Goal: Transaction & Acquisition: Purchase product/service

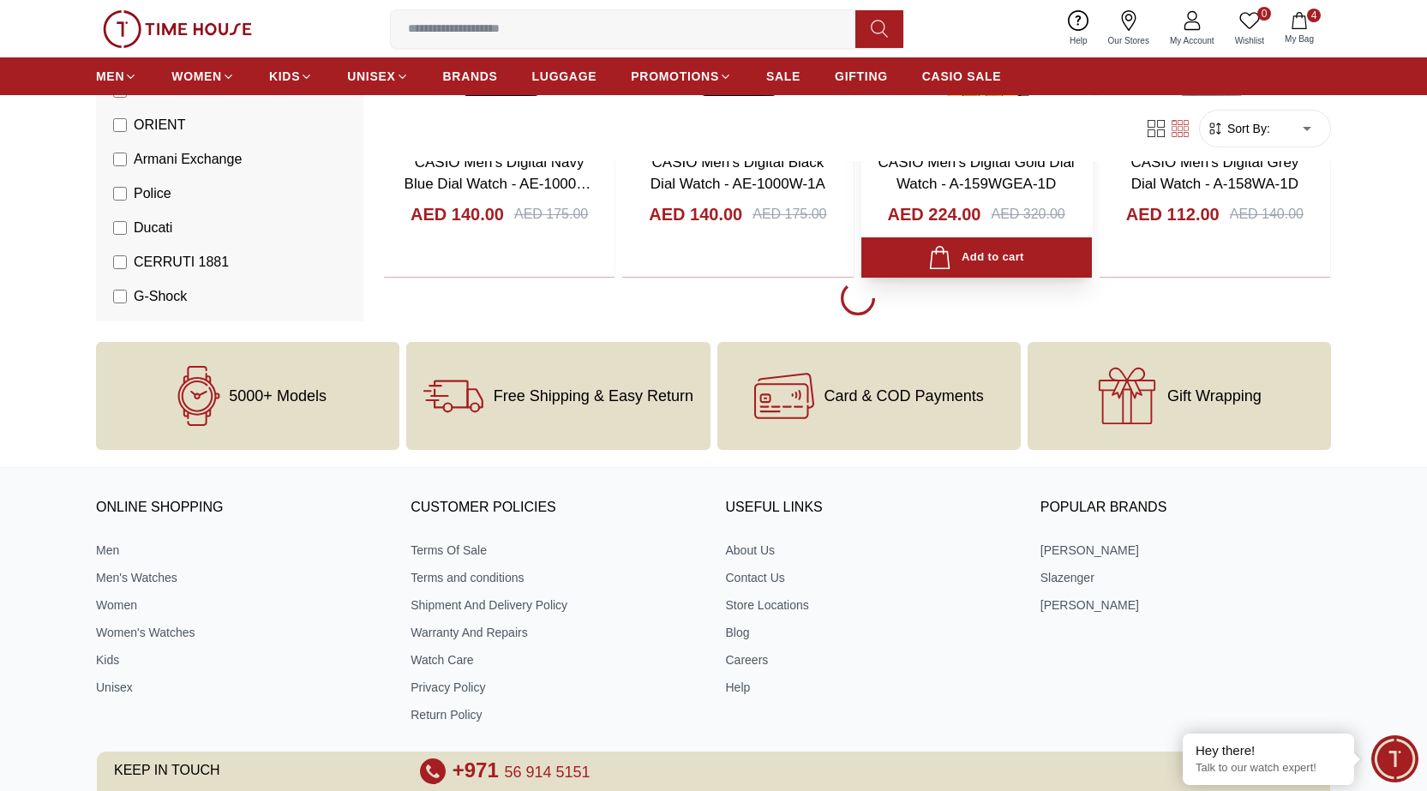
scroll to position [24545, 0]
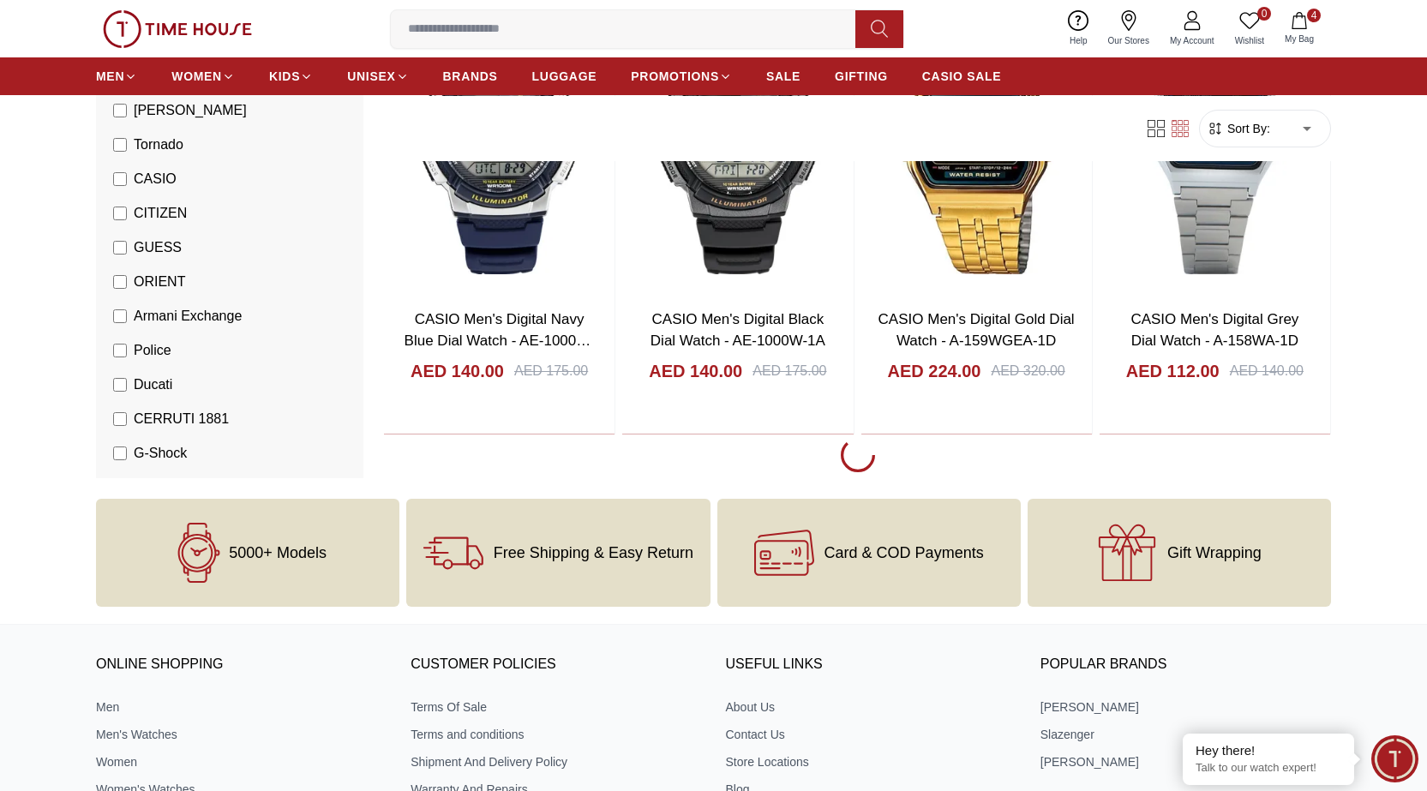
click at [1397, 755] on span "Minimize live chat window" at bounding box center [1394, 758] width 63 height 63
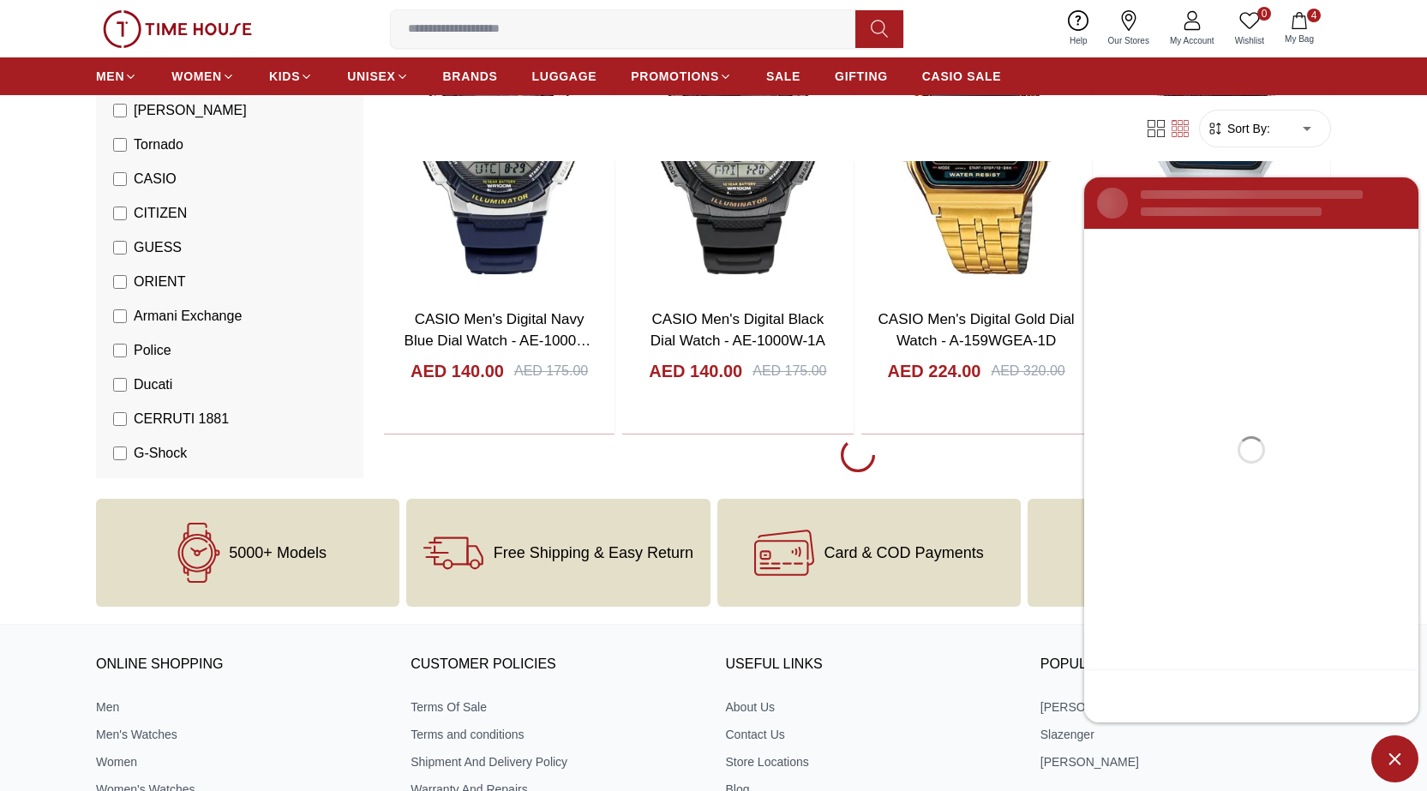
scroll to position [0, 0]
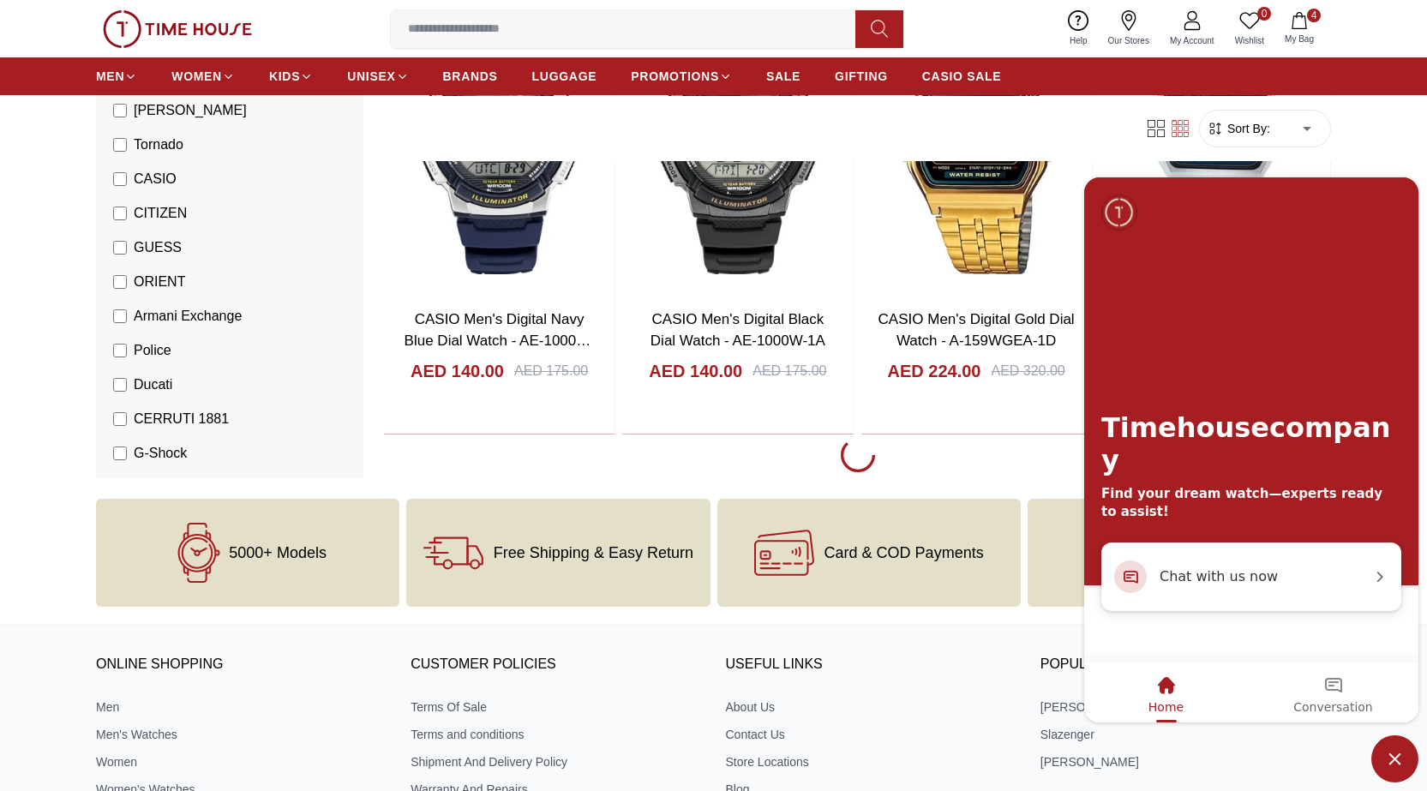
click at [1394, 763] on span "Minimize live chat window" at bounding box center [1394, 758] width 47 height 47
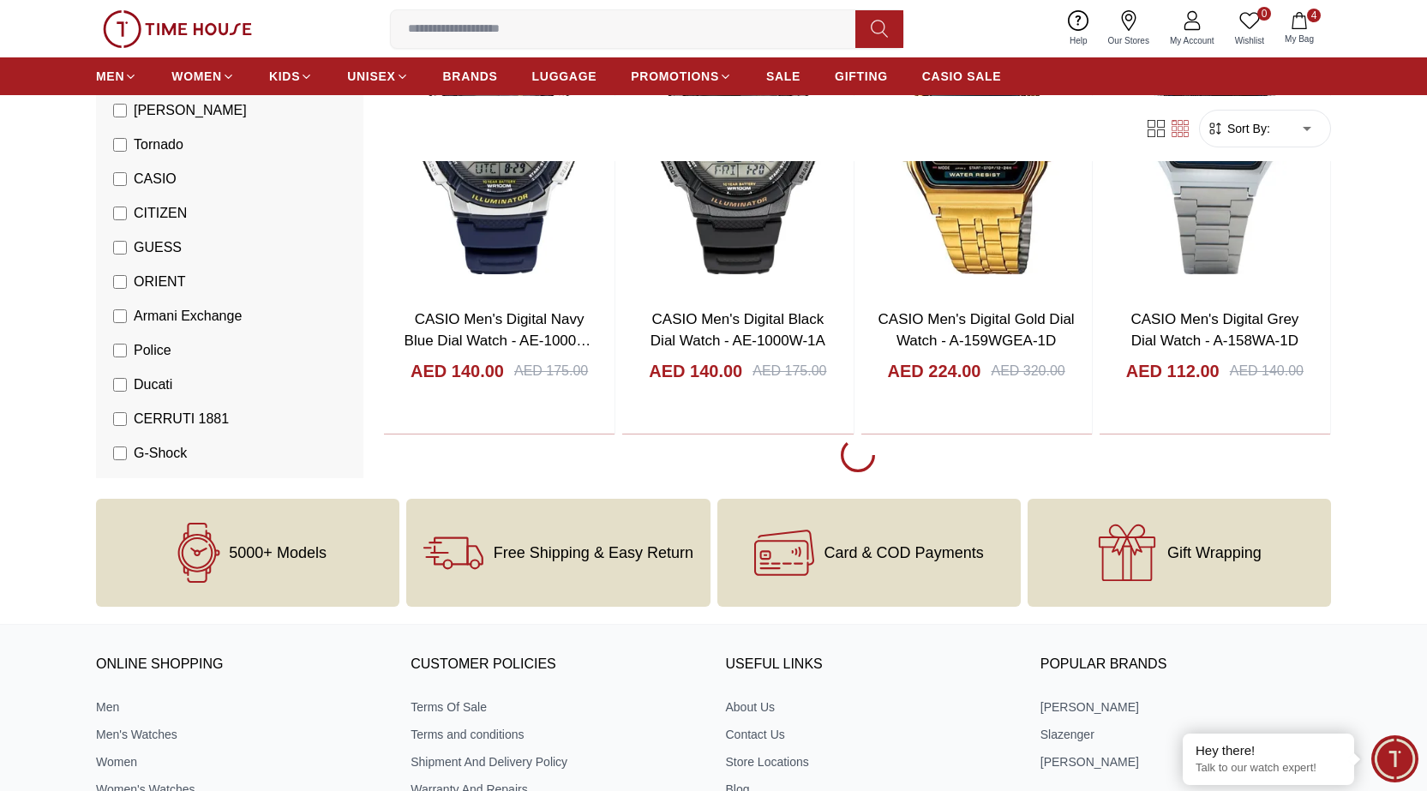
click at [207, 550] on icon at bounding box center [199, 553] width 60 height 60
click at [455, 551] on icon at bounding box center [453, 553] width 60 height 60
click at [198, 553] on icon at bounding box center [199, 553] width 60 height 60
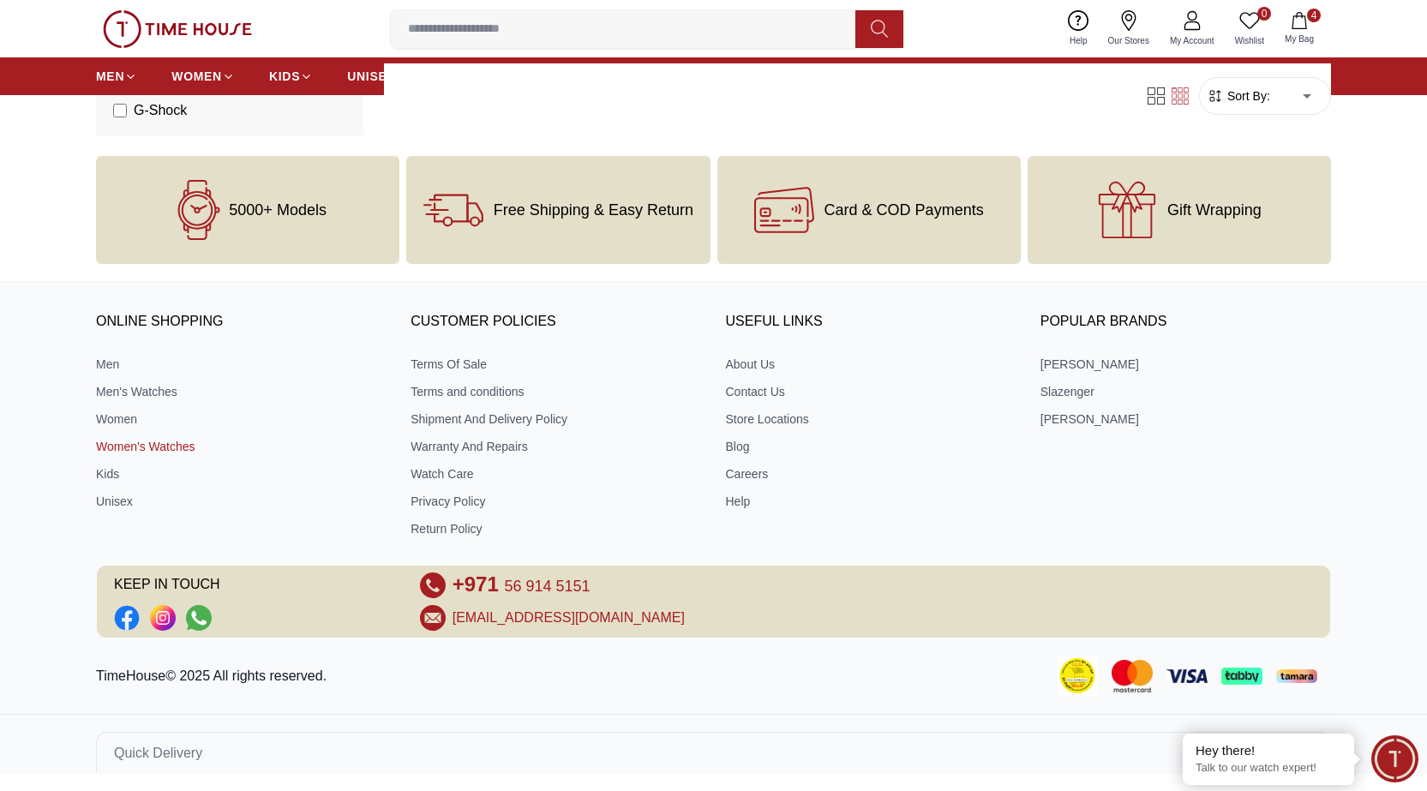
scroll to position [738, 0]
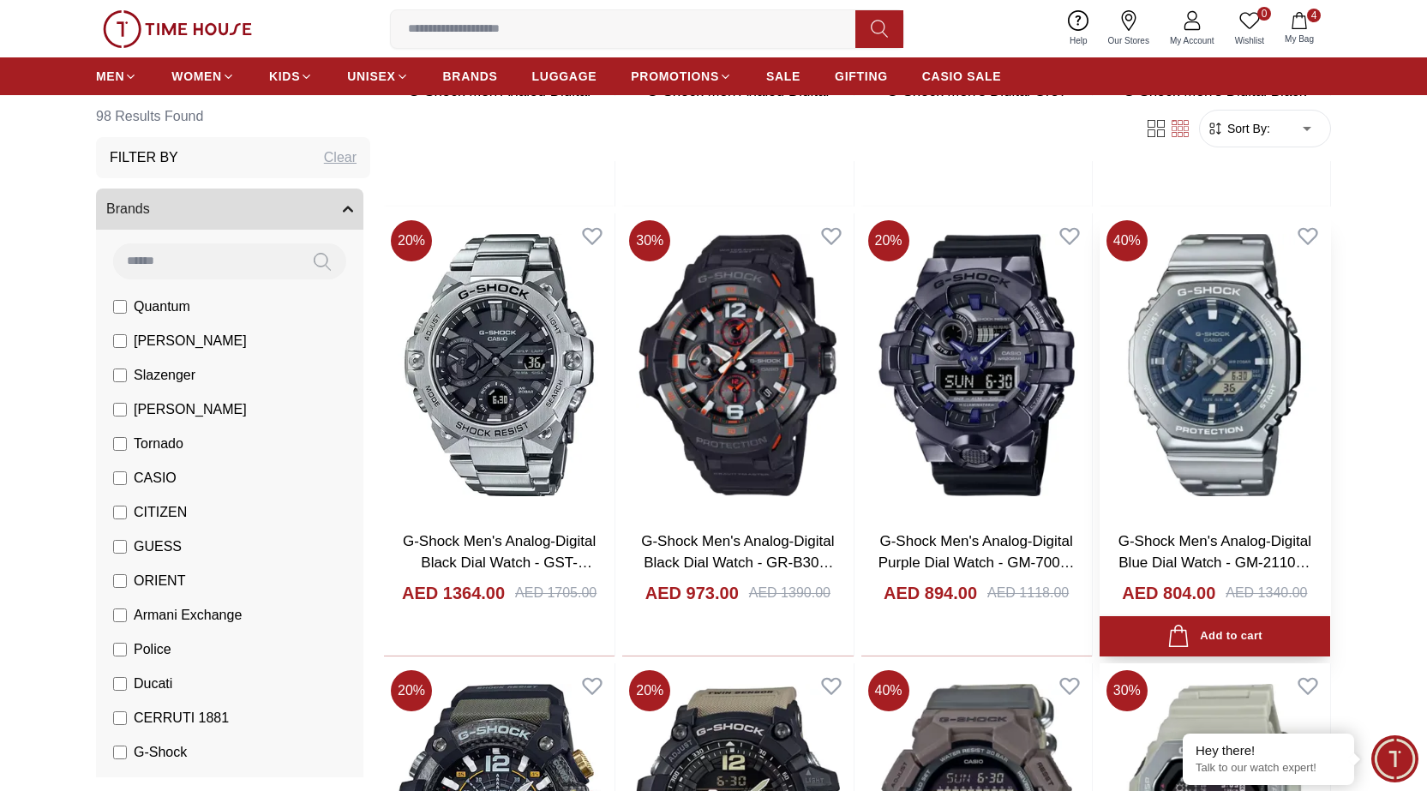
scroll to position [514, 0]
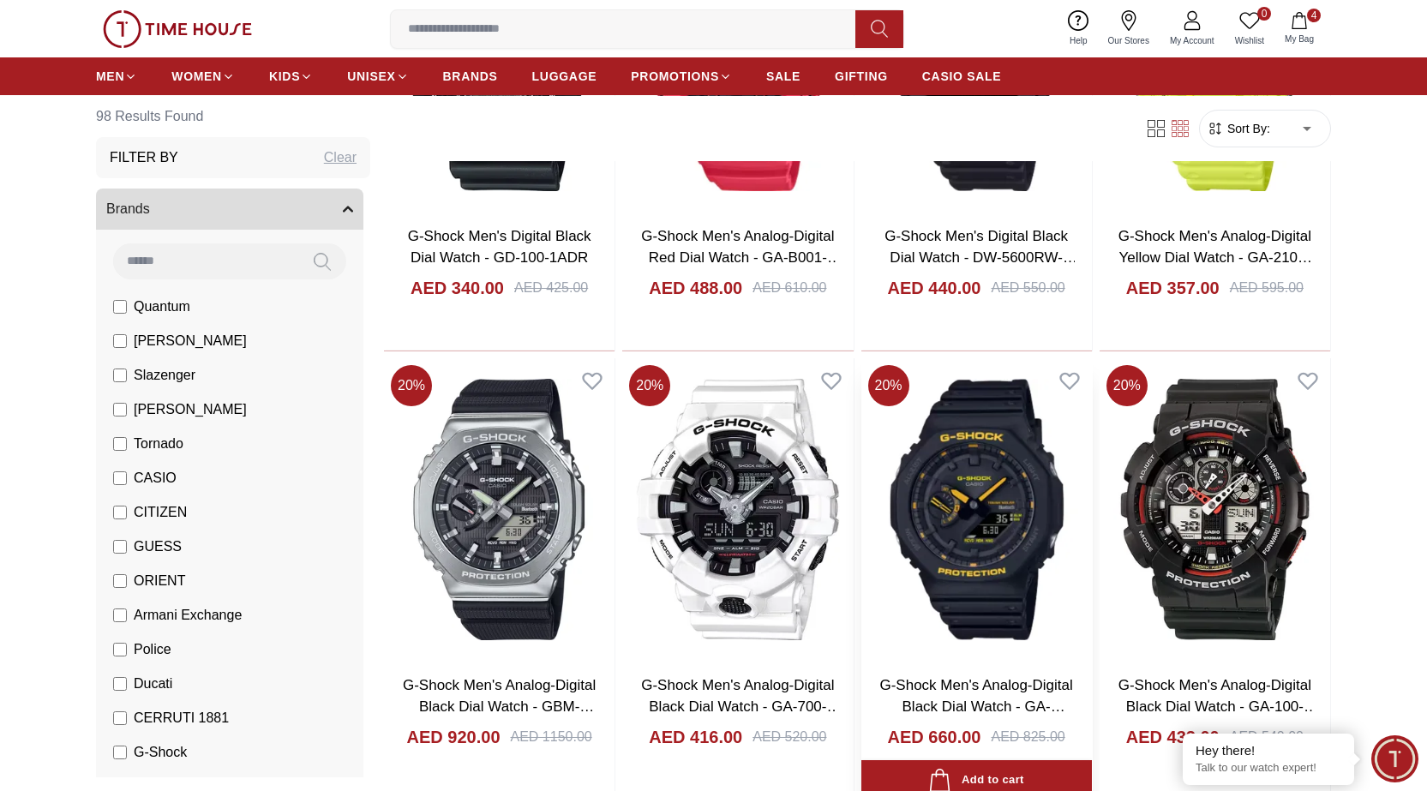
scroll to position [3028, 0]
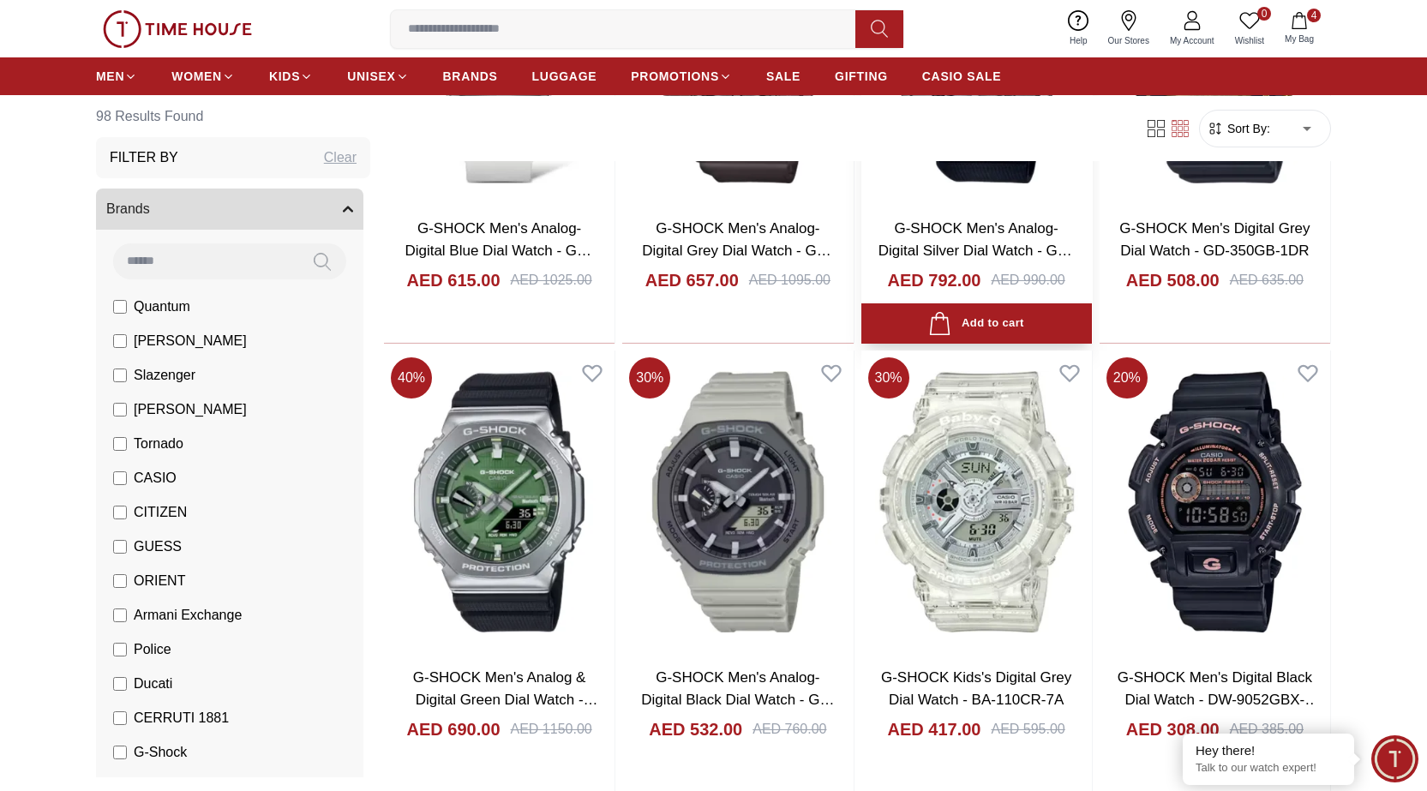
scroll to position [5341, 0]
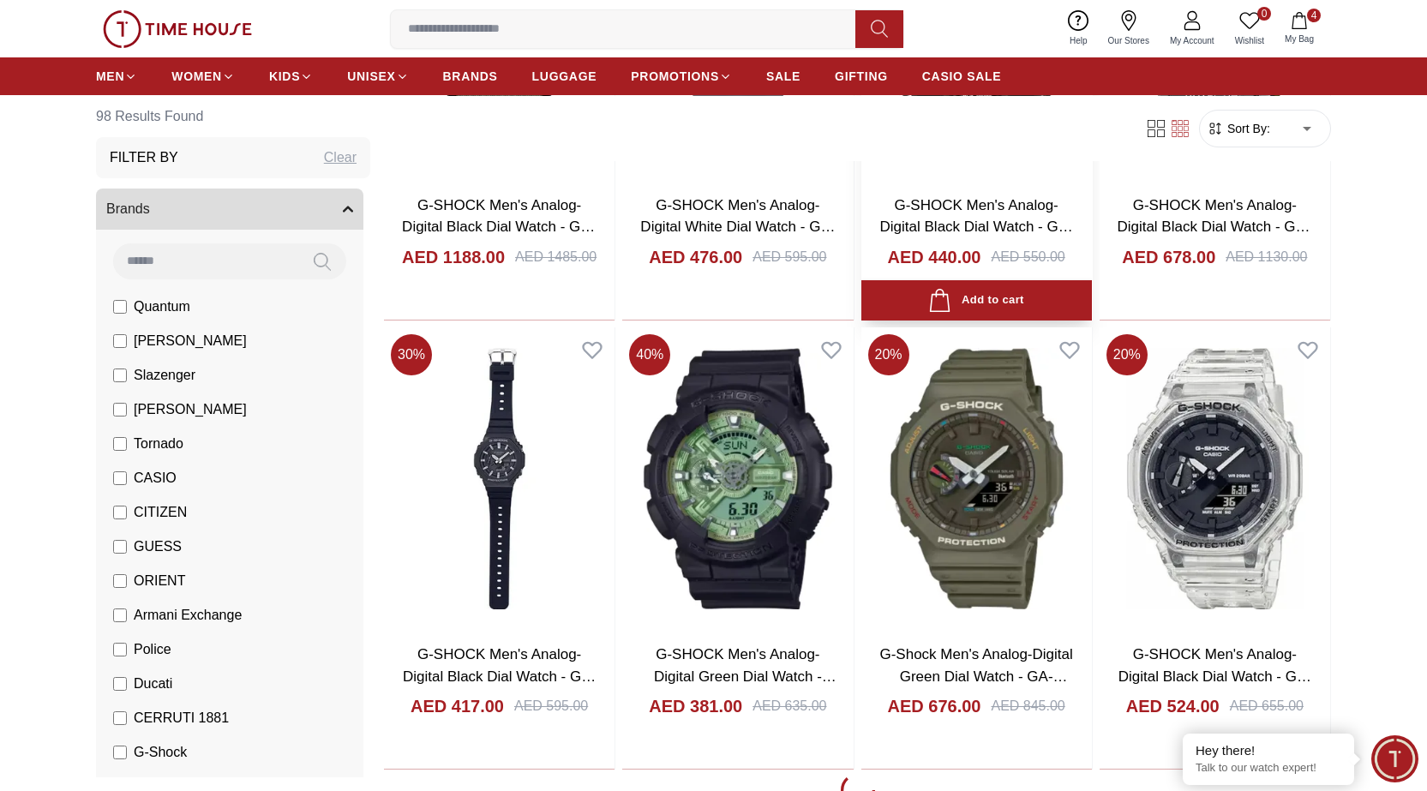
scroll to position [8597, 0]
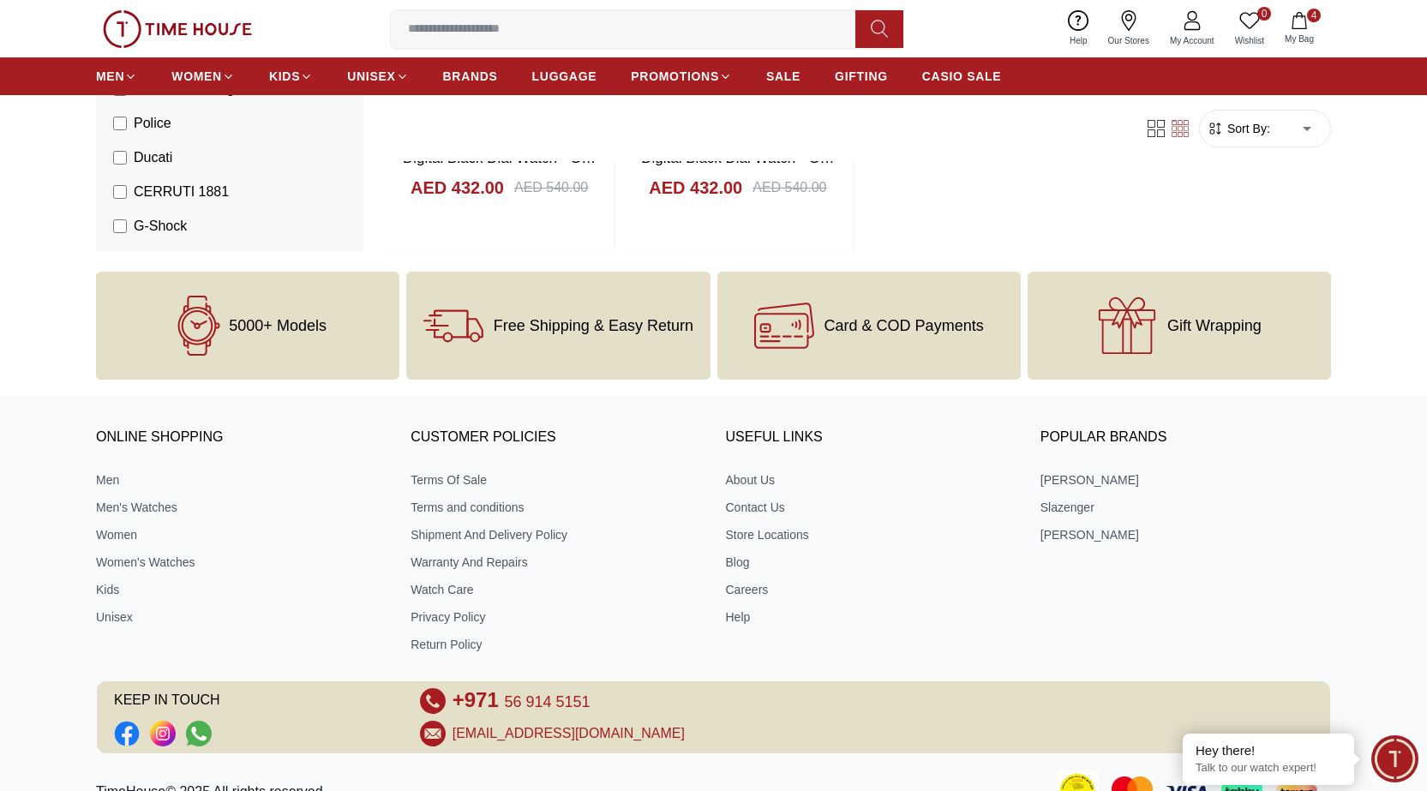
scroll to position [11253, 0]
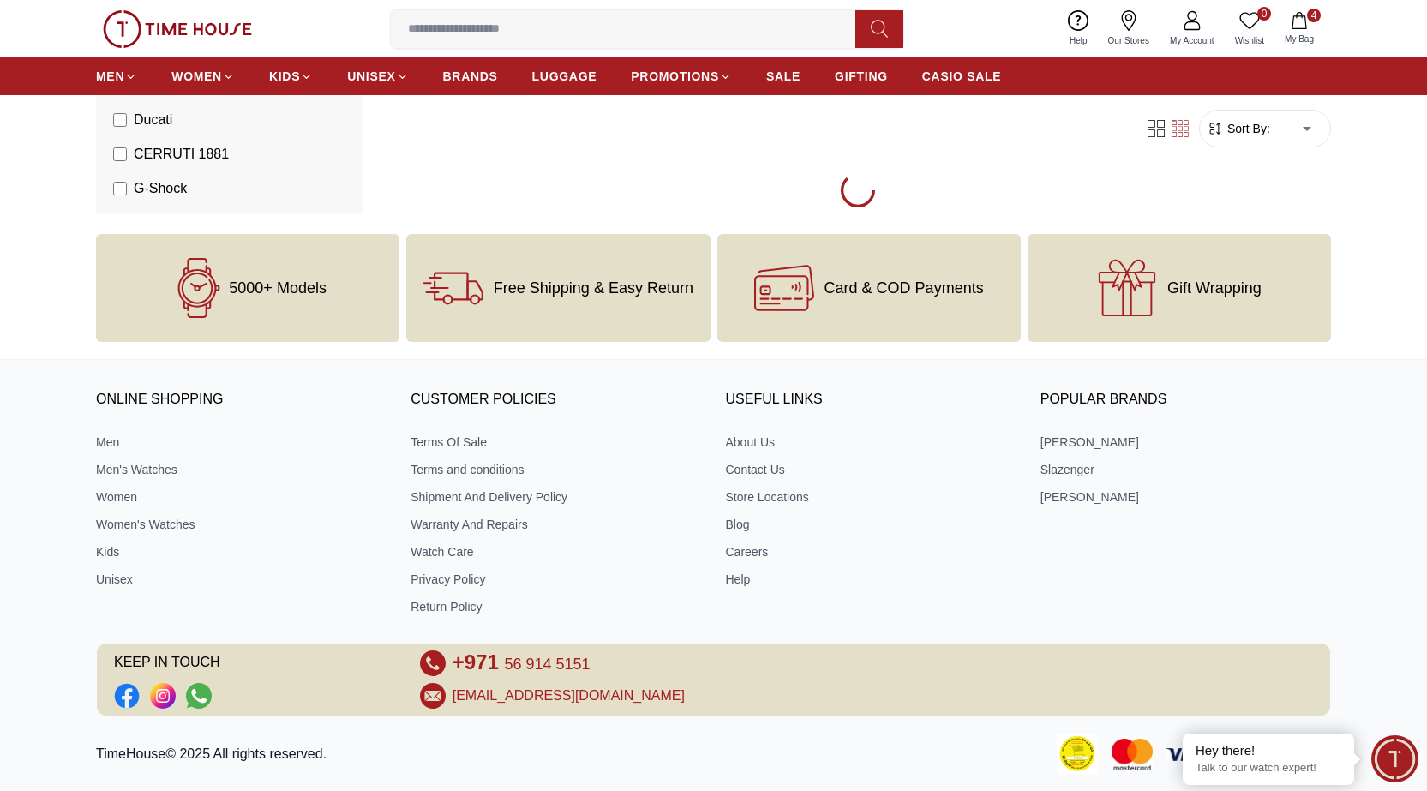
scroll to position [11411, 0]
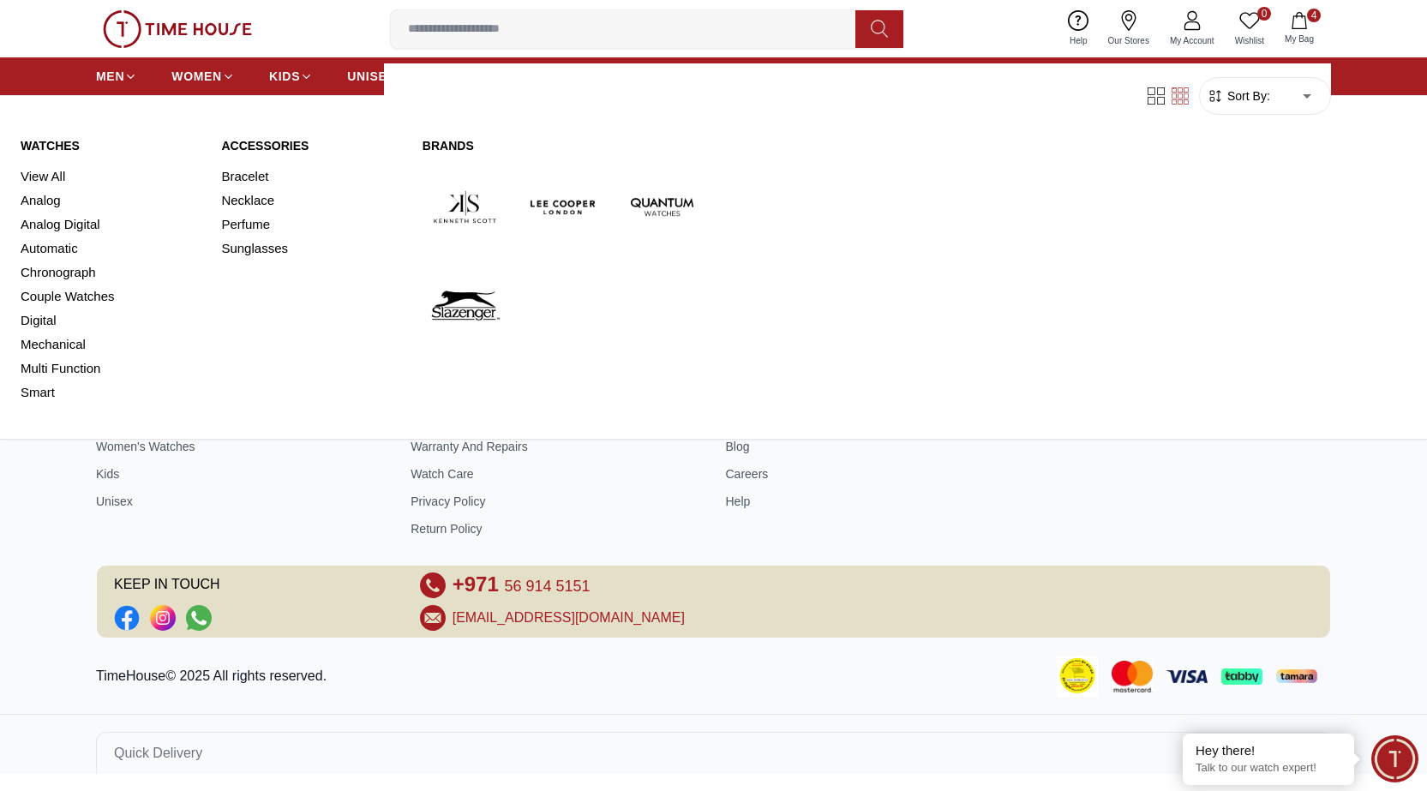
scroll to position [6455, 0]
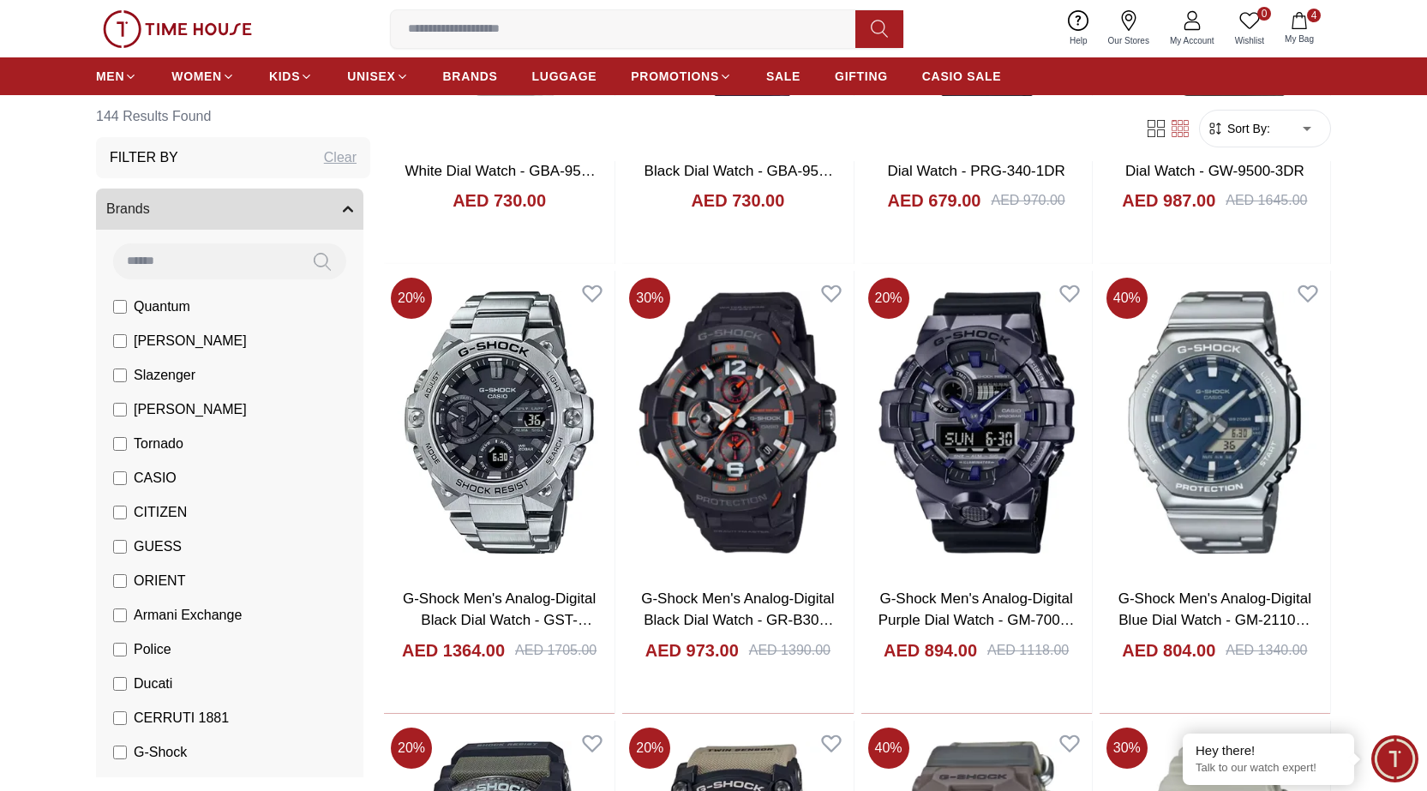
scroll to position [771, 0]
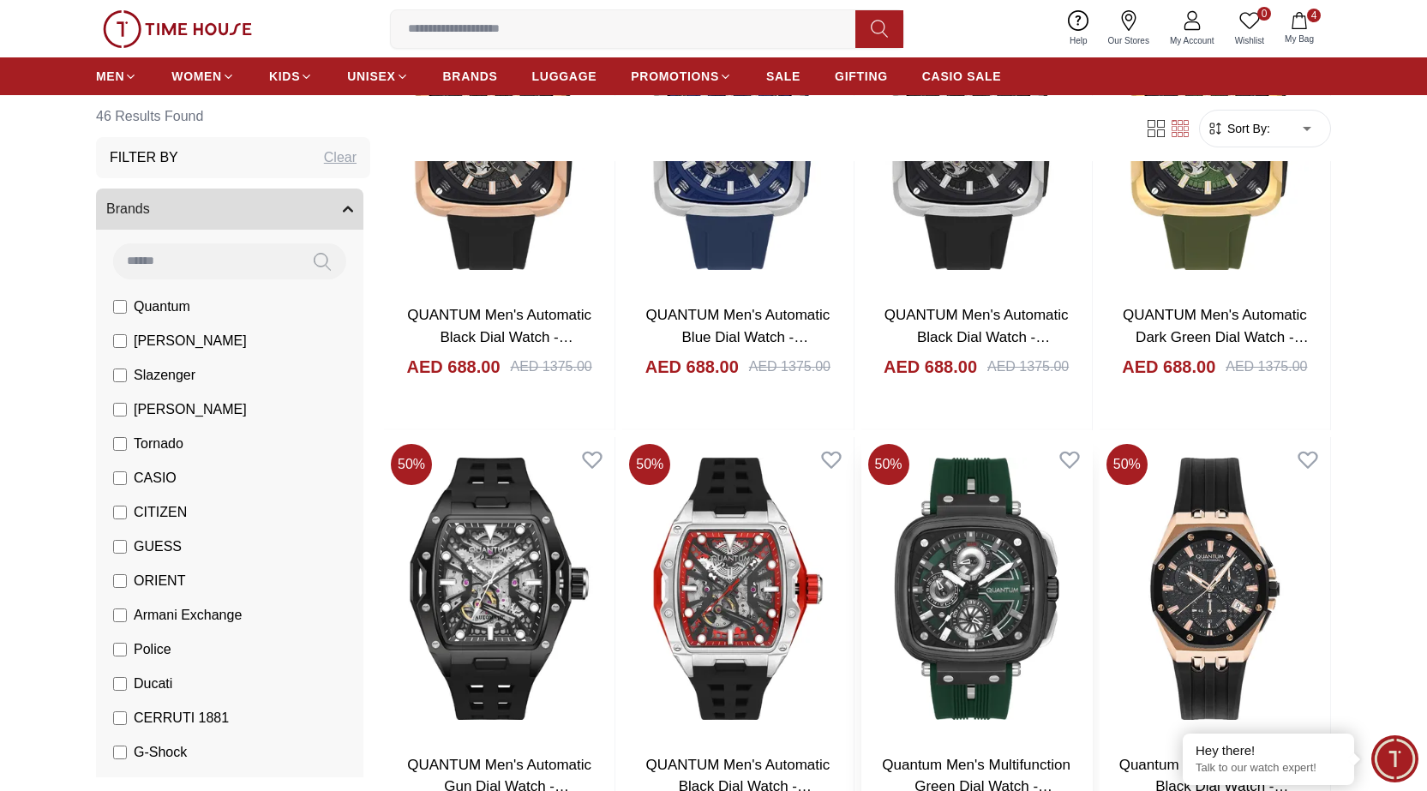
scroll to position [428, 0]
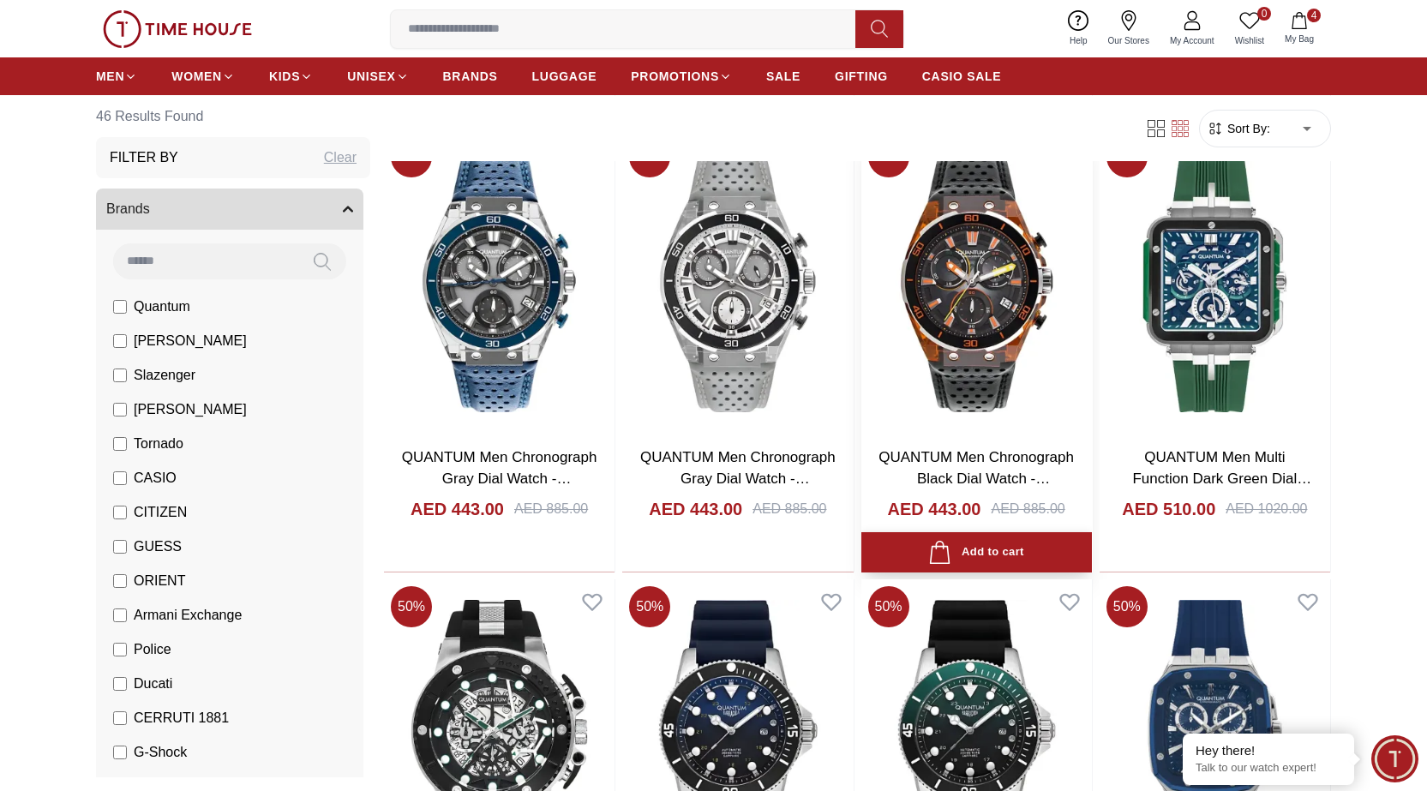
scroll to position [2399, 0]
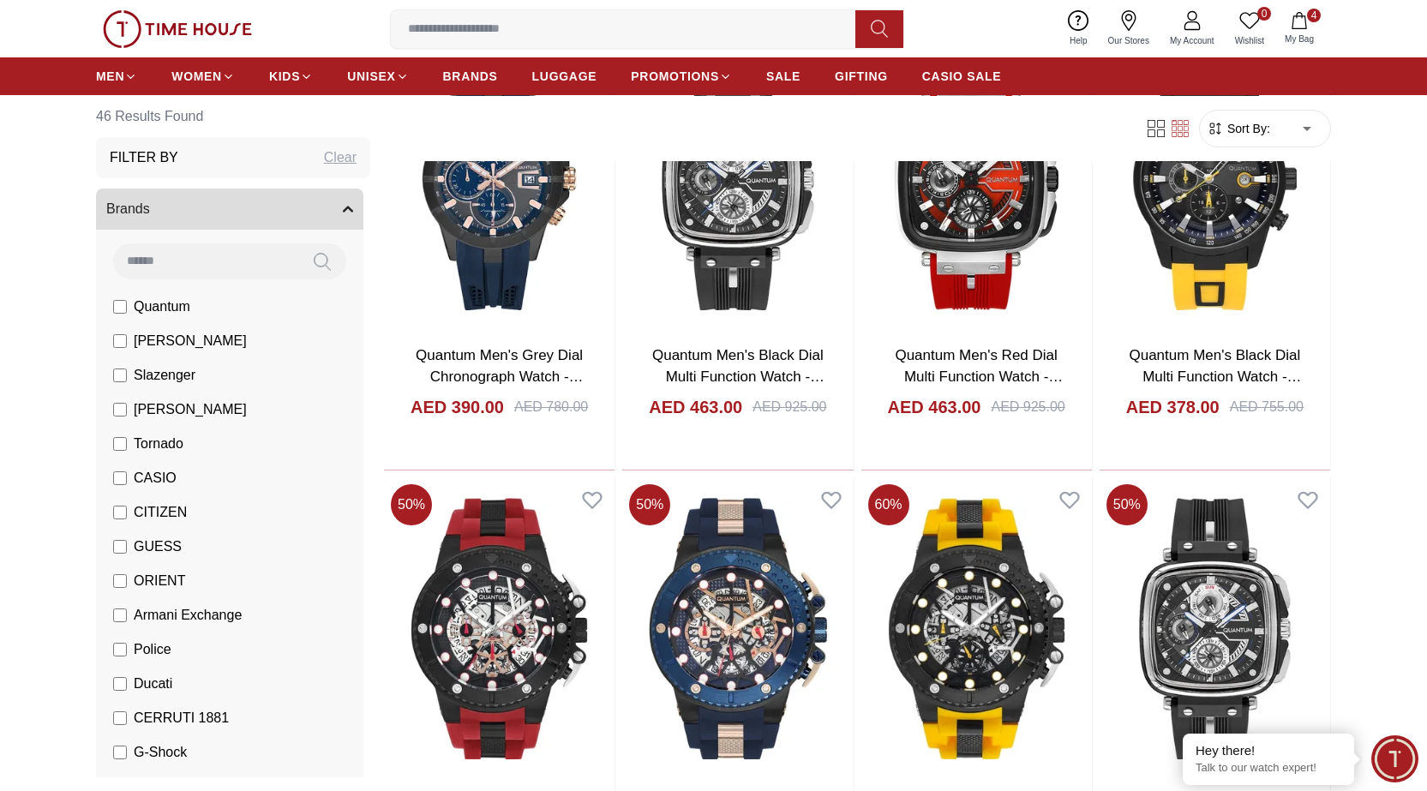
scroll to position [4284, 0]
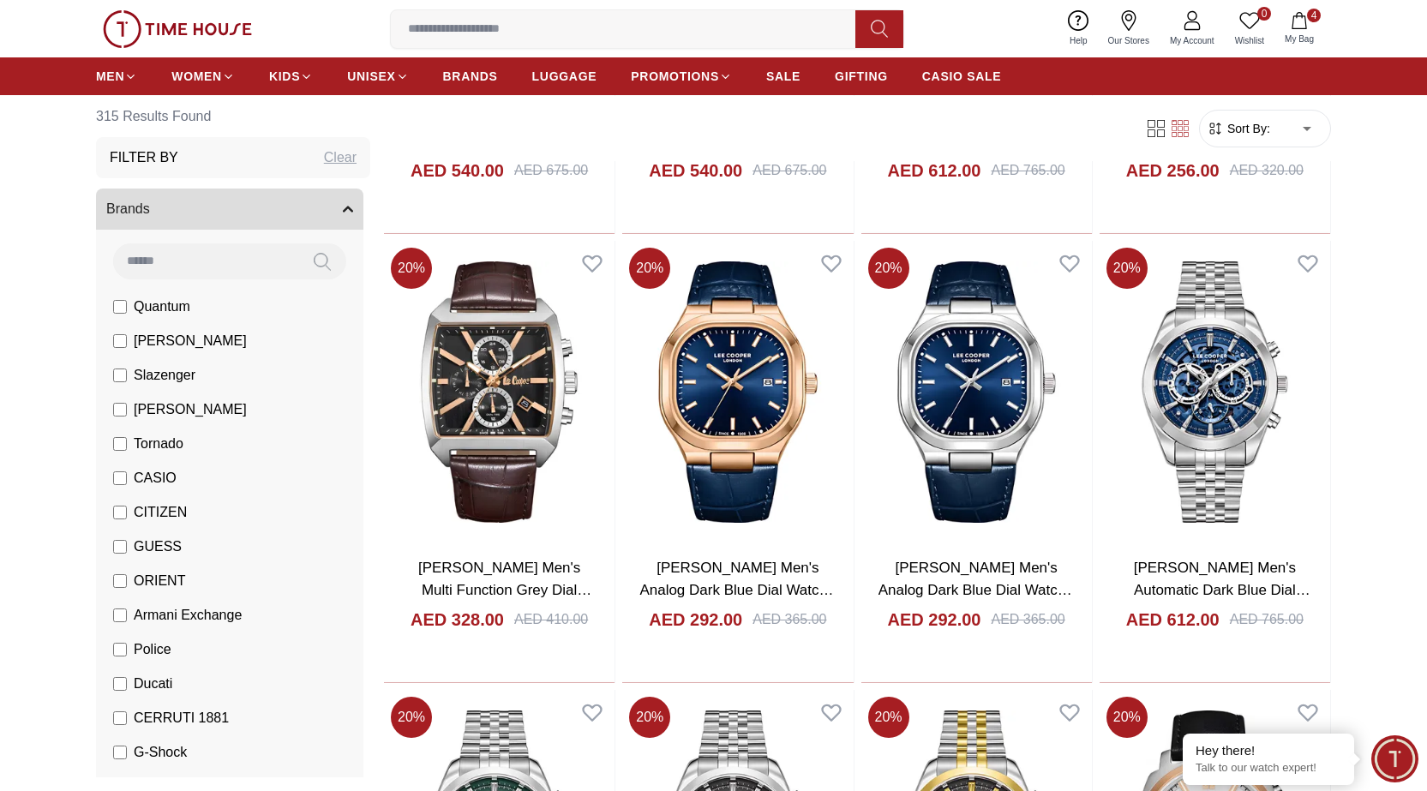
scroll to position [1628, 0]
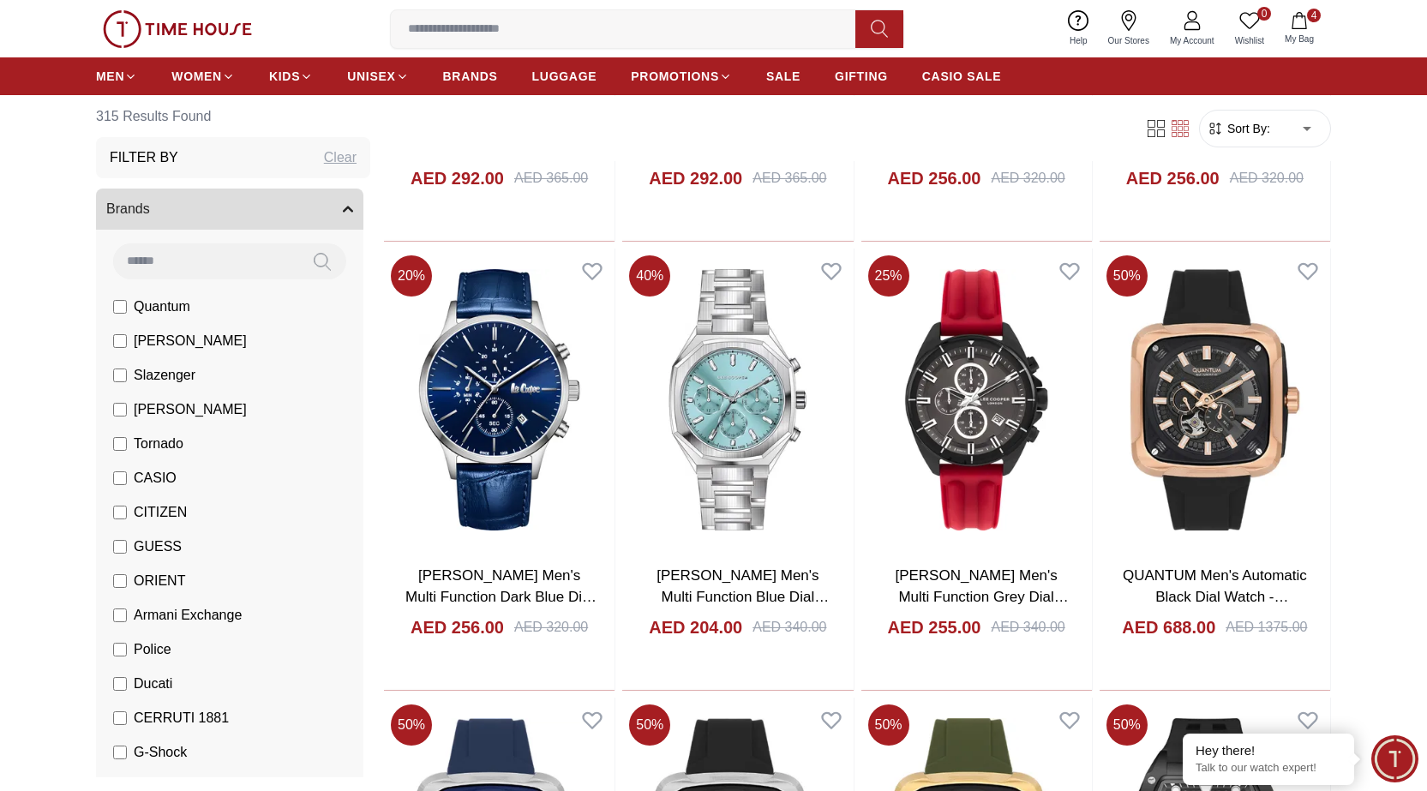
scroll to position [2742, 0]
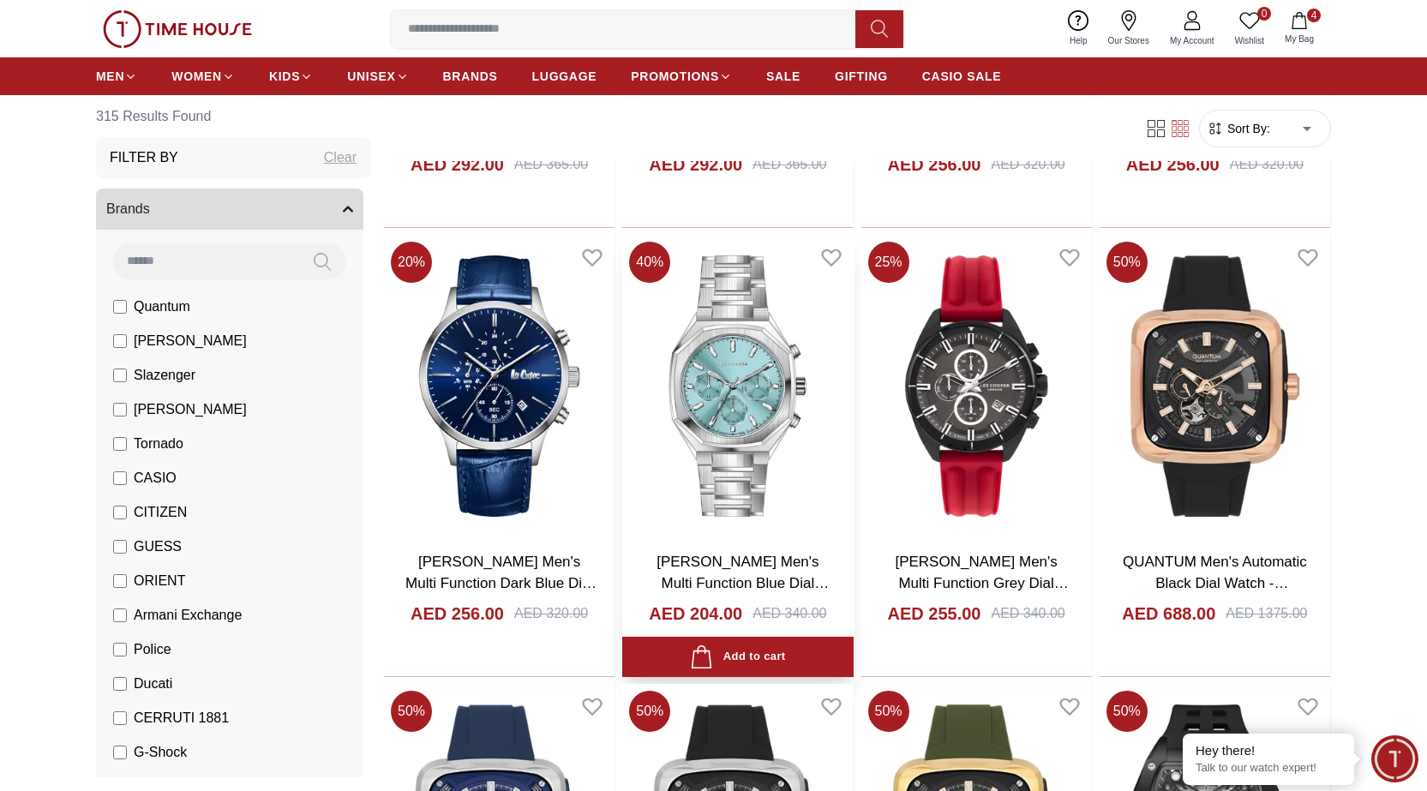
click at [742, 416] on img at bounding box center [737, 386] width 230 height 302
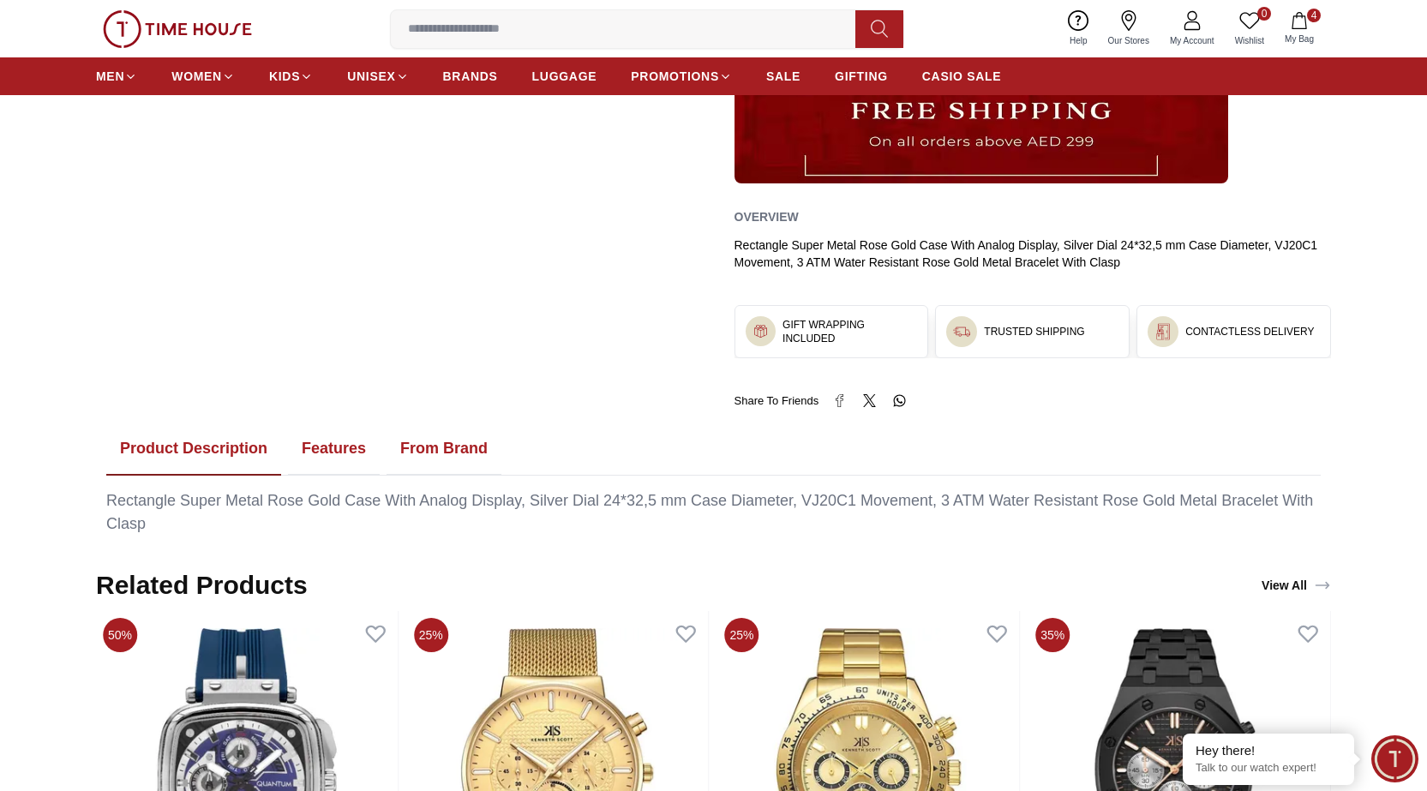
scroll to position [968, 0]
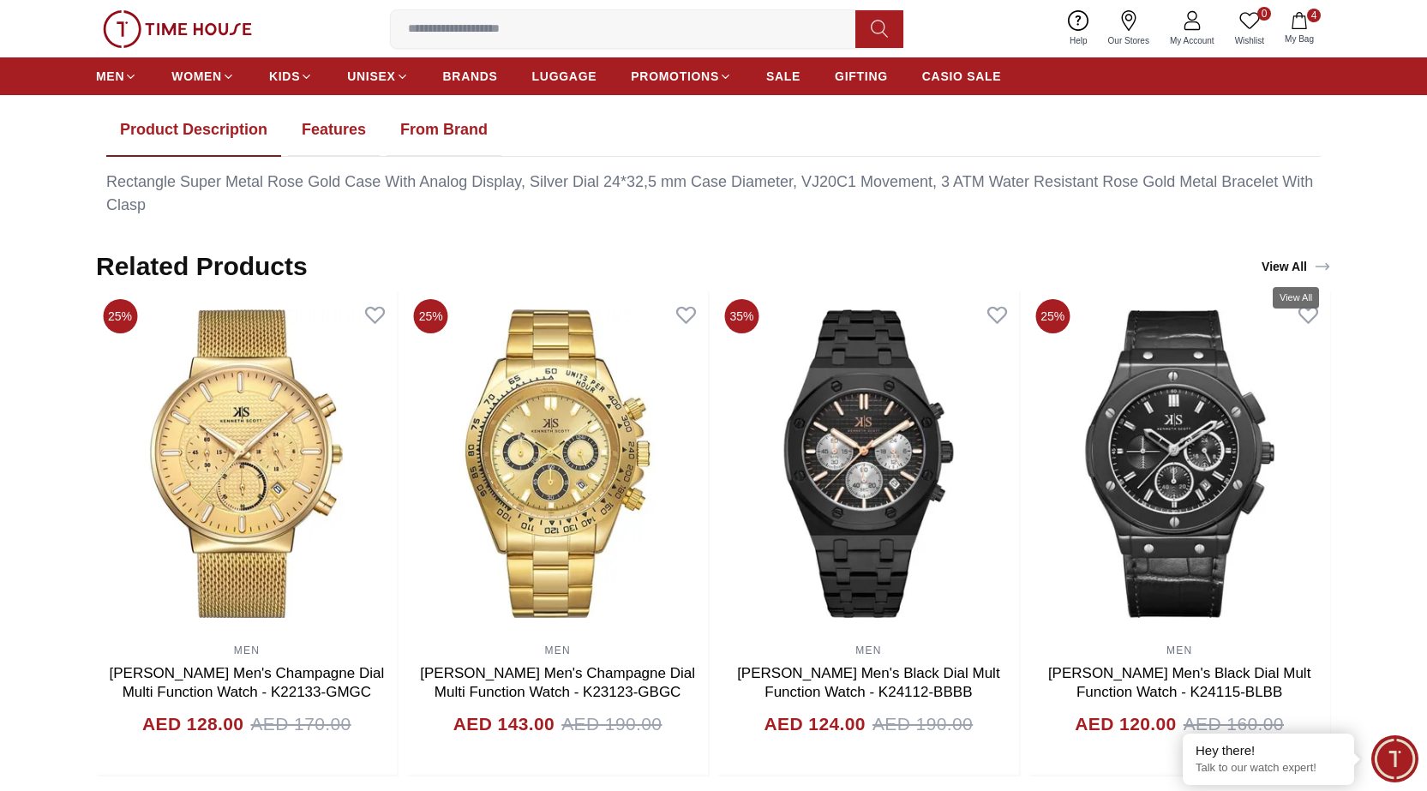
drag, startPoint x: 1280, startPoint y: 265, endPoint x: 1180, endPoint y: 306, distance: 108.3
click at [1280, 266] on link "View All" at bounding box center [1296, 266] width 76 height 24
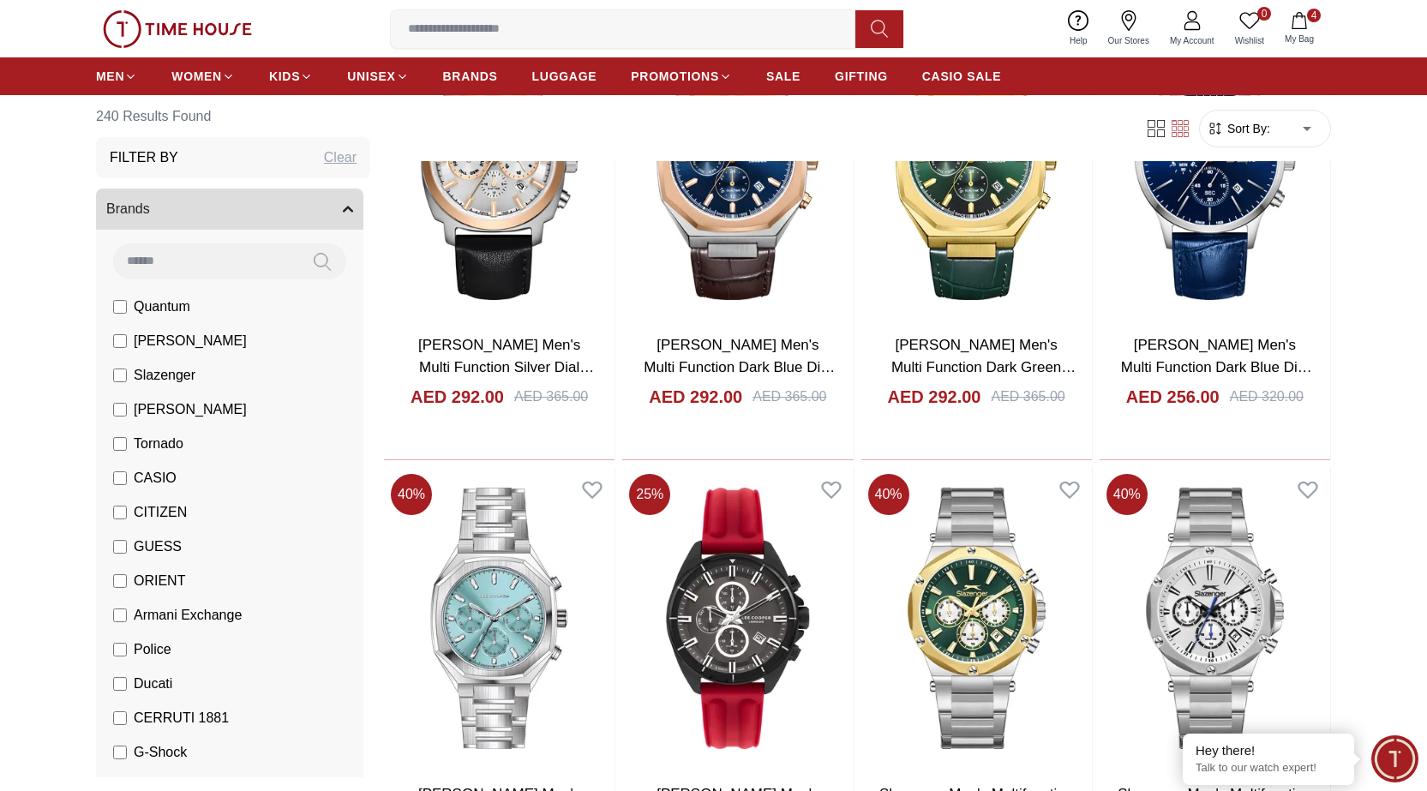
scroll to position [1628, 0]
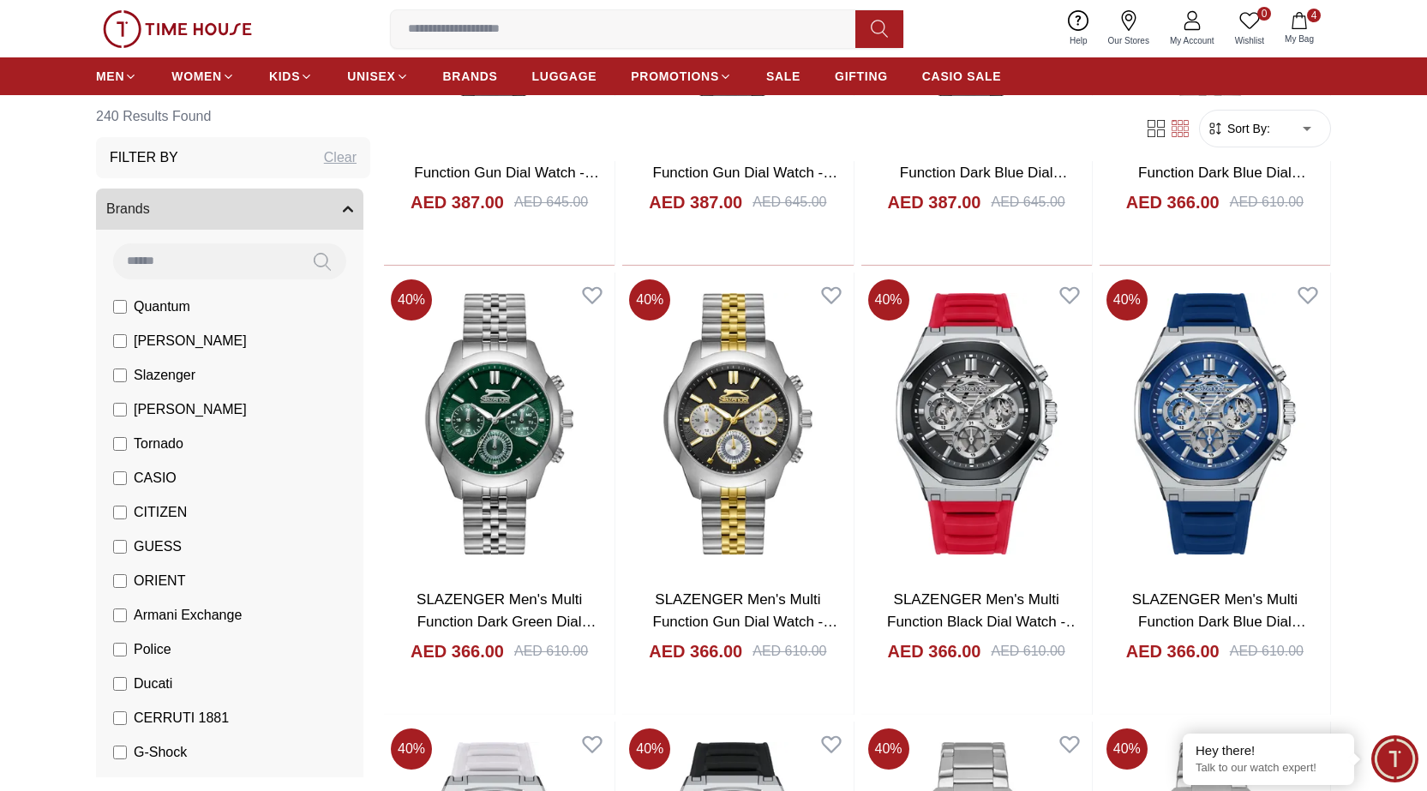
scroll to position [3855, 0]
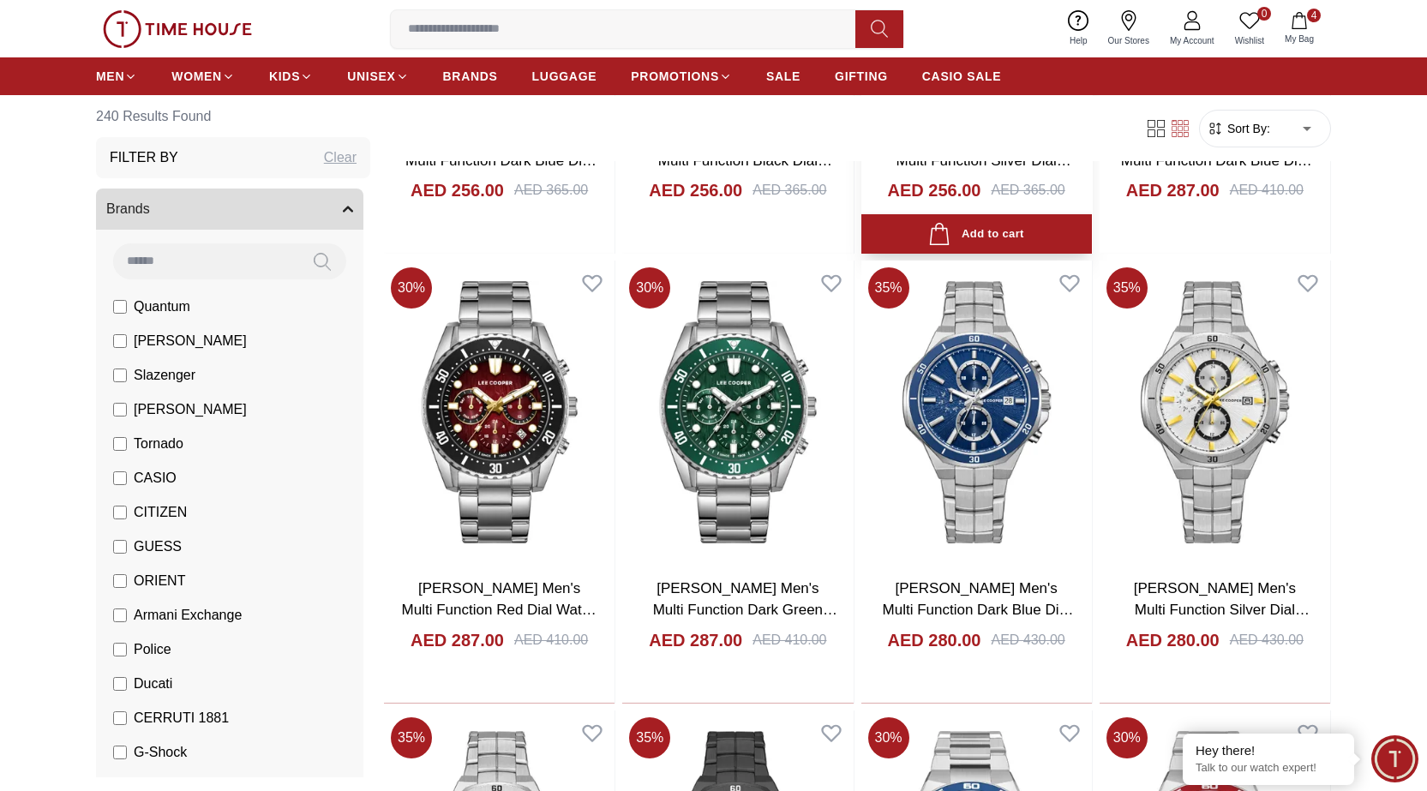
scroll to position [5912, 0]
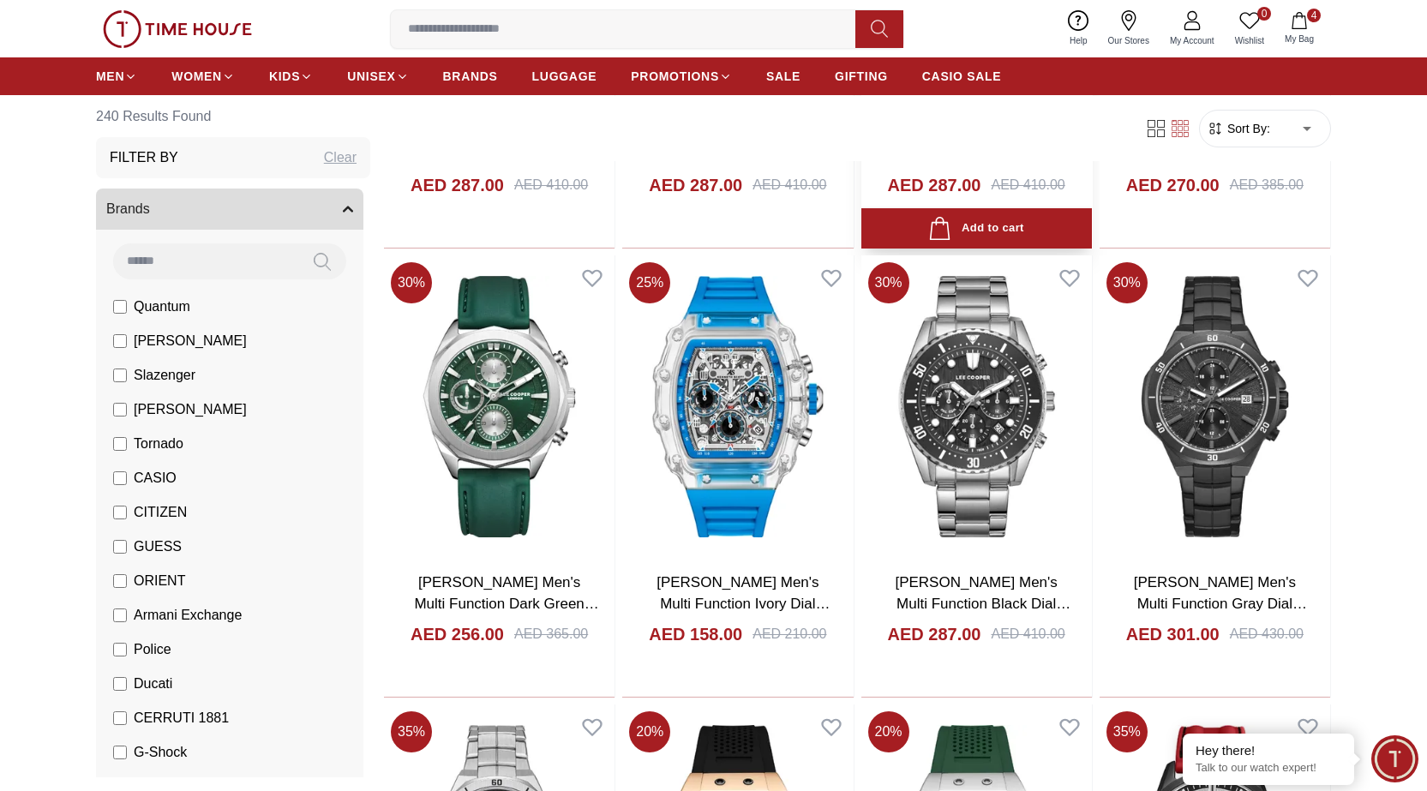
scroll to position [8139, 0]
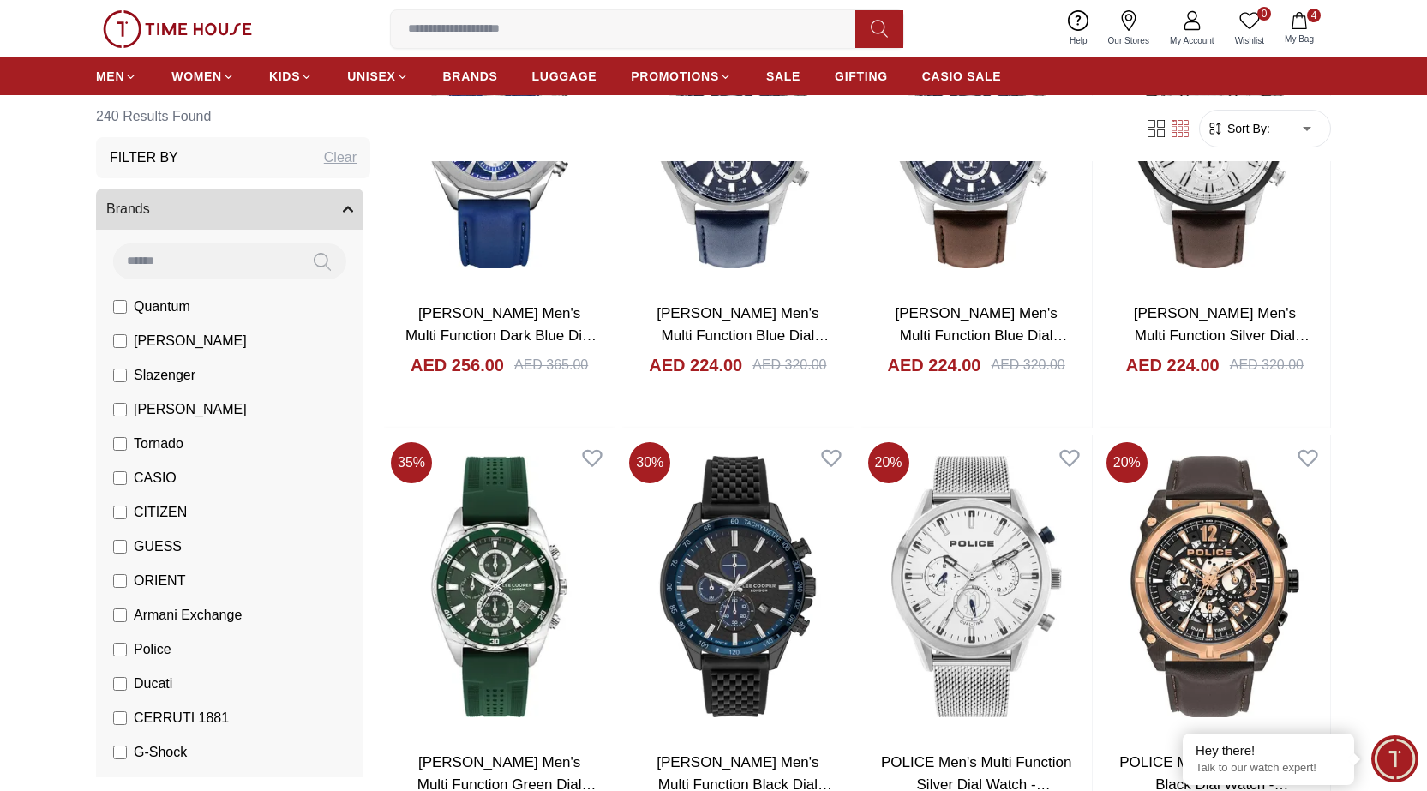
scroll to position [10624, 0]
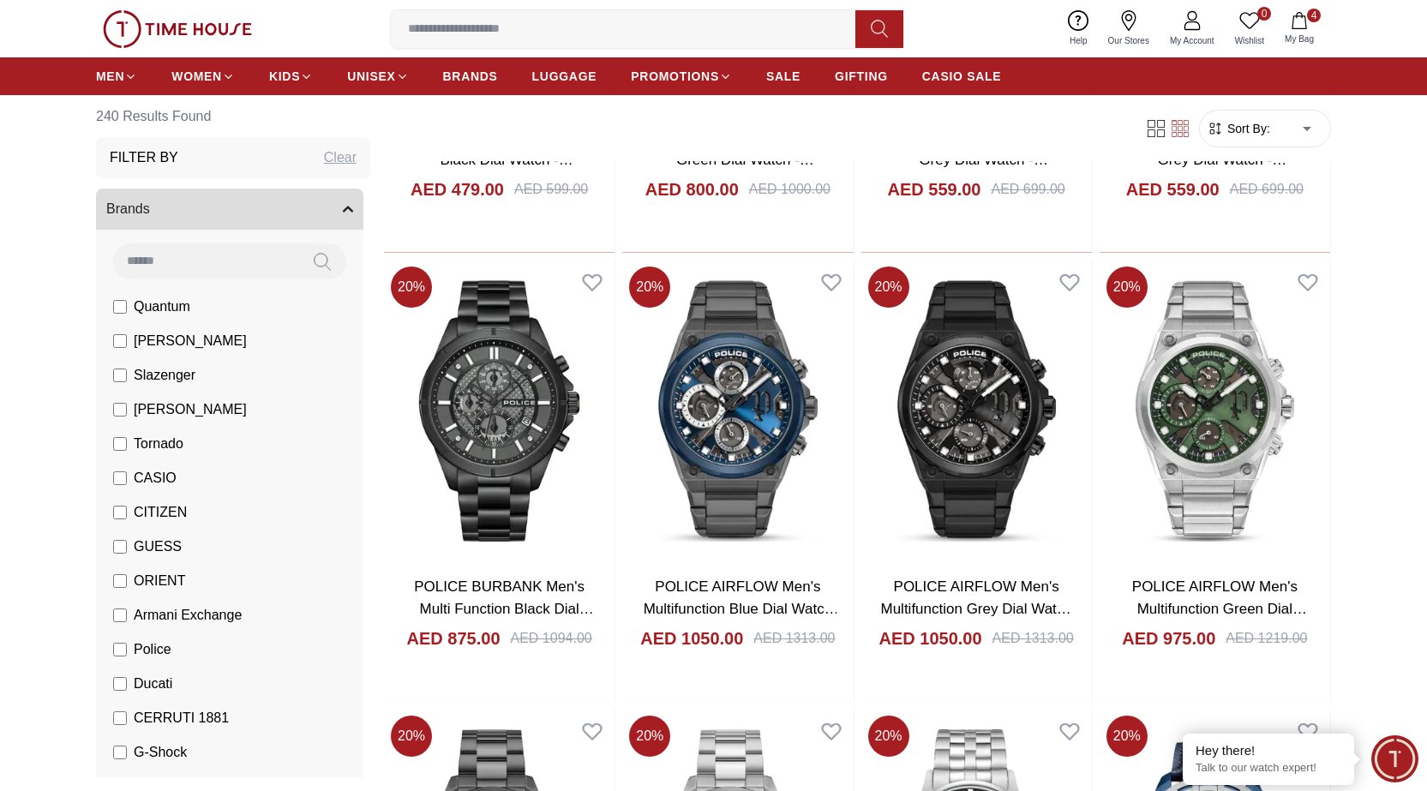
scroll to position [12937, 0]
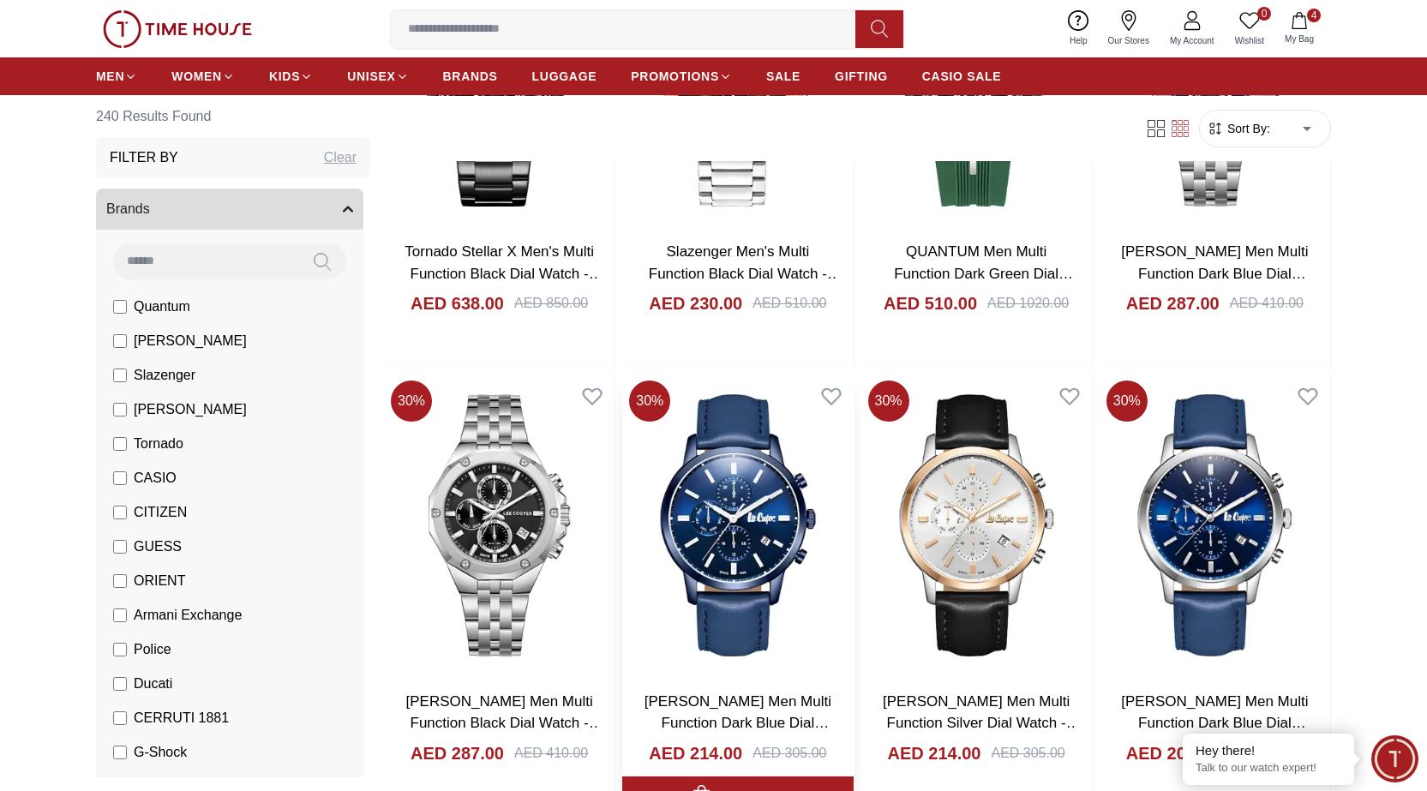
scroll to position [14908, 0]
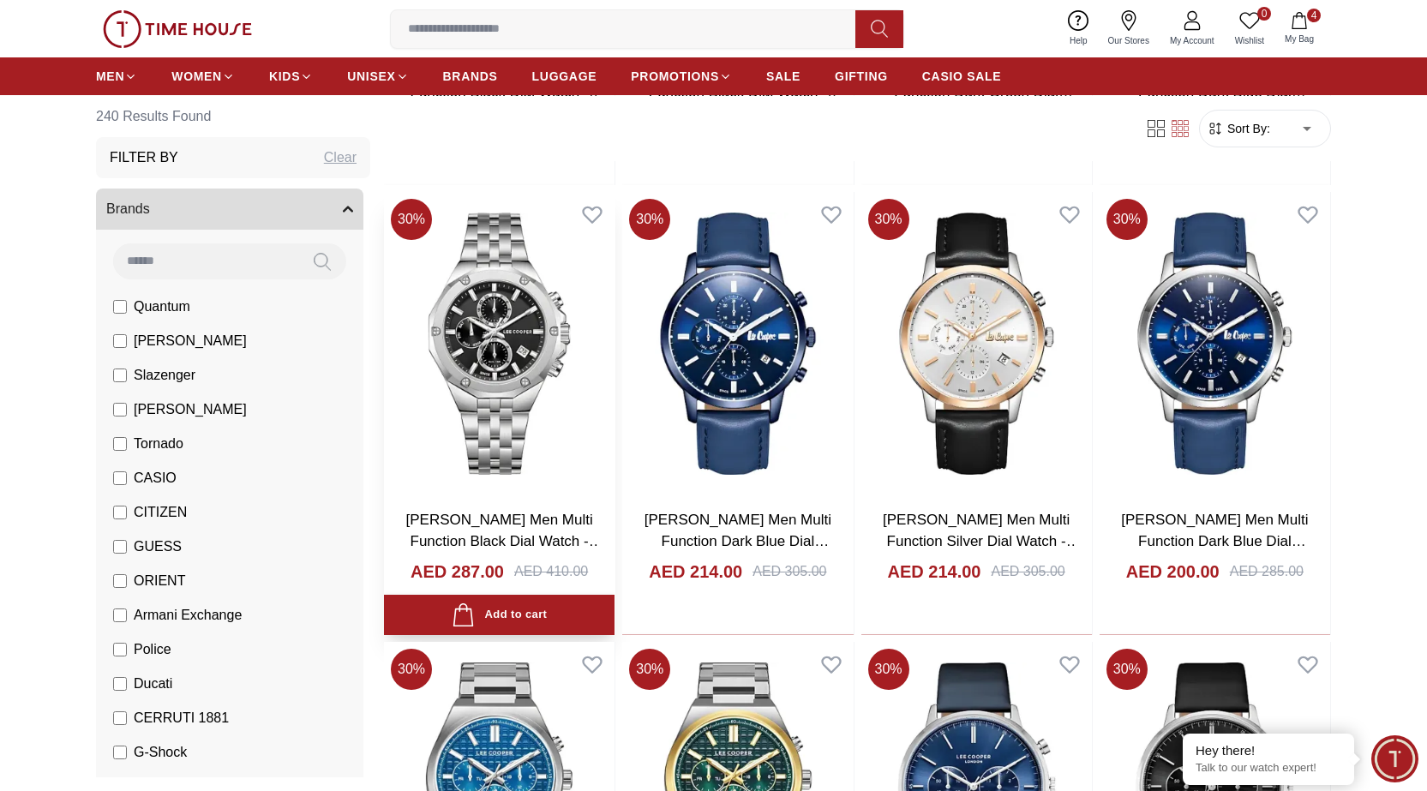
click at [489, 333] on img at bounding box center [499, 343] width 230 height 302
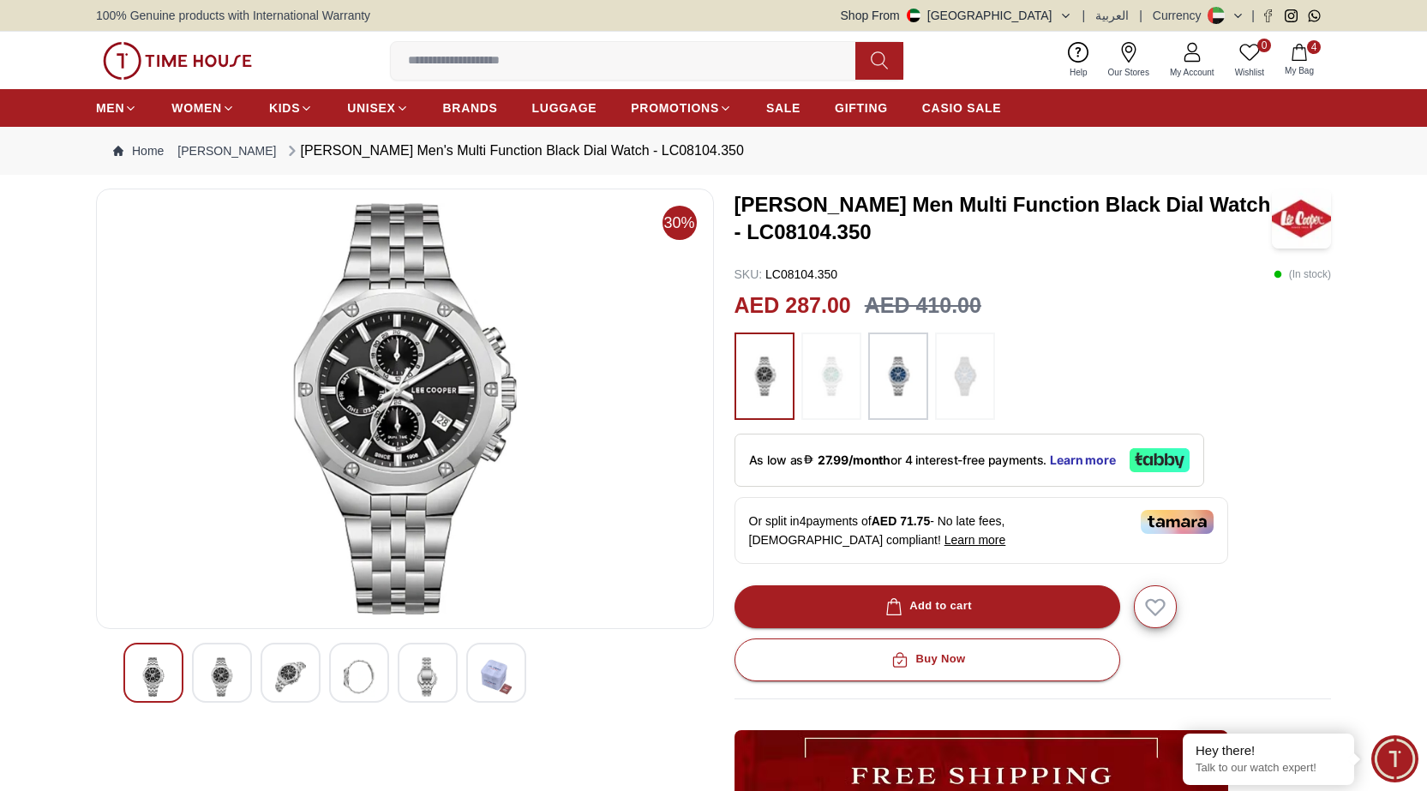
click at [229, 672] on img at bounding box center [221, 676] width 31 height 39
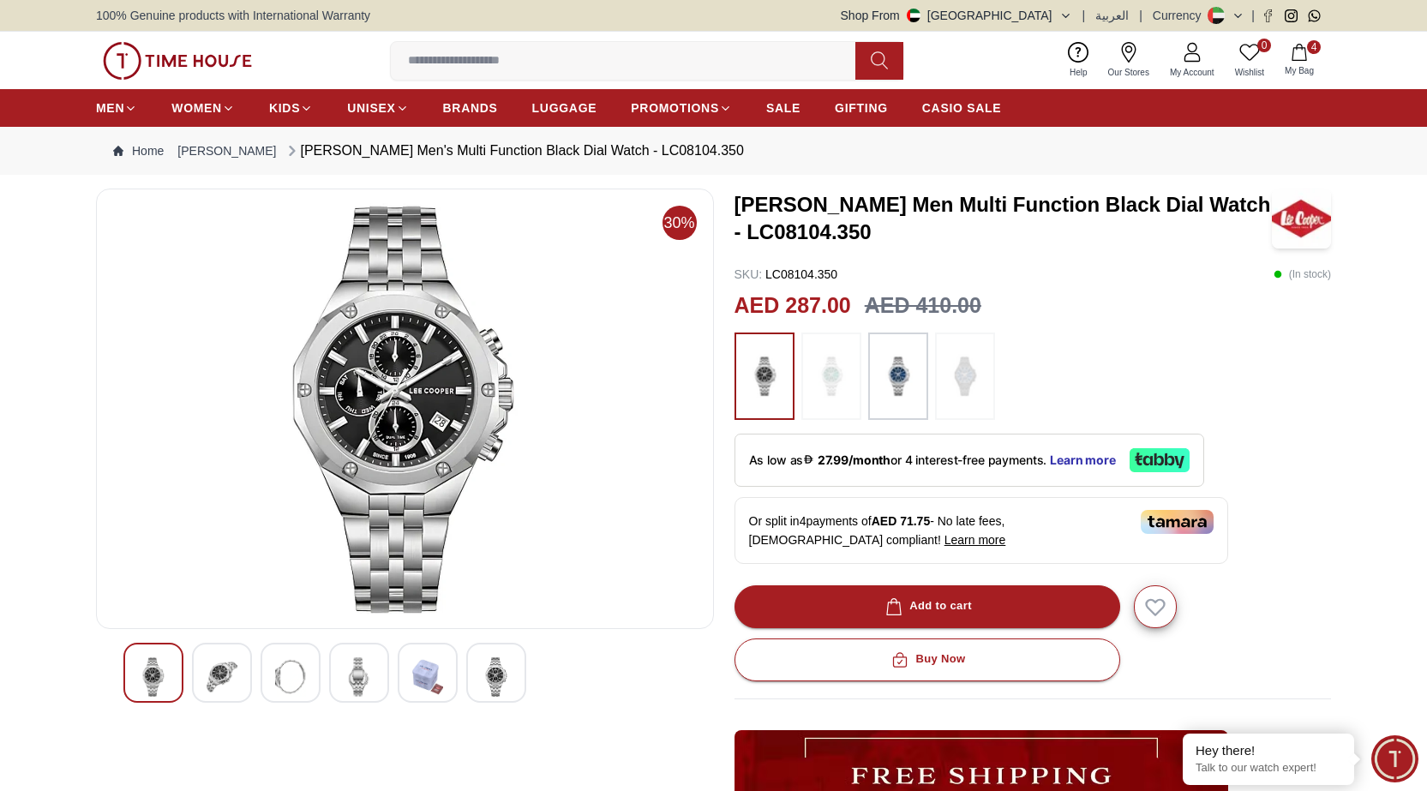
click at [223, 680] on img at bounding box center [221, 676] width 31 height 39
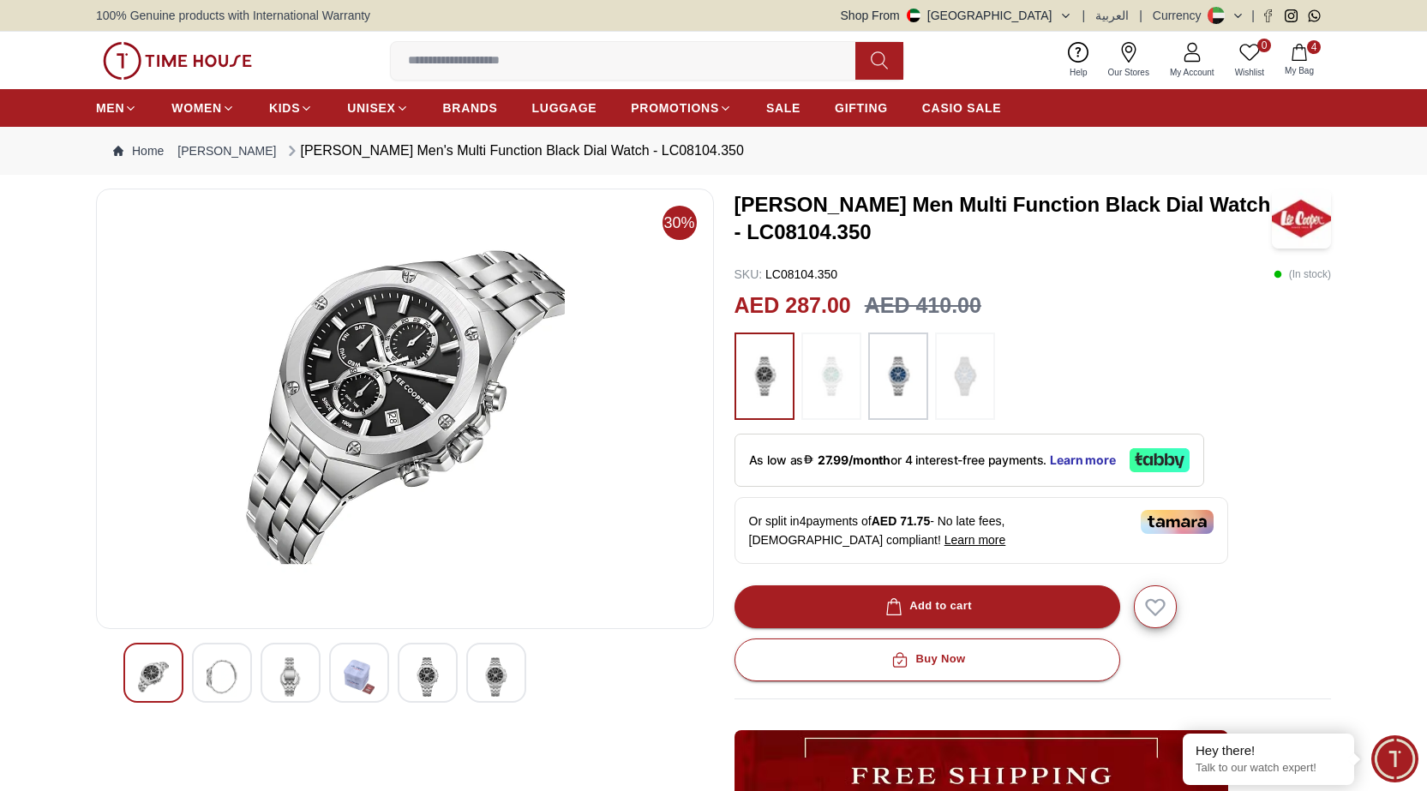
click at [283, 676] on img at bounding box center [290, 676] width 31 height 39
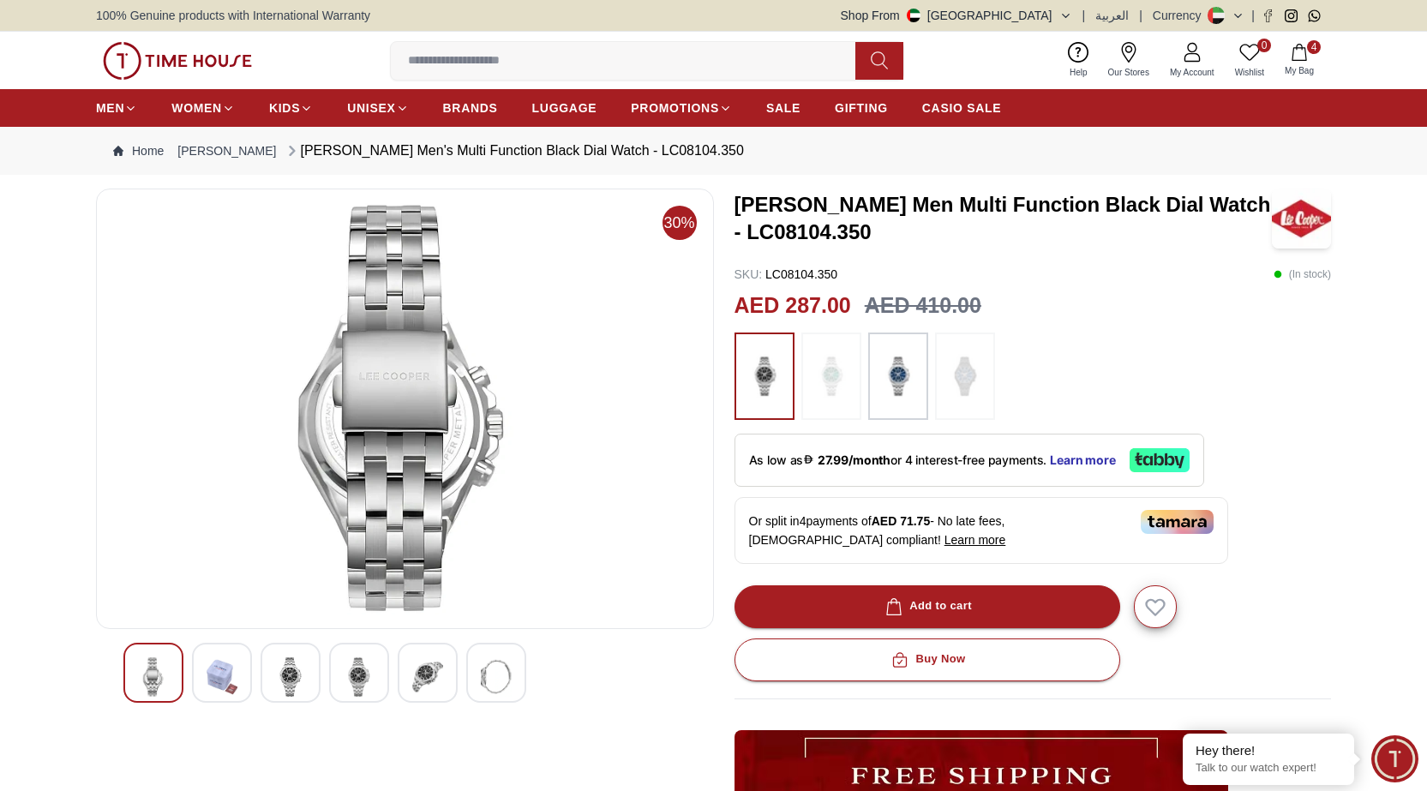
click at [362, 670] on img at bounding box center [359, 676] width 31 height 39
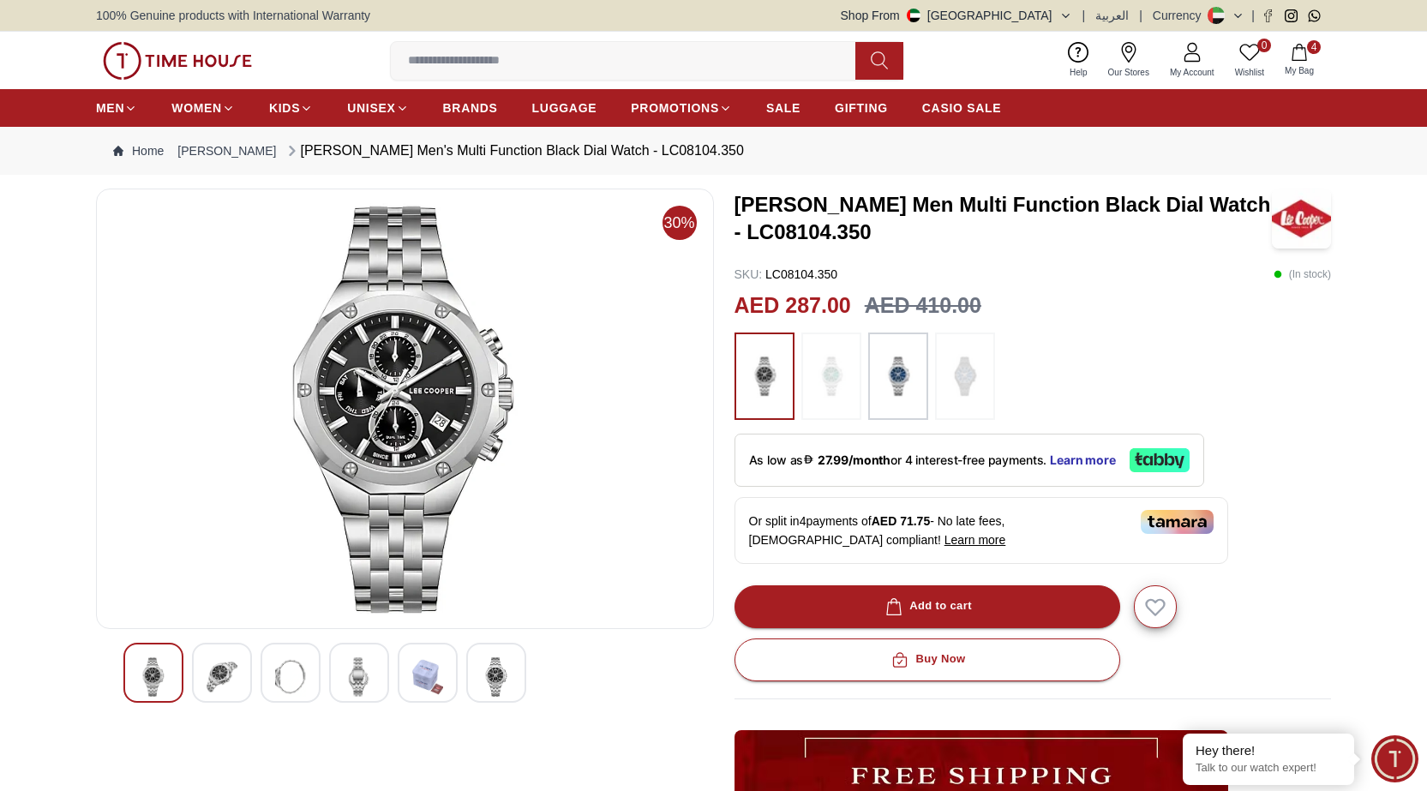
click at [356, 679] on img at bounding box center [359, 676] width 31 height 39
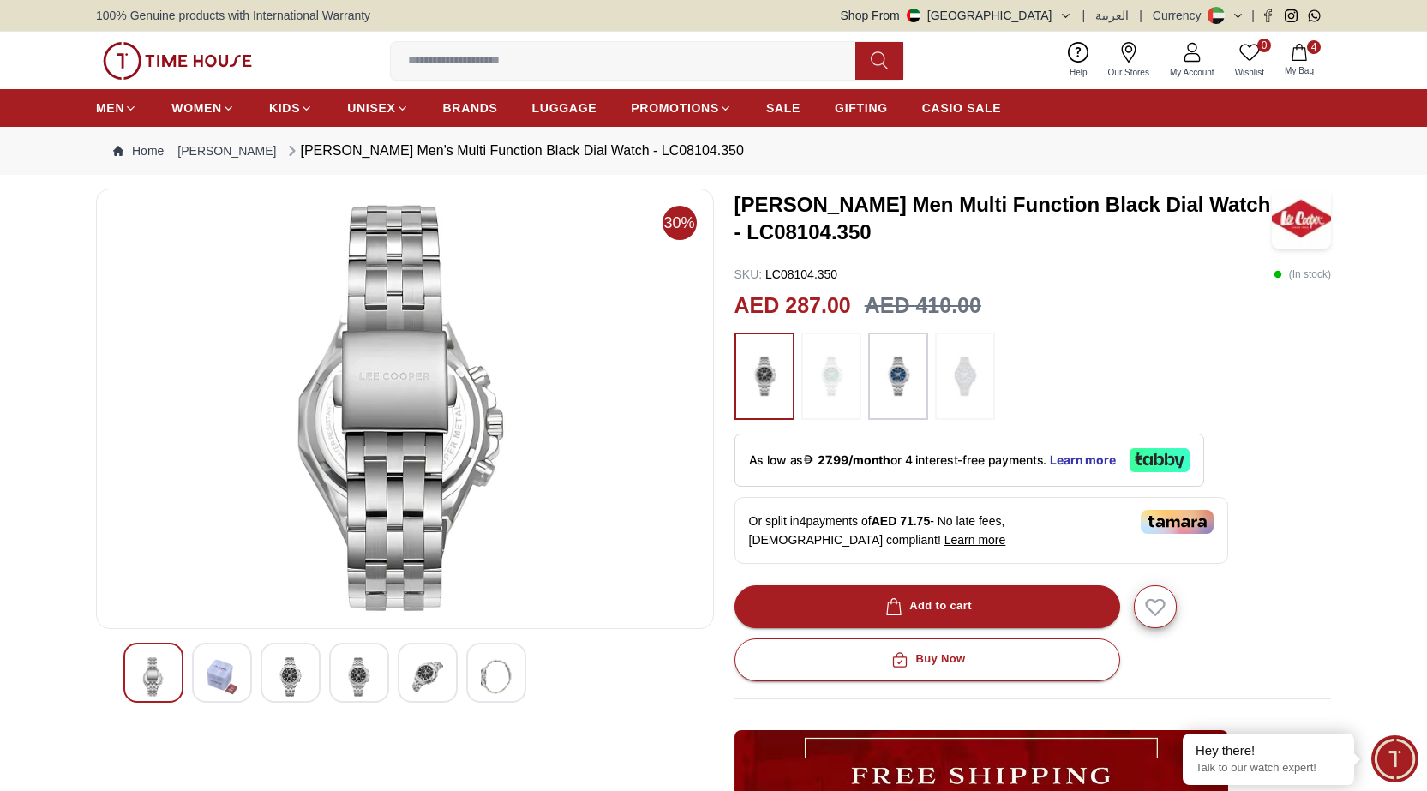
click at [356, 679] on img at bounding box center [359, 676] width 31 height 39
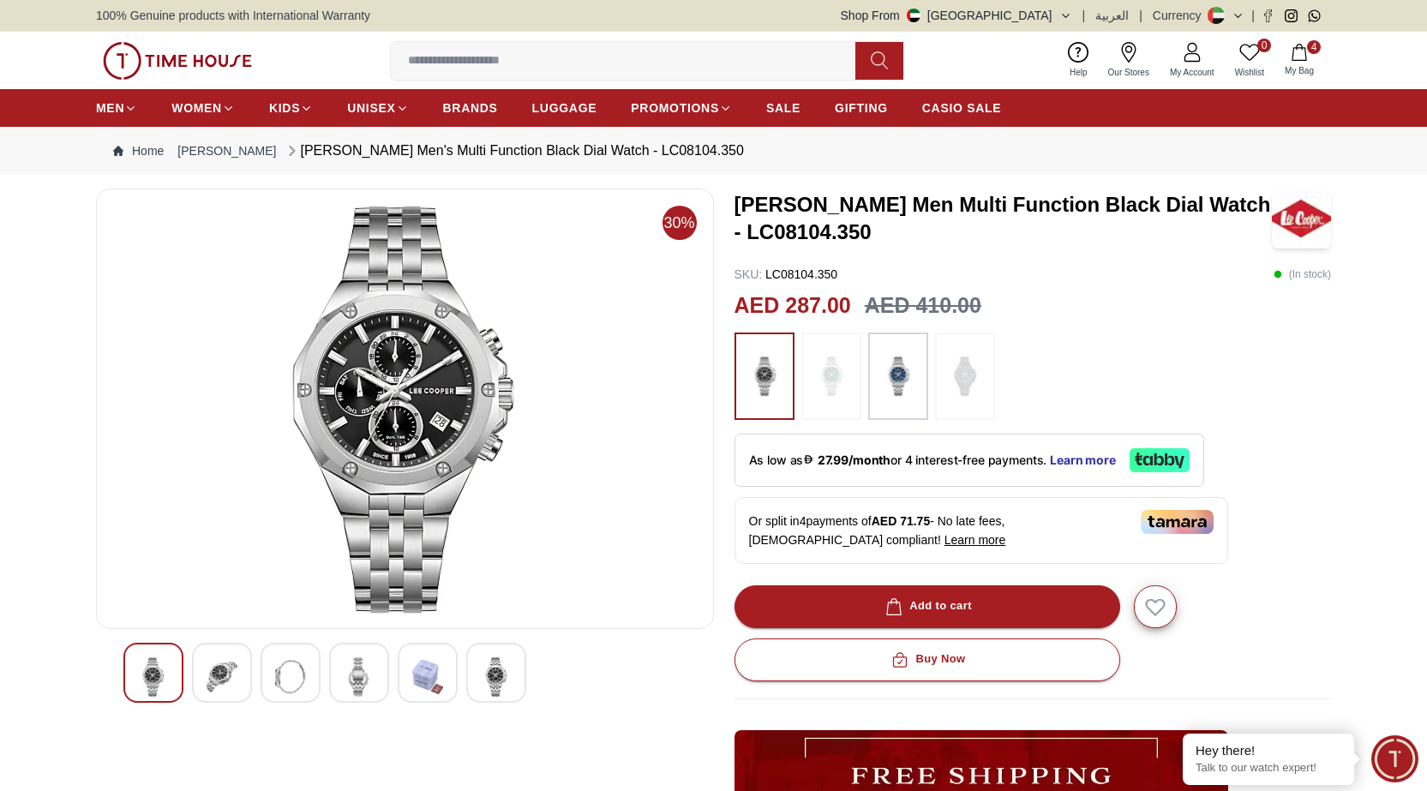
click at [356, 679] on img at bounding box center [359, 676] width 31 height 39
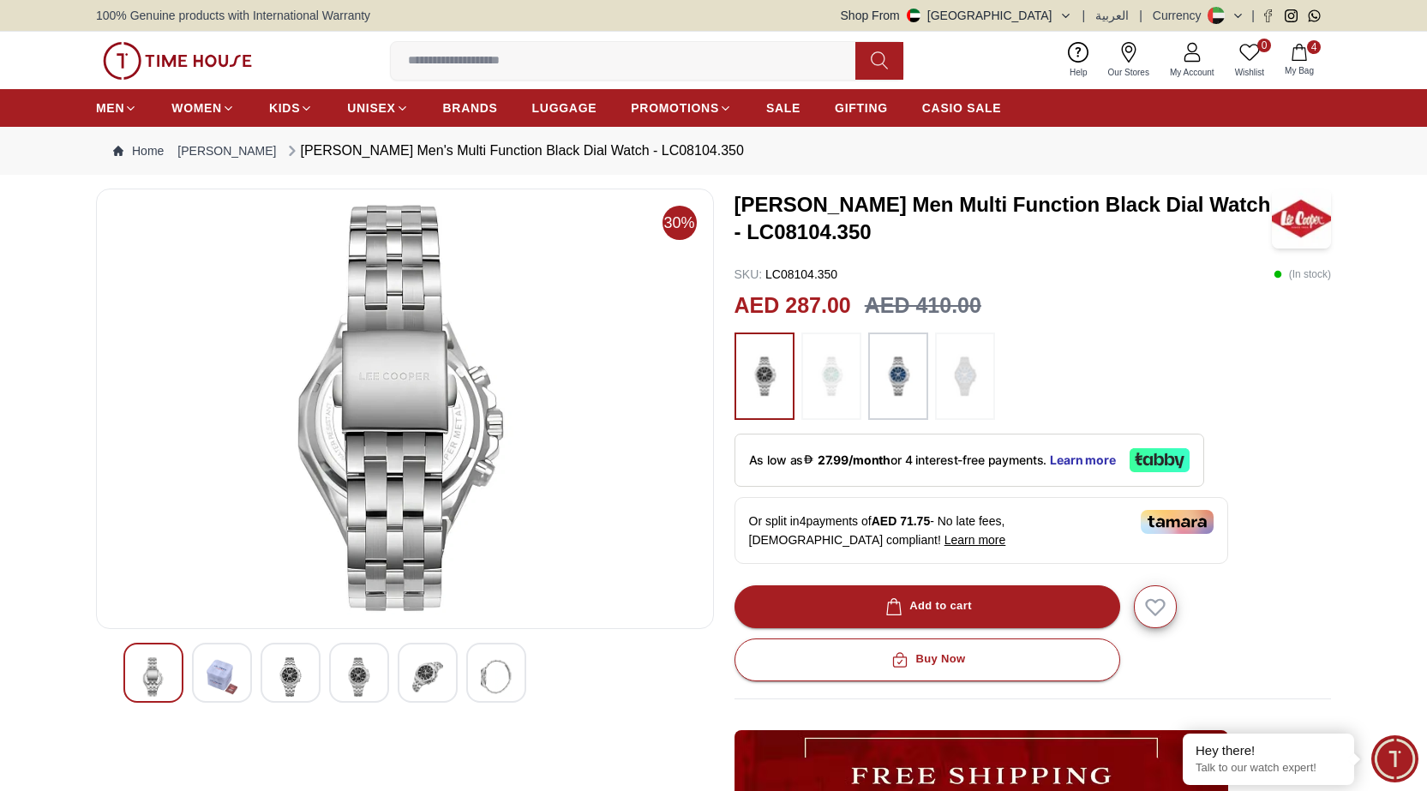
click at [356, 679] on img at bounding box center [359, 676] width 31 height 39
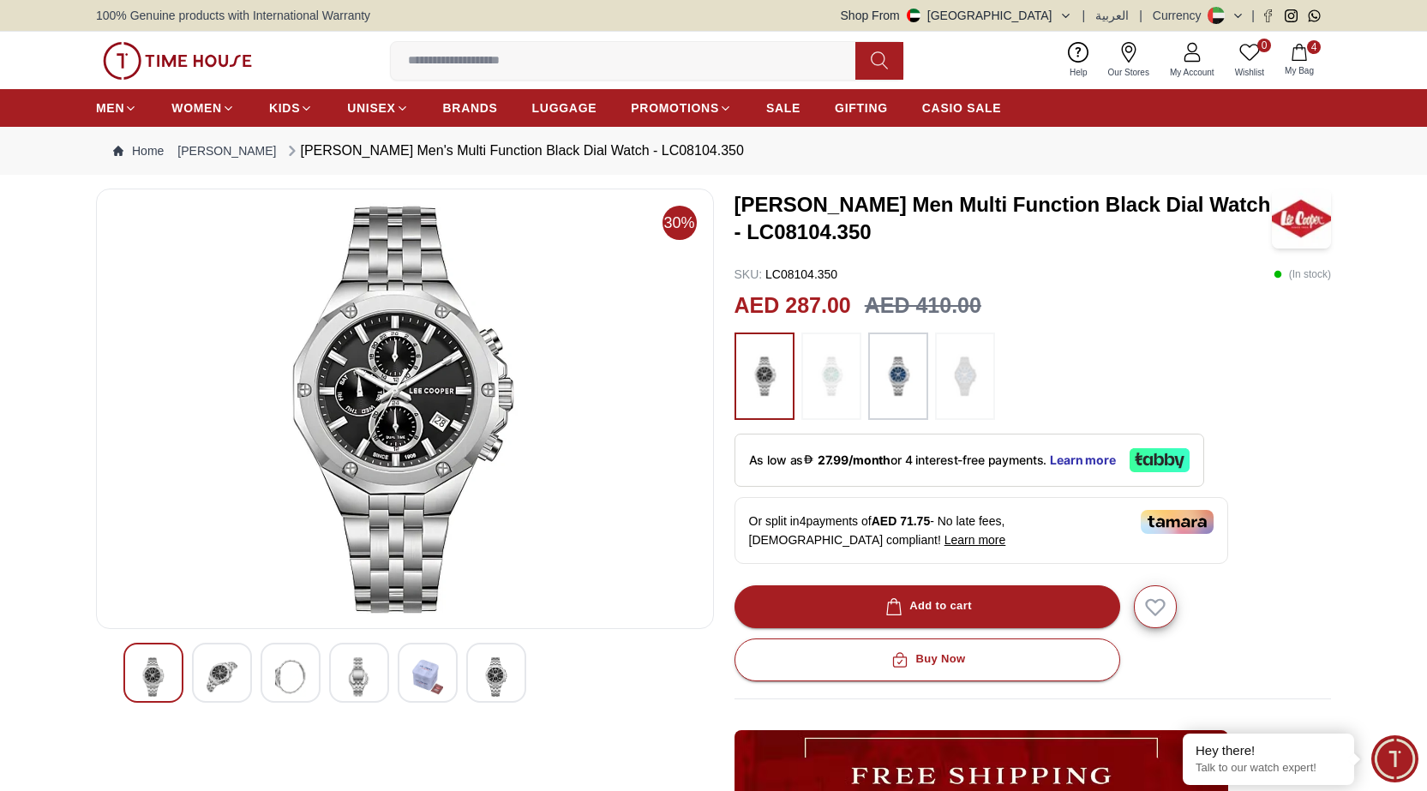
click at [356, 678] on img at bounding box center [359, 676] width 31 height 39
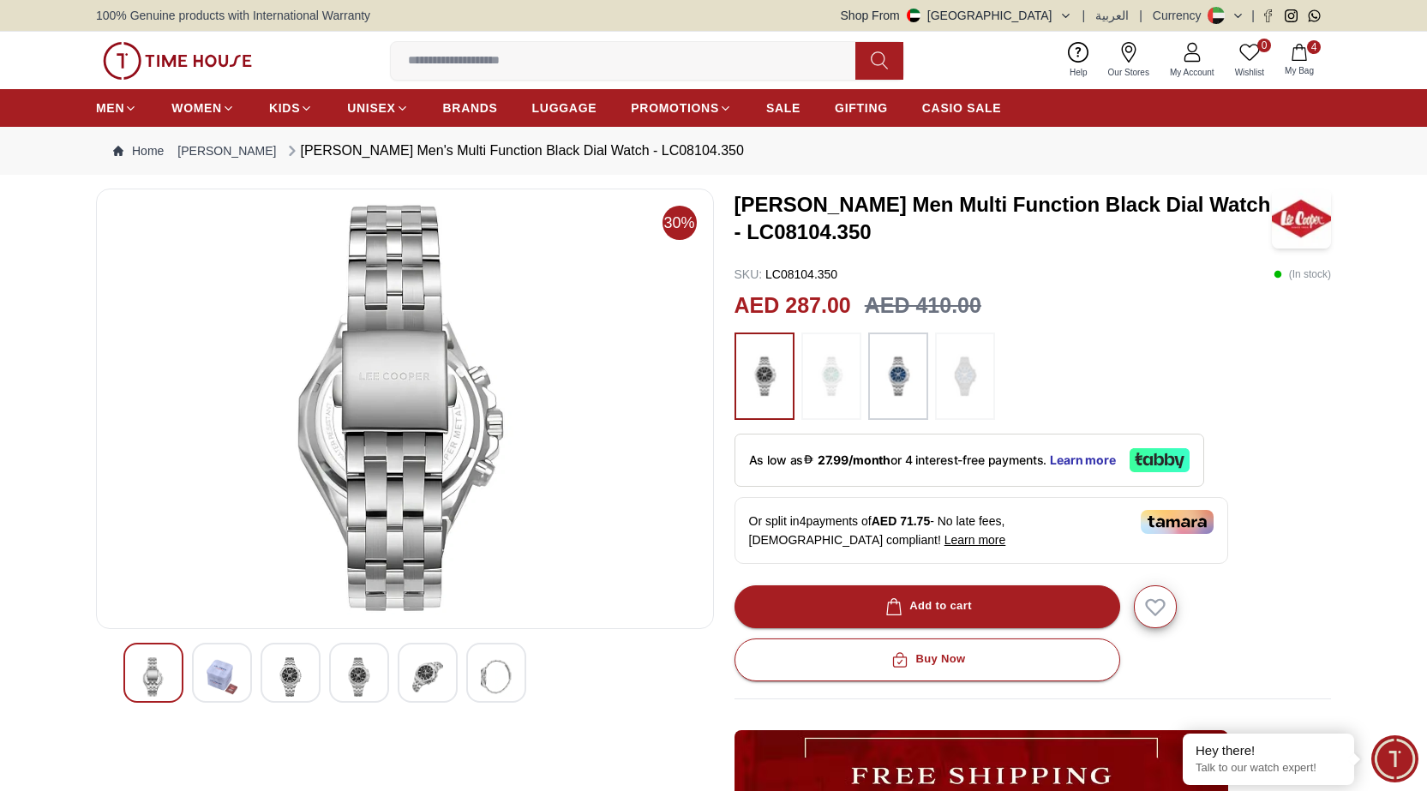
click at [362, 675] on img at bounding box center [359, 676] width 31 height 39
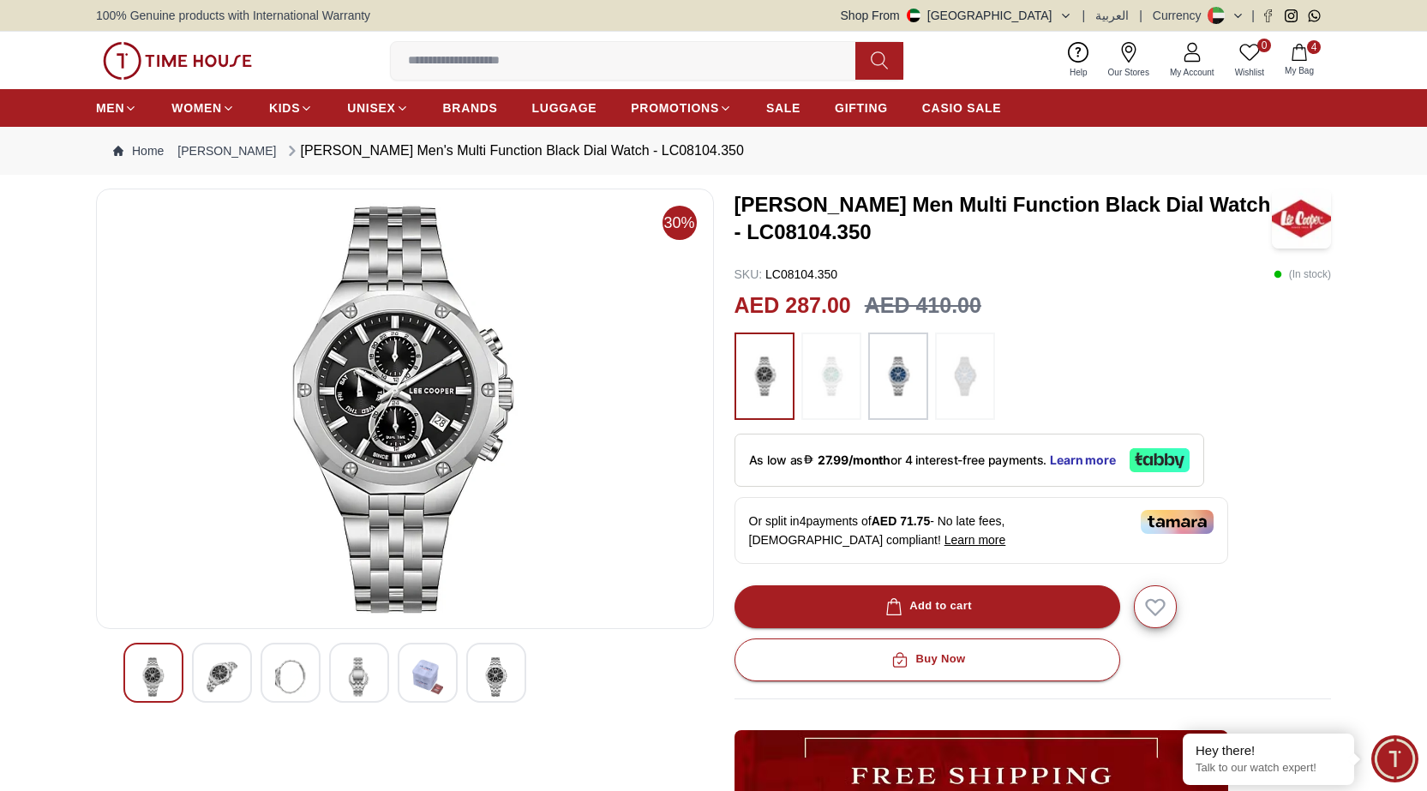
click at [361, 674] on img at bounding box center [359, 676] width 31 height 39
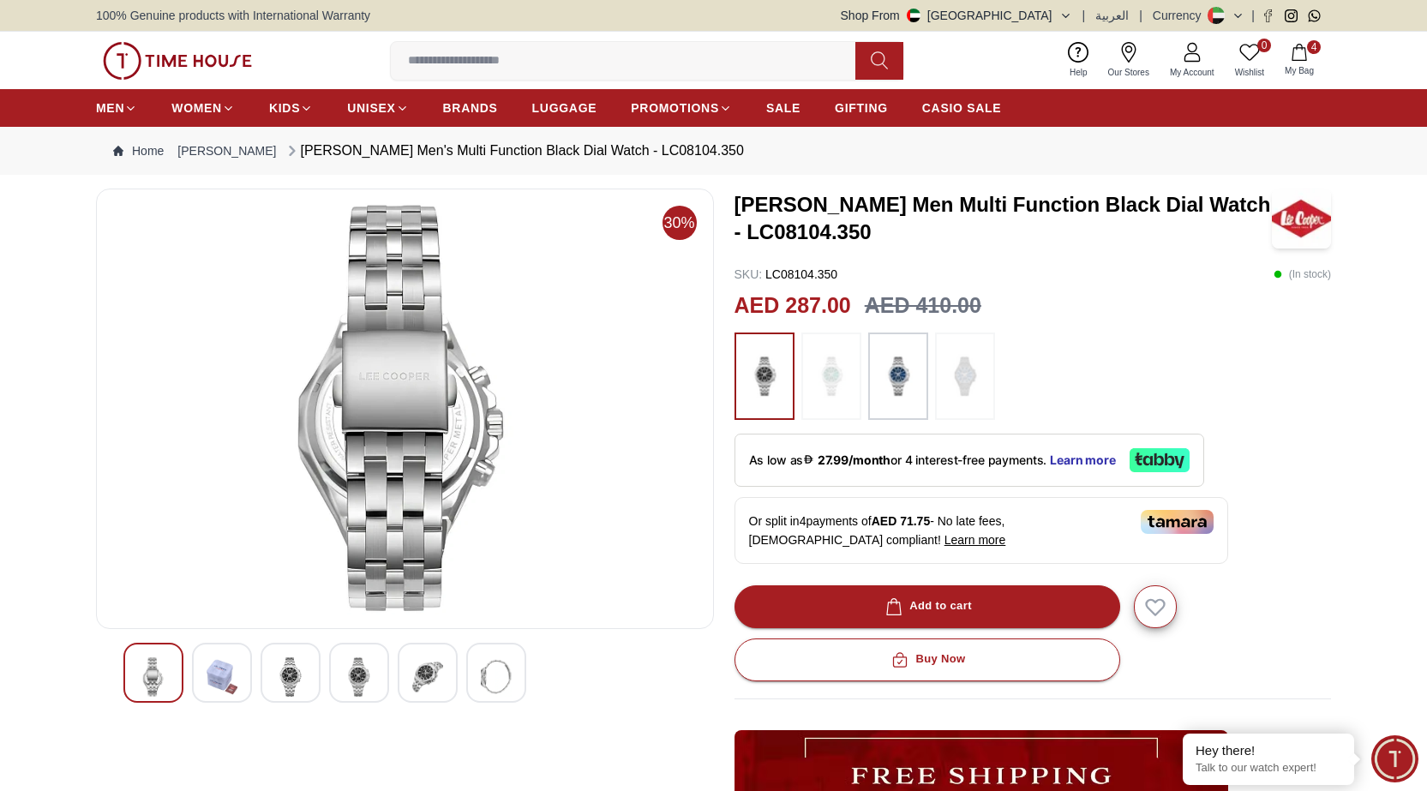
click at [360, 674] on img at bounding box center [359, 676] width 31 height 39
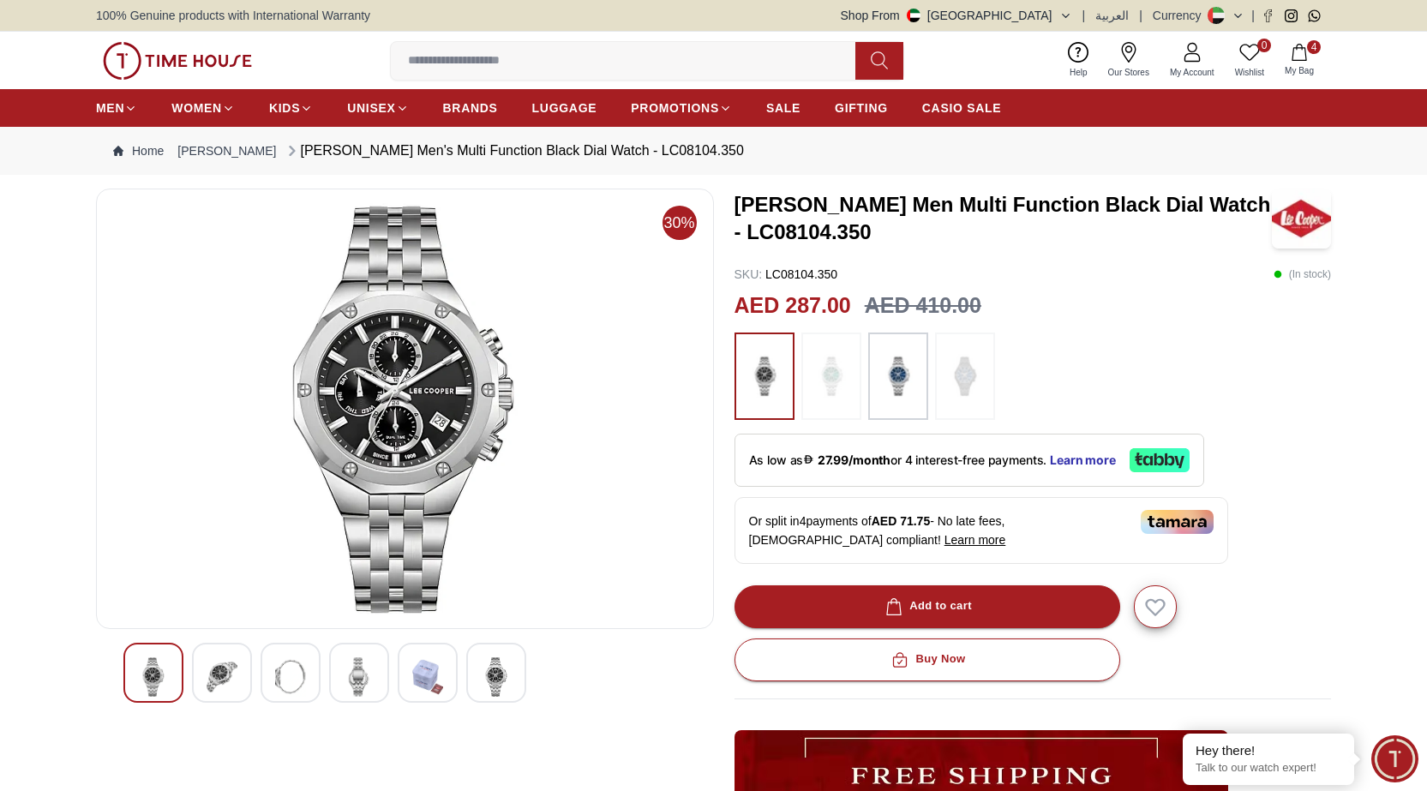
click at [358, 673] on img at bounding box center [359, 676] width 31 height 39
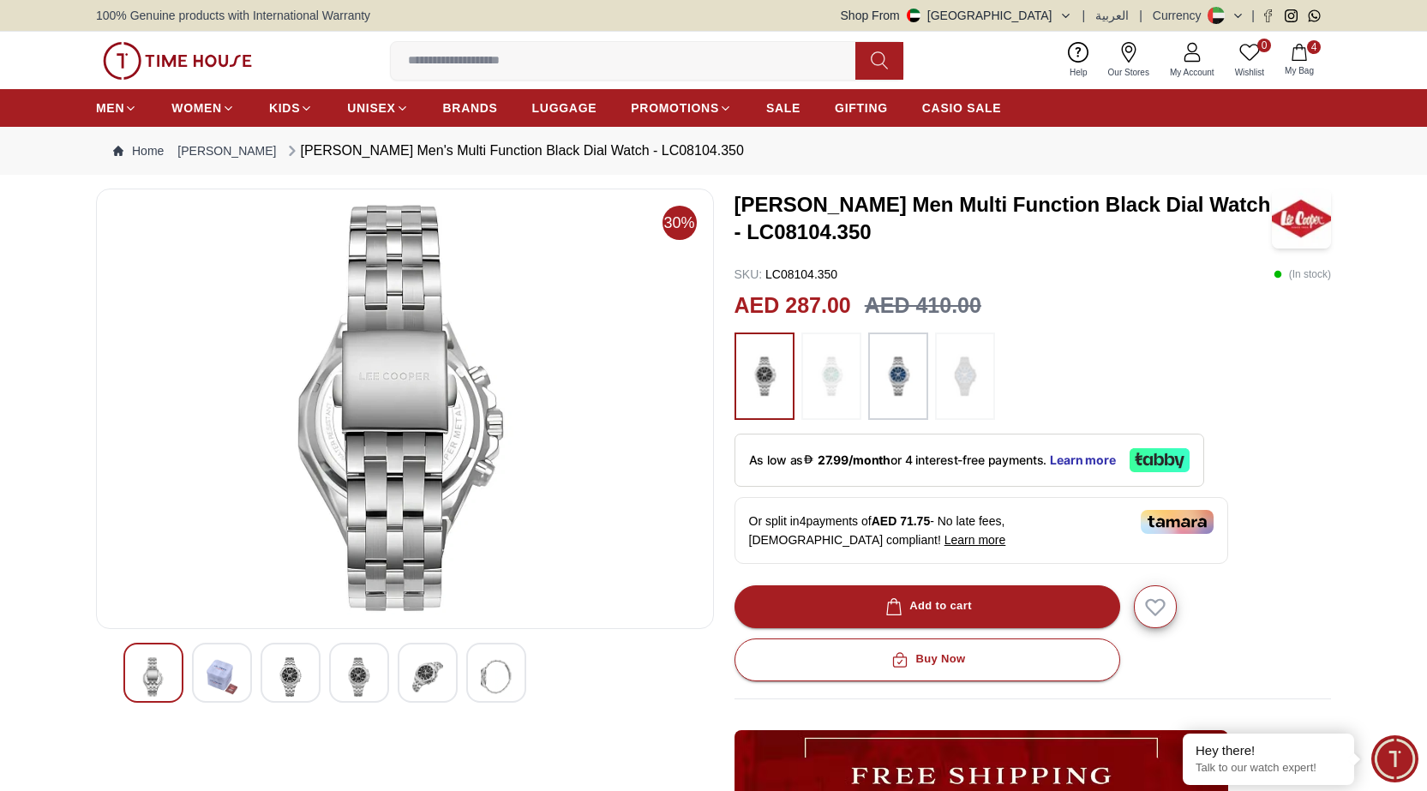
click at [358, 676] on img at bounding box center [359, 676] width 31 height 39
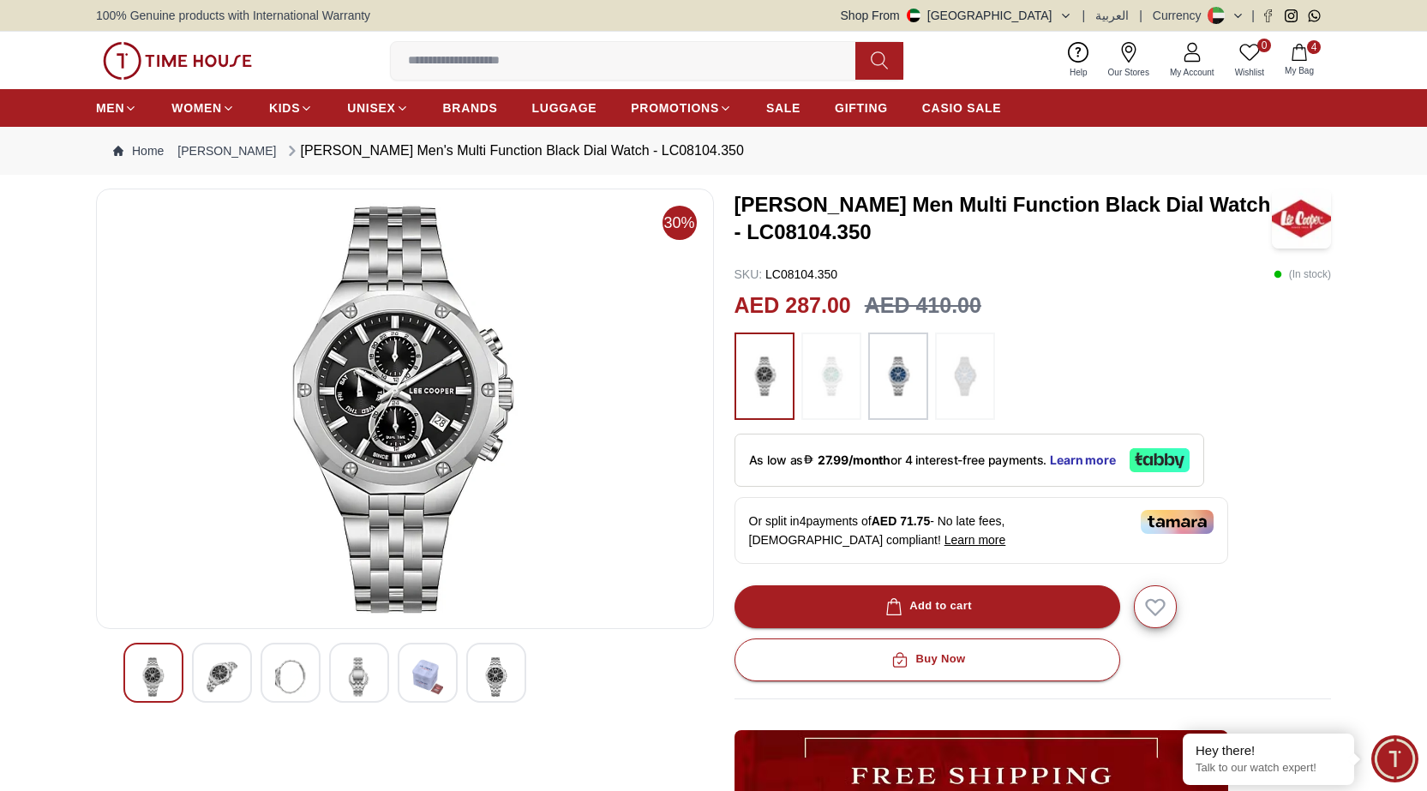
click at [436, 675] on img at bounding box center [427, 676] width 31 height 39
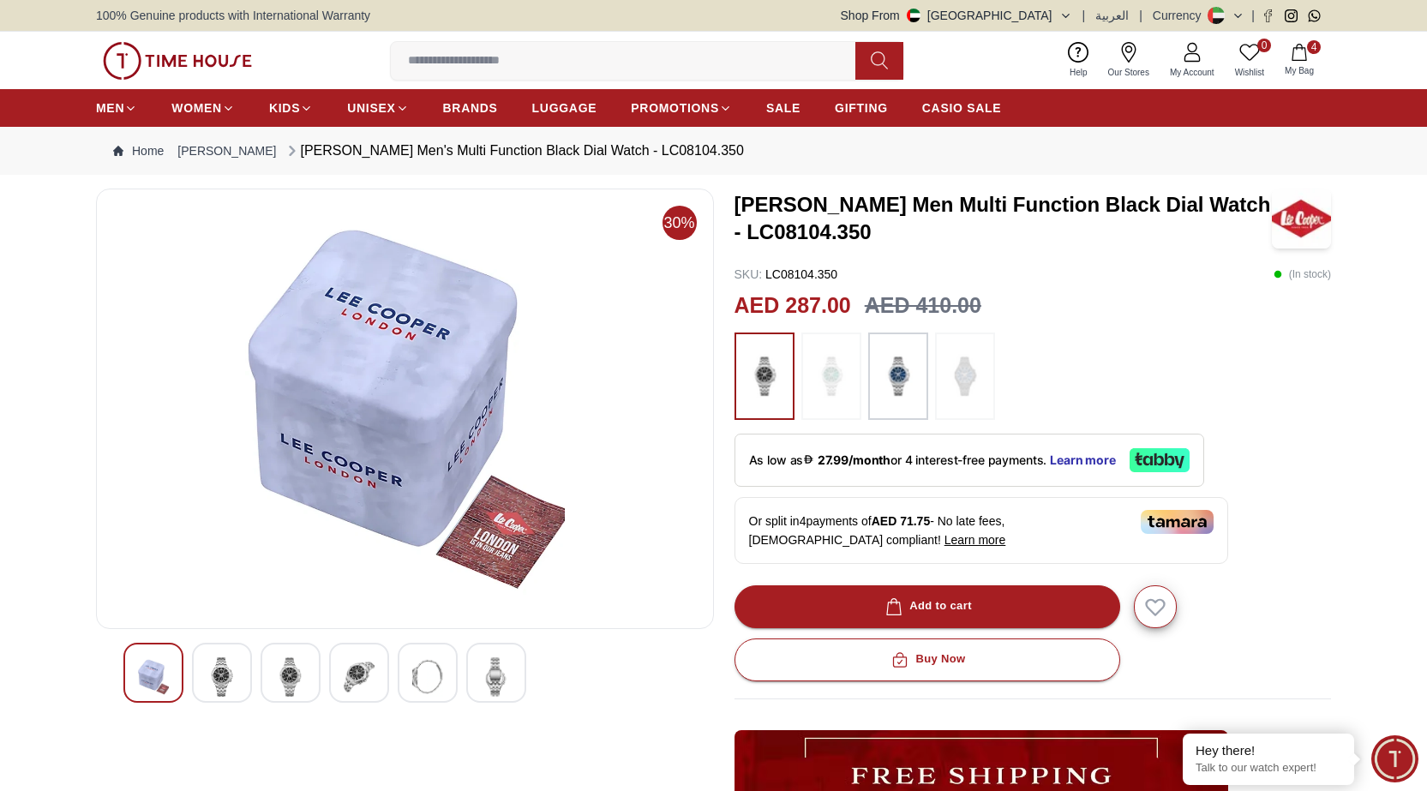
click at [494, 675] on img at bounding box center [496, 676] width 31 height 39
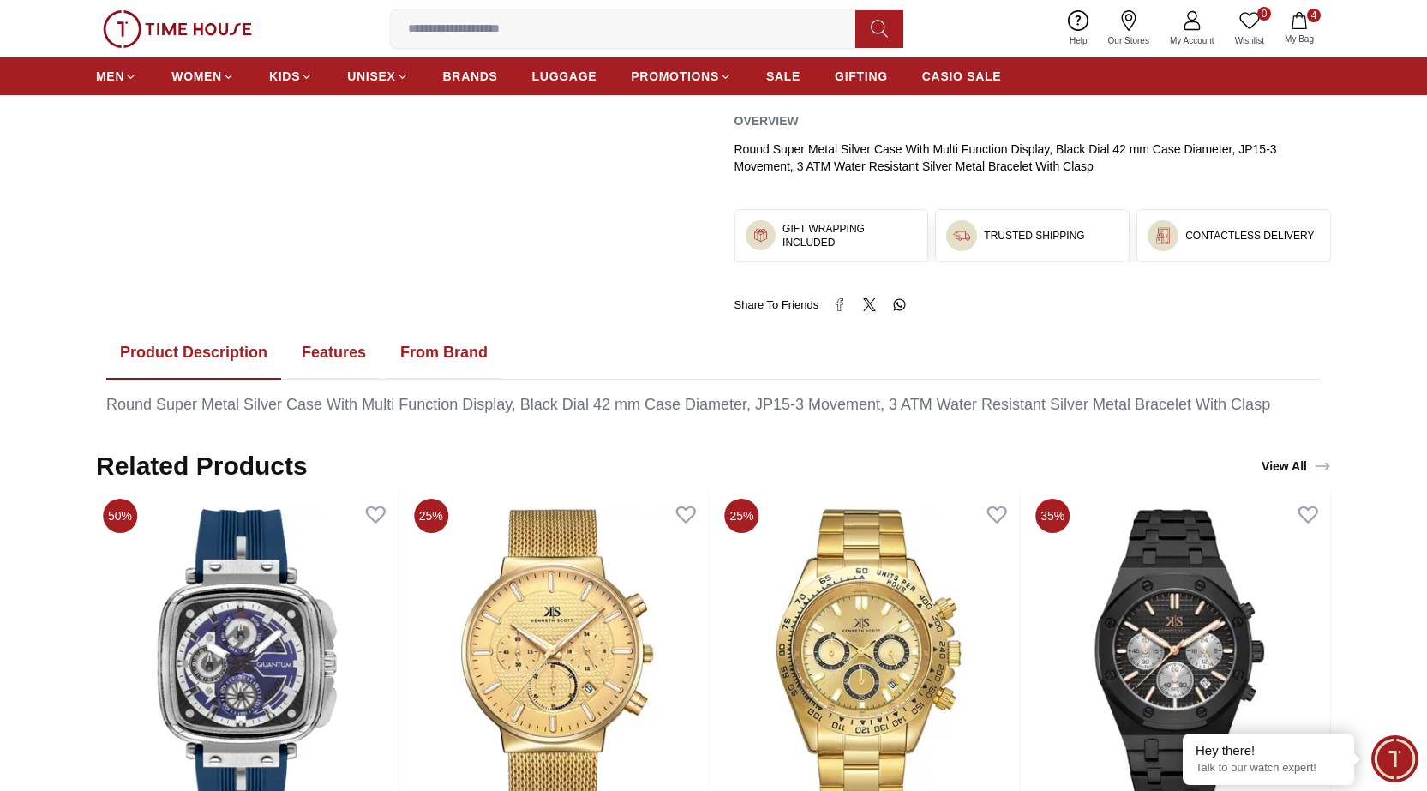
scroll to position [771, 0]
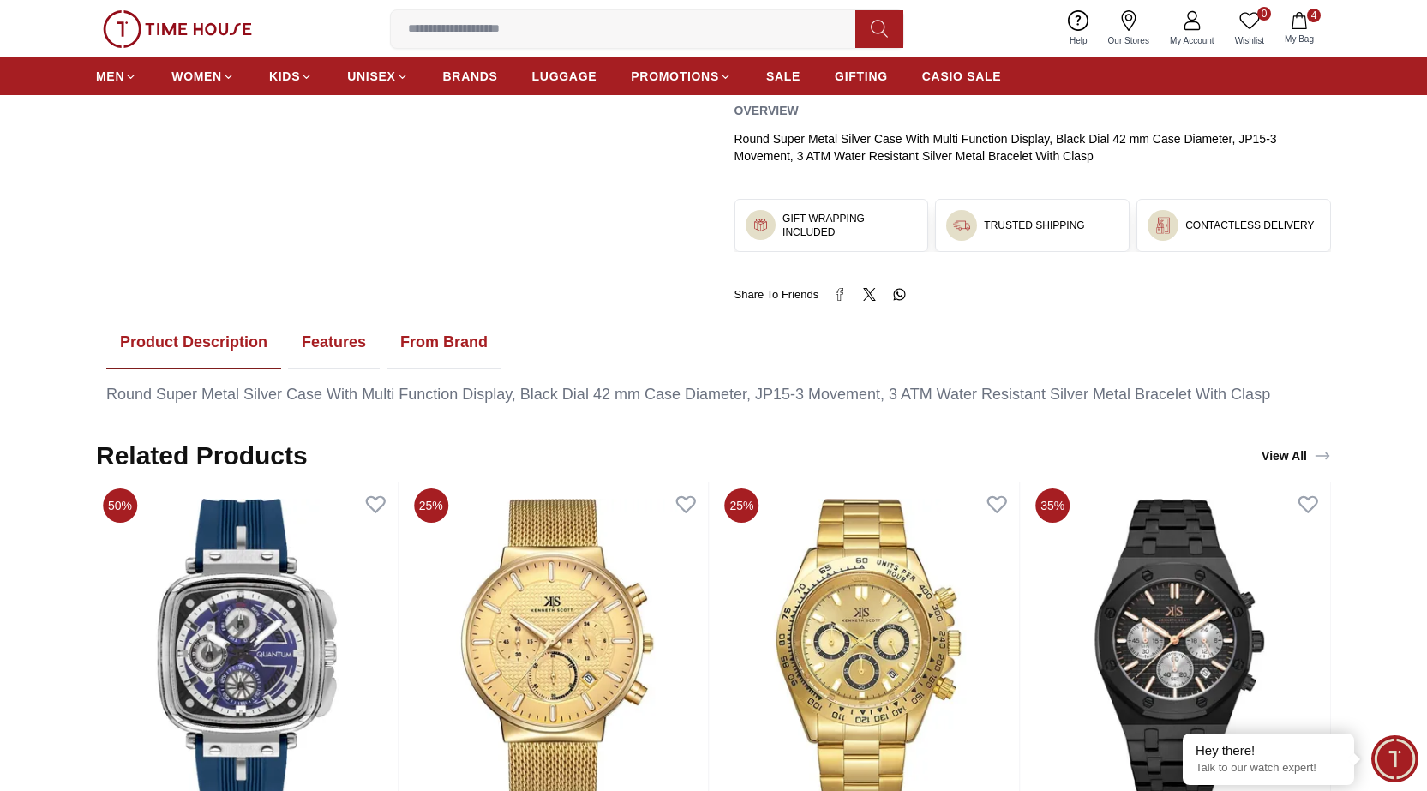
click at [212, 342] on button "Product Description" at bounding box center [193, 342] width 175 height 53
click at [220, 338] on button "Product Description" at bounding box center [193, 342] width 175 height 53
click at [337, 341] on button "Features" at bounding box center [334, 342] width 92 height 53
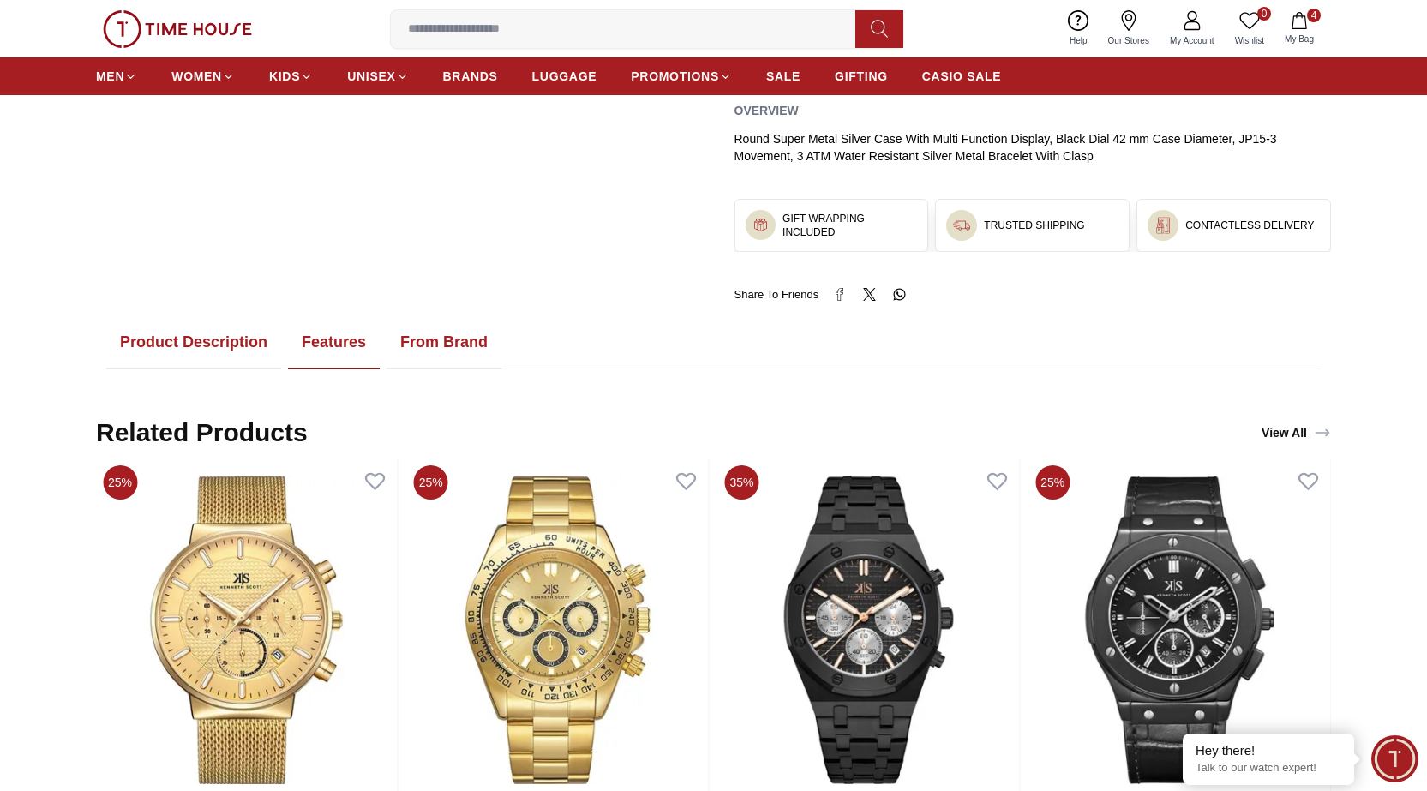
click at [179, 338] on button "Product Description" at bounding box center [193, 342] width 175 height 53
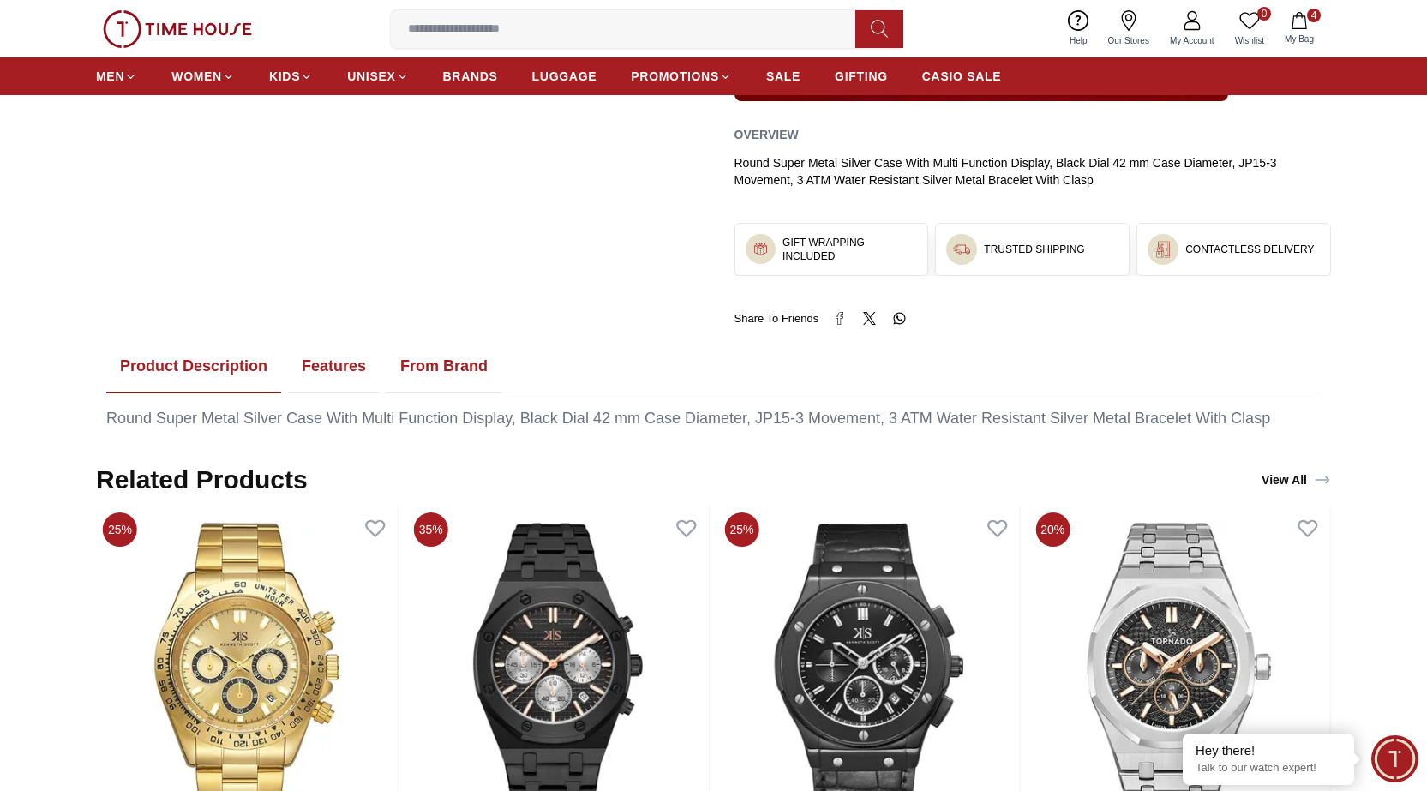
scroll to position [703, 0]
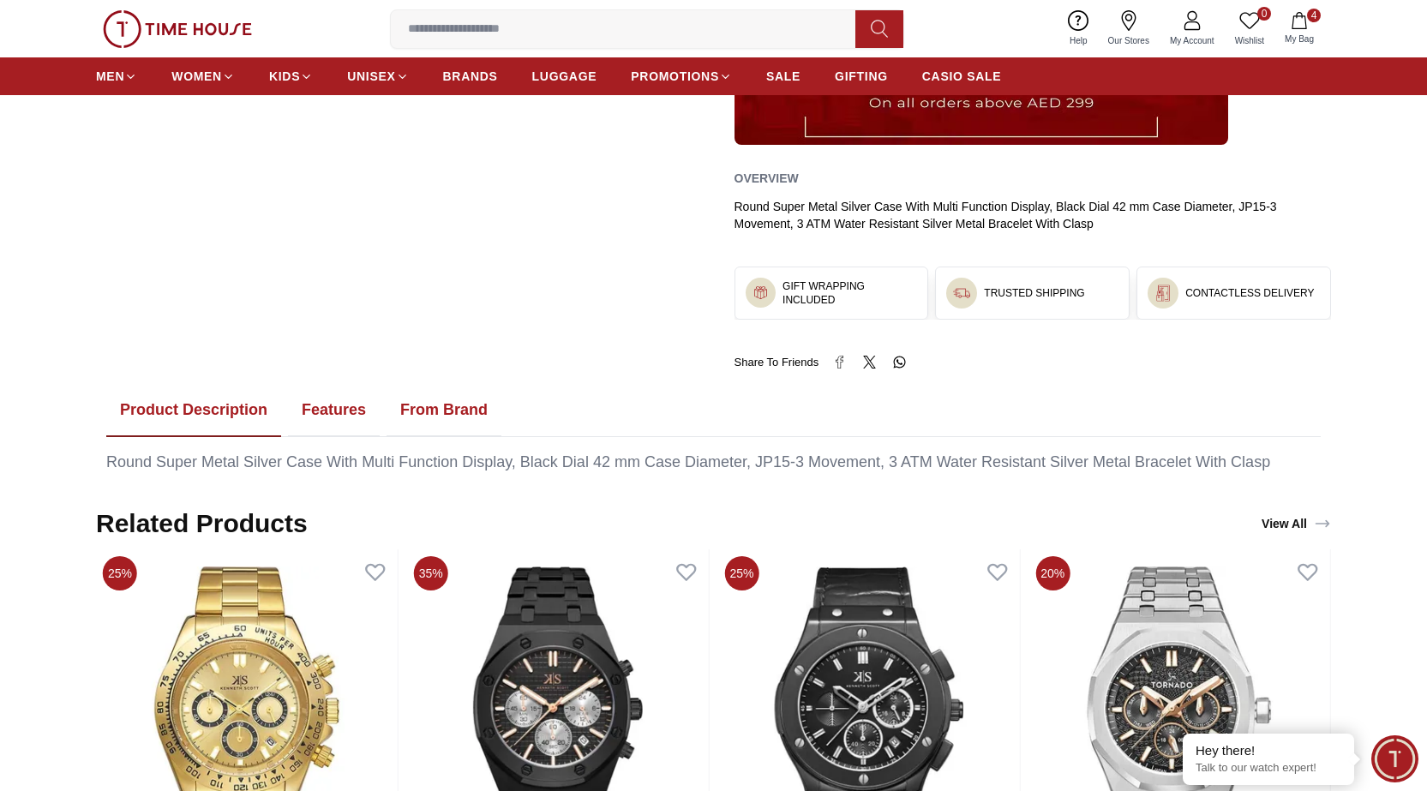
click at [200, 407] on button "Product Description" at bounding box center [193, 410] width 175 height 53
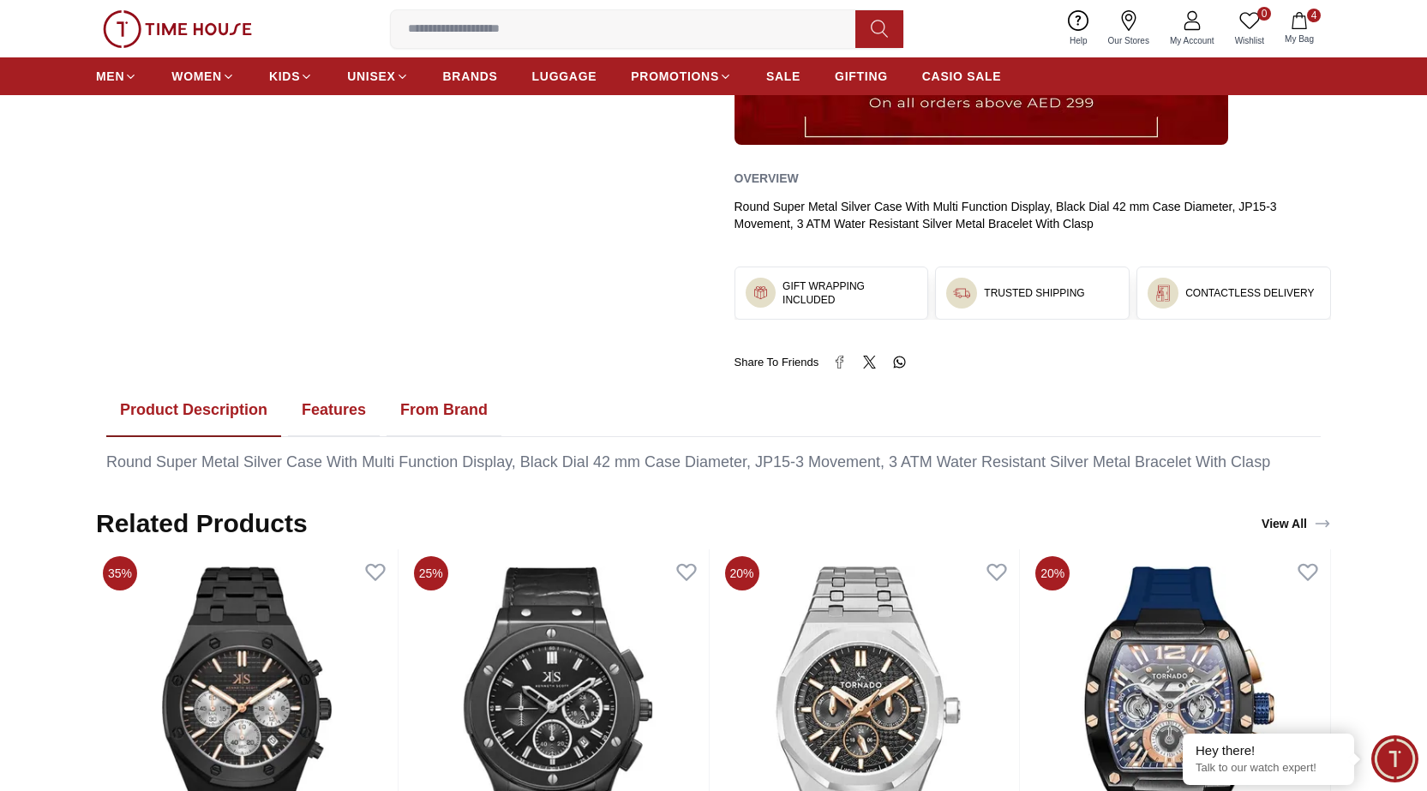
click at [323, 413] on button "Features" at bounding box center [334, 410] width 92 height 53
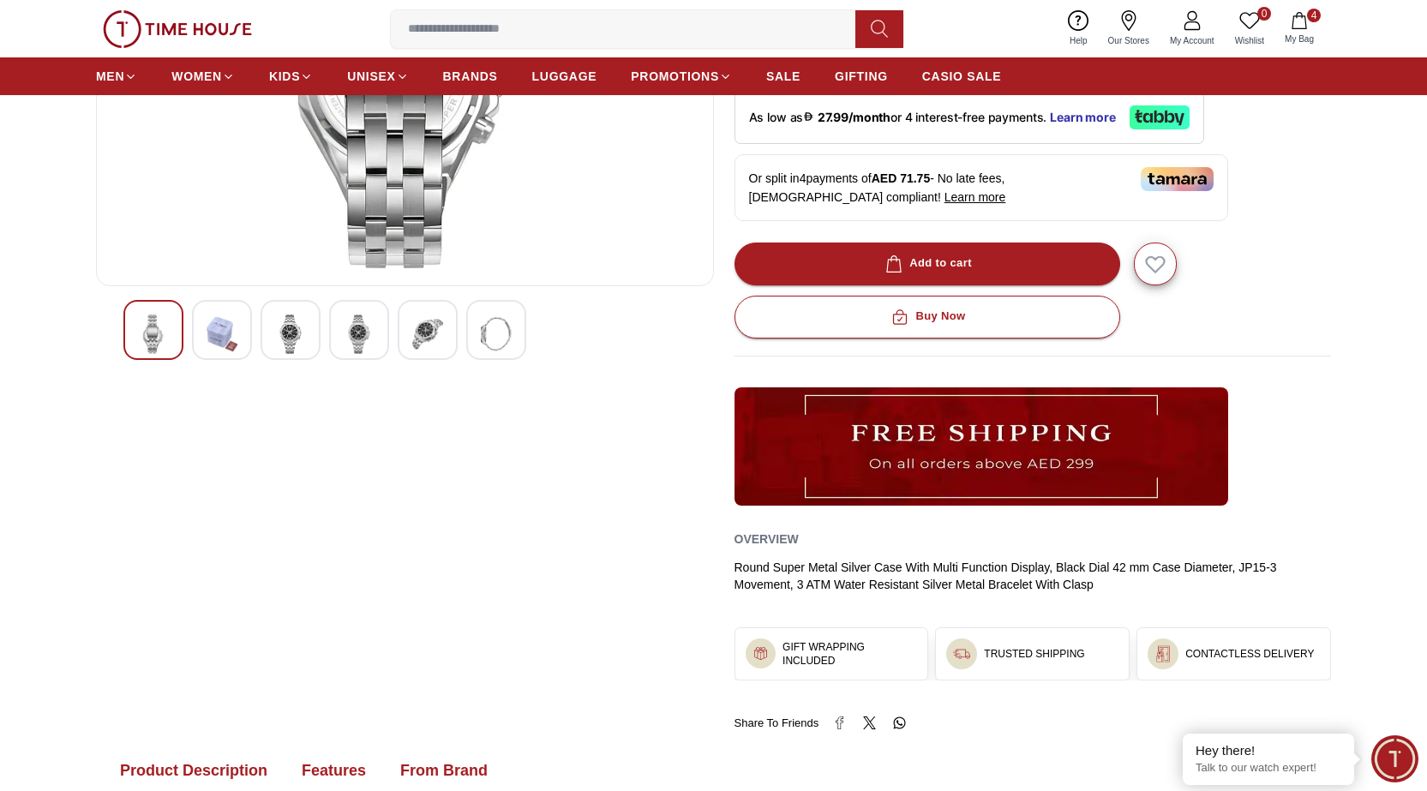
scroll to position [600, 0]
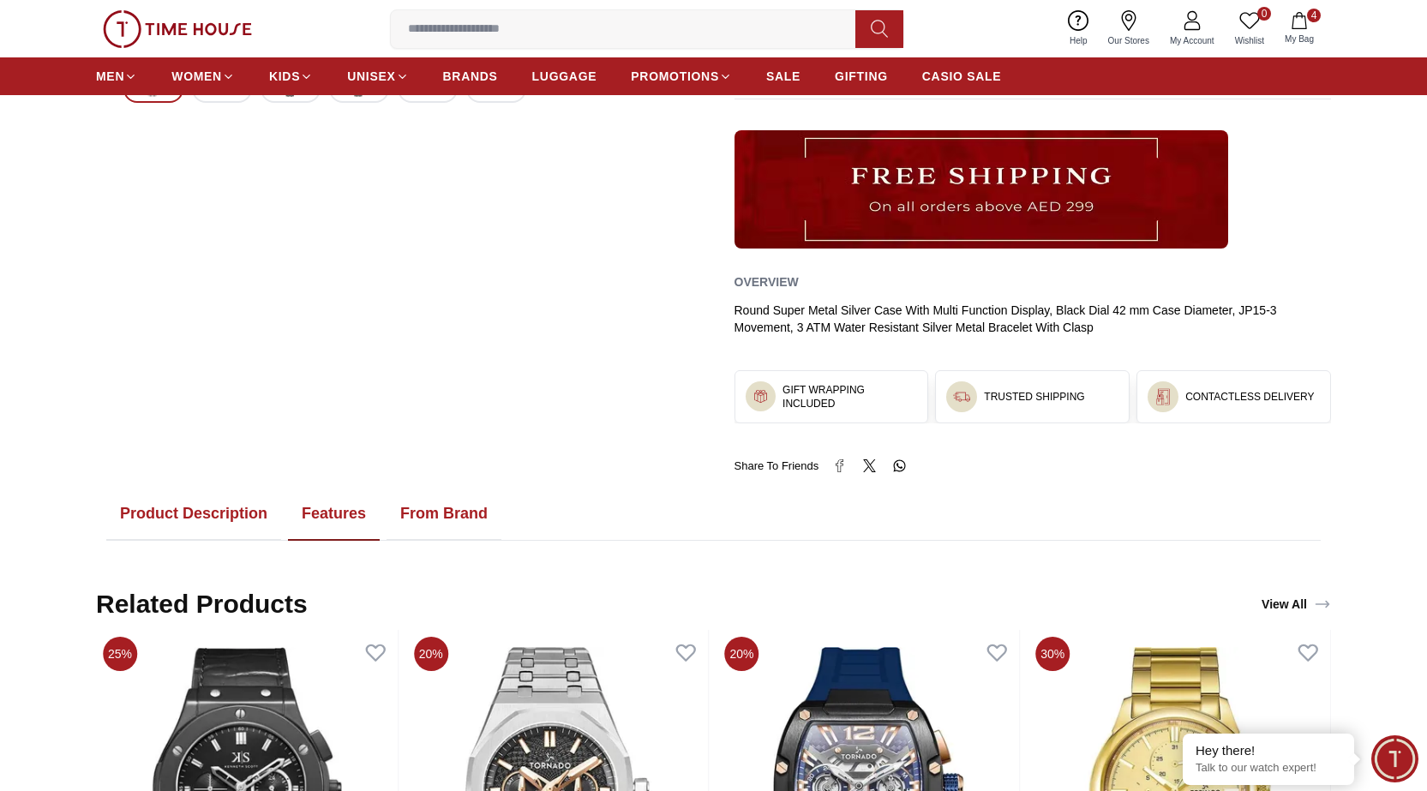
click at [441, 513] on button "From Brand" at bounding box center [443, 513] width 115 height 53
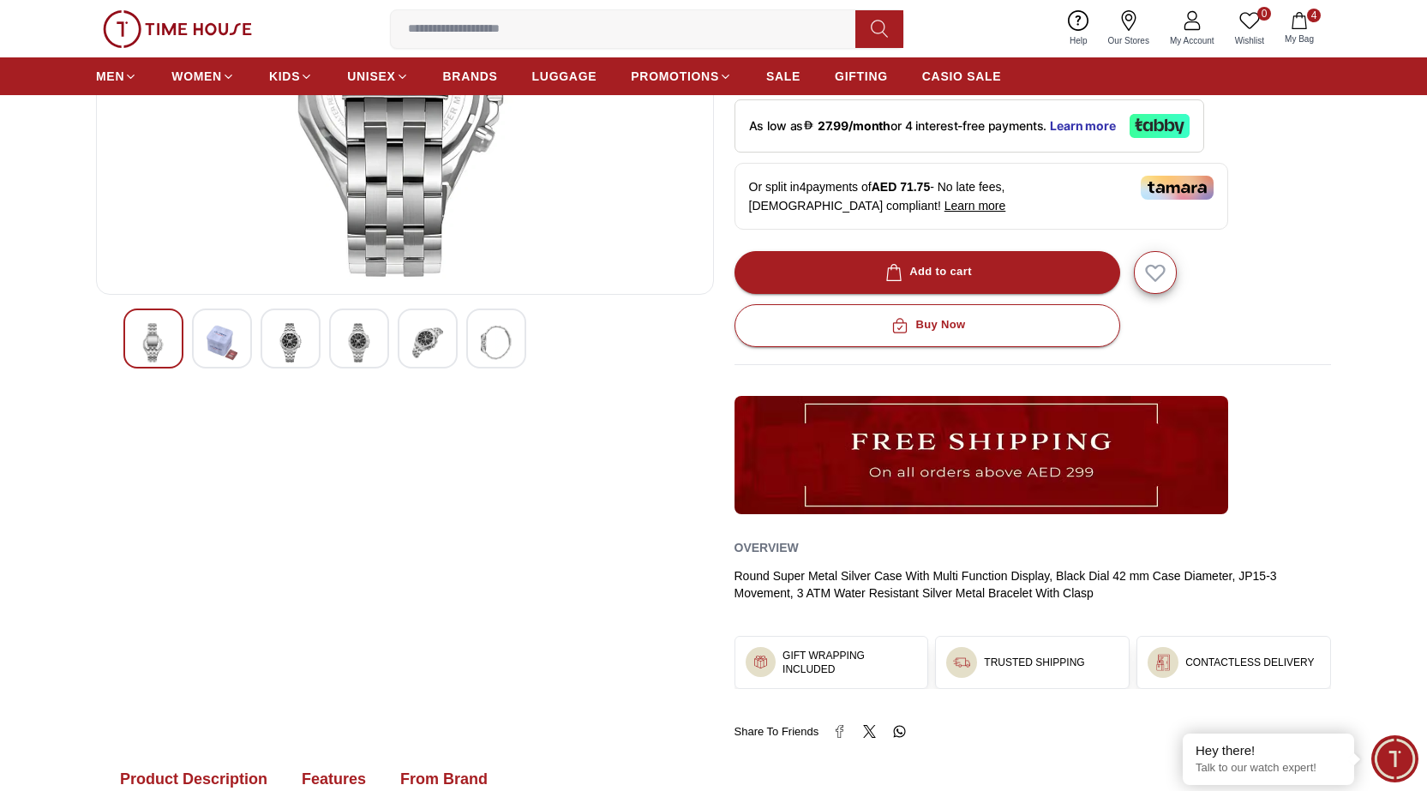
scroll to position [428, 0]
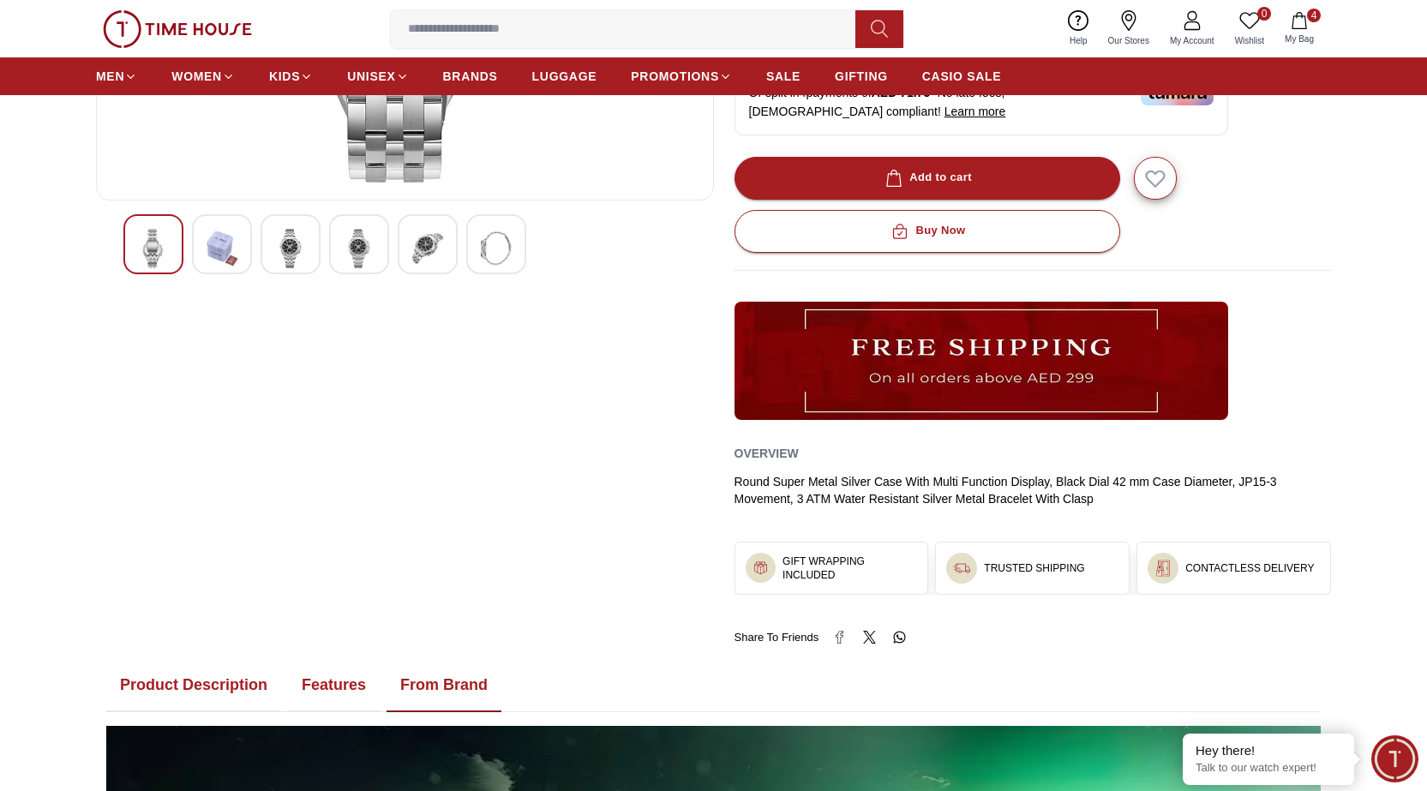
click at [315, 680] on button "Features" at bounding box center [334, 685] width 92 height 53
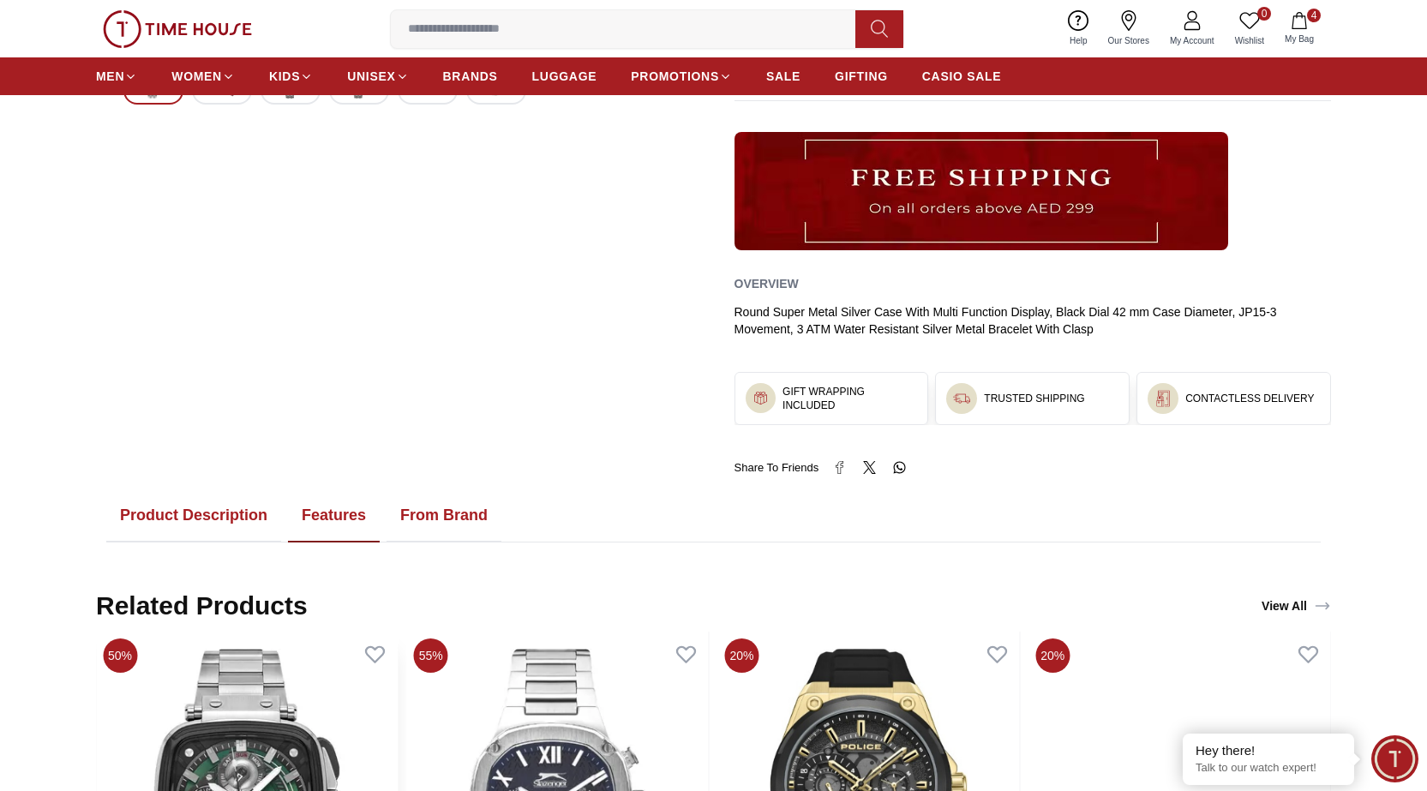
scroll to position [600, 0]
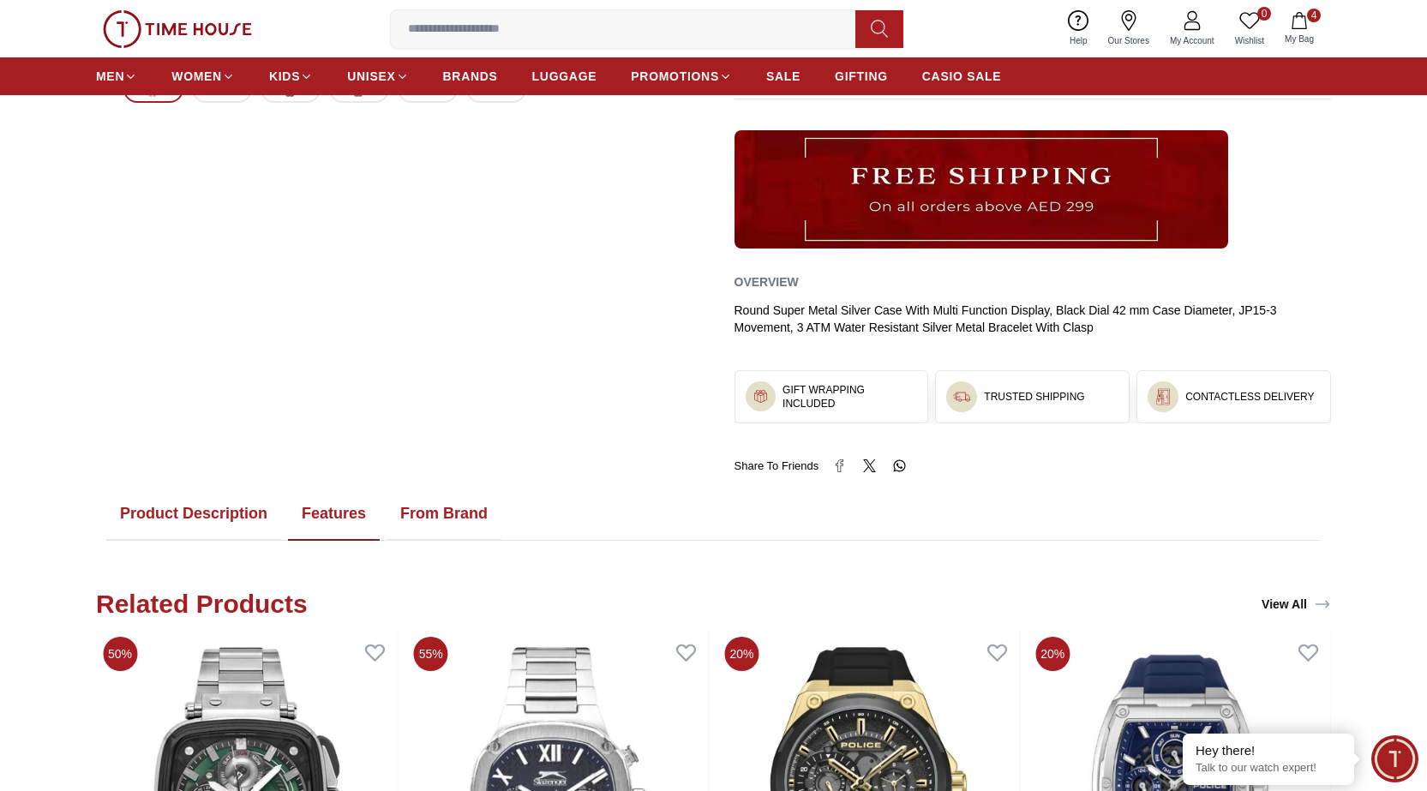
click at [224, 607] on h2 "Related Products" at bounding box center [202, 604] width 212 height 31
click at [199, 509] on button "Product Description" at bounding box center [193, 513] width 175 height 53
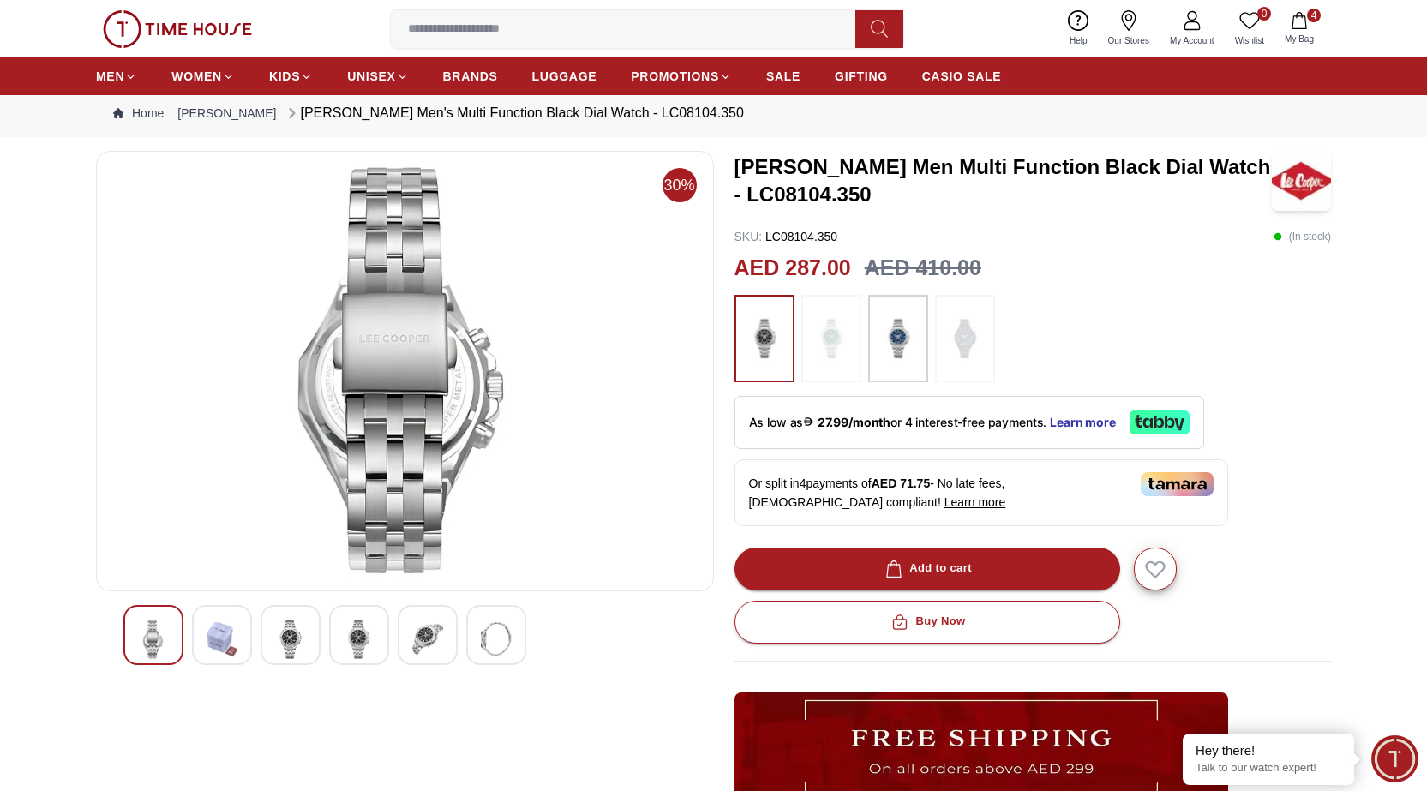
scroll to position [0, 0]
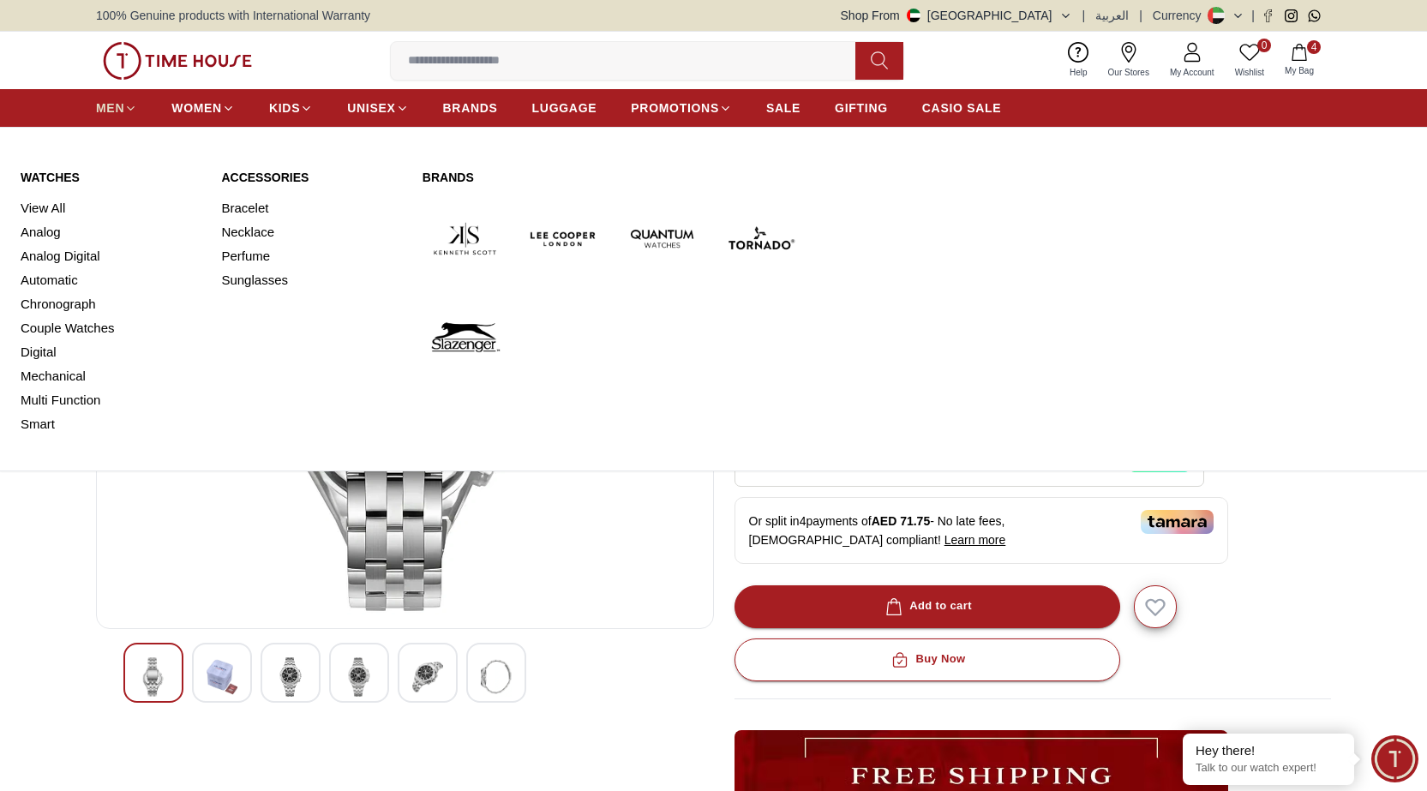
click at [104, 98] on link "MEN" at bounding box center [116, 108] width 41 height 31
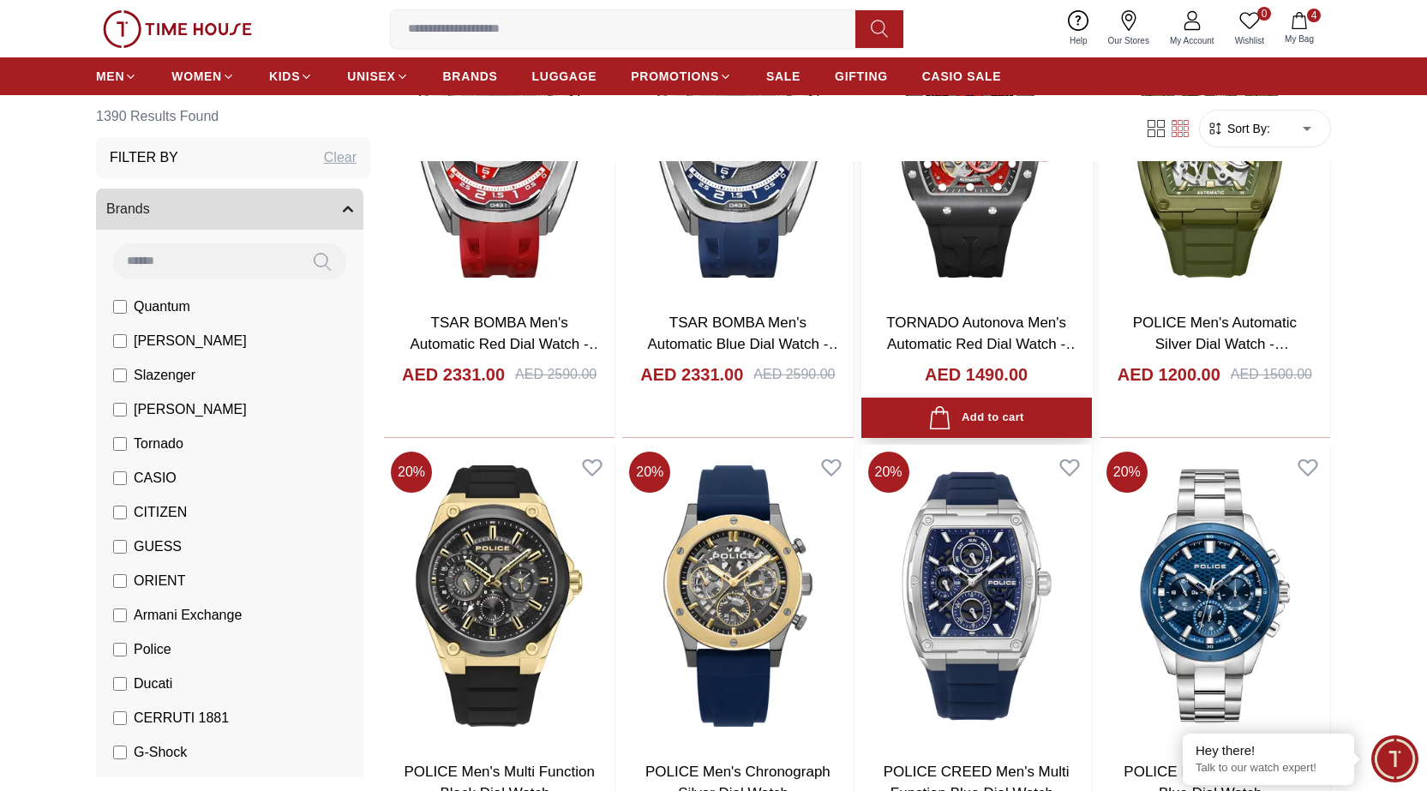
scroll to position [1028, 0]
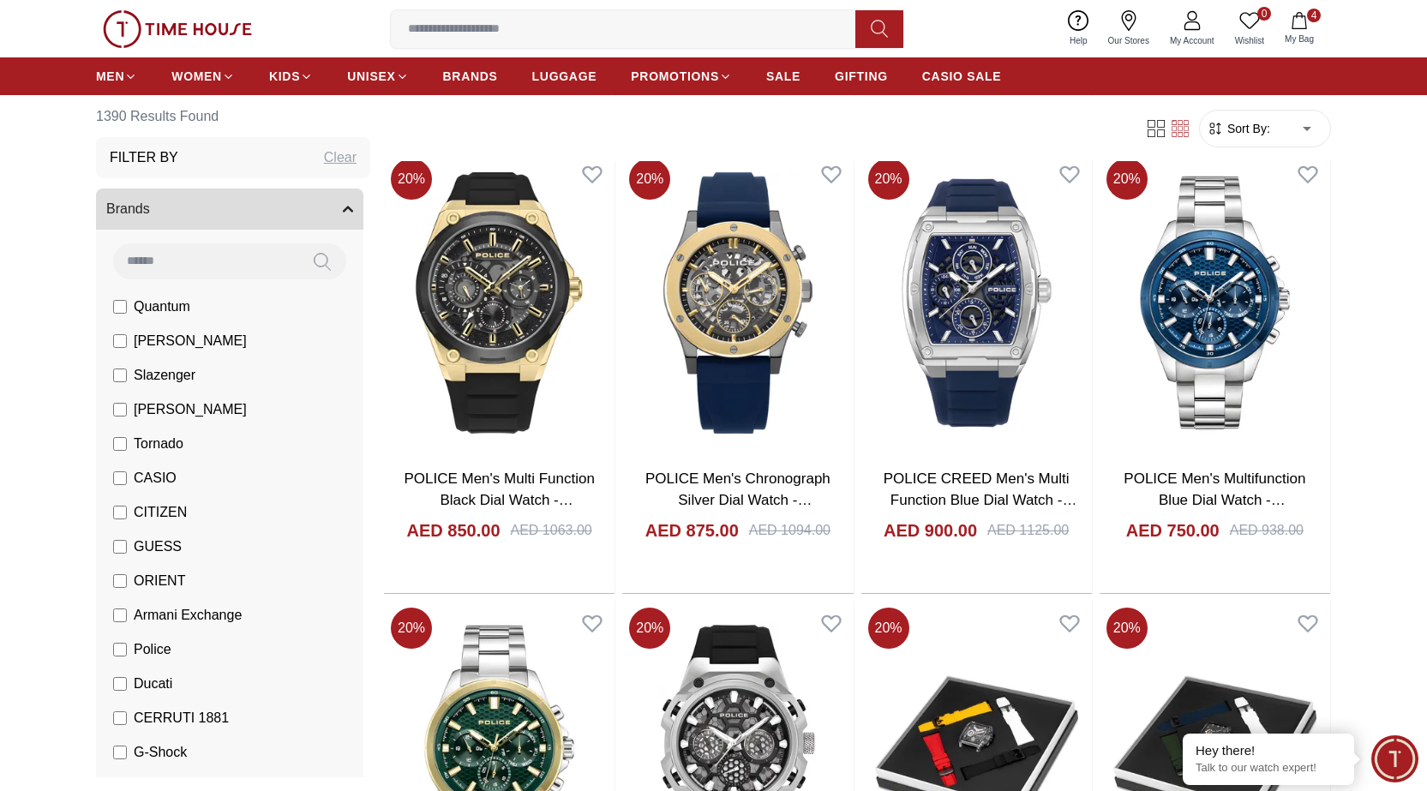
scroll to position [738, 0]
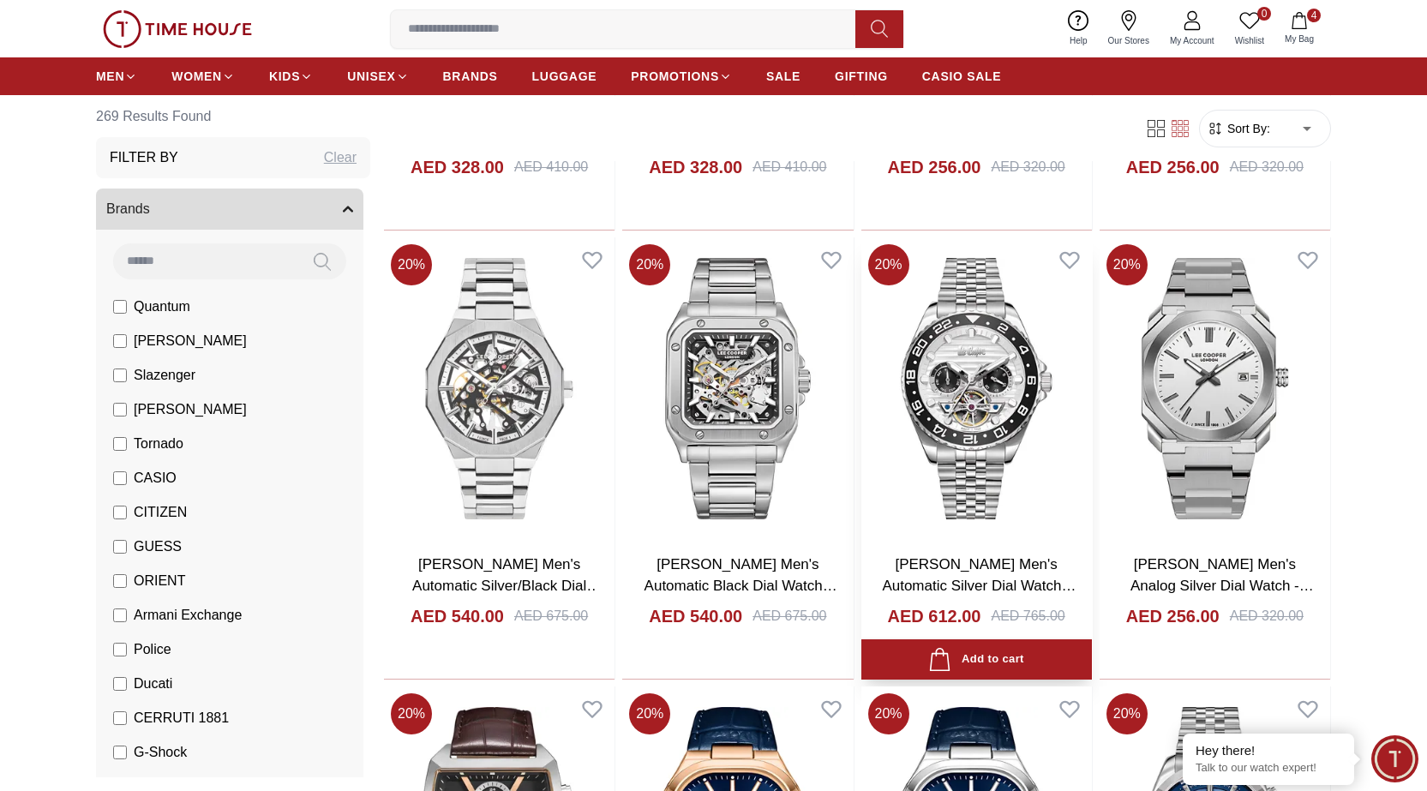
scroll to position [1371, 0]
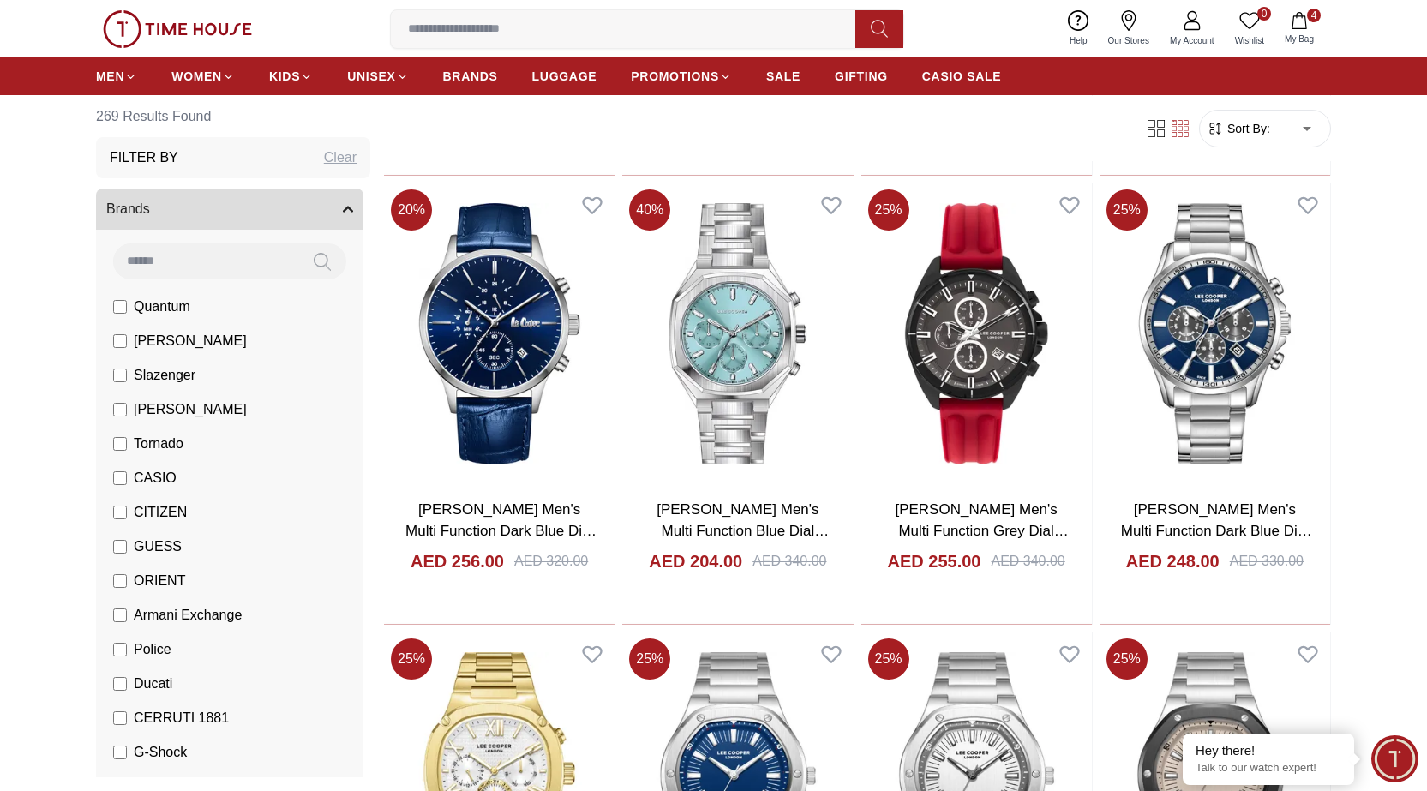
scroll to position [2827, 0]
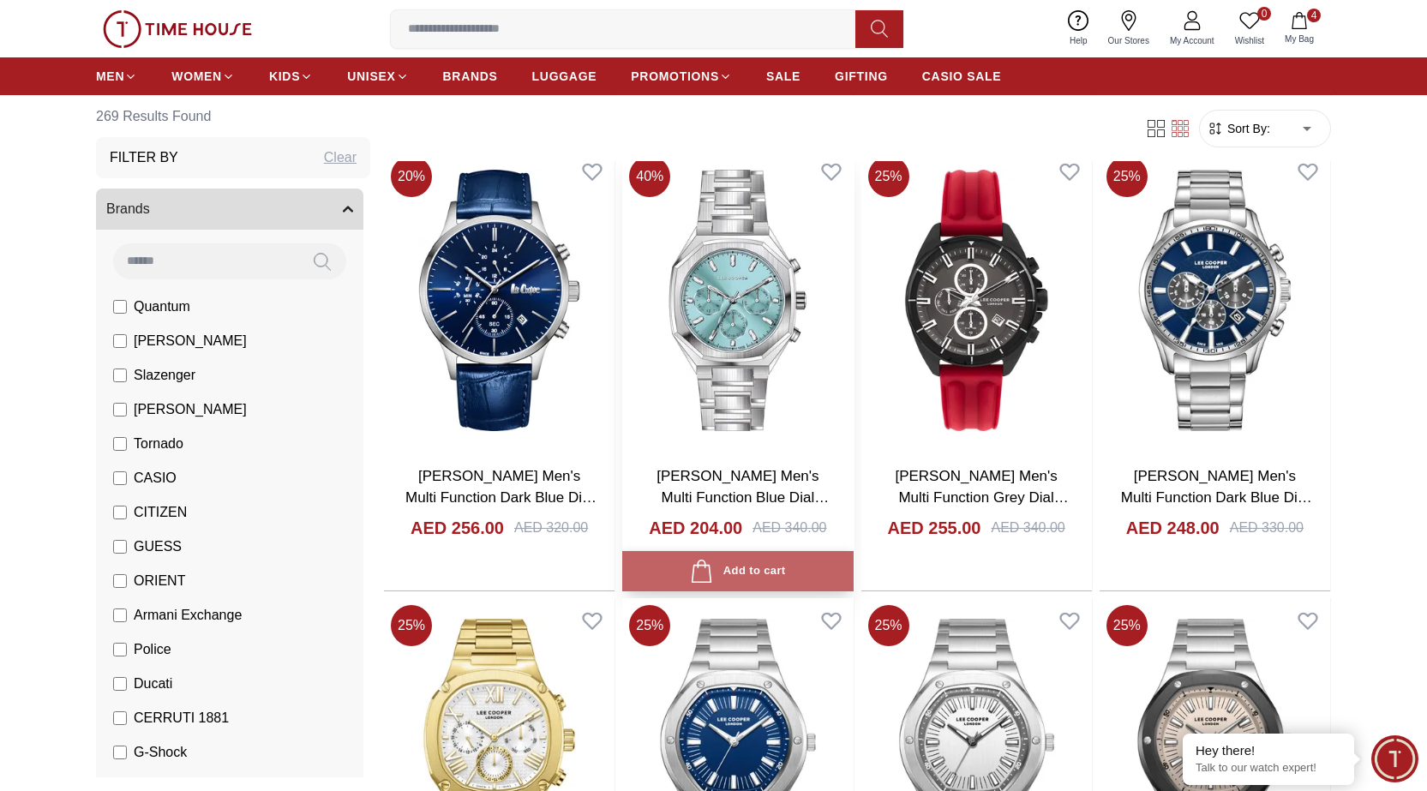
click at [735, 563] on div "Add to cart" at bounding box center [737, 570] width 95 height 23
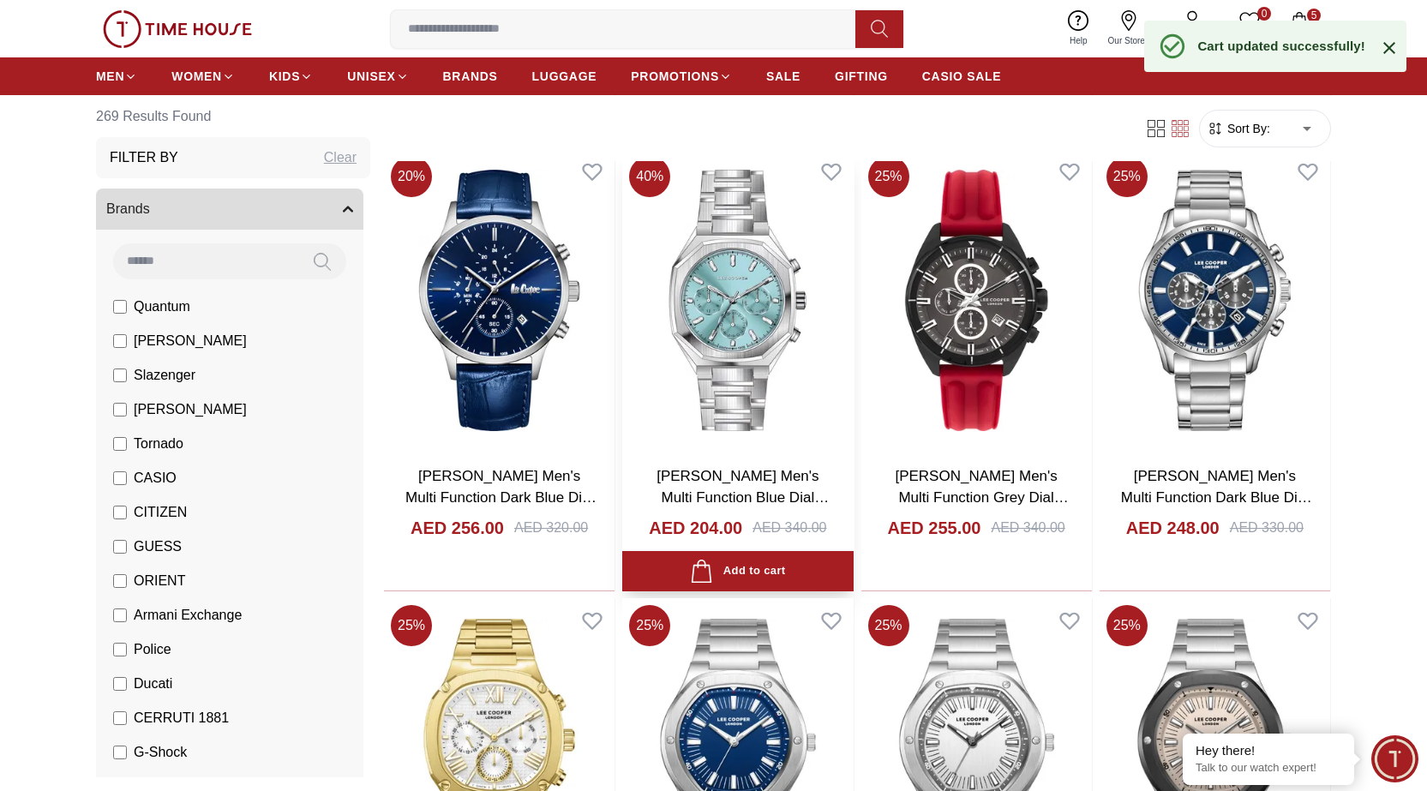
click at [733, 353] on img at bounding box center [737, 300] width 230 height 302
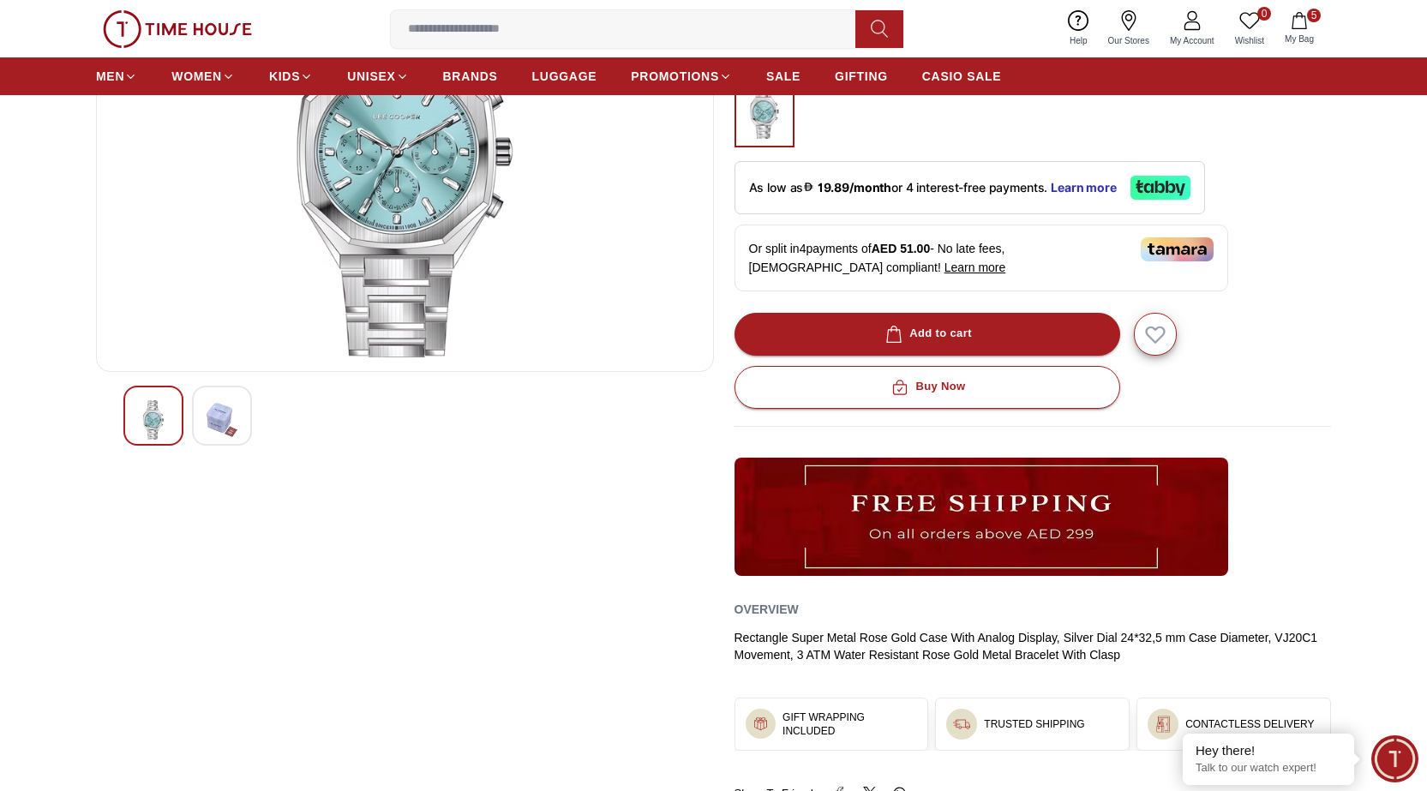
scroll to position [171, 0]
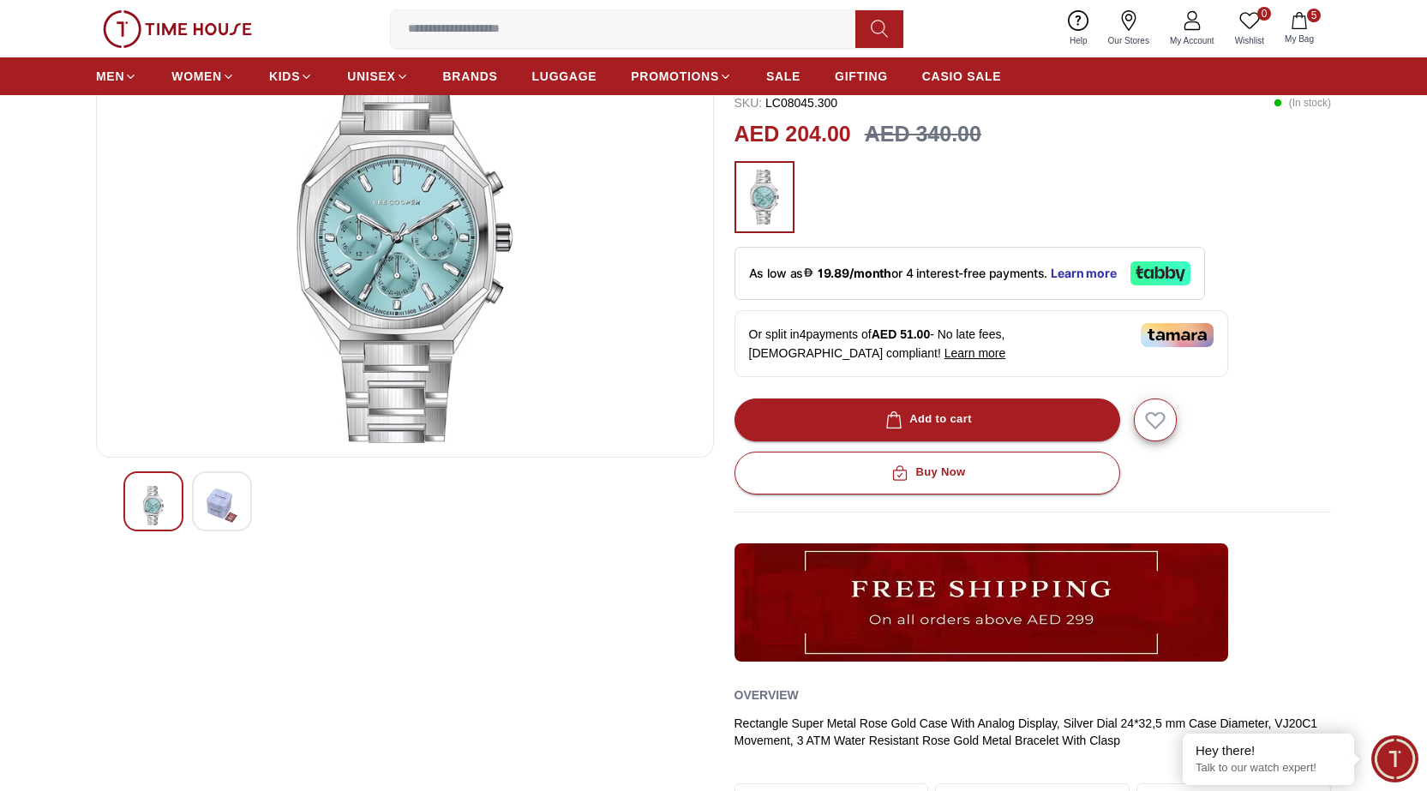
click at [388, 258] on img at bounding box center [405, 237] width 589 height 411
drag, startPoint x: 406, startPoint y: 178, endPoint x: 547, endPoint y: 419, distance: 279.2
click at [547, 419] on img at bounding box center [405, 237] width 589 height 411
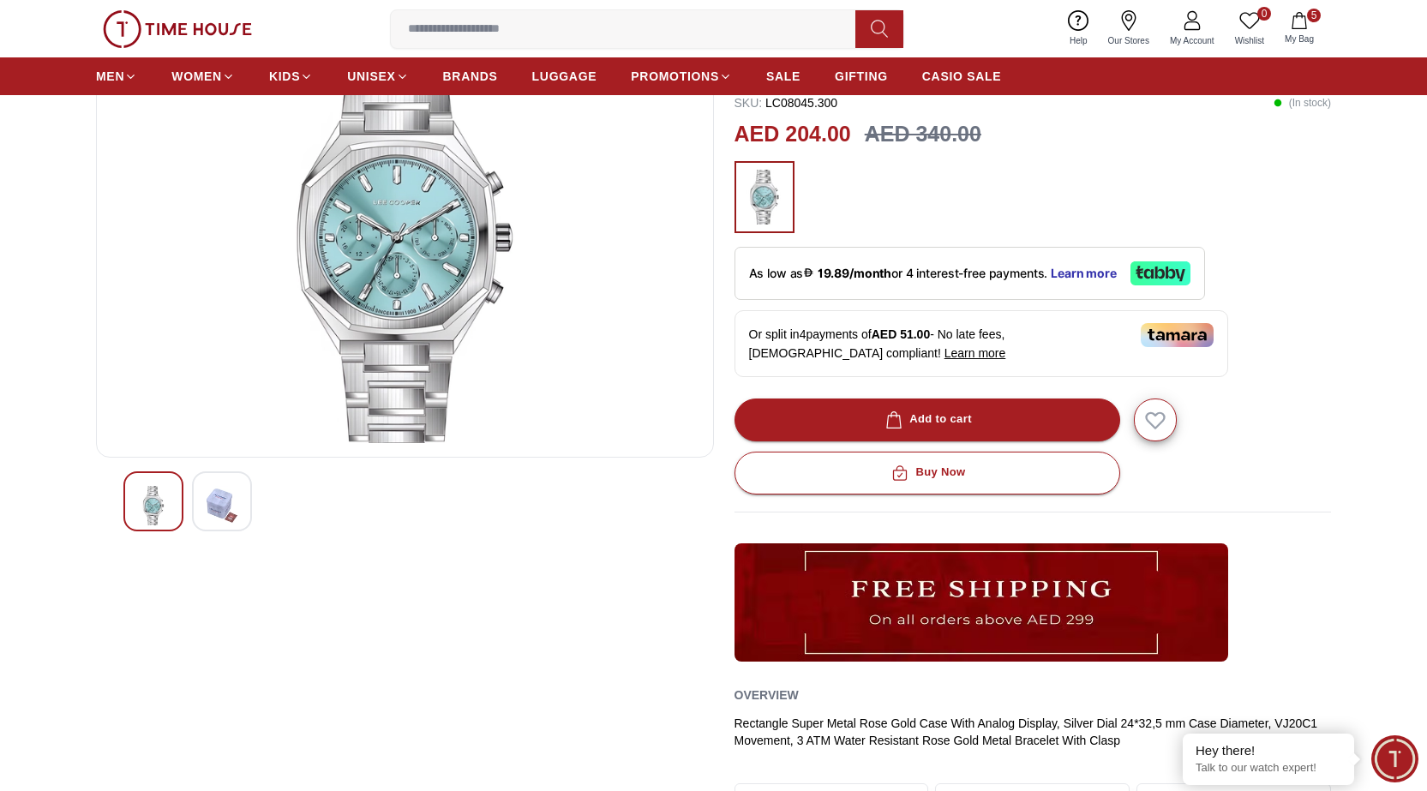
click at [150, 493] on img at bounding box center [153, 505] width 31 height 39
click at [212, 493] on img at bounding box center [221, 505] width 31 height 39
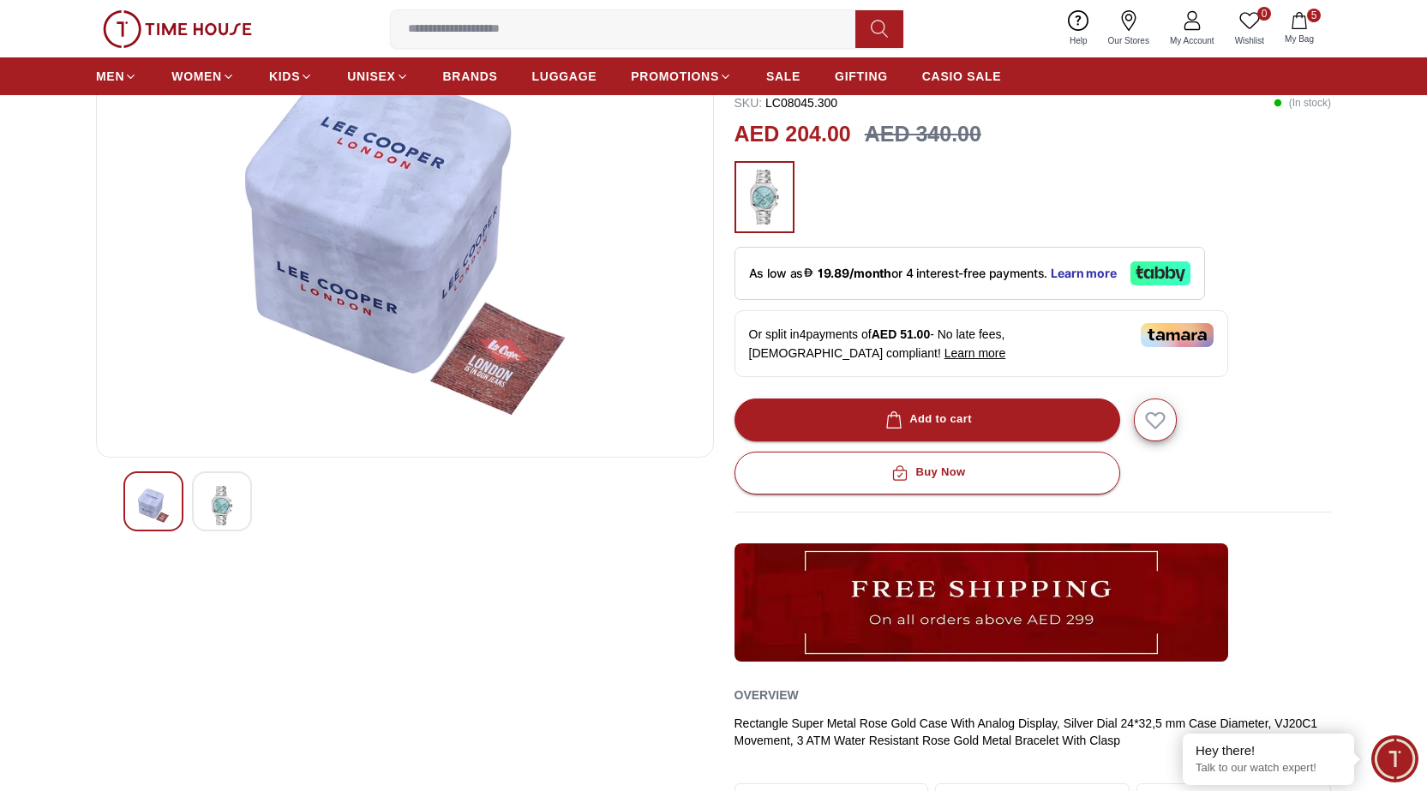
click at [142, 497] on img at bounding box center [153, 505] width 31 height 39
click at [150, 491] on img at bounding box center [153, 505] width 31 height 39
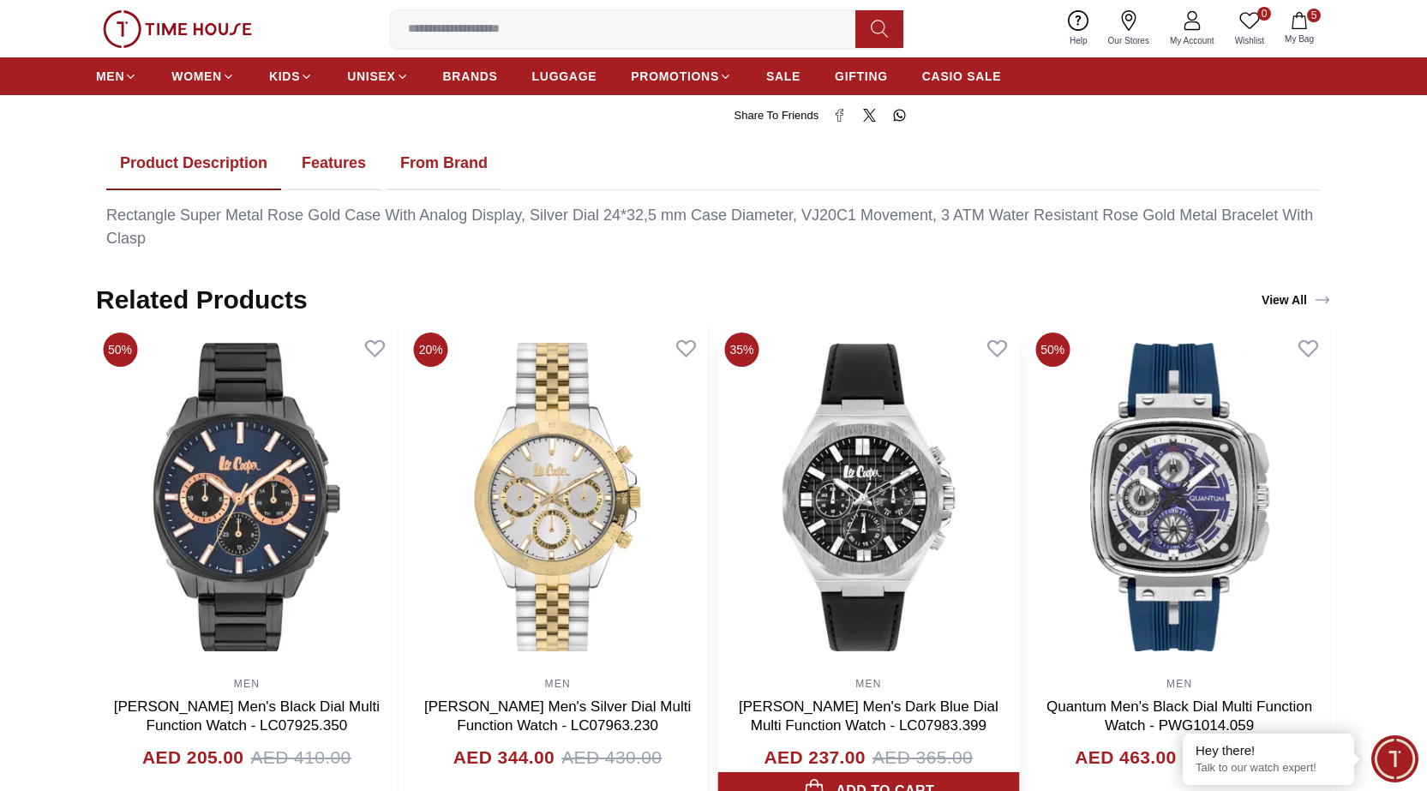
scroll to position [771, 0]
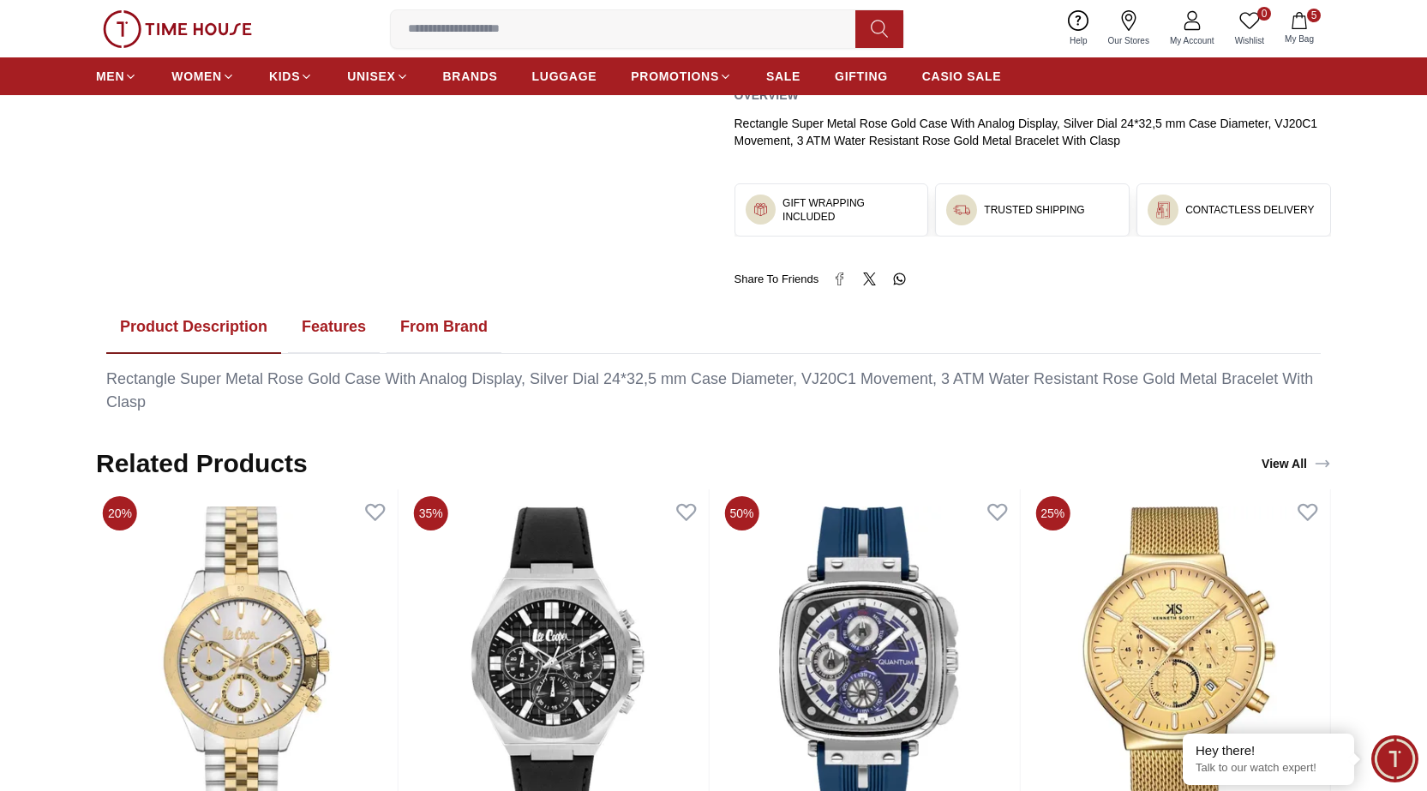
click at [205, 327] on button "Product Description" at bounding box center [193, 327] width 175 height 53
click at [210, 323] on button "Product Description" at bounding box center [193, 327] width 175 height 53
click at [344, 326] on button "Features" at bounding box center [334, 327] width 92 height 53
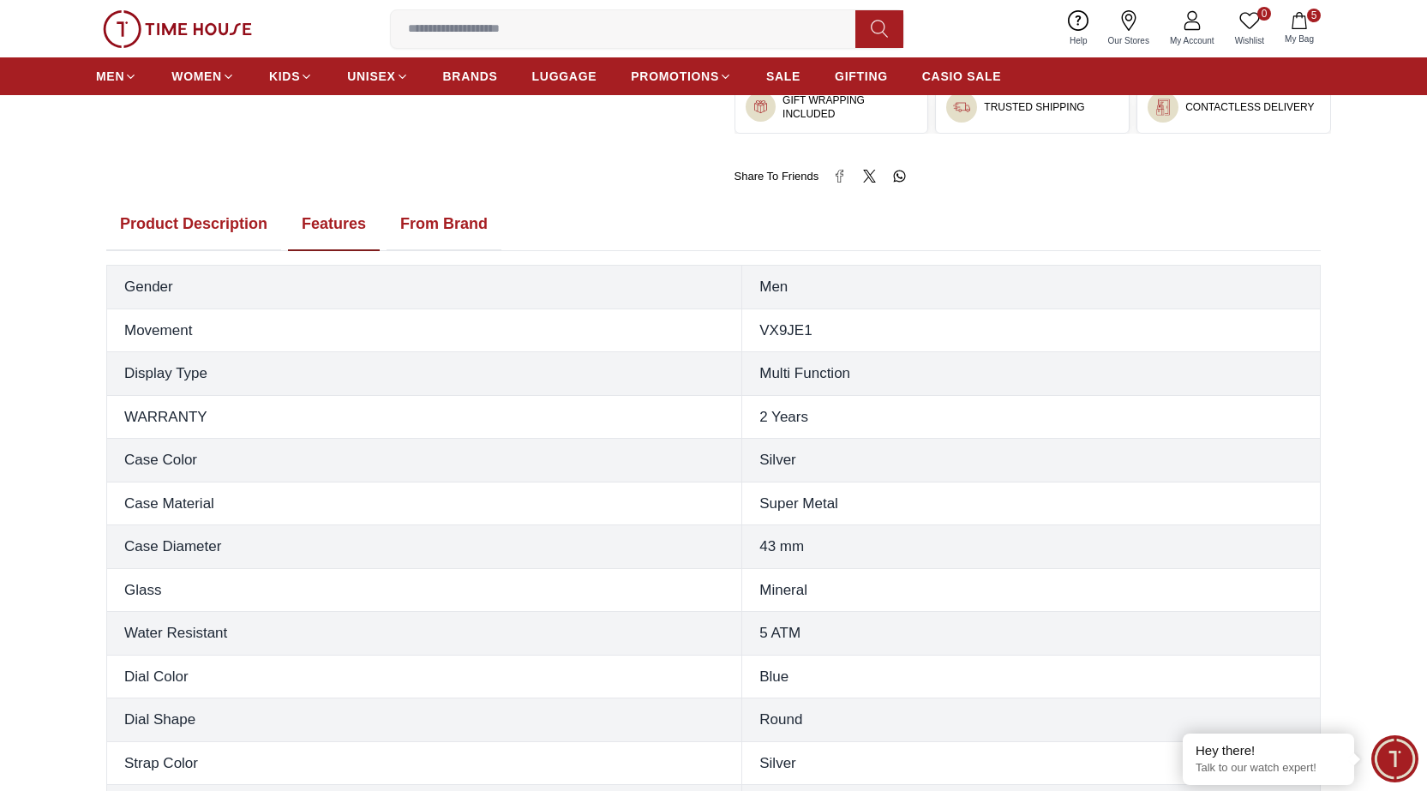
scroll to position [857, 0]
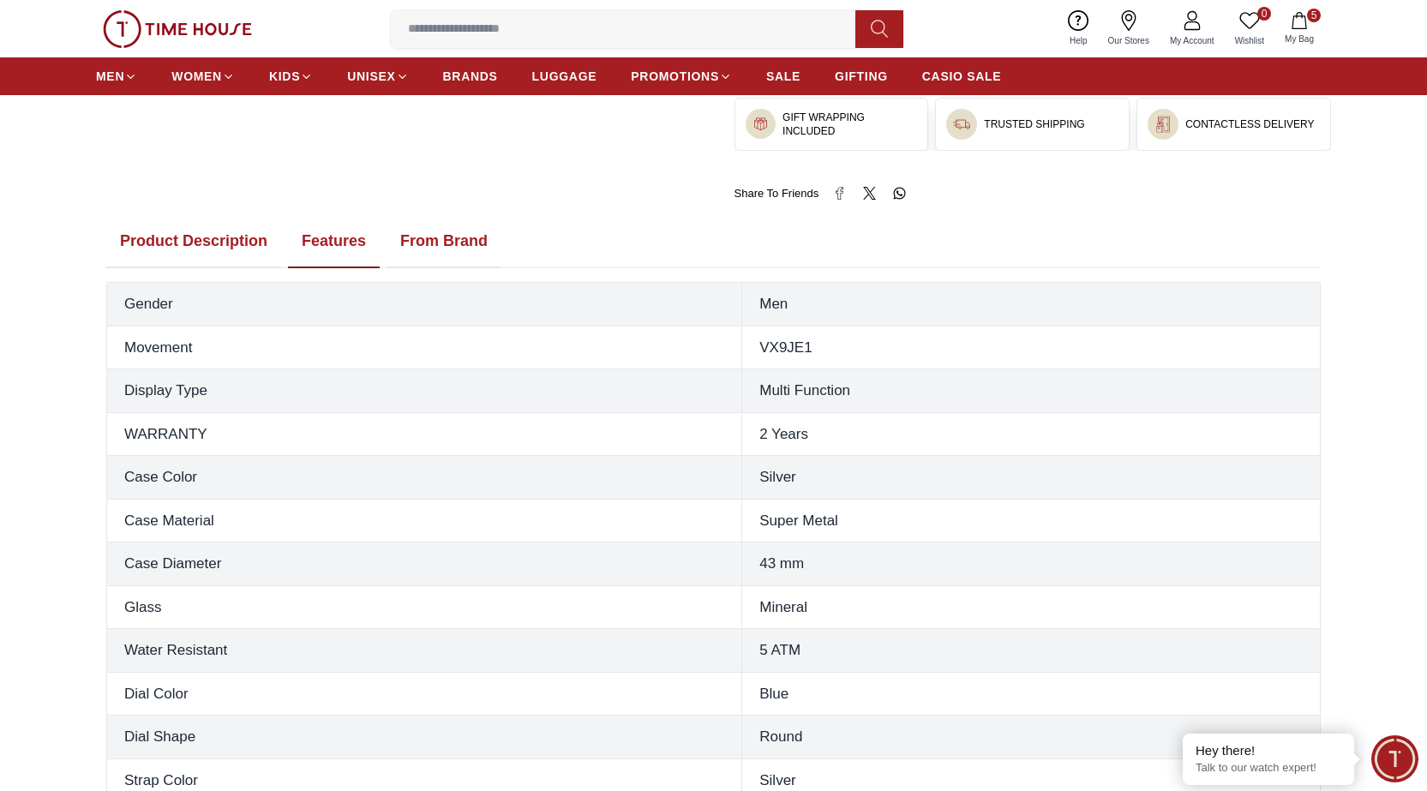
click at [344, 246] on button "Features" at bounding box center [334, 241] width 92 height 53
click at [333, 238] on button "Features" at bounding box center [334, 241] width 92 height 53
click at [192, 237] on button "Product Description" at bounding box center [193, 241] width 175 height 53
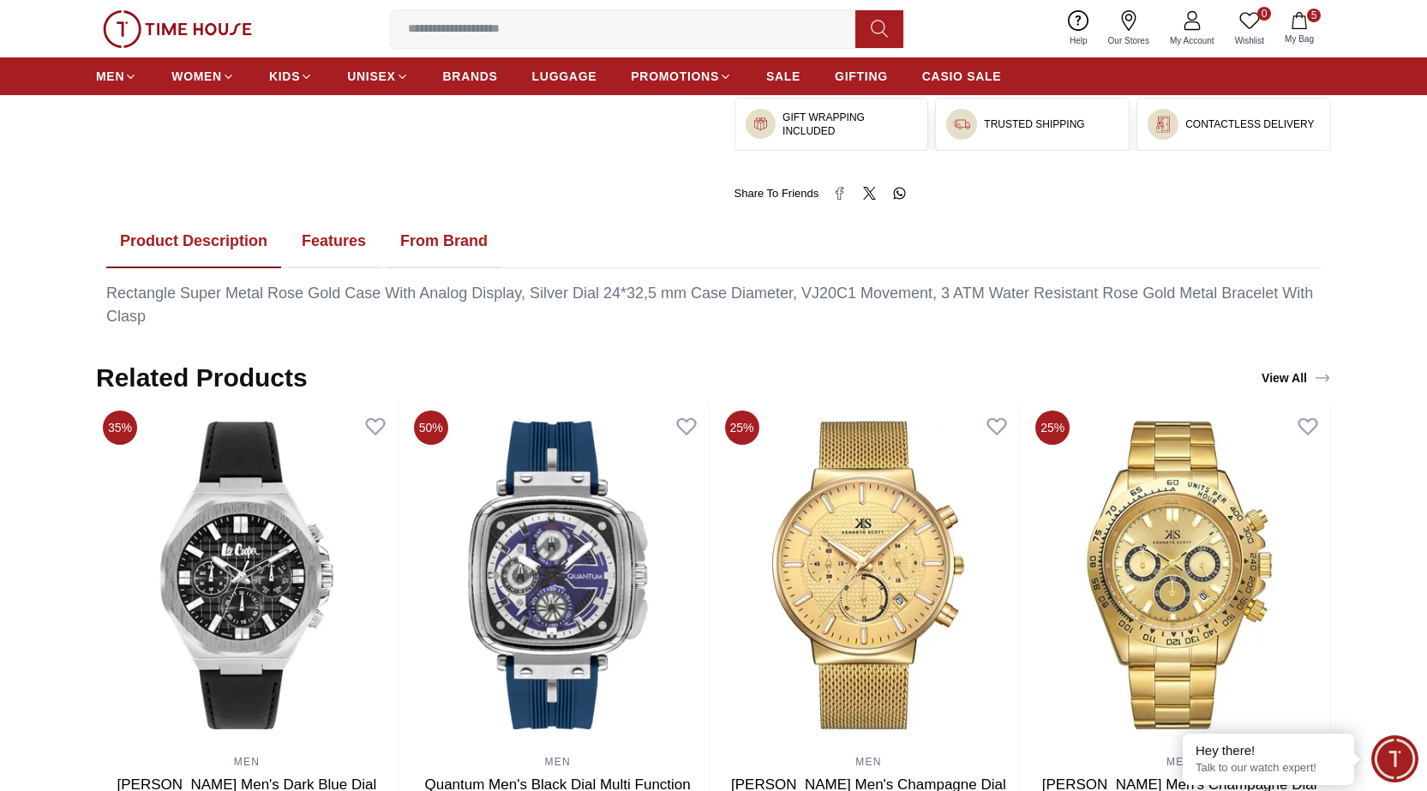
click at [192, 237] on button "Product Description" at bounding box center [193, 241] width 175 height 53
click at [455, 239] on button "From Brand" at bounding box center [443, 241] width 115 height 53
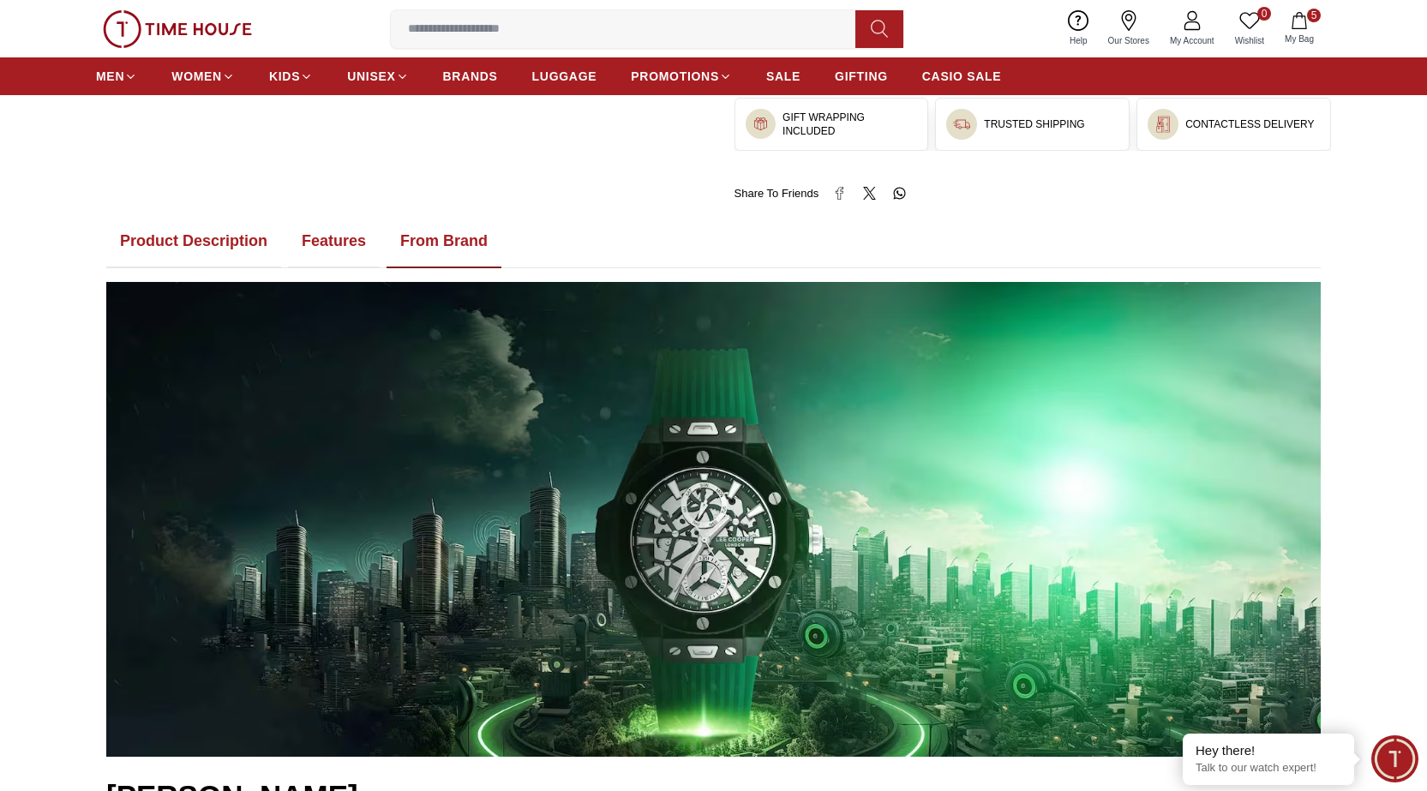
click at [170, 233] on button "Product Description" at bounding box center [193, 241] width 175 height 53
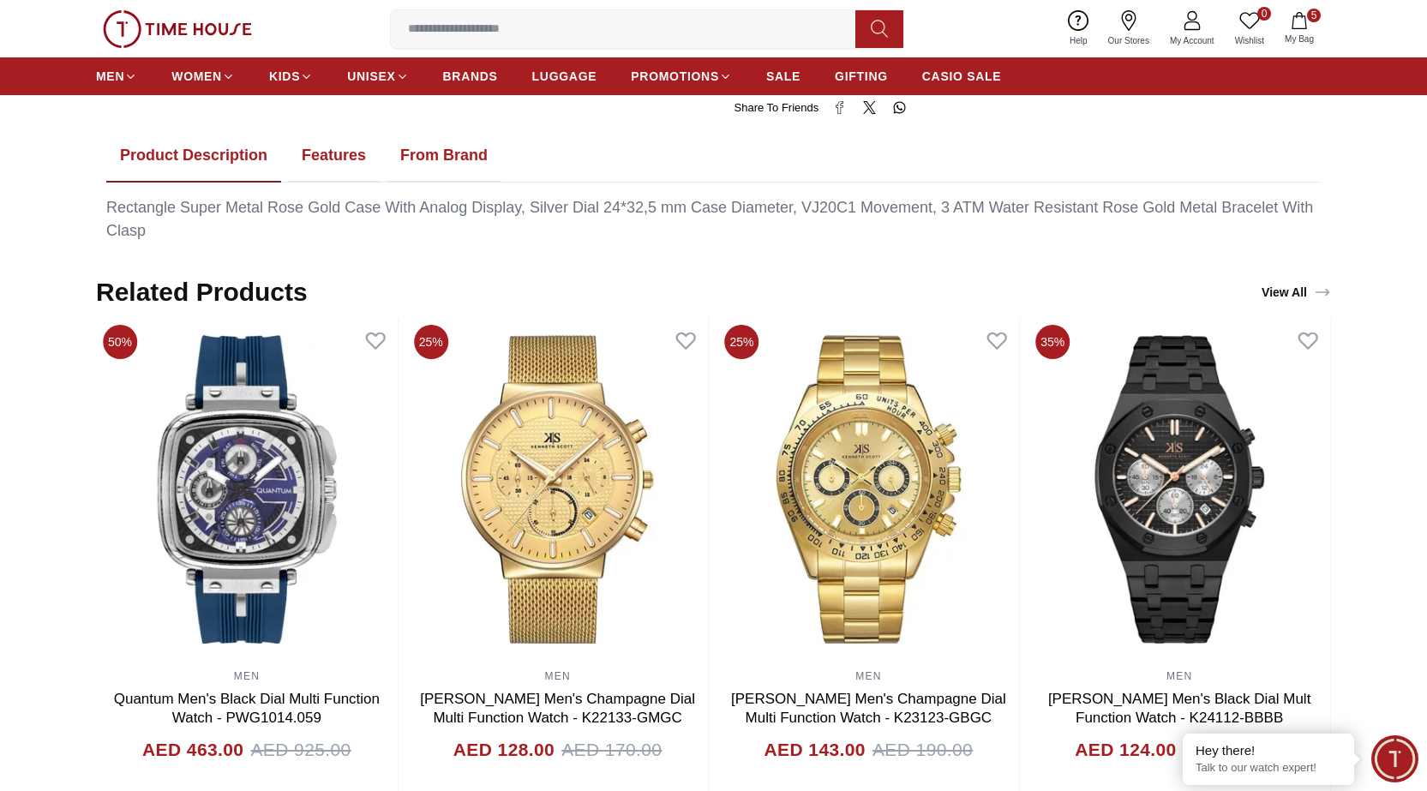
scroll to position [1636, 0]
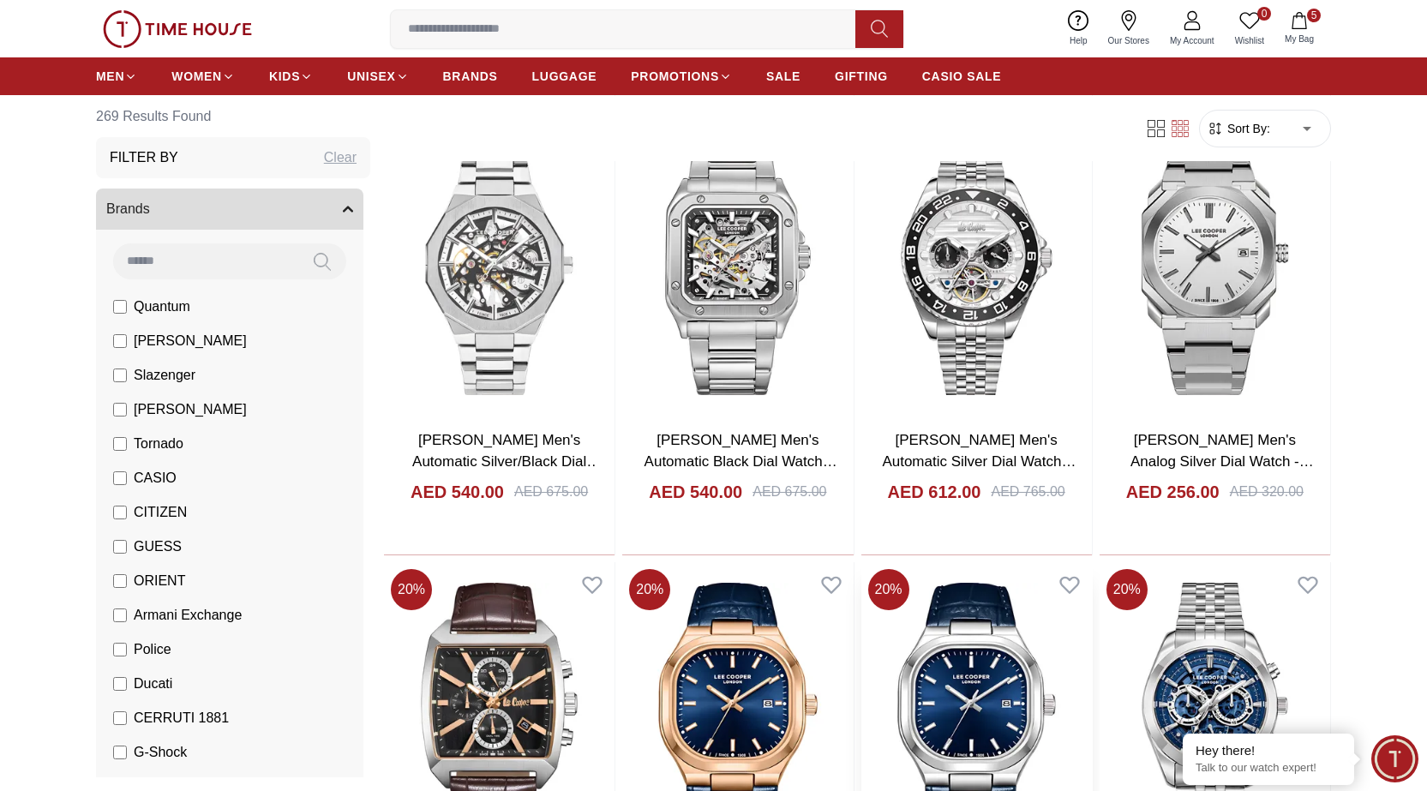
scroll to position [1037, 0]
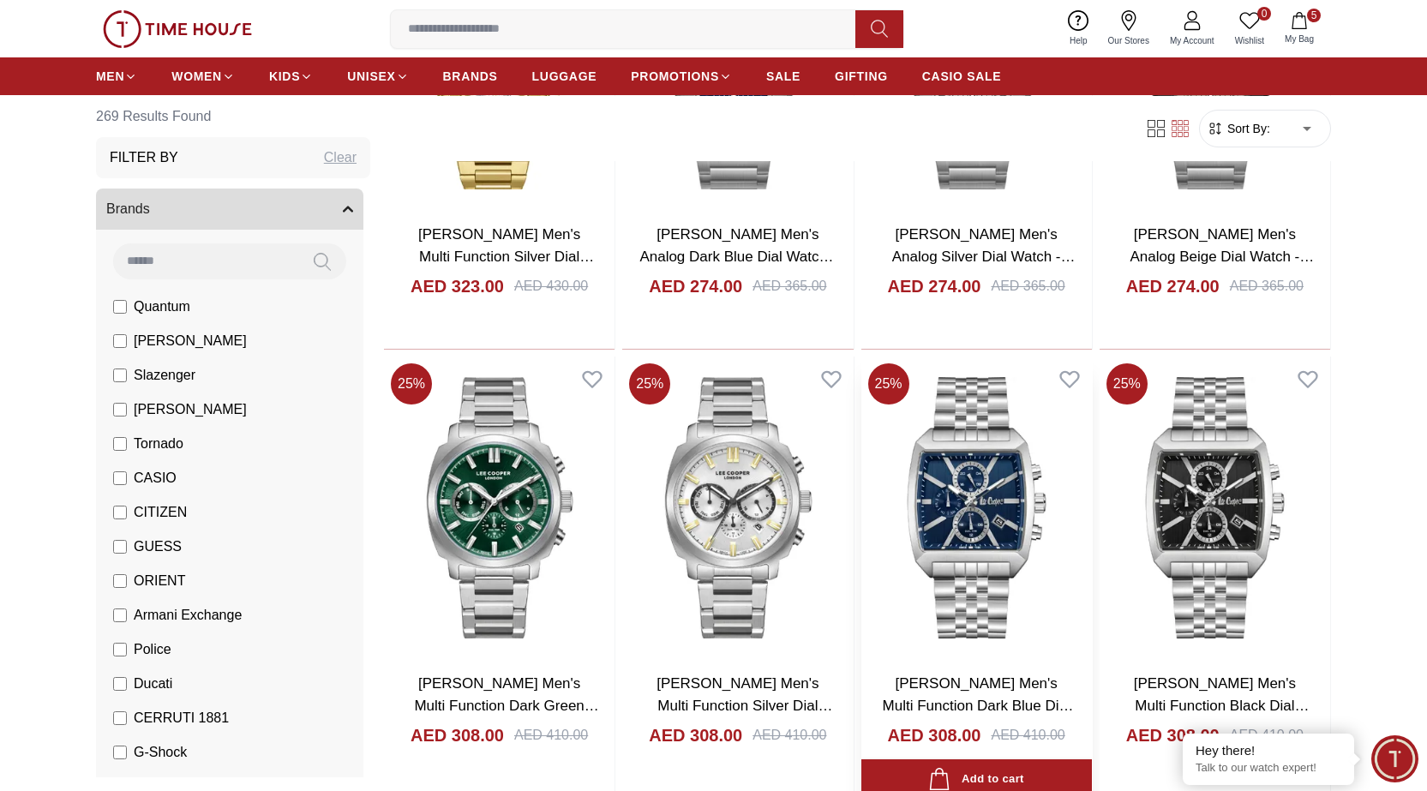
scroll to position [3521, 0]
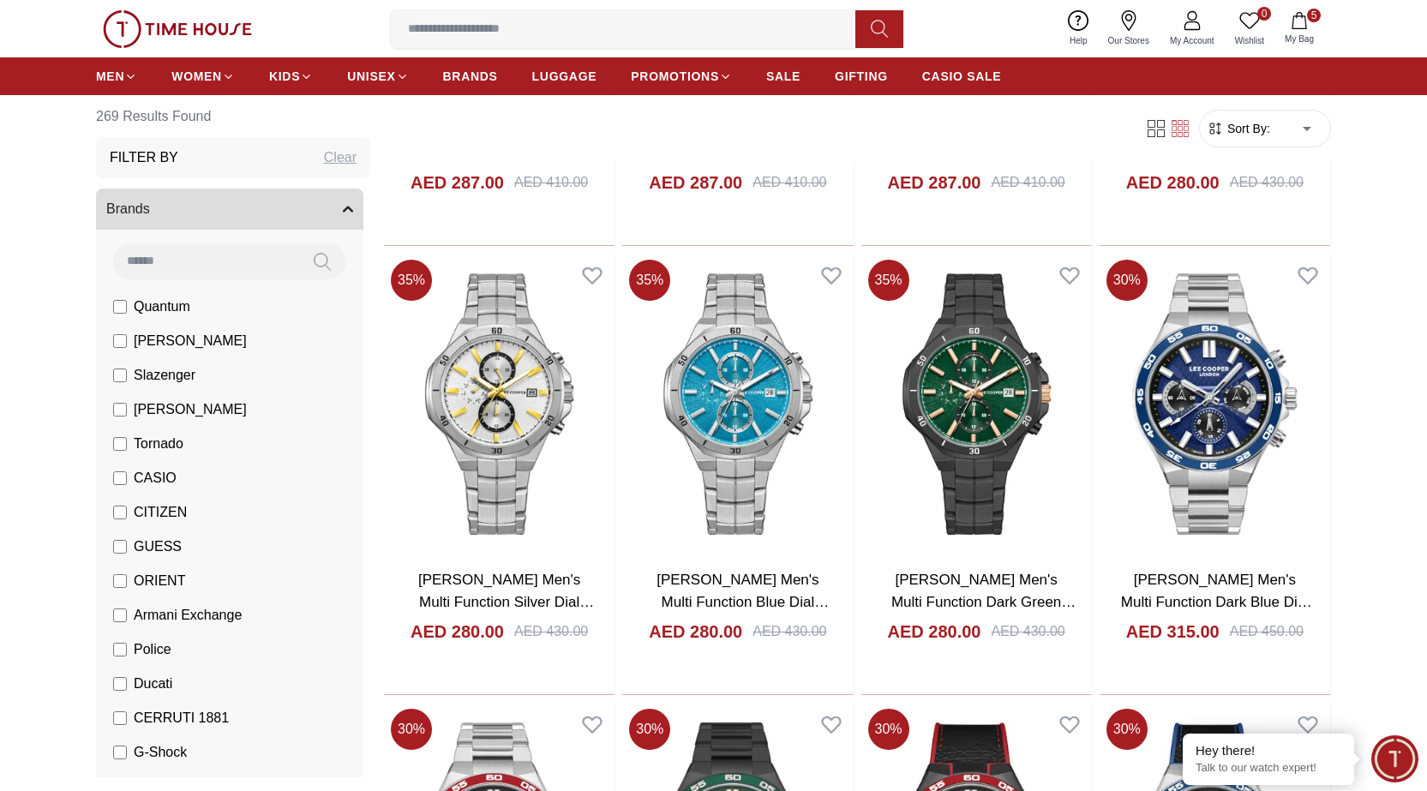
scroll to position [5063, 0]
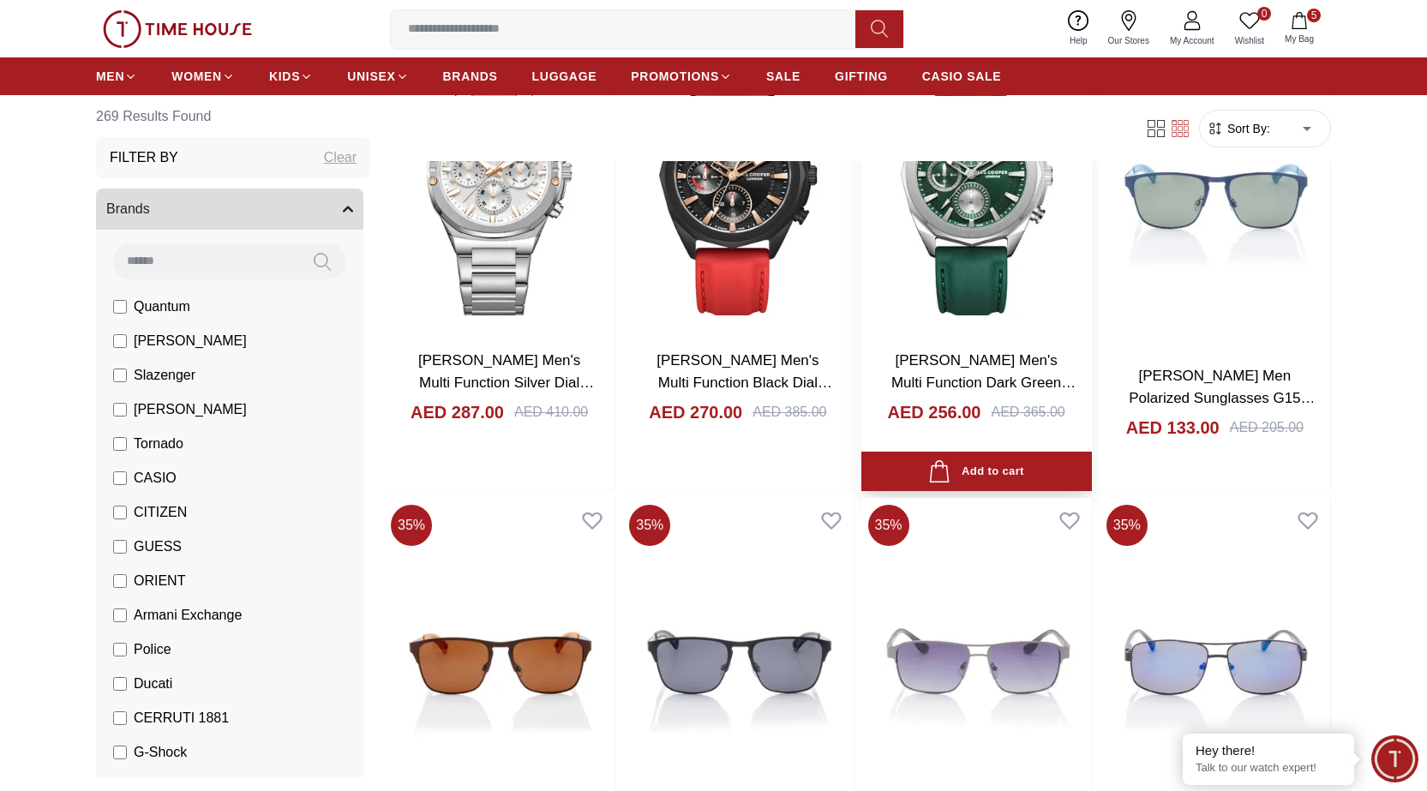
scroll to position [7205, 0]
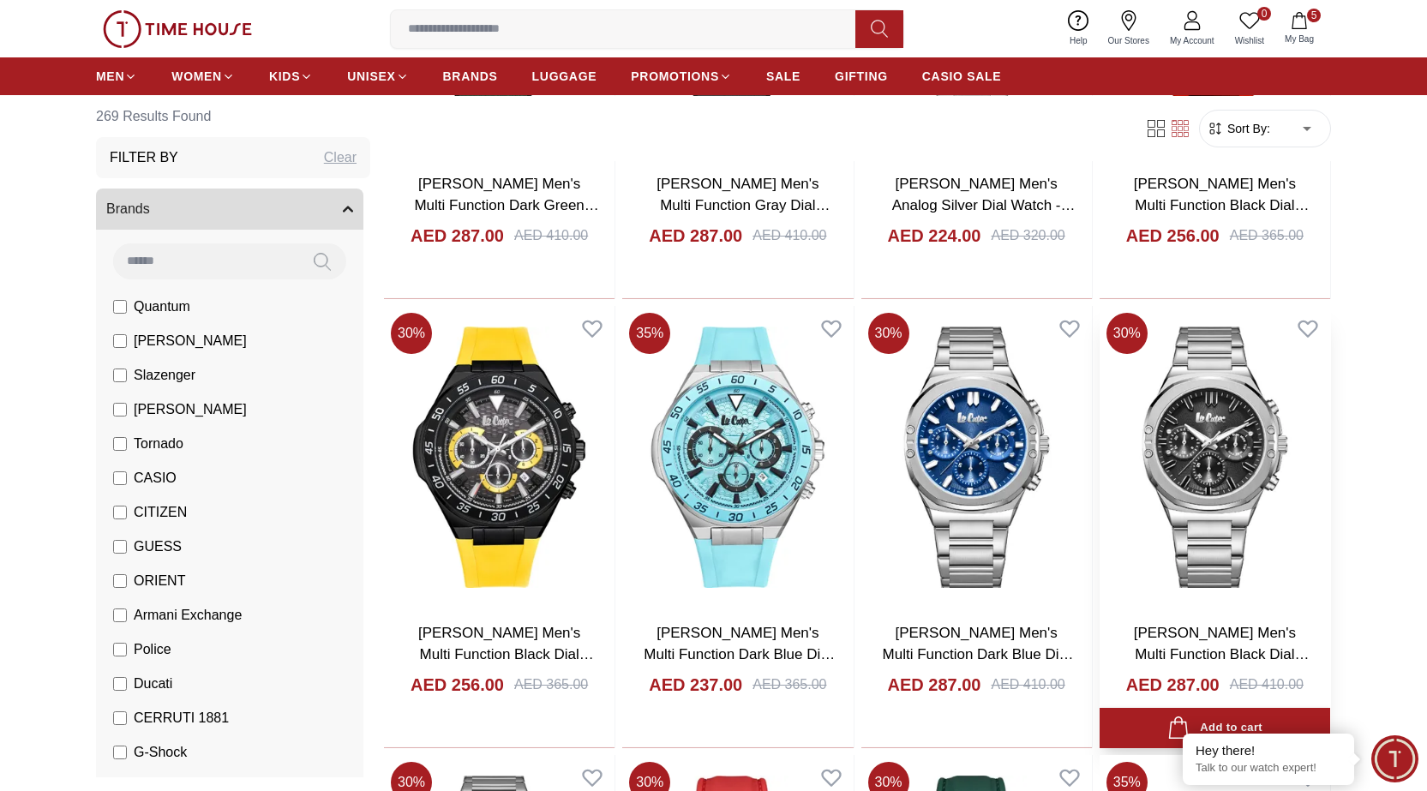
scroll to position [6263, 0]
click at [1214, 476] on img at bounding box center [1214, 458] width 230 height 302
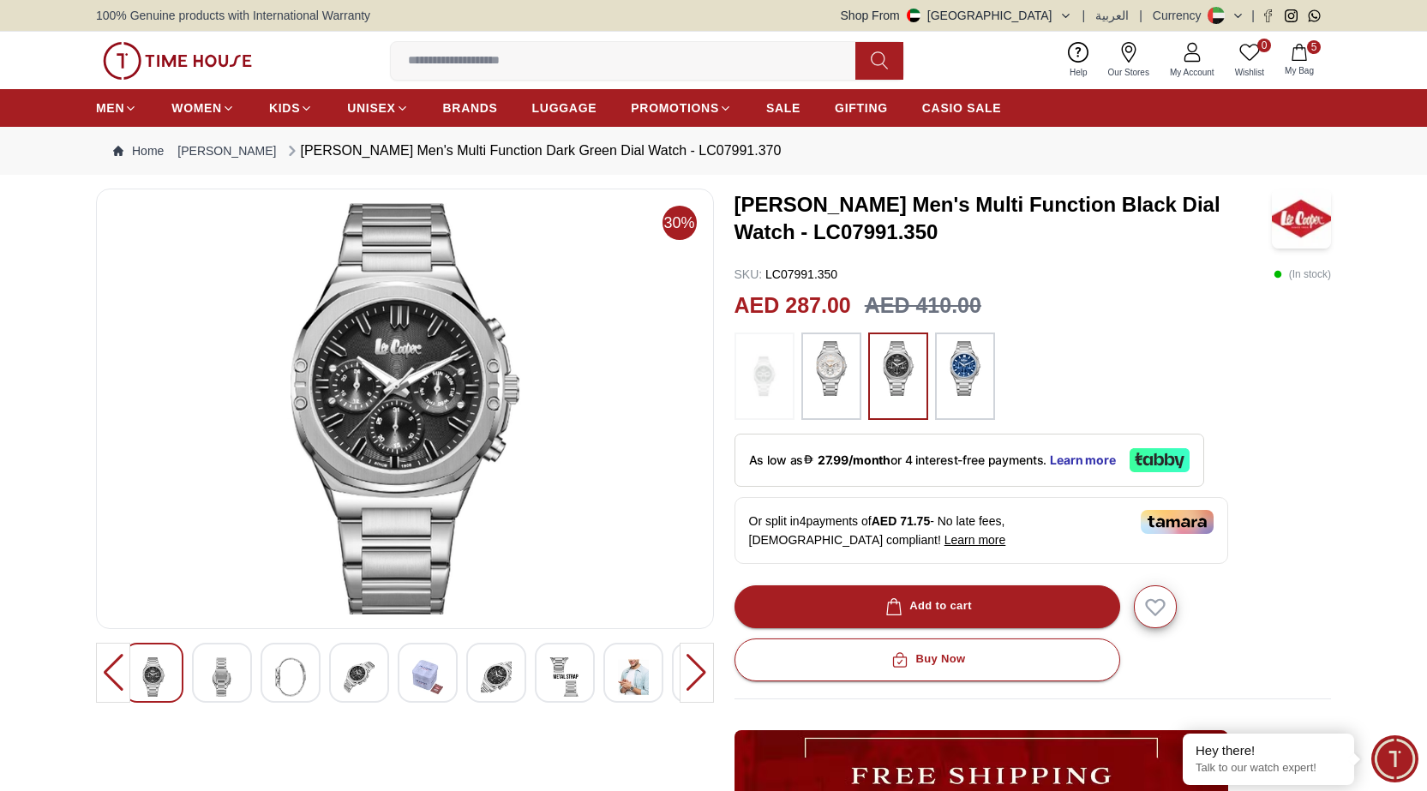
click at [834, 379] on img at bounding box center [831, 368] width 43 height 55
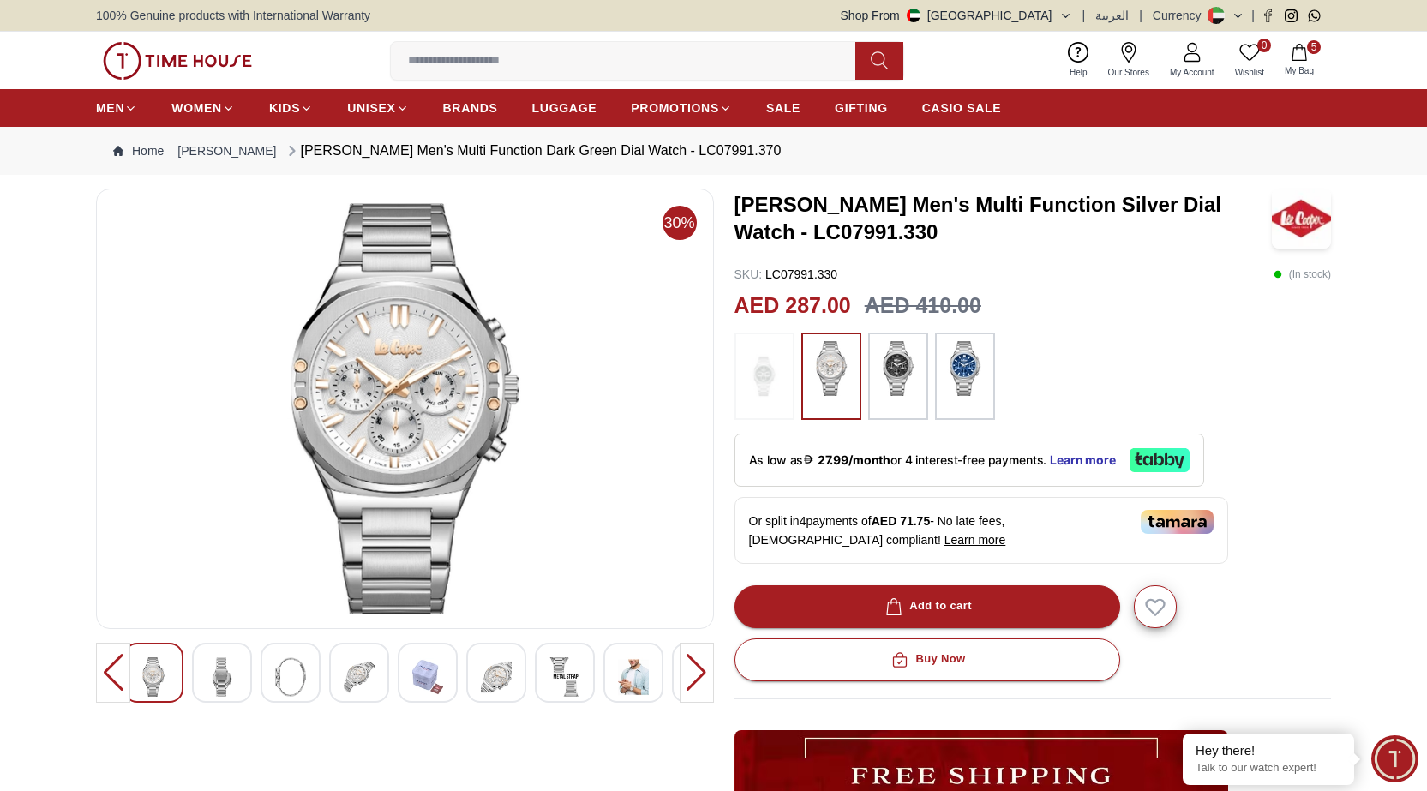
click at [900, 378] on img at bounding box center [897, 368] width 43 height 55
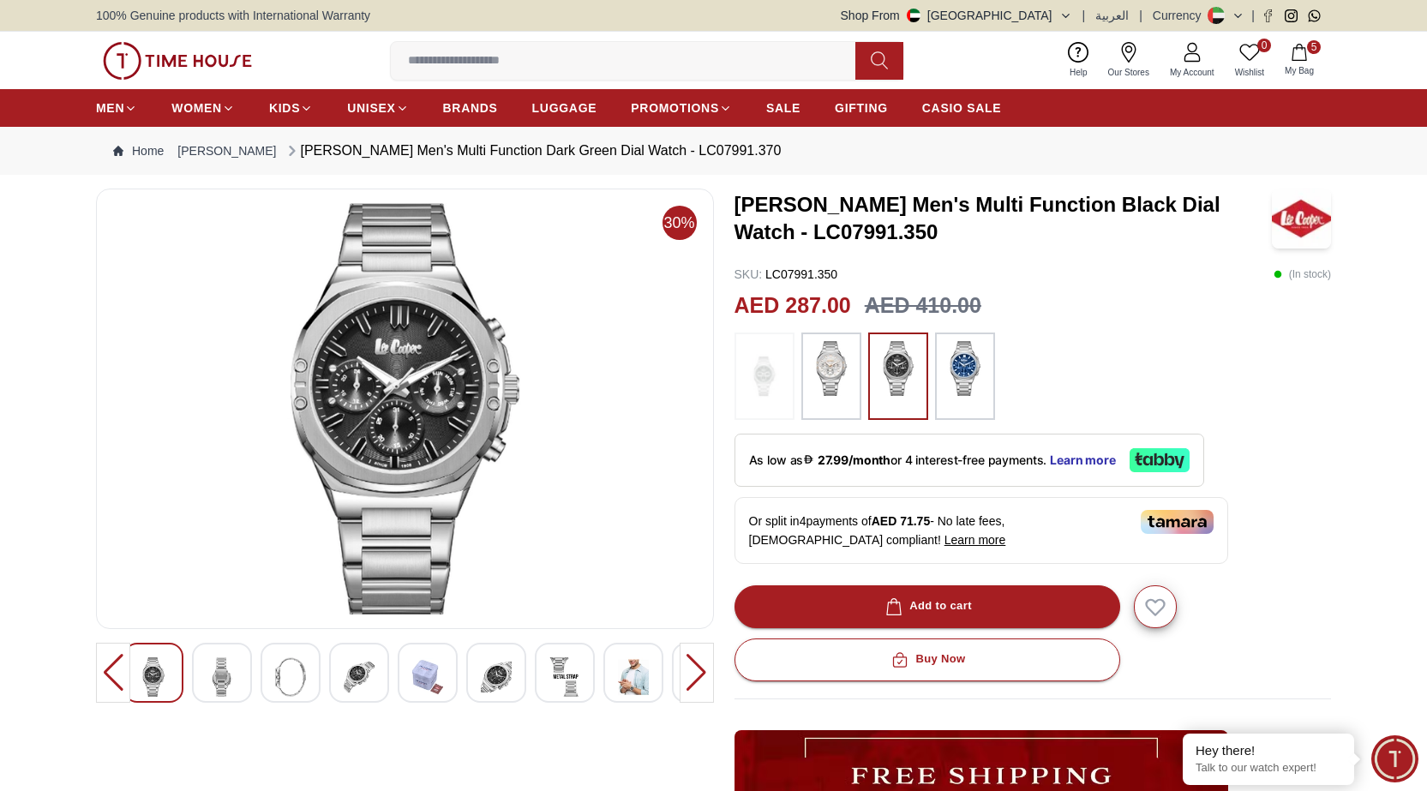
click at [958, 367] on img at bounding box center [964, 368] width 43 height 55
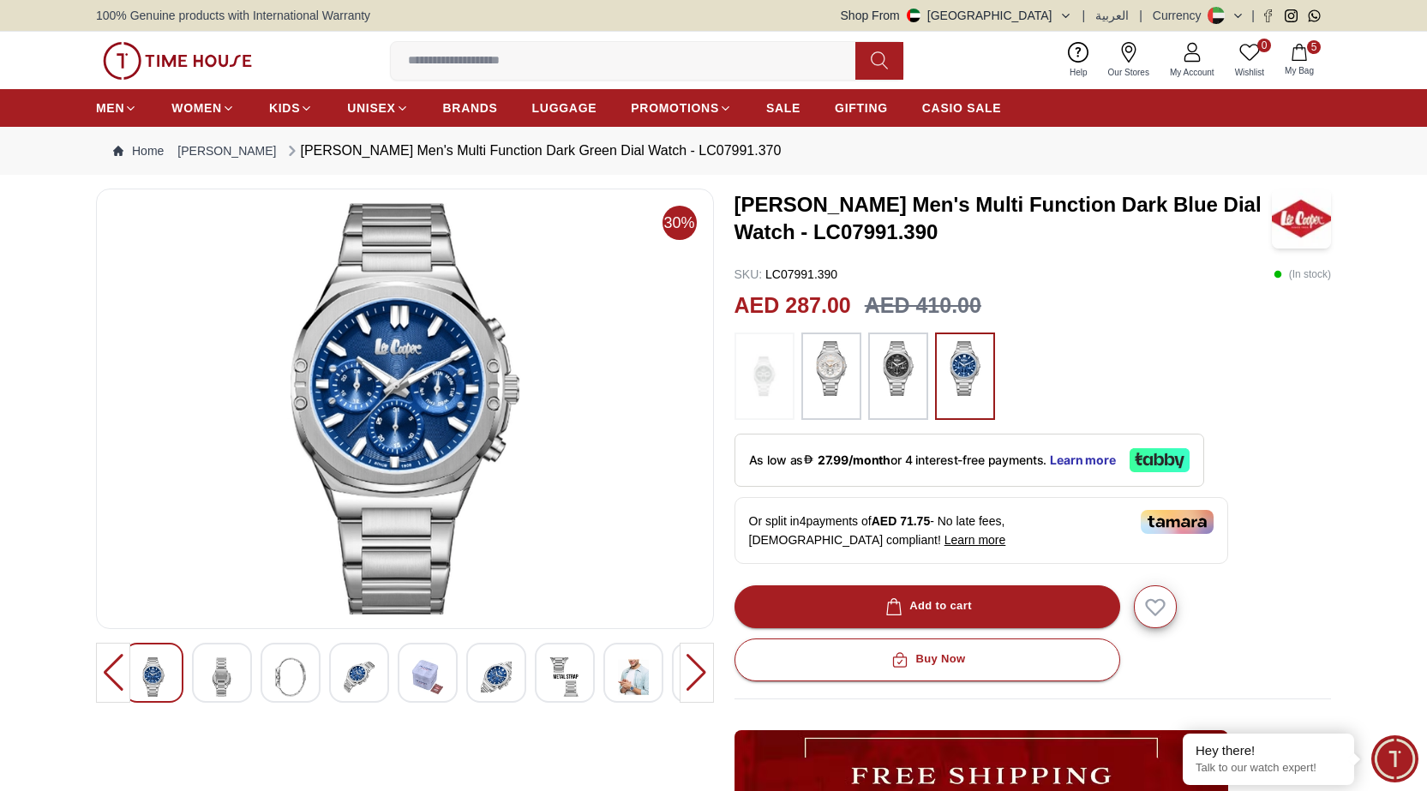
click at [828, 370] on img at bounding box center [831, 368] width 43 height 55
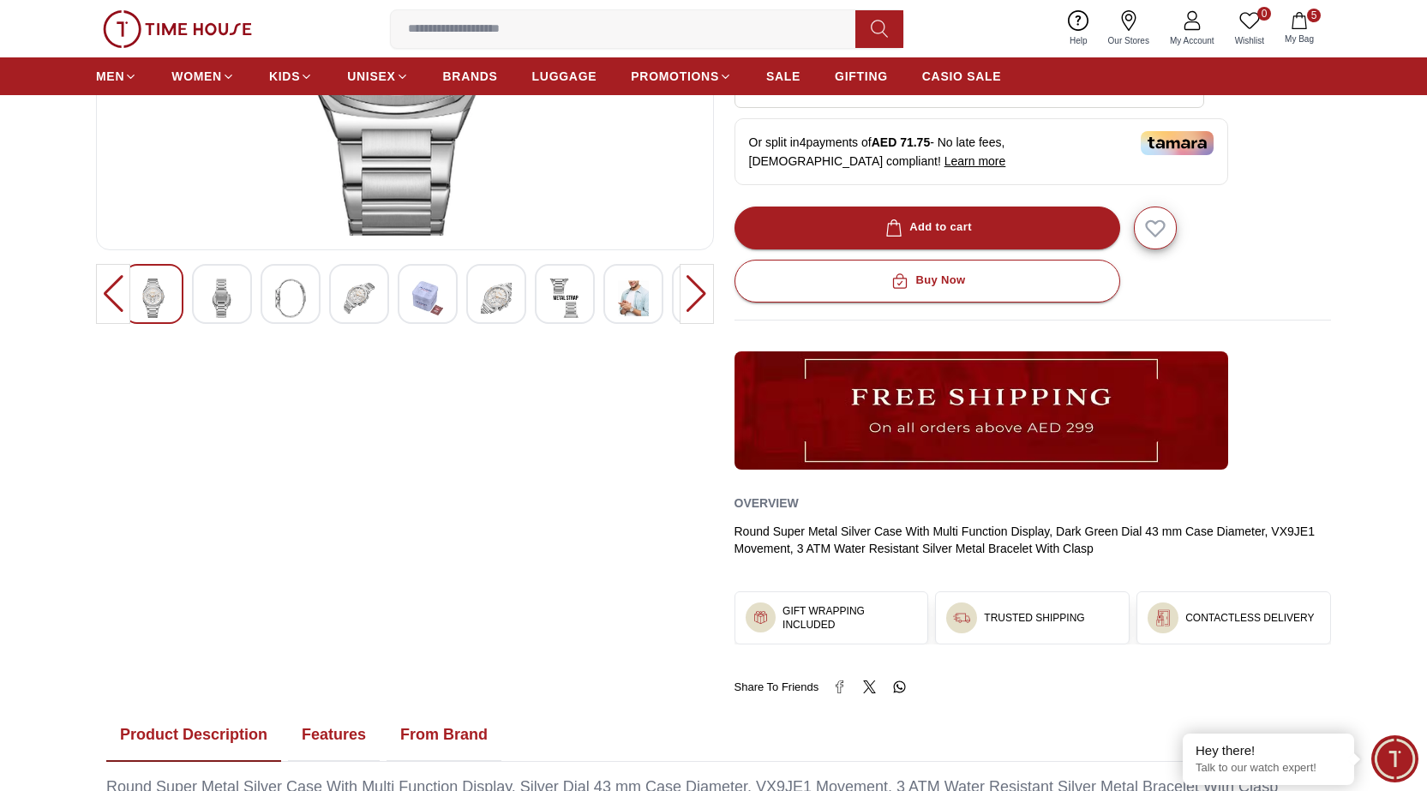
scroll to position [428, 0]
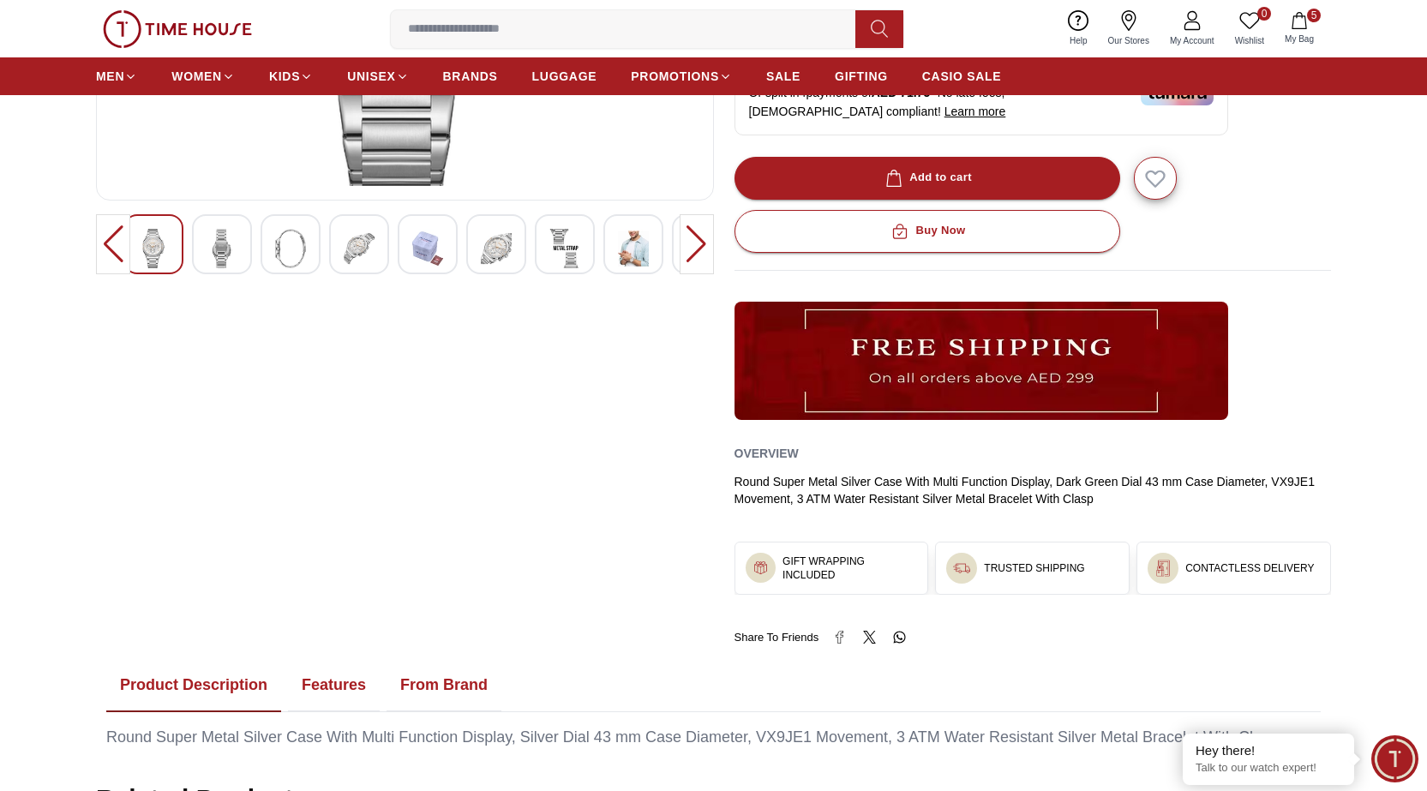
click at [695, 238] on div at bounding box center [696, 244] width 34 height 60
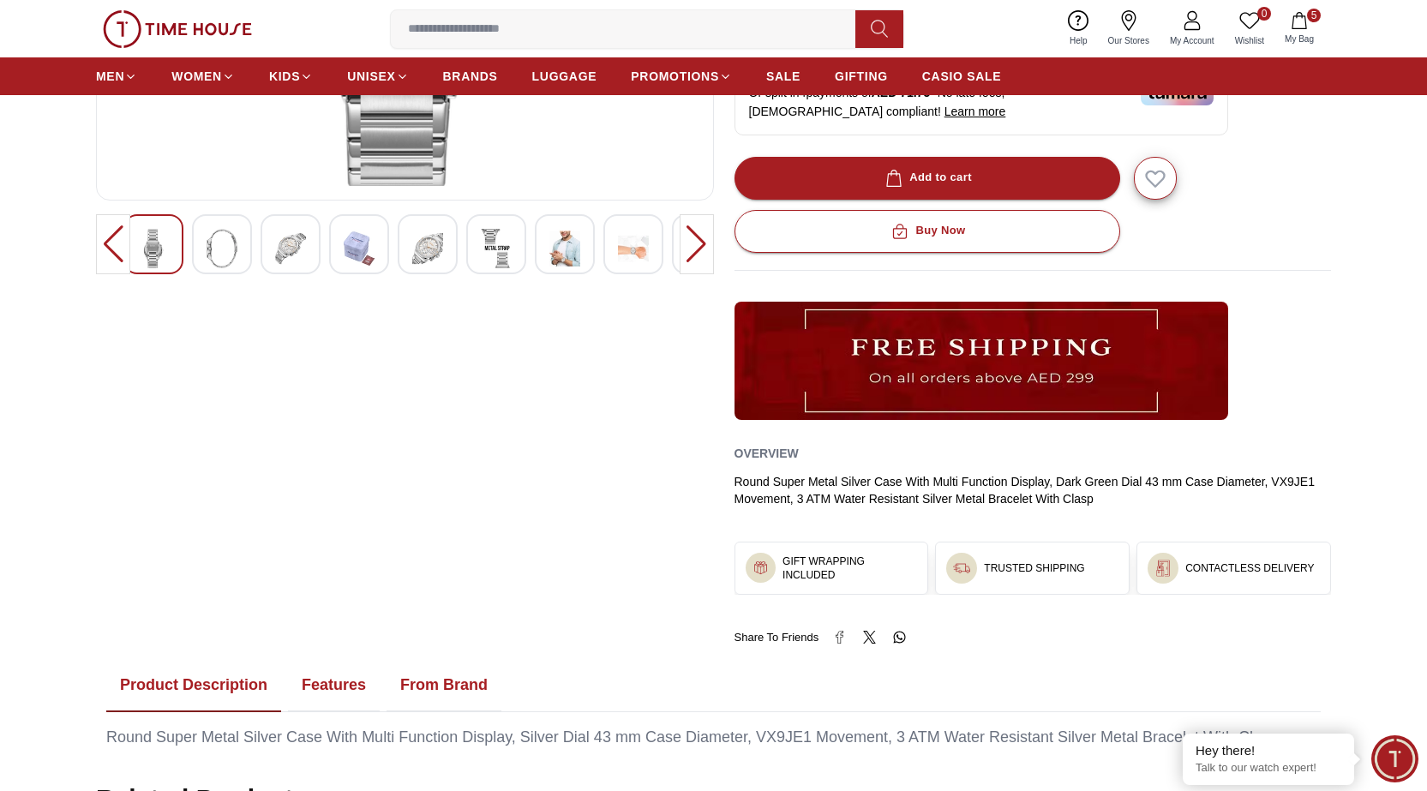
click at [569, 258] on img at bounding box center [564, 248] width 31 height 39
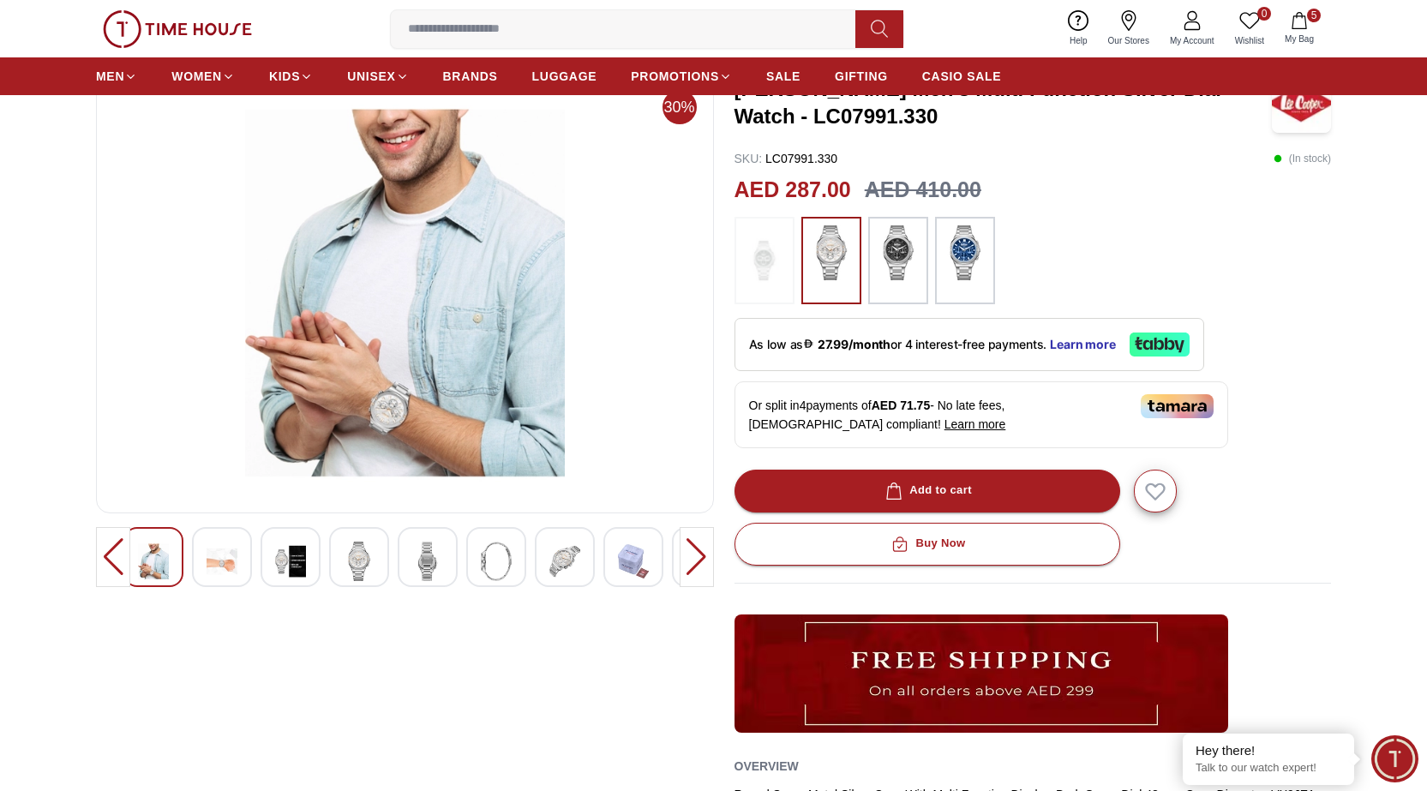
scroll to position [86, 0]
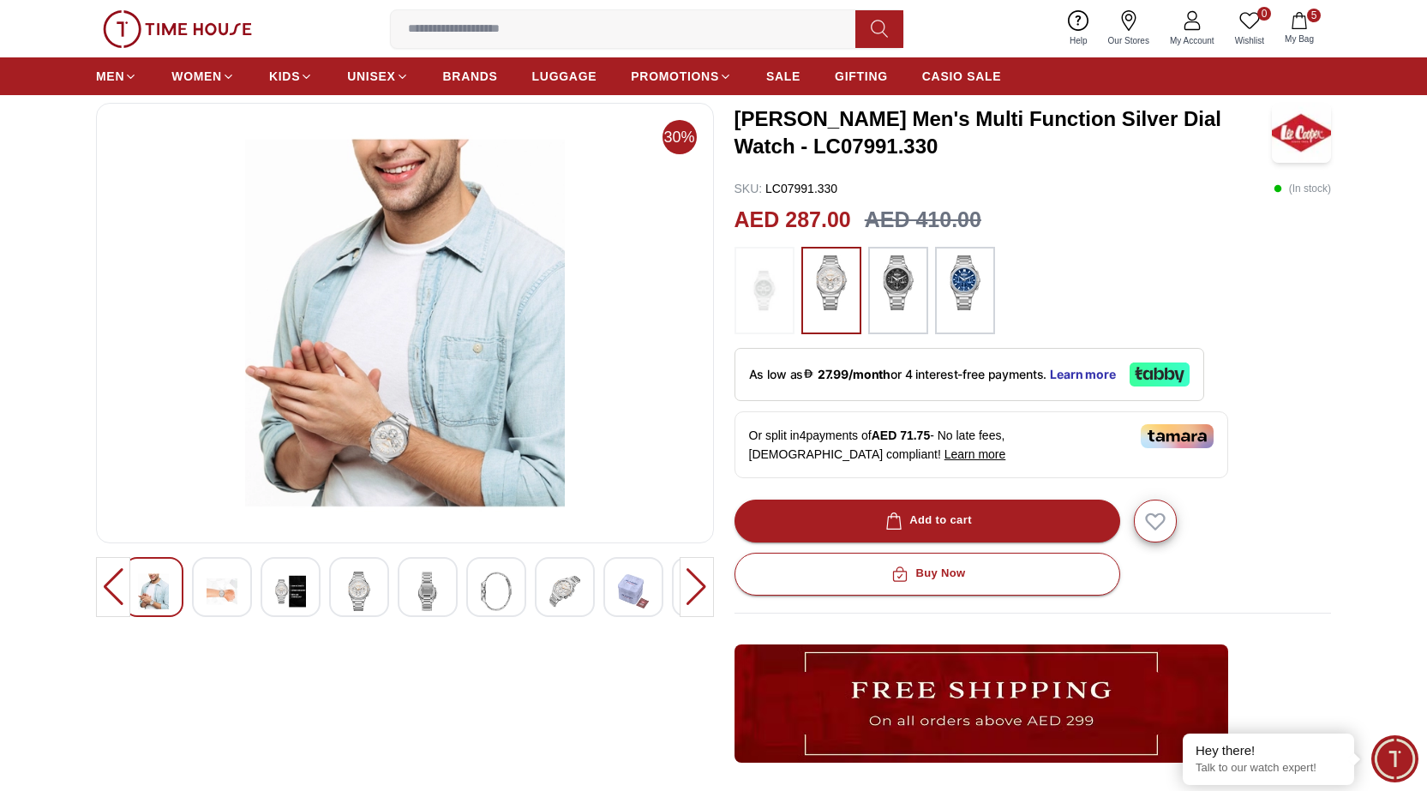
click at [691, 587] on div at bounding box center [696, 587] width 34 height 60
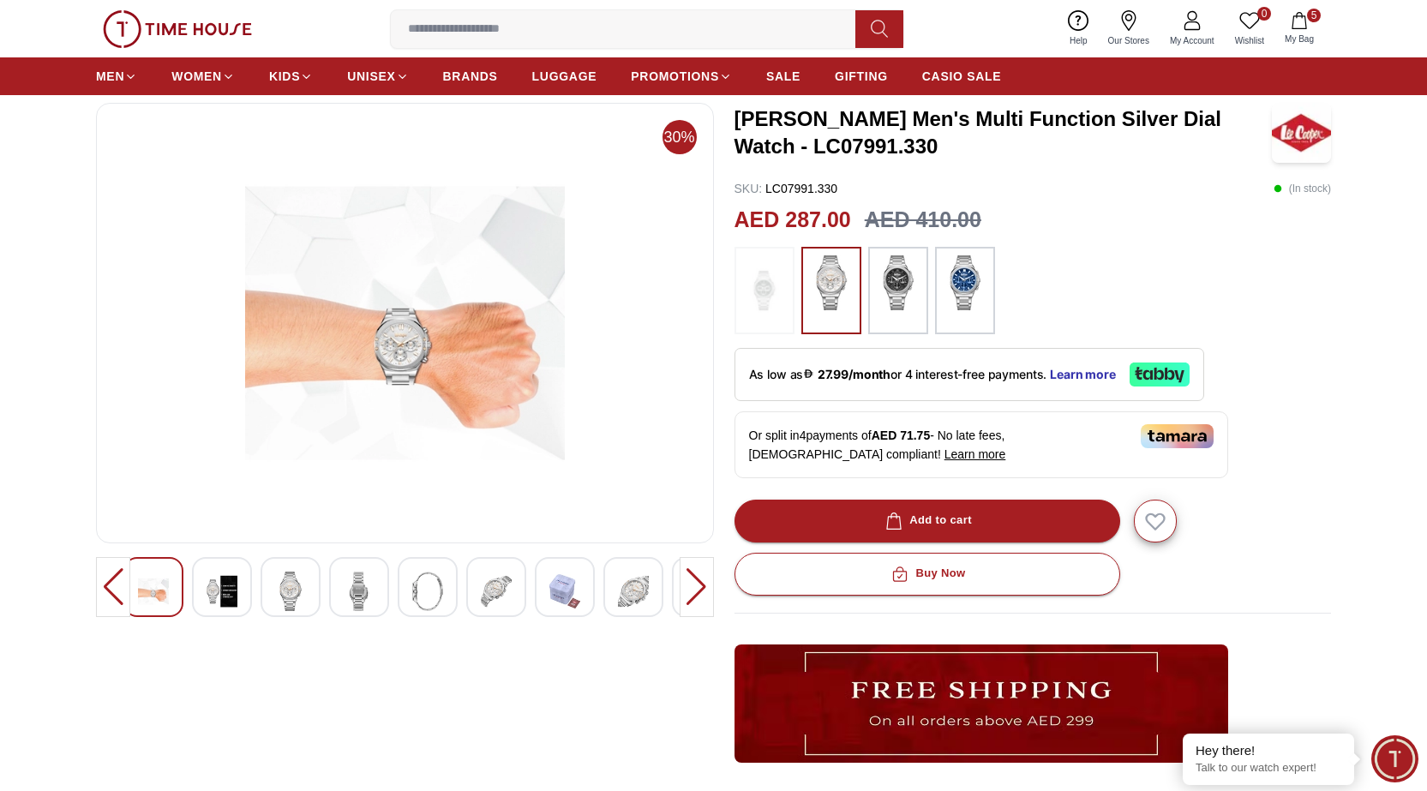
click at [692, 587] on div at bounding box center [696, 587] width 34 height 60
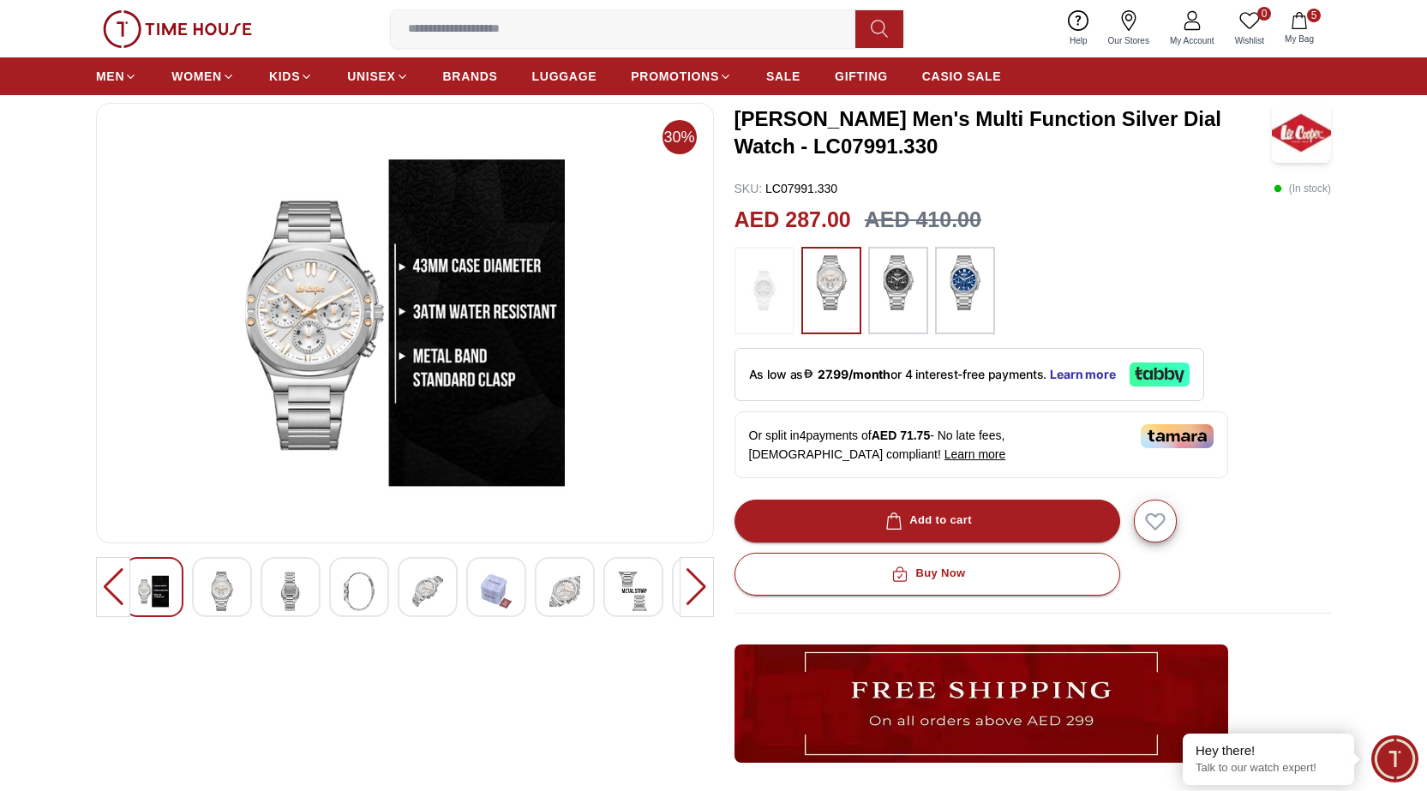
click at [694, 587] on div at bounding box center [696, 587] width 34 height 60
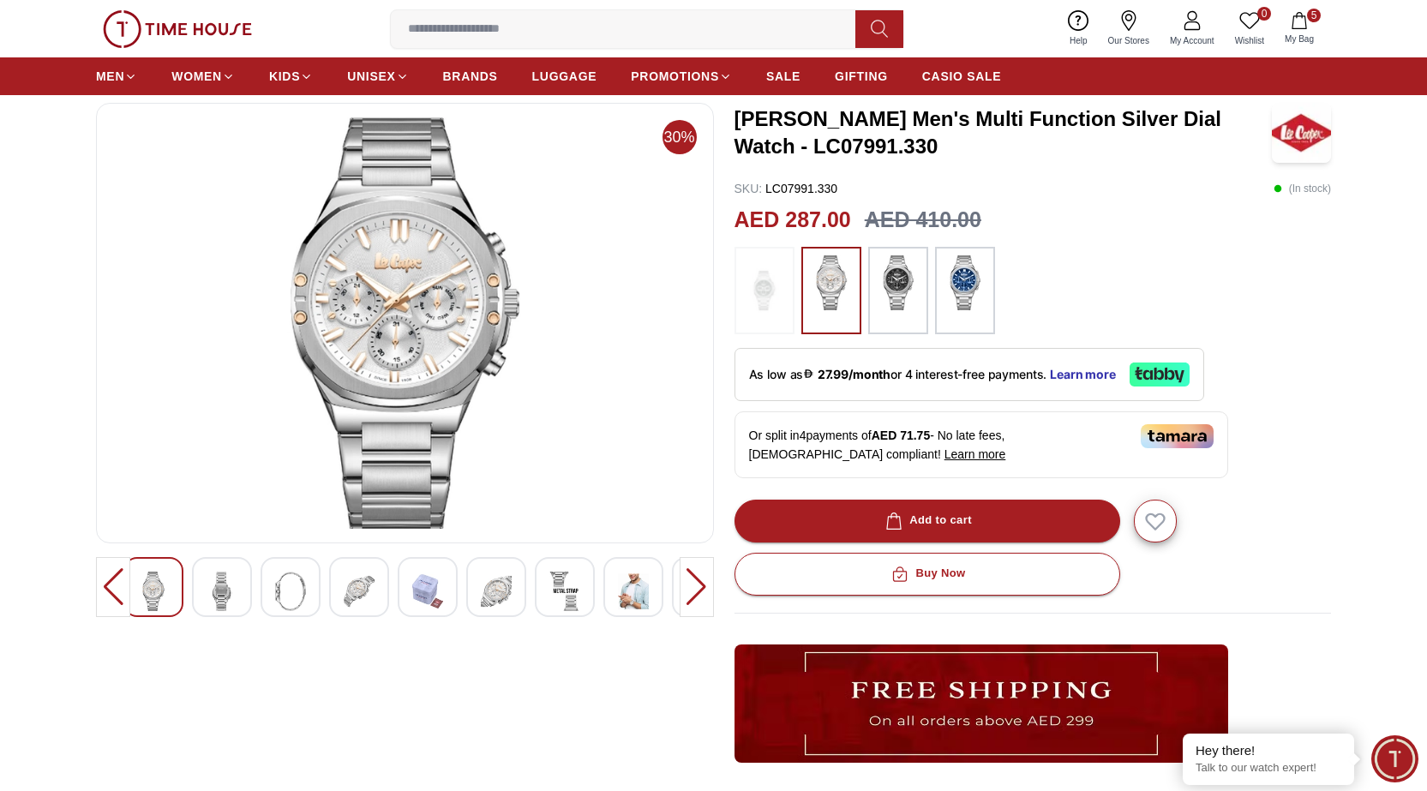
click at [695, 589] on div at bounding box center [696, 587] width 34 height 60
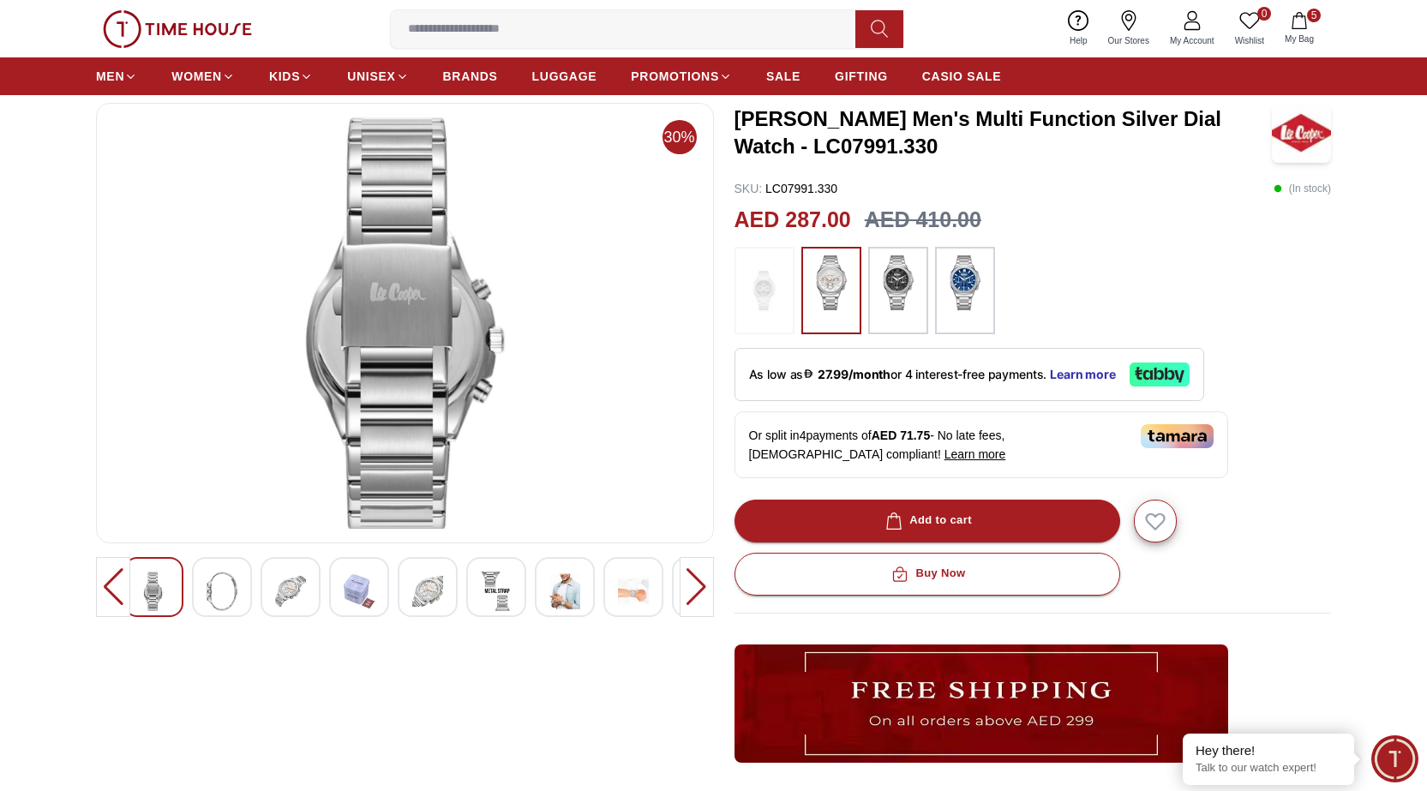
click at [695, 589] on div at bounding box center [696, 587] width 34 height 60
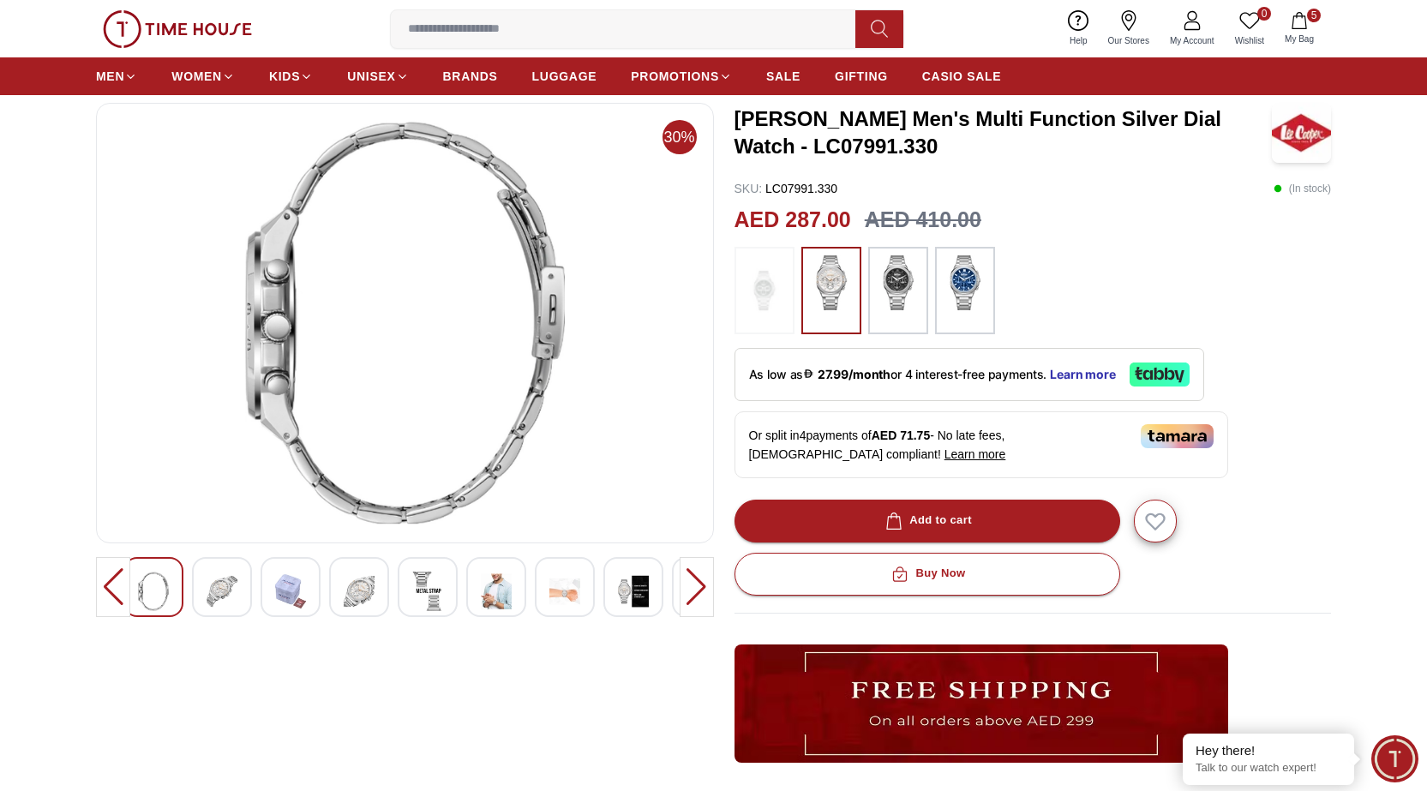
click at [557, 589] on img at bounding box center [564, 590] width 31 height 39
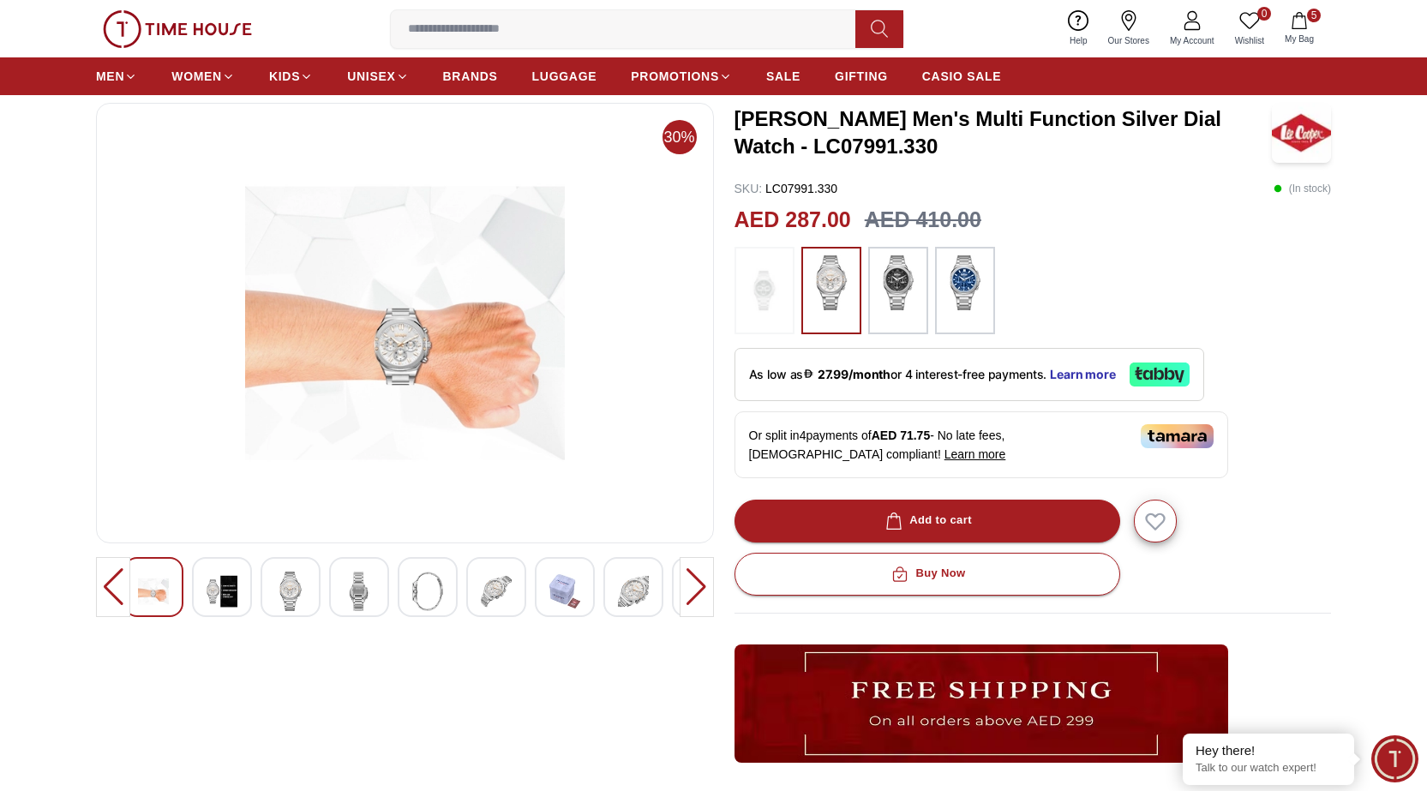
click at [900, 278] on img at bounding box center [897, 282] width 43 height 55
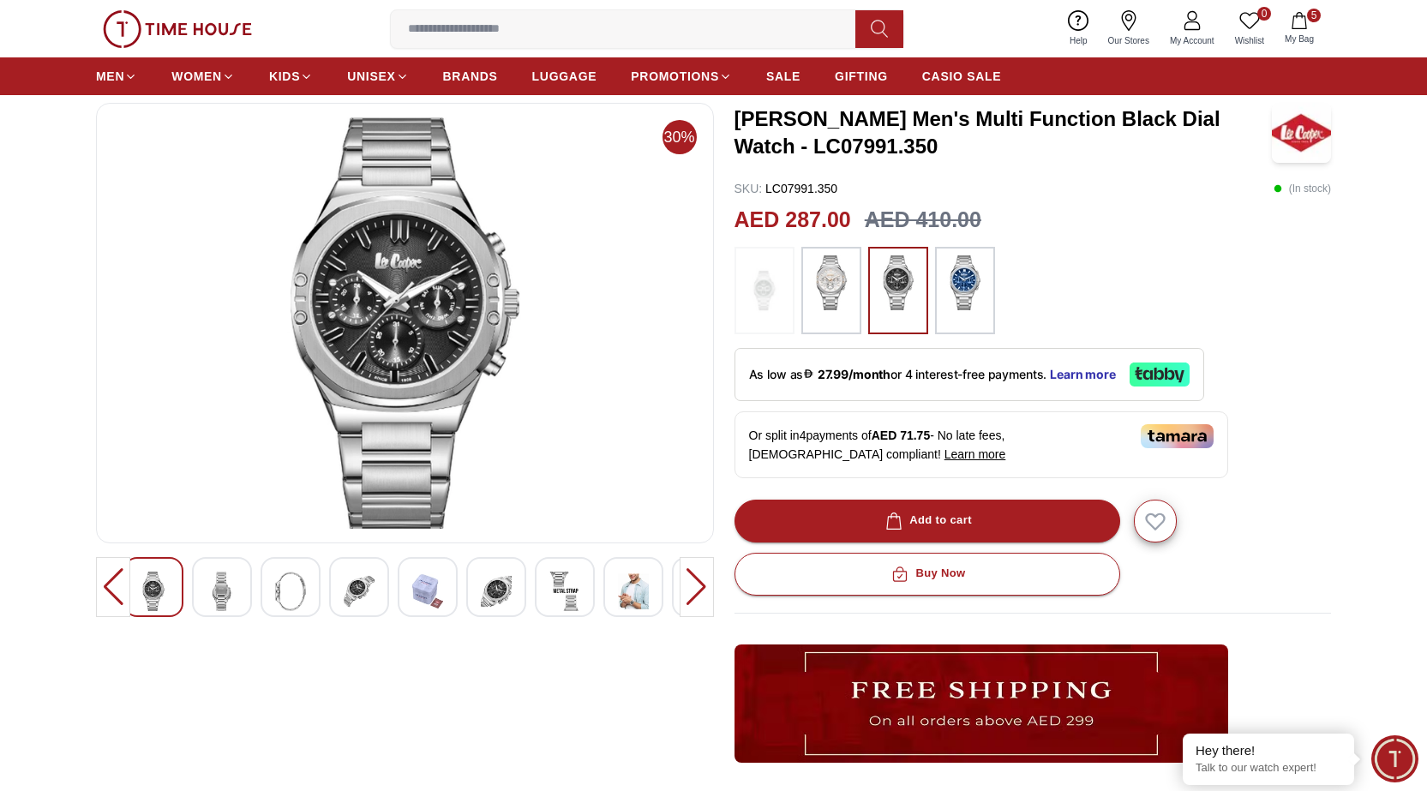
click at [631, 597] on img at bounding box center [633, 590] width 31 height 39
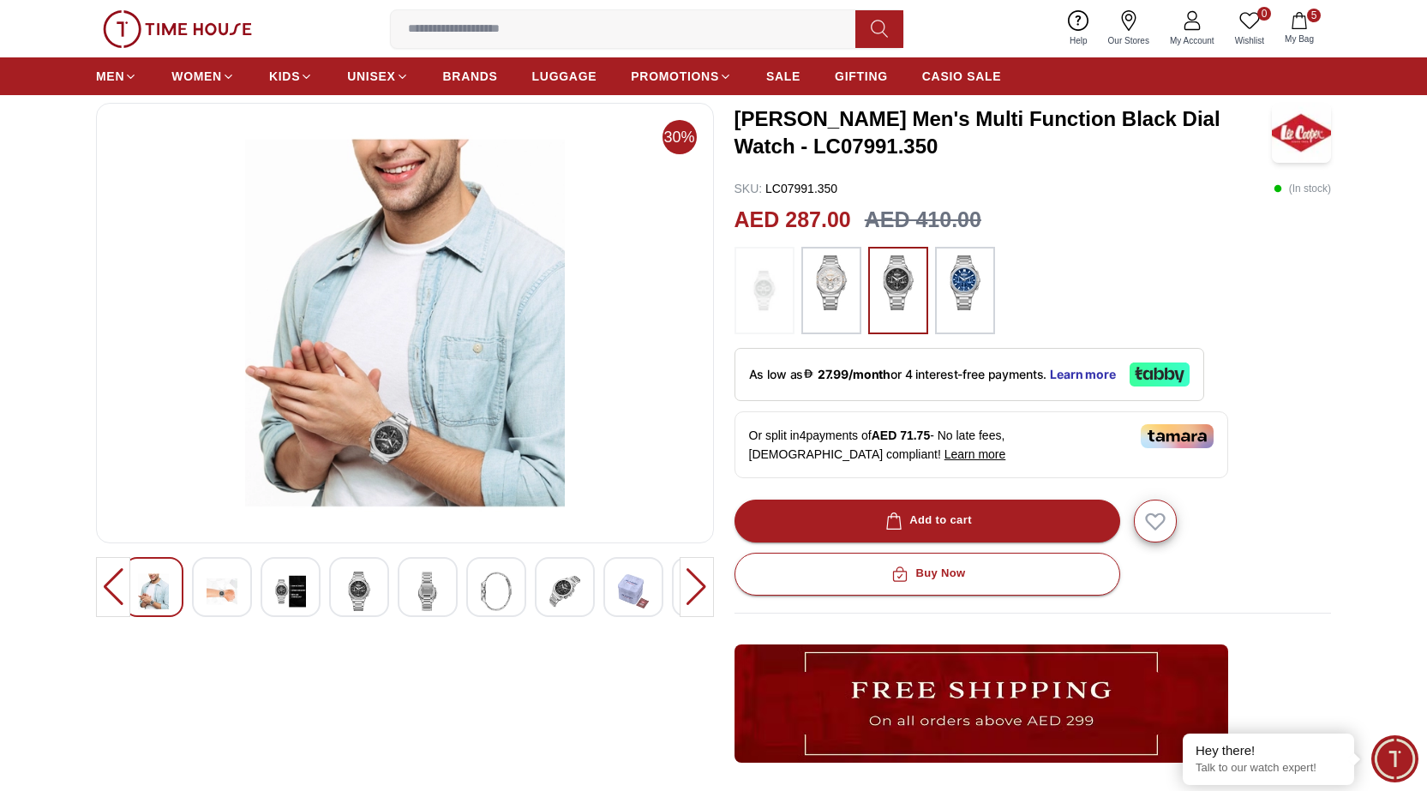
click at [697, 587] on div at bounding box center [696, 587] width 34 height 60
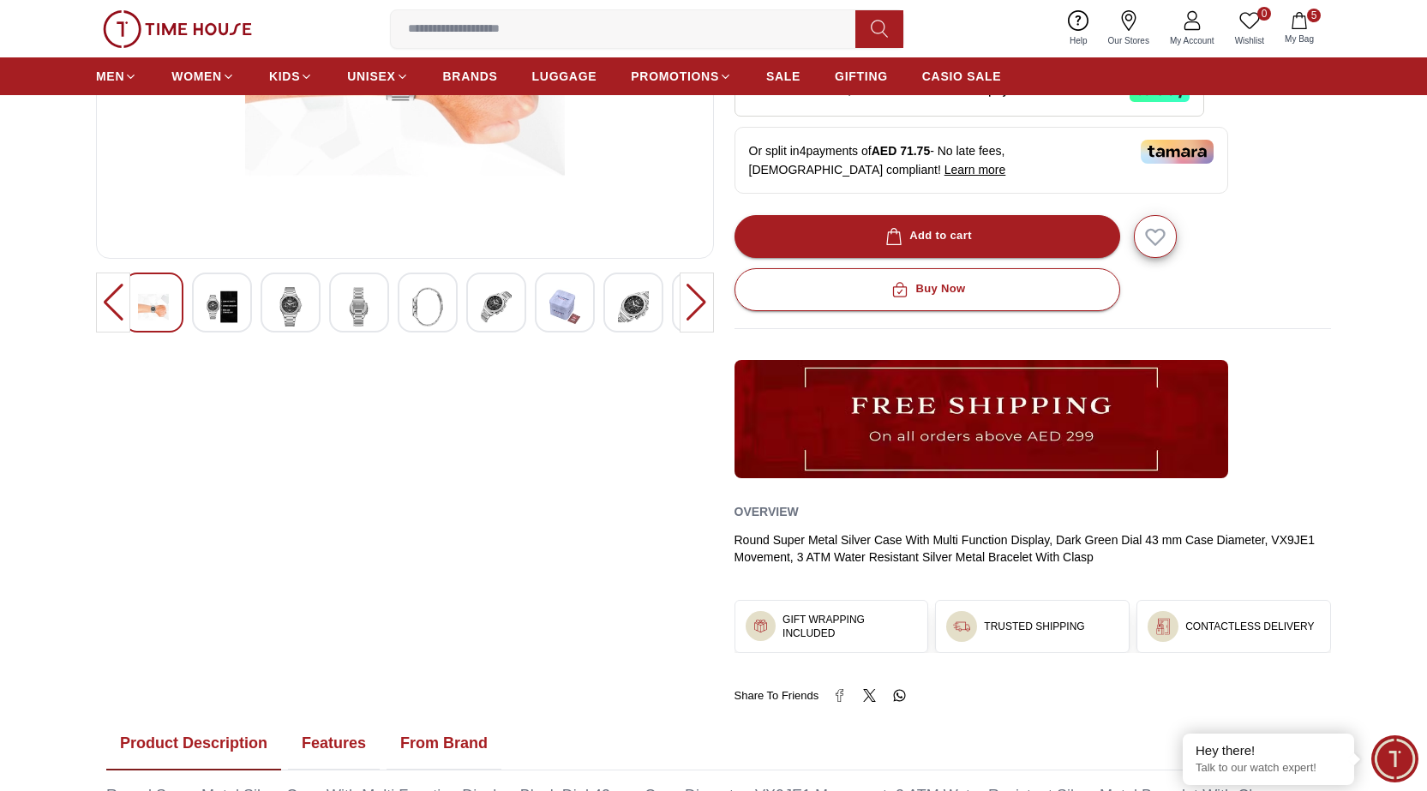
scroll to position [171, 0]
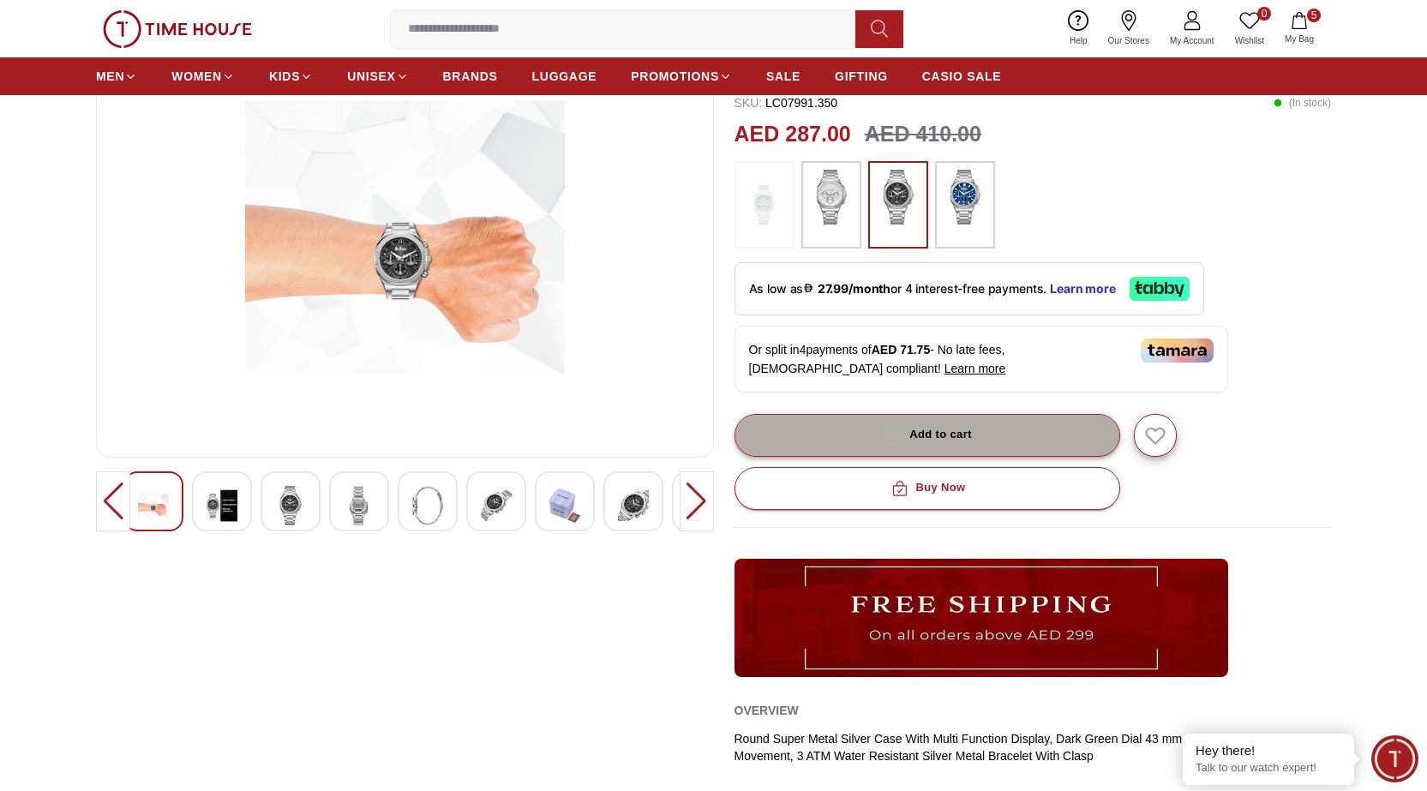
click at [940, 431] on div "Add to cart" at bounding box center [927, 435] width 90 height 20
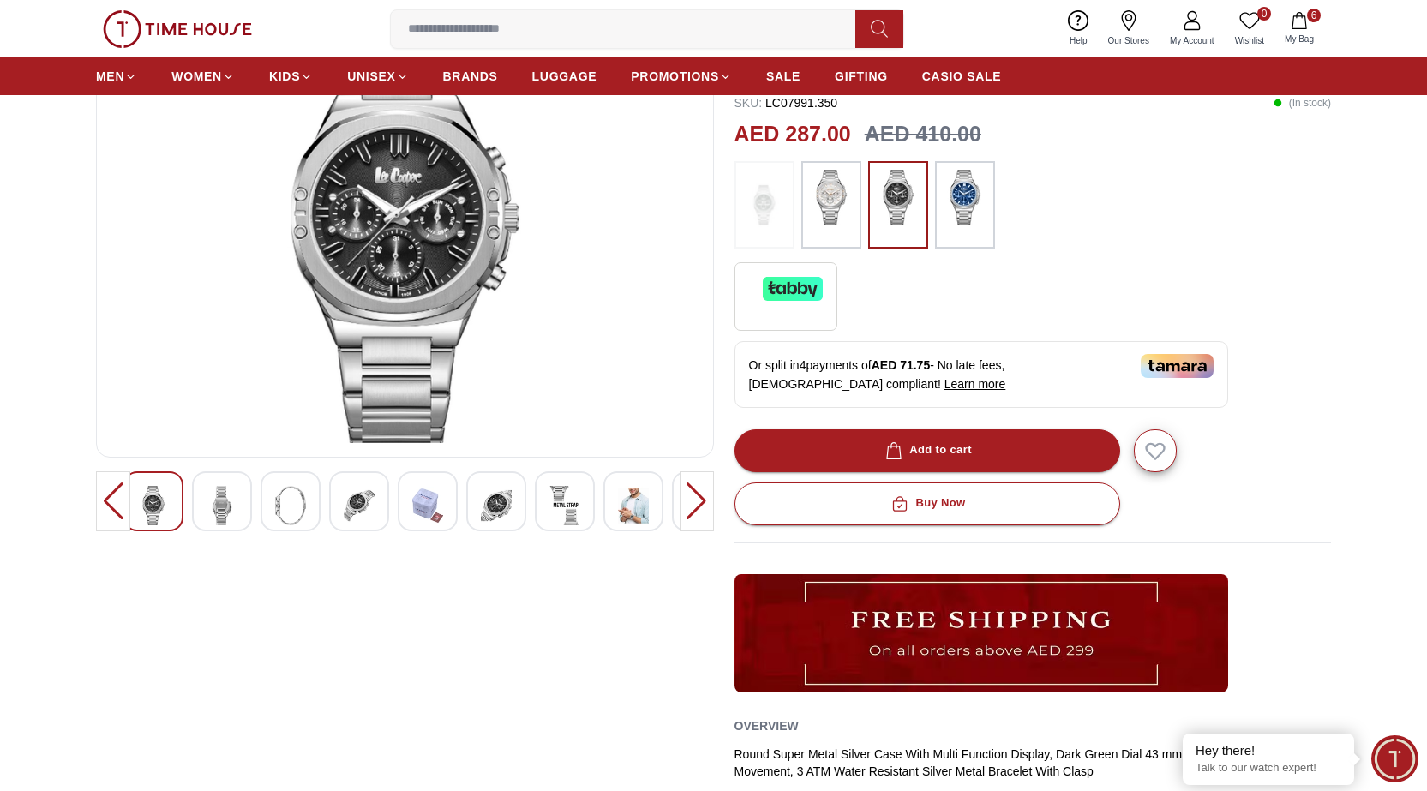
scroll to position [86, 0]
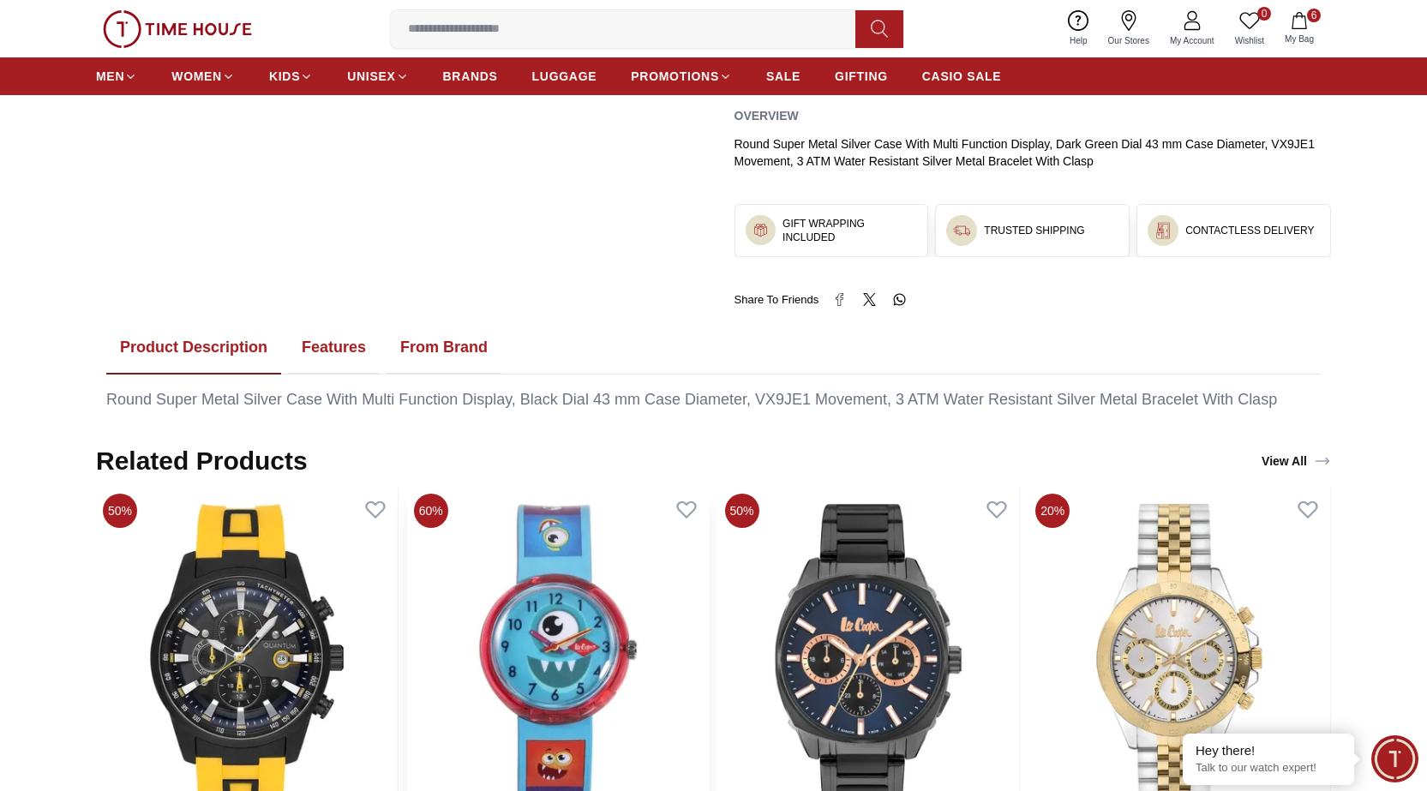
scroll to position [942, 0]
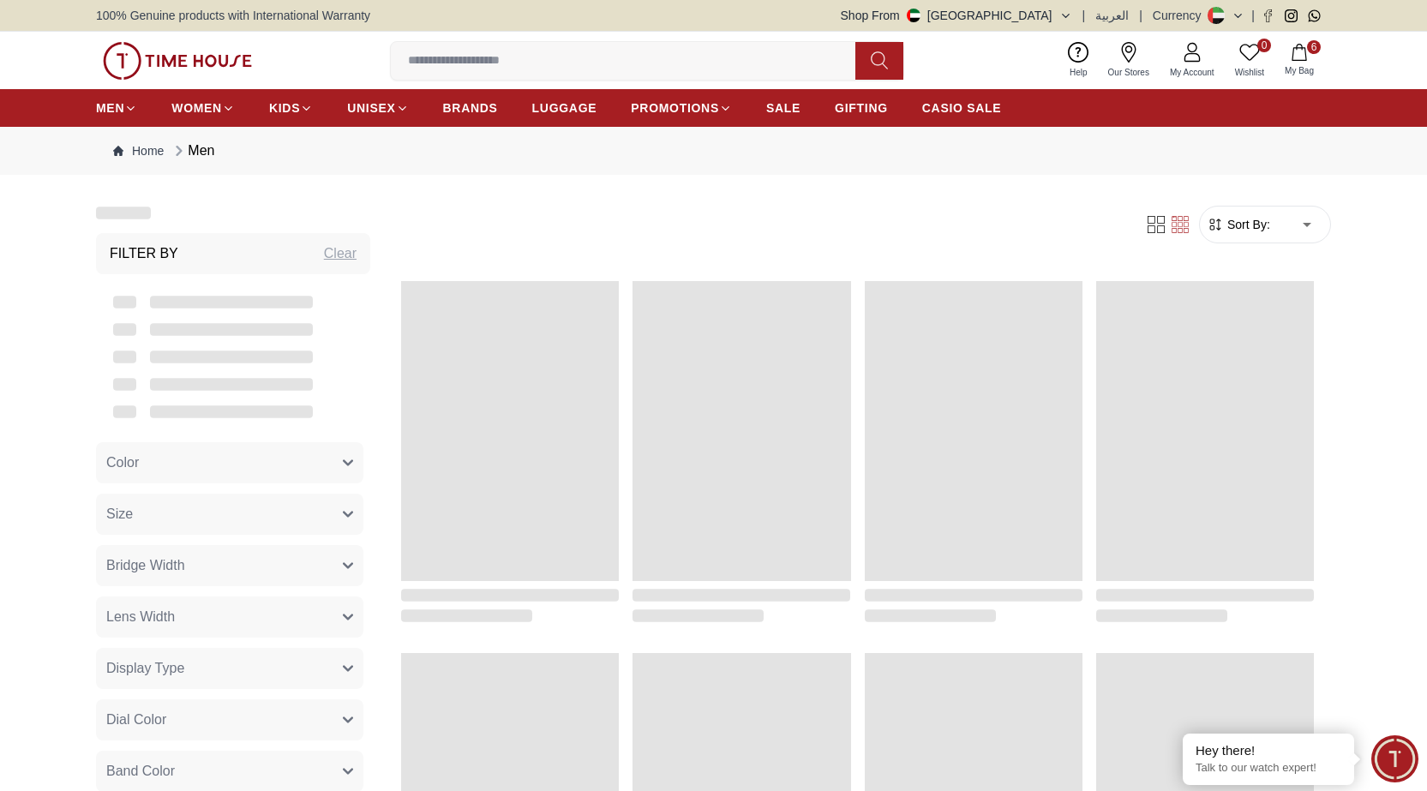
scroll to position [1636, 0]
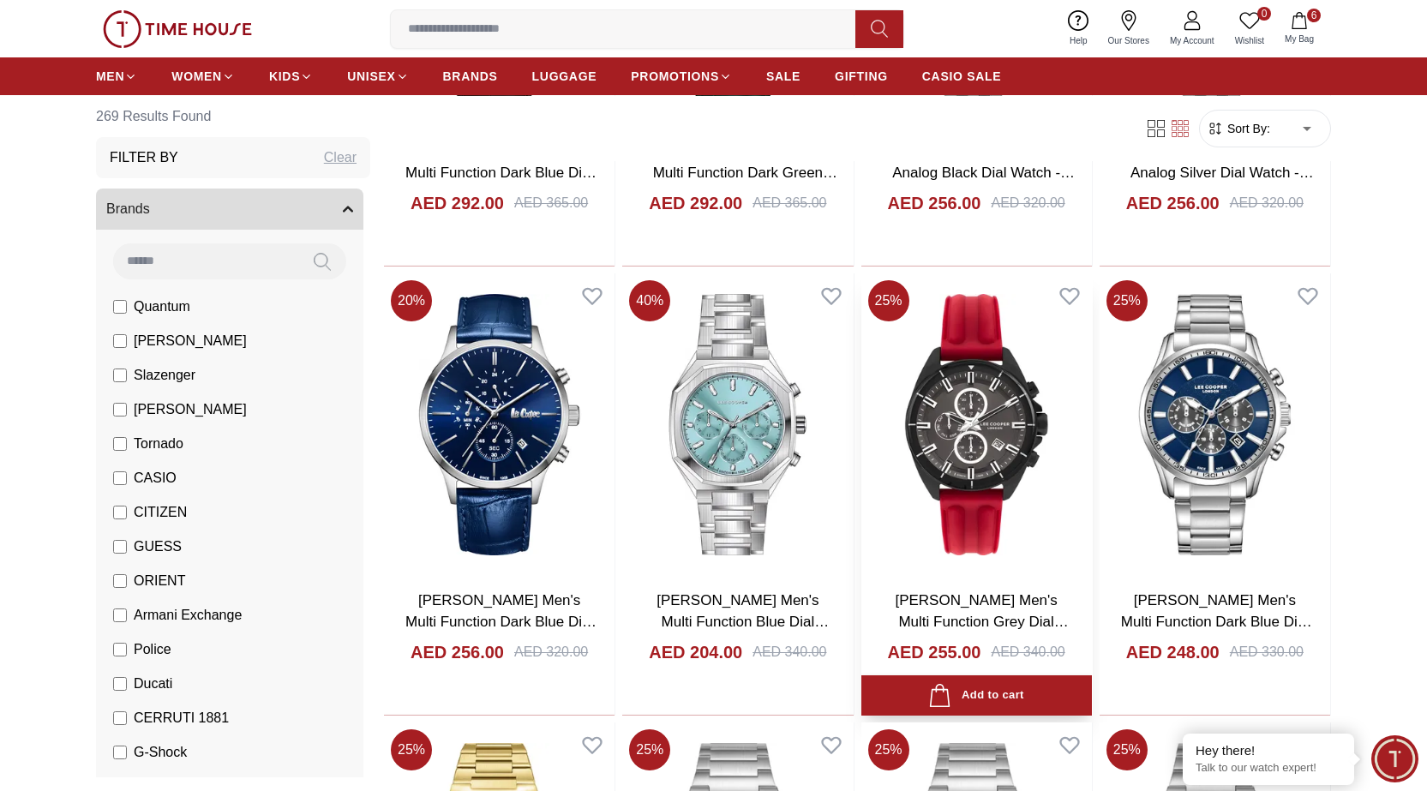
scroll to position [2836, 0]
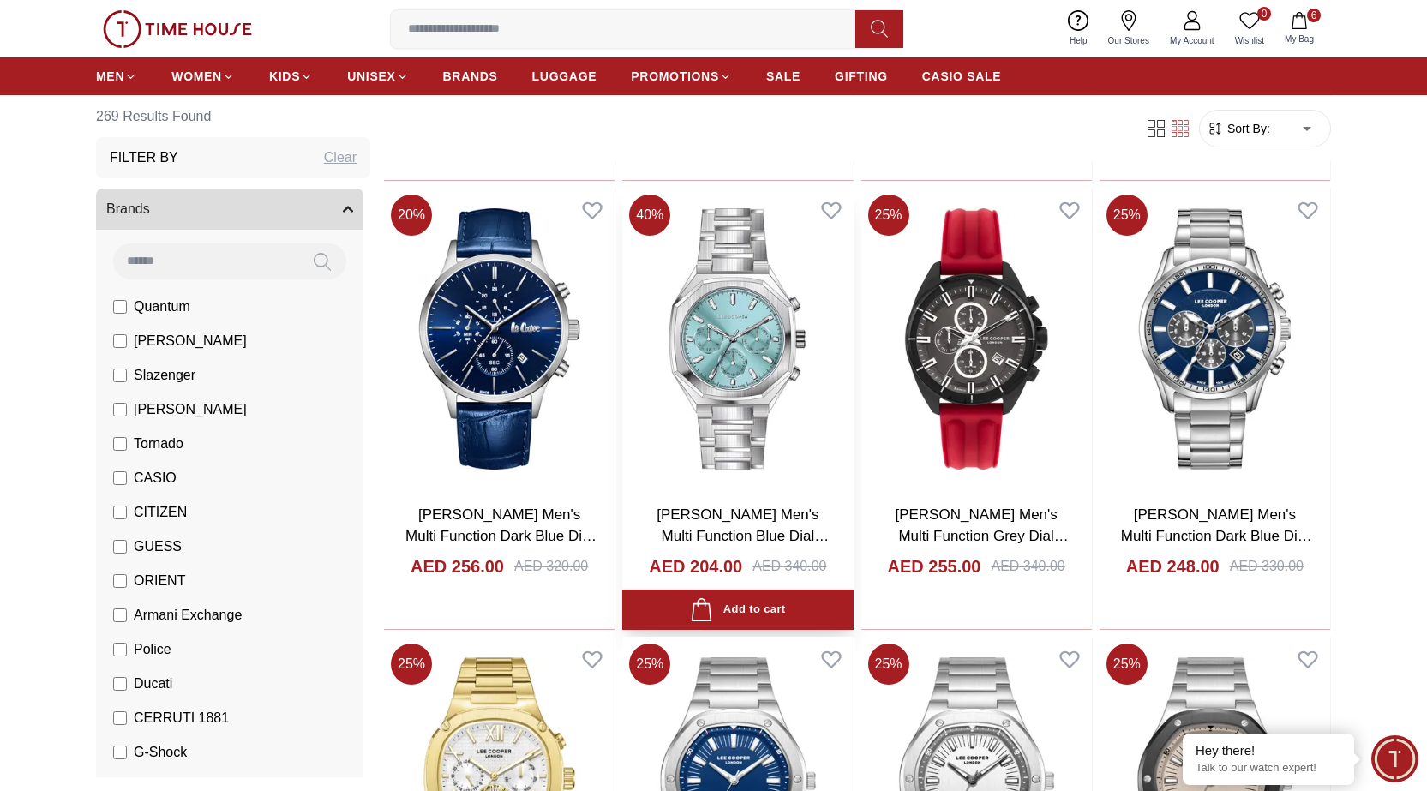
click at [763, 397] on img at bounding box center [737, 339] width 230 height 302
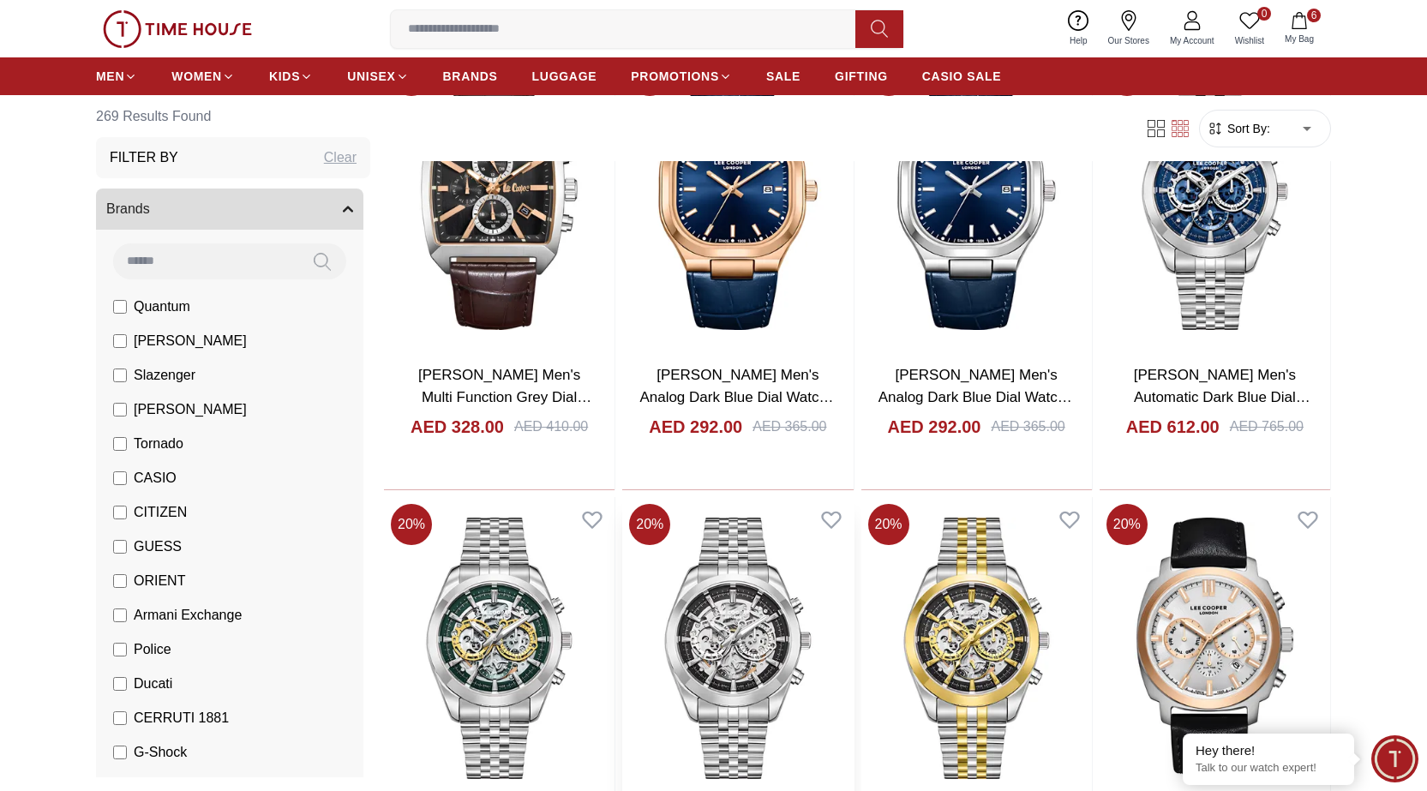
scroll to position [1551, 0]
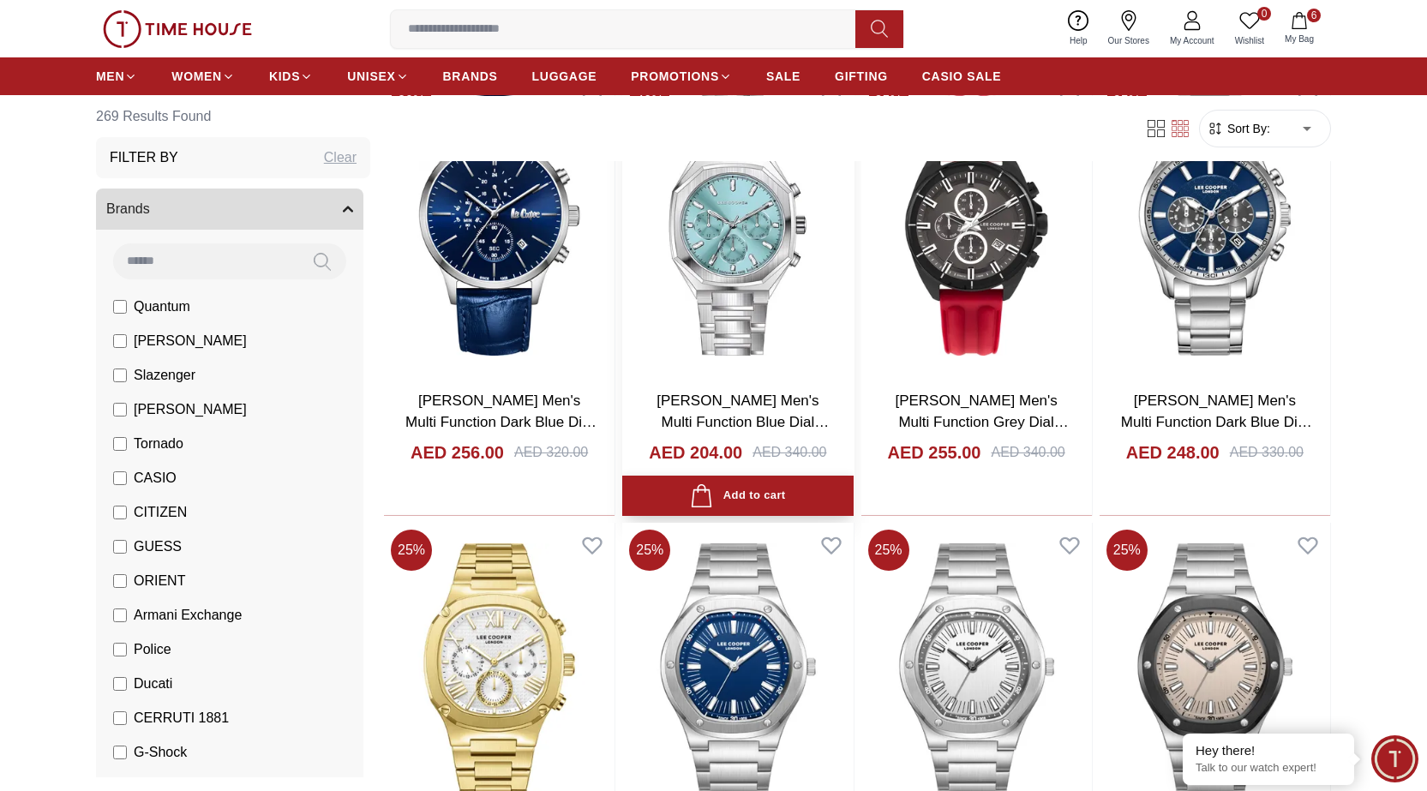
scroll to position [3179, 0]
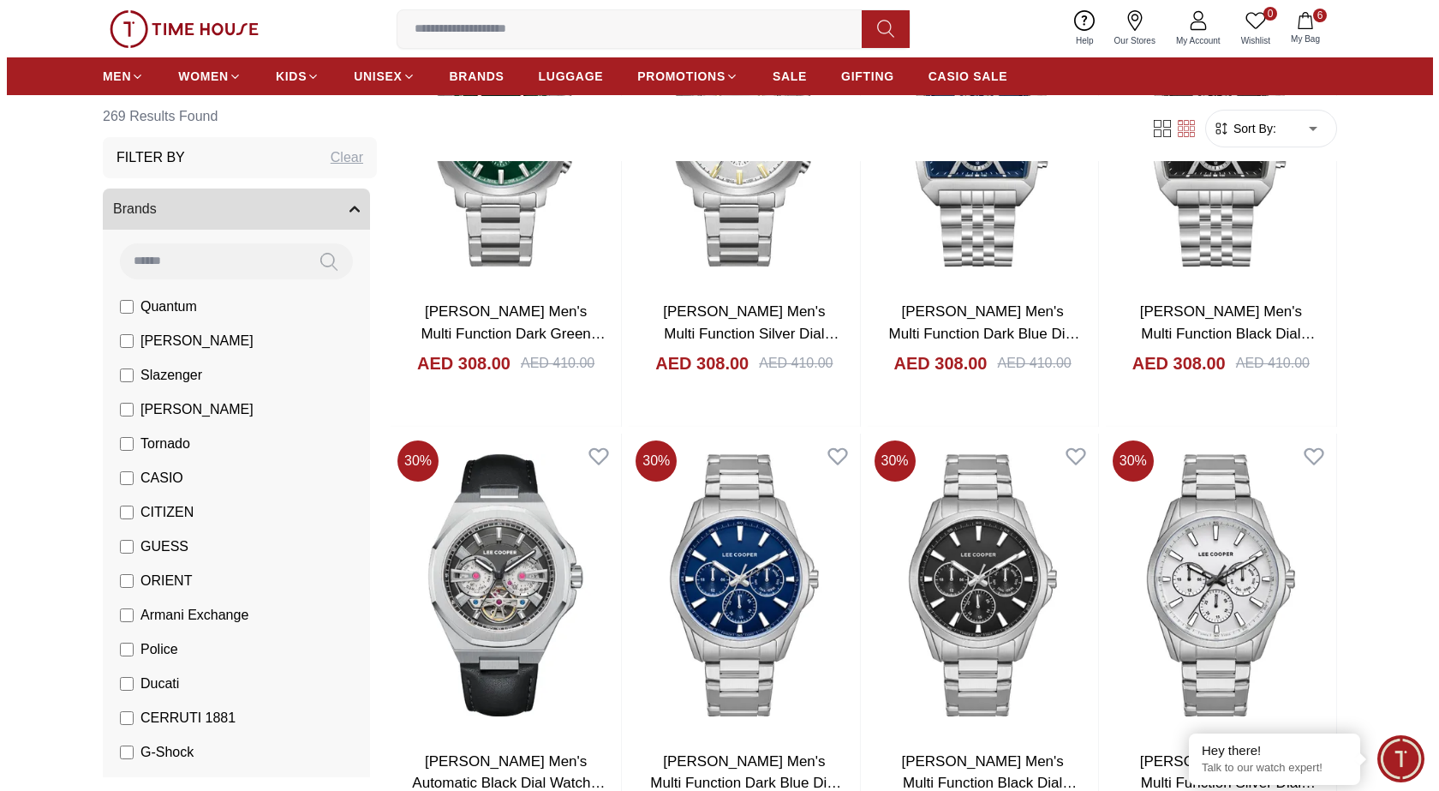
scroll to position [4121, 0]
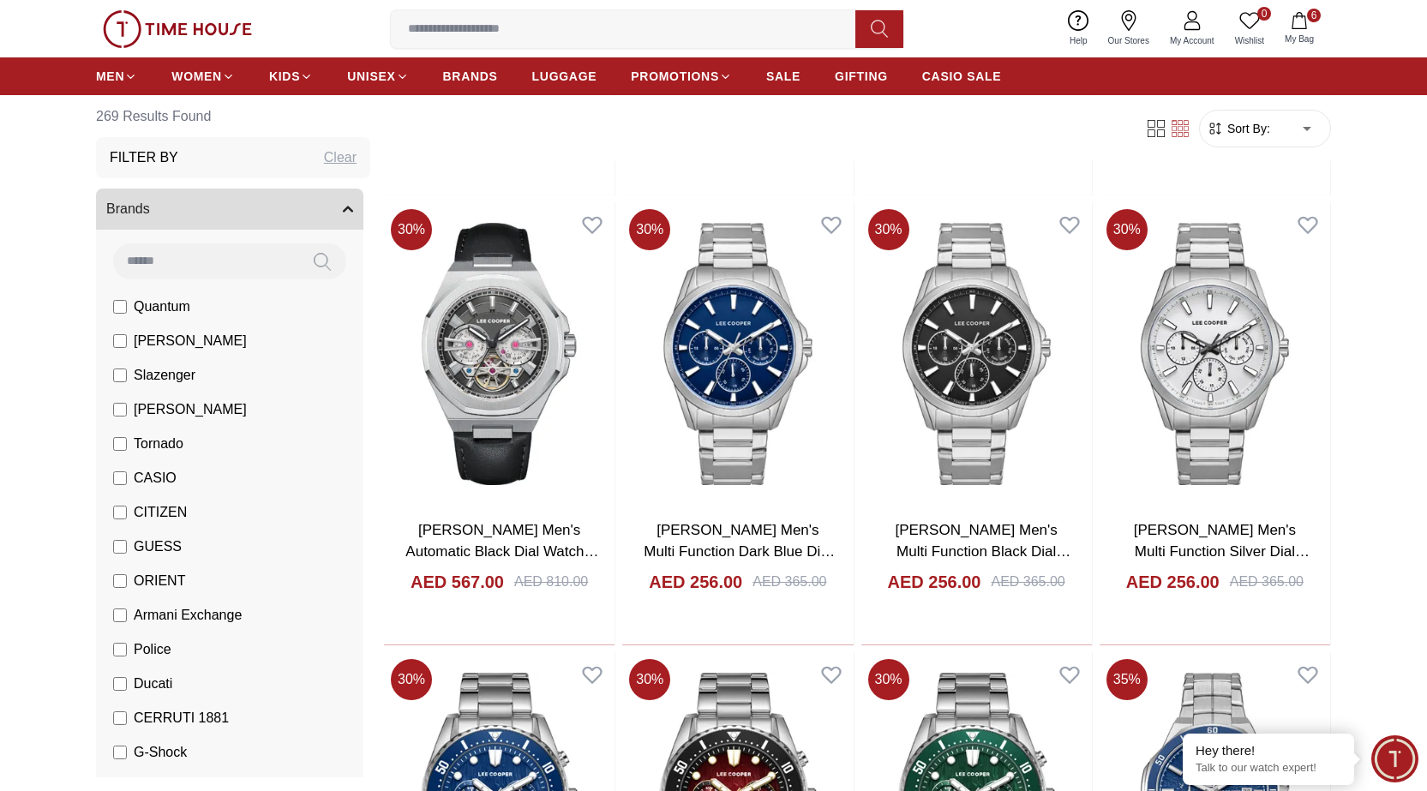
click at [1306, 20] on icon "button" at bounding box center [1298, 20] width 17 height 17
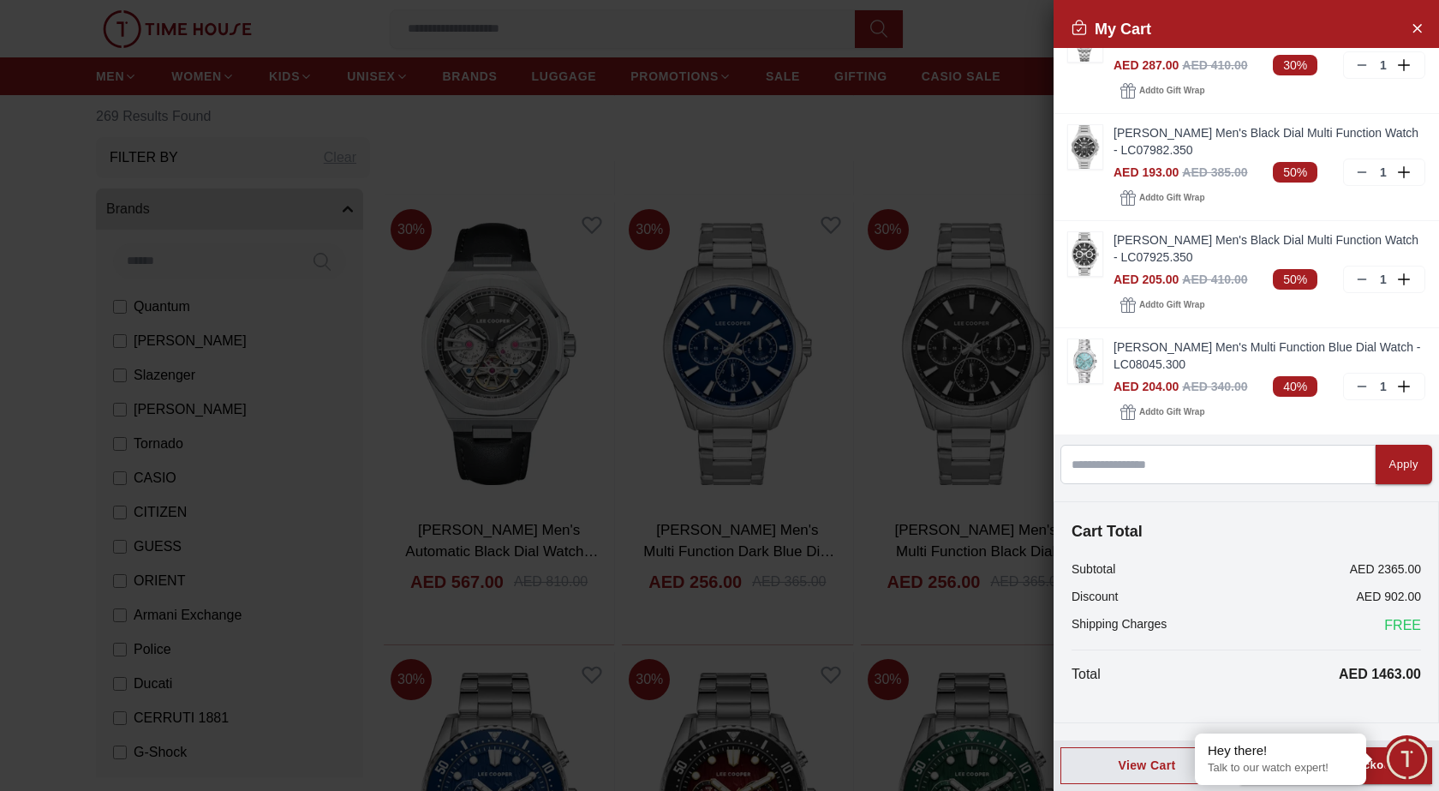
scroll to position [0, 0]
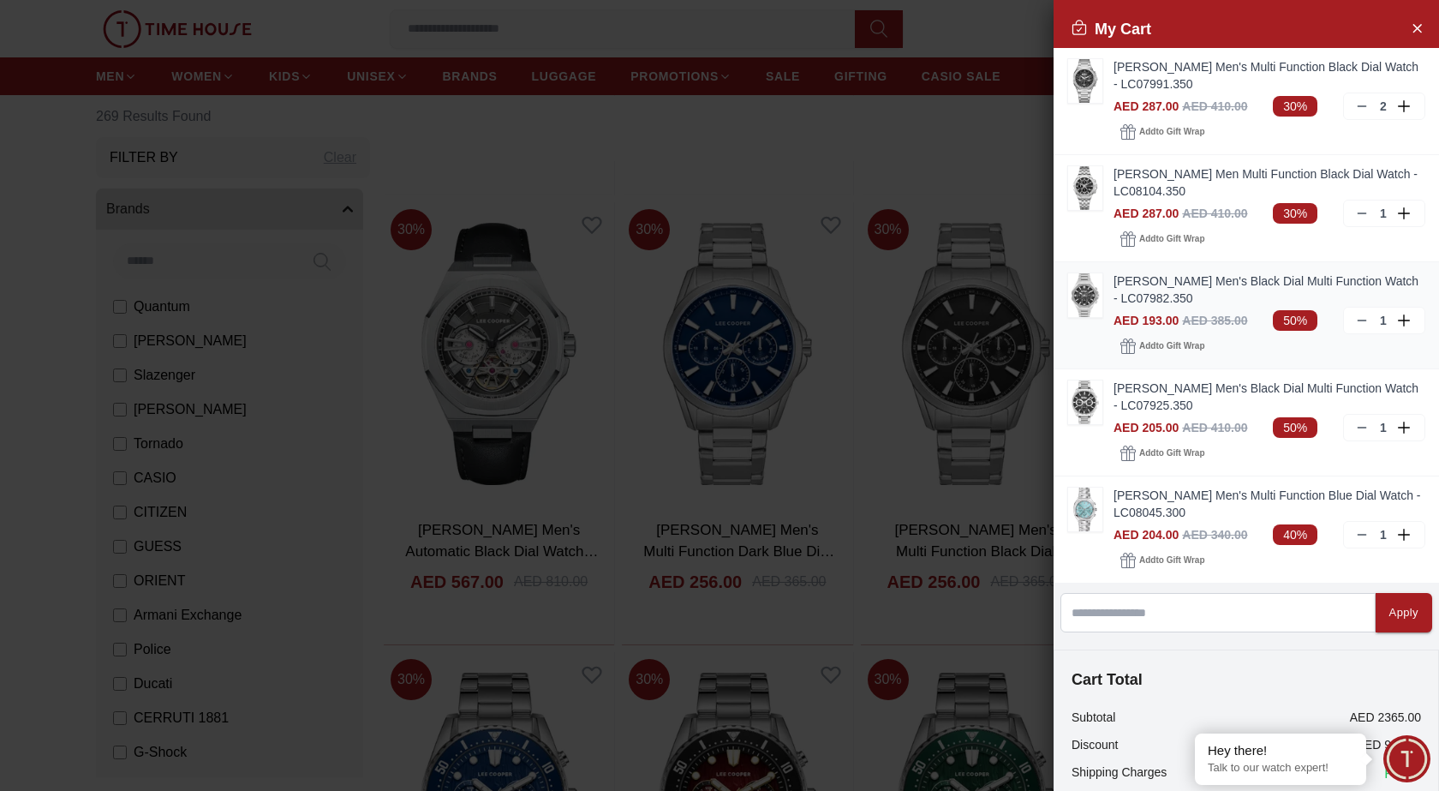
click at [1088, 293] on img at bounding box center [1085, 295] width 34 height 44
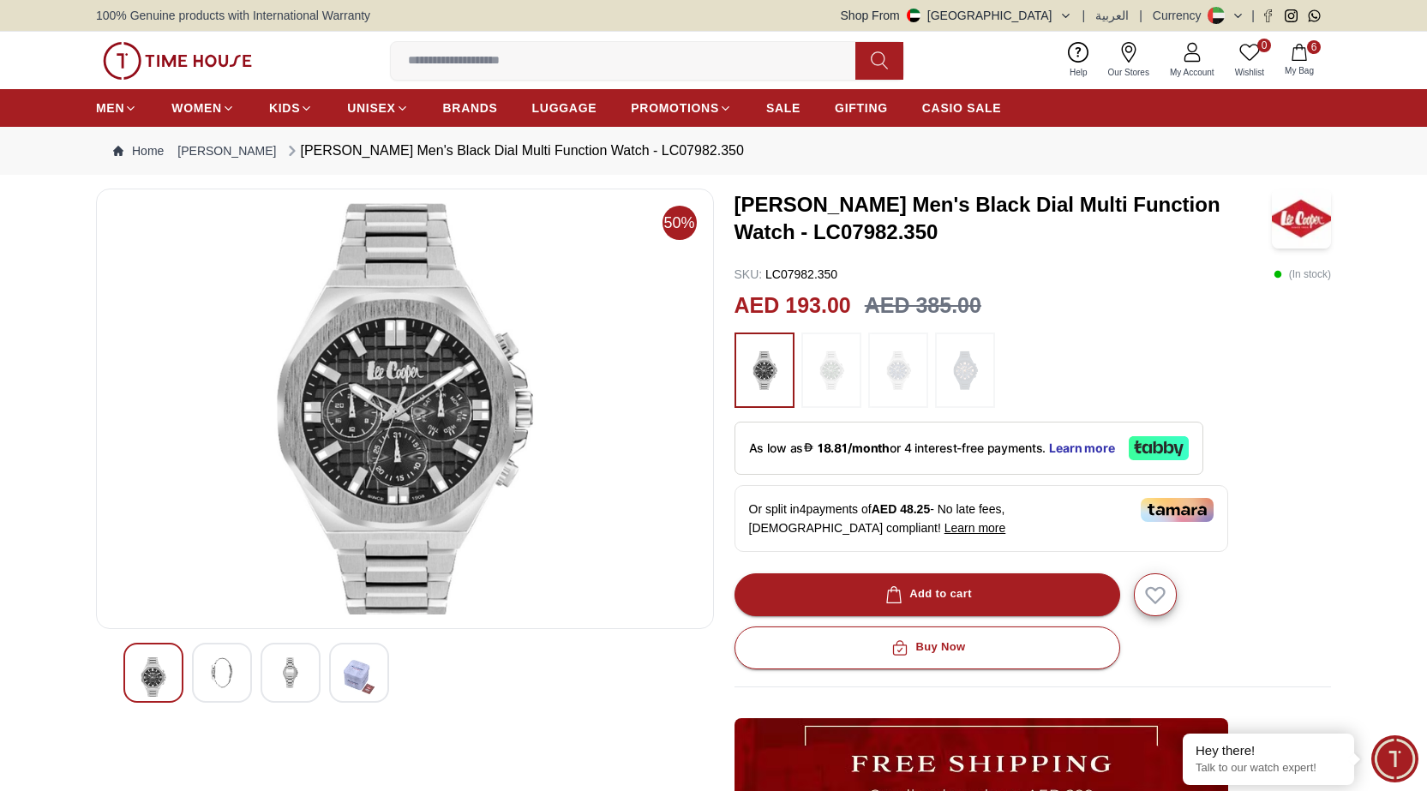
click at [217, 669] on img at bounding box center [221, 672] width 31 height 31
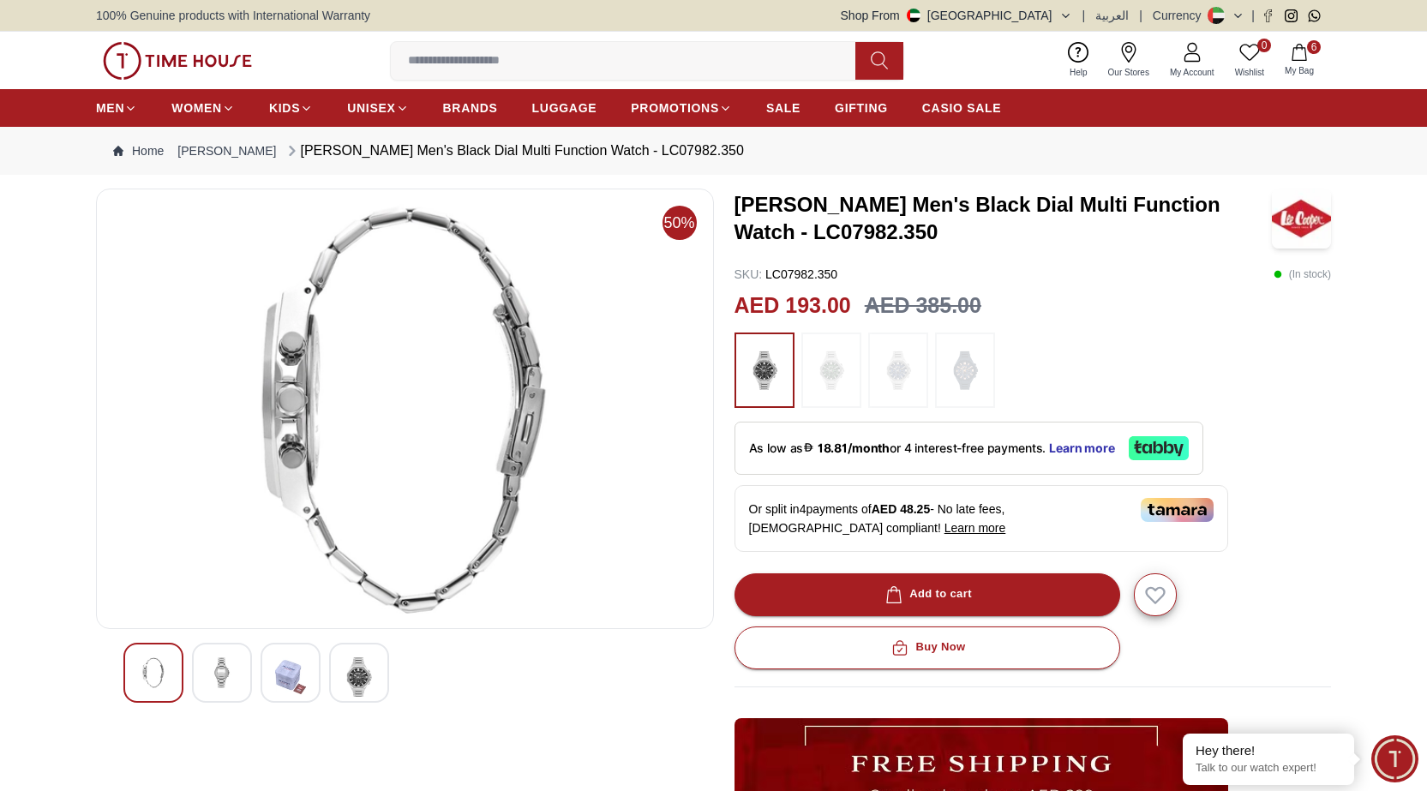
click at [290, 675] on img at bounding box center [290, 676] width 31 height 39
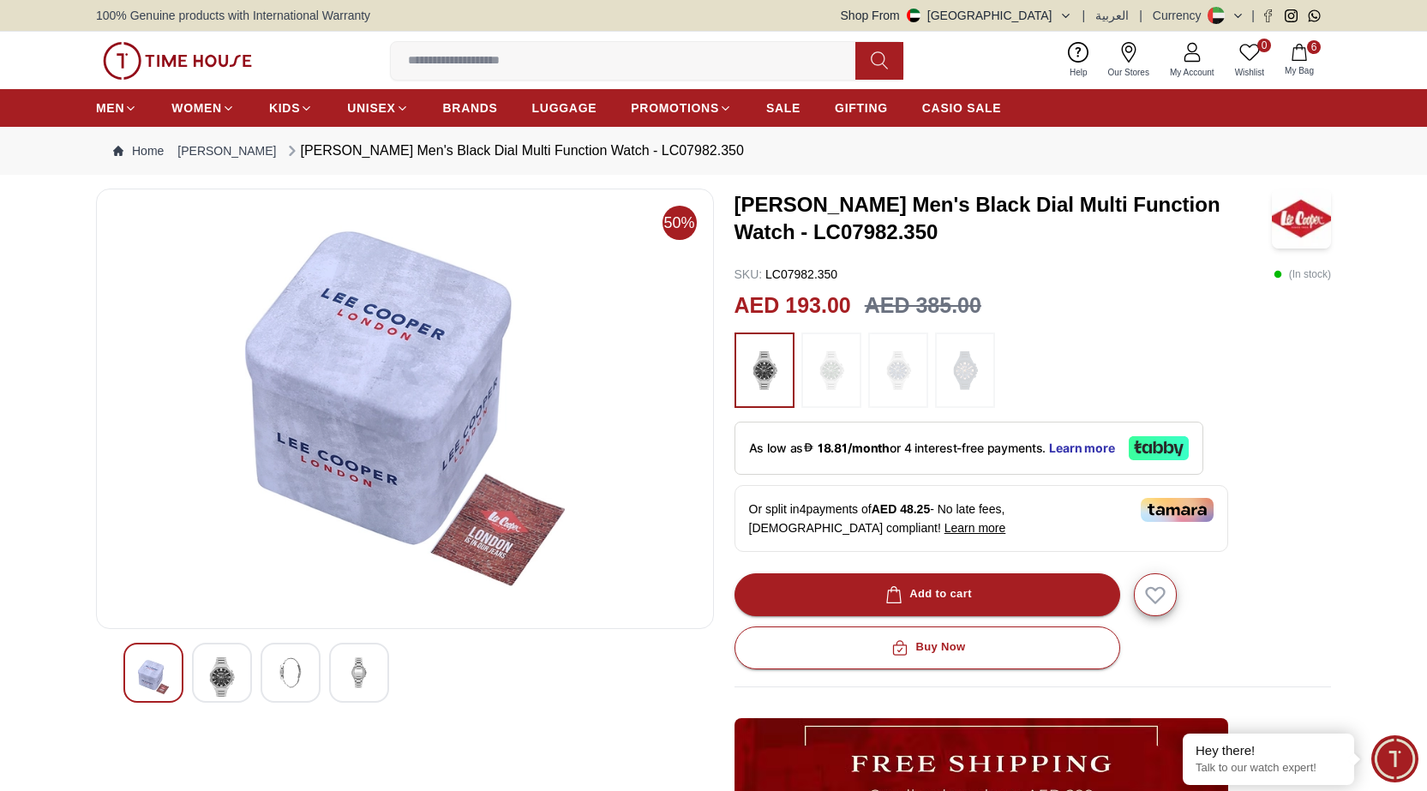
click at [364, 678] on img at bounding box center [359, 672] width 31 height 31
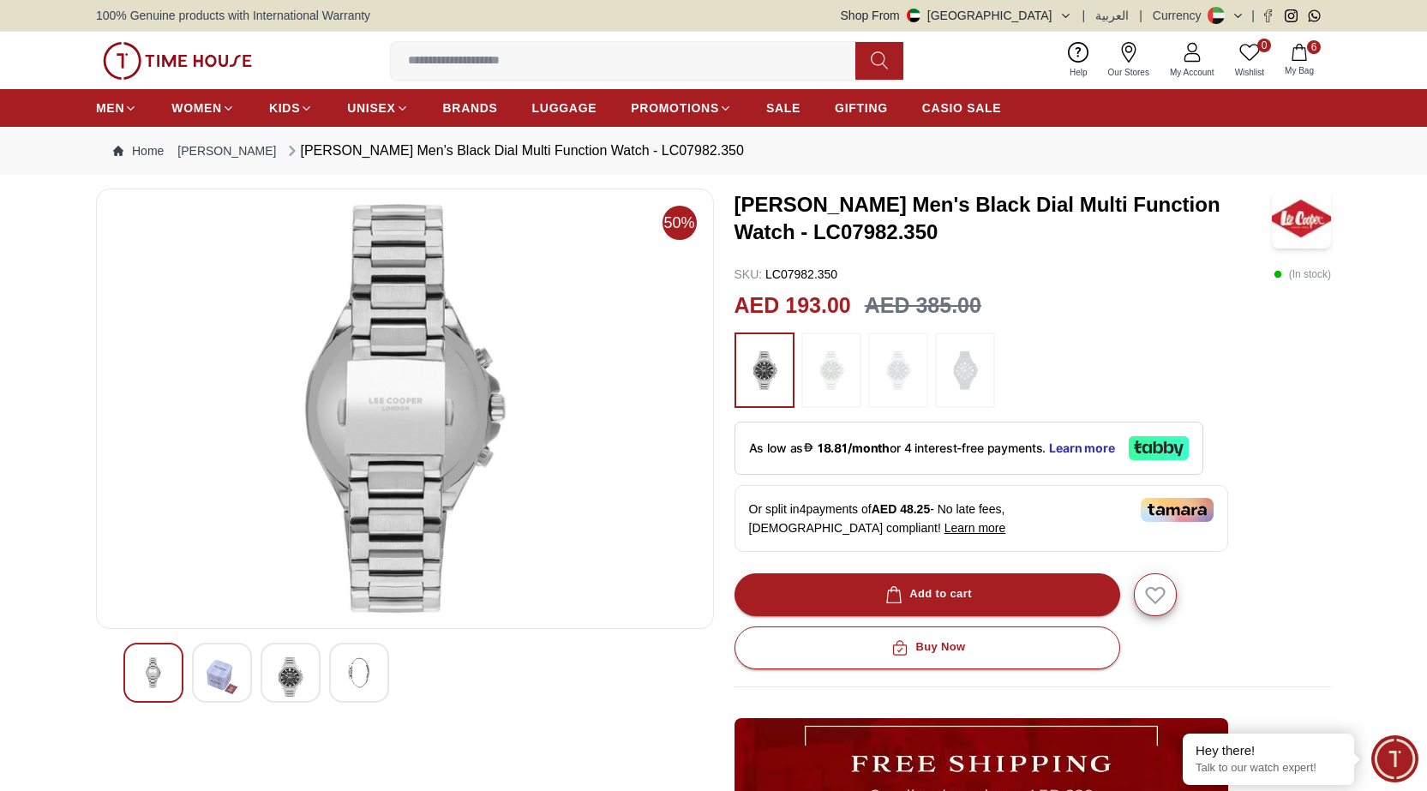
click at [1311, 58] on button "6 My Bag" at bounding box center [1299, 60] width 50 height 40
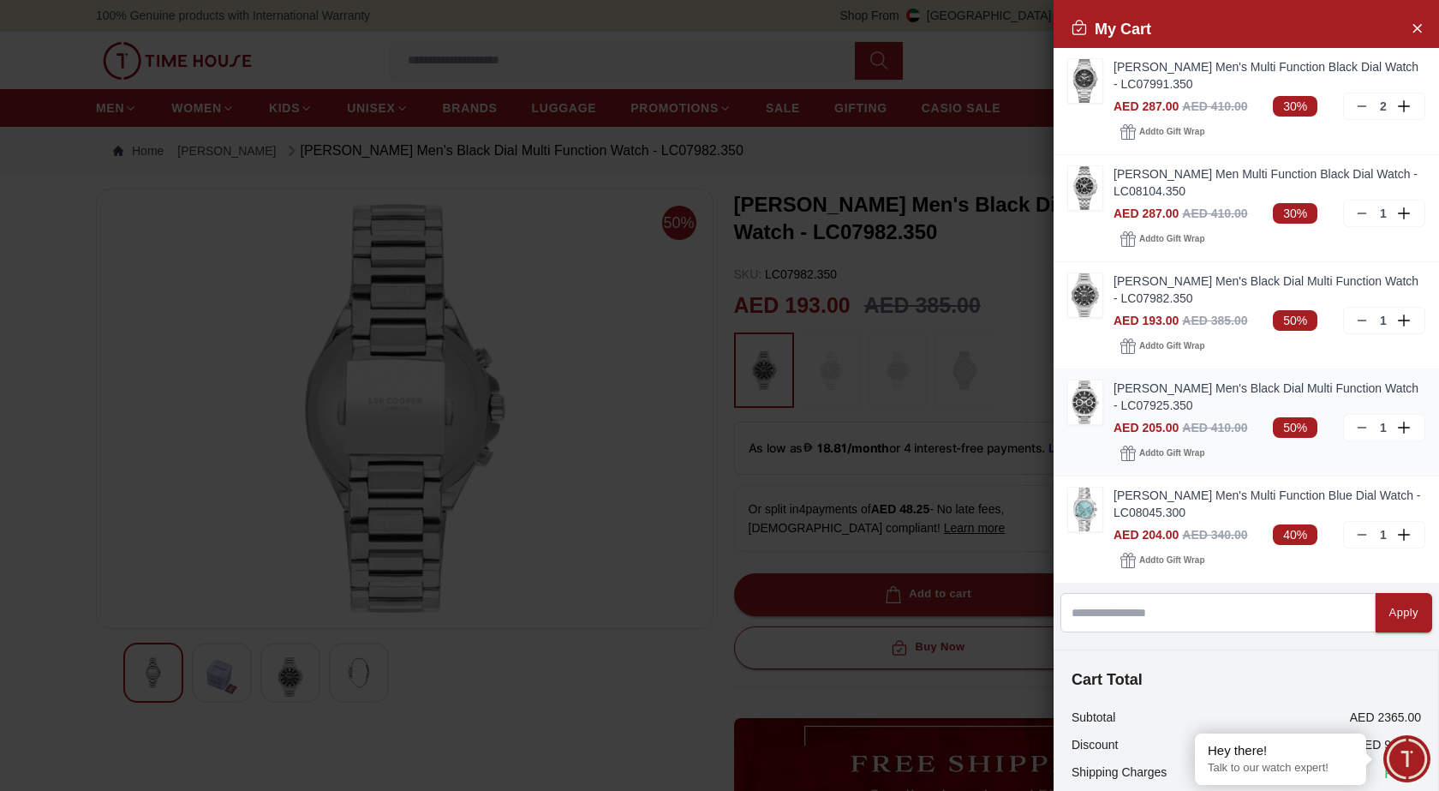
click at [1118, 400] on link "[PERSON_NAME] Men's Black Dial Multi Function Watch - LC07925.350" at bounding box center [1270, 397] width 312 height 34
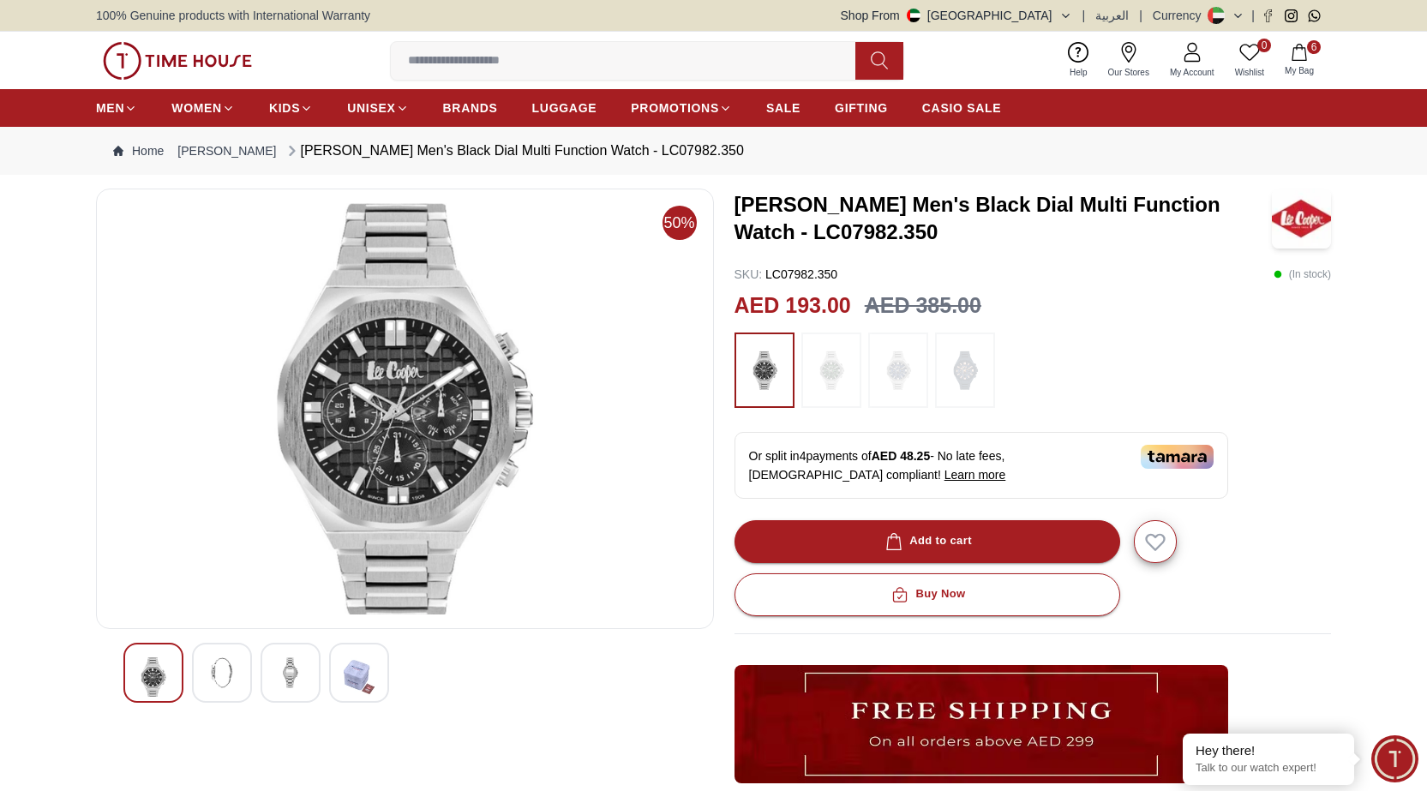
click at [1296, 55] on icon "button" at bounding box center [1298, 52] width 17 height 17
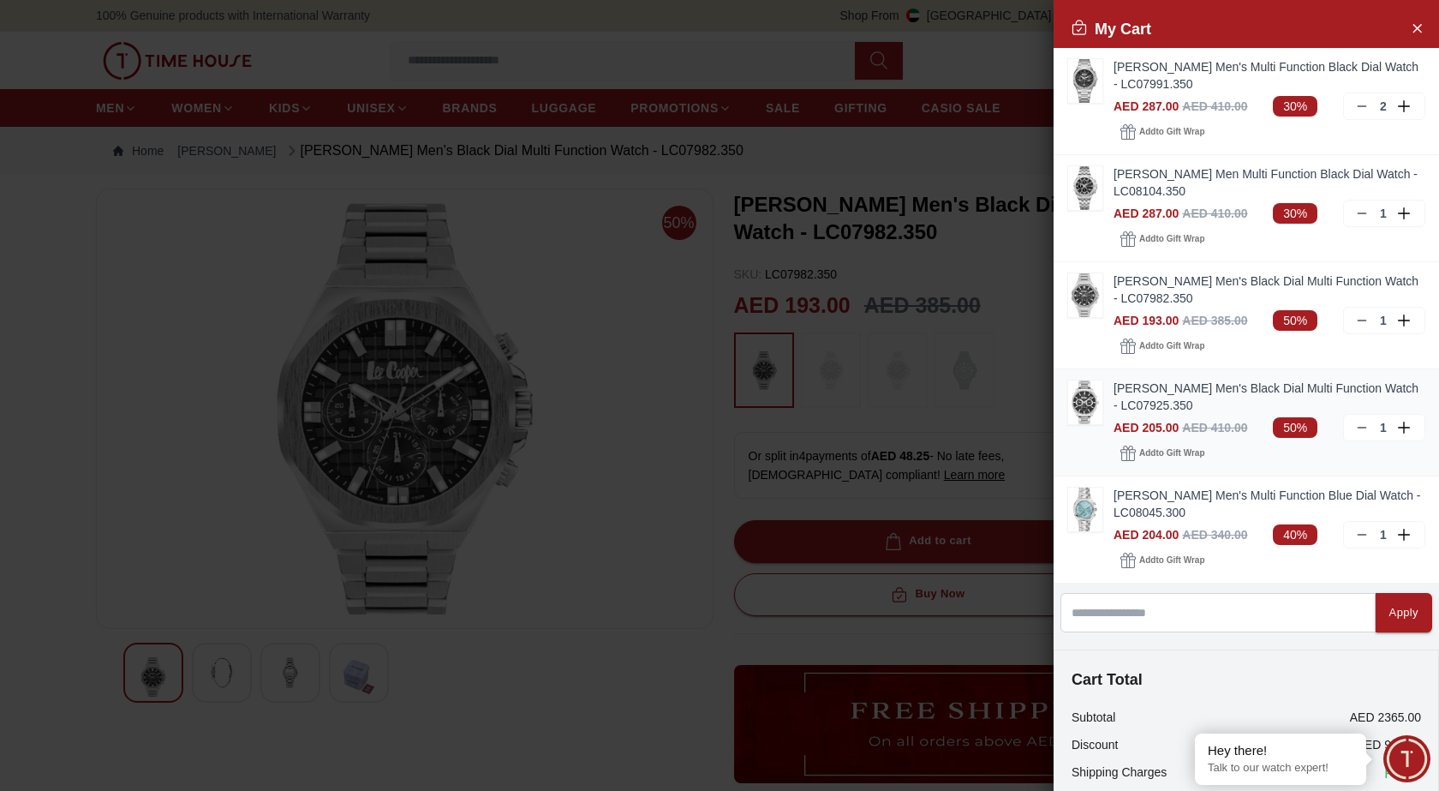
click at [1148, 397] on link "[PERSON_NAME] Men's Black Dial Multi Function Watch - LC07925.350" at bounding box center [1270, 397] width 312 height 34
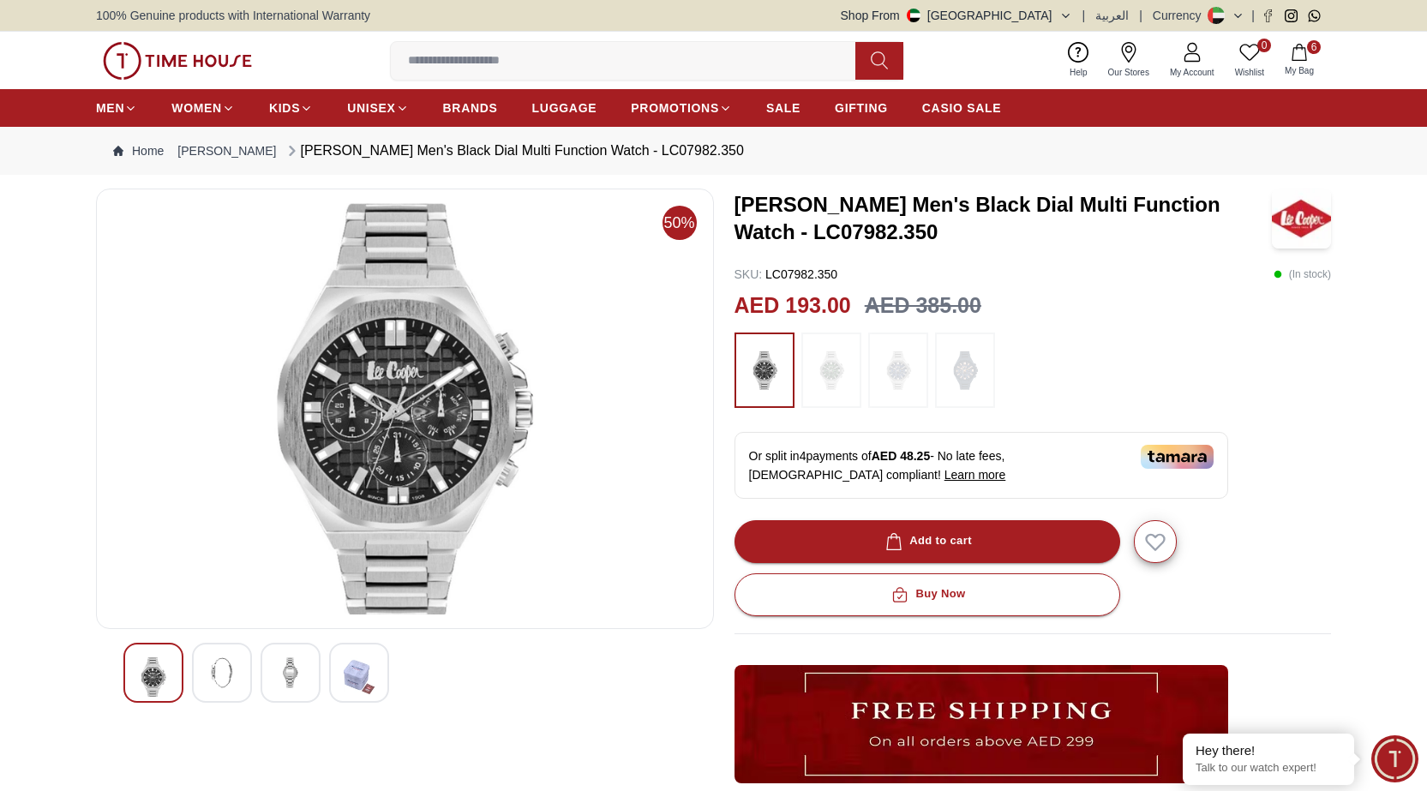
click at [1306, 52] on icon "button" at bounding box center [1298, 52] width 17 height 17
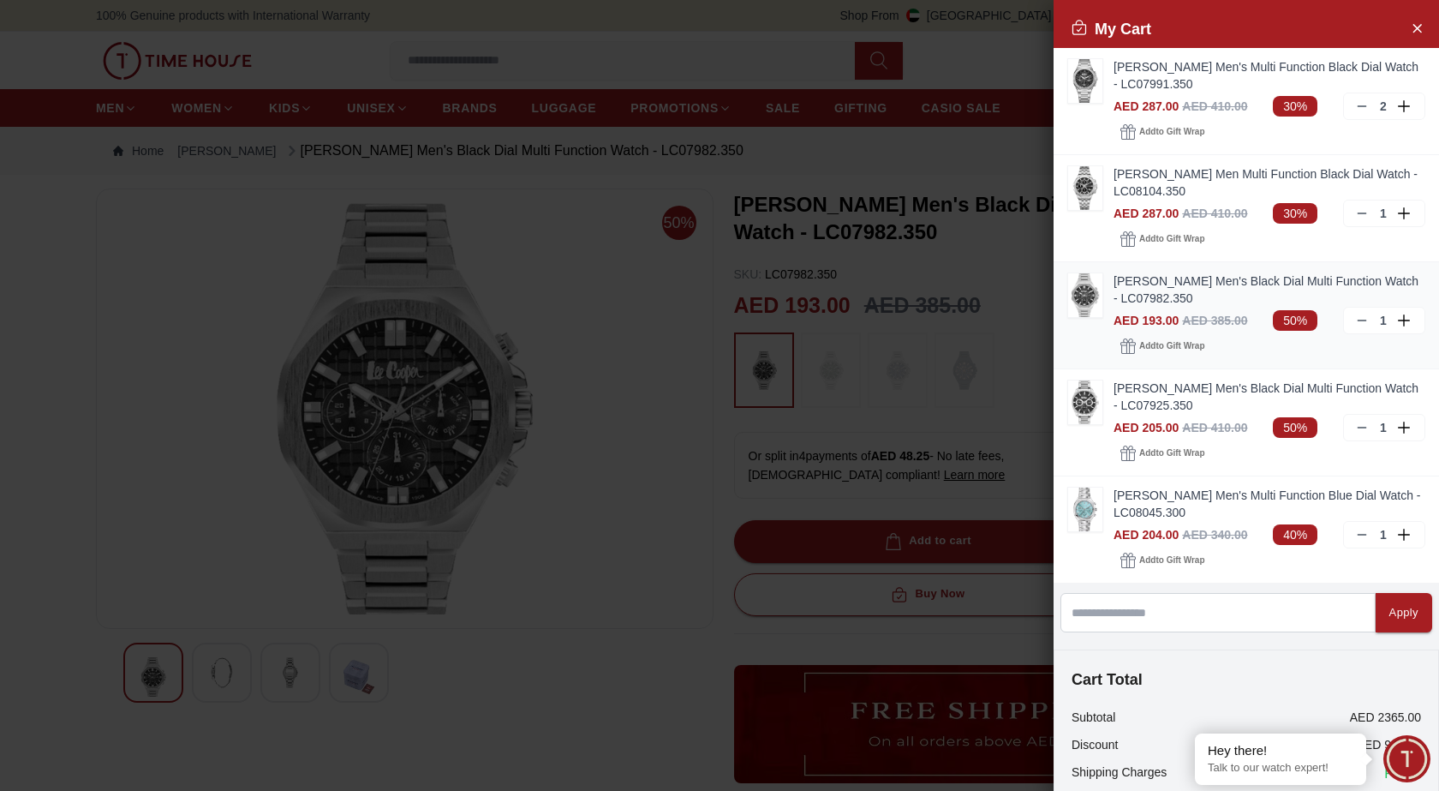
click at [1355, 318] on icon at bounding box center [1362, 321] width 14 height 14
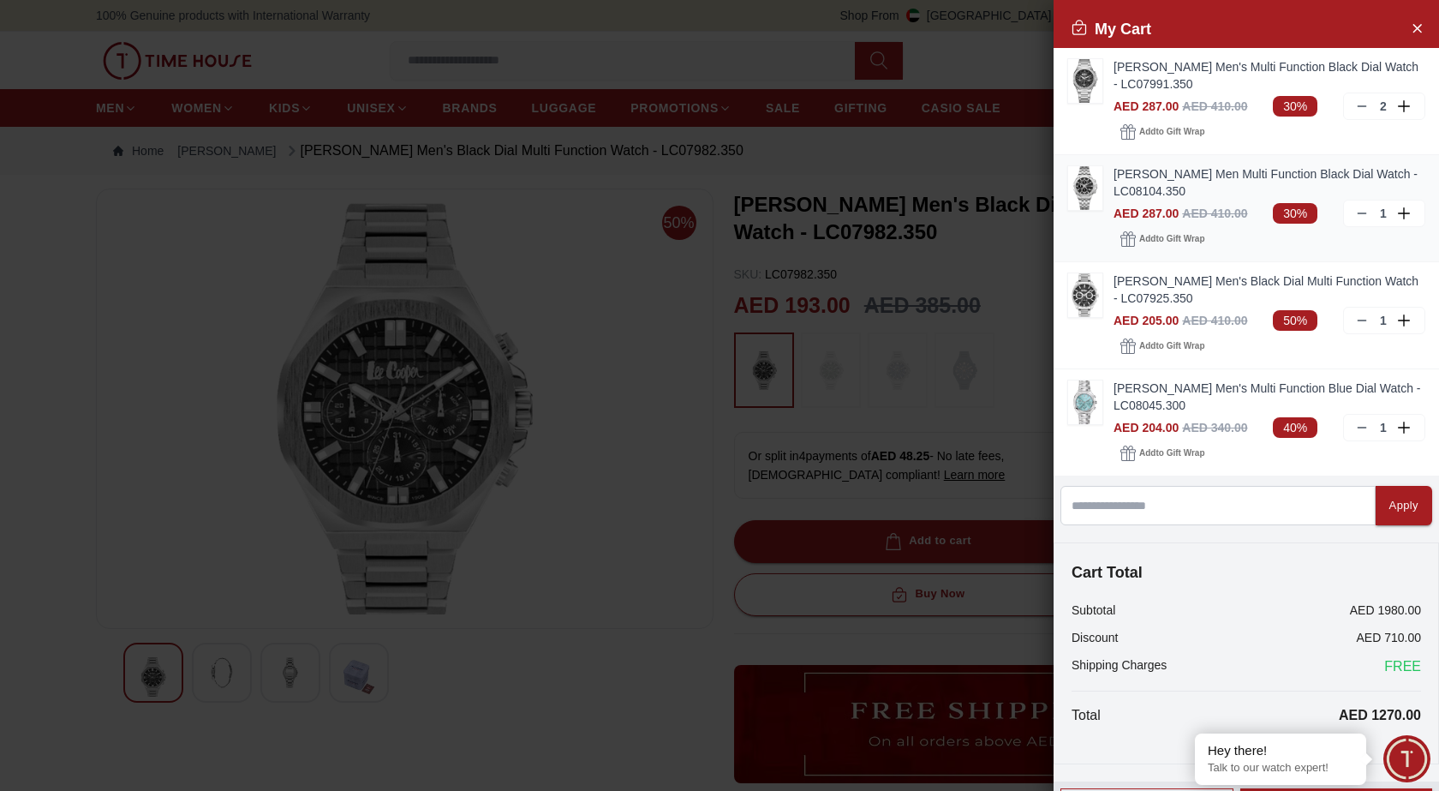
click at [1090, 186] on img at bounding box center [1085, 188] width 34 height 44
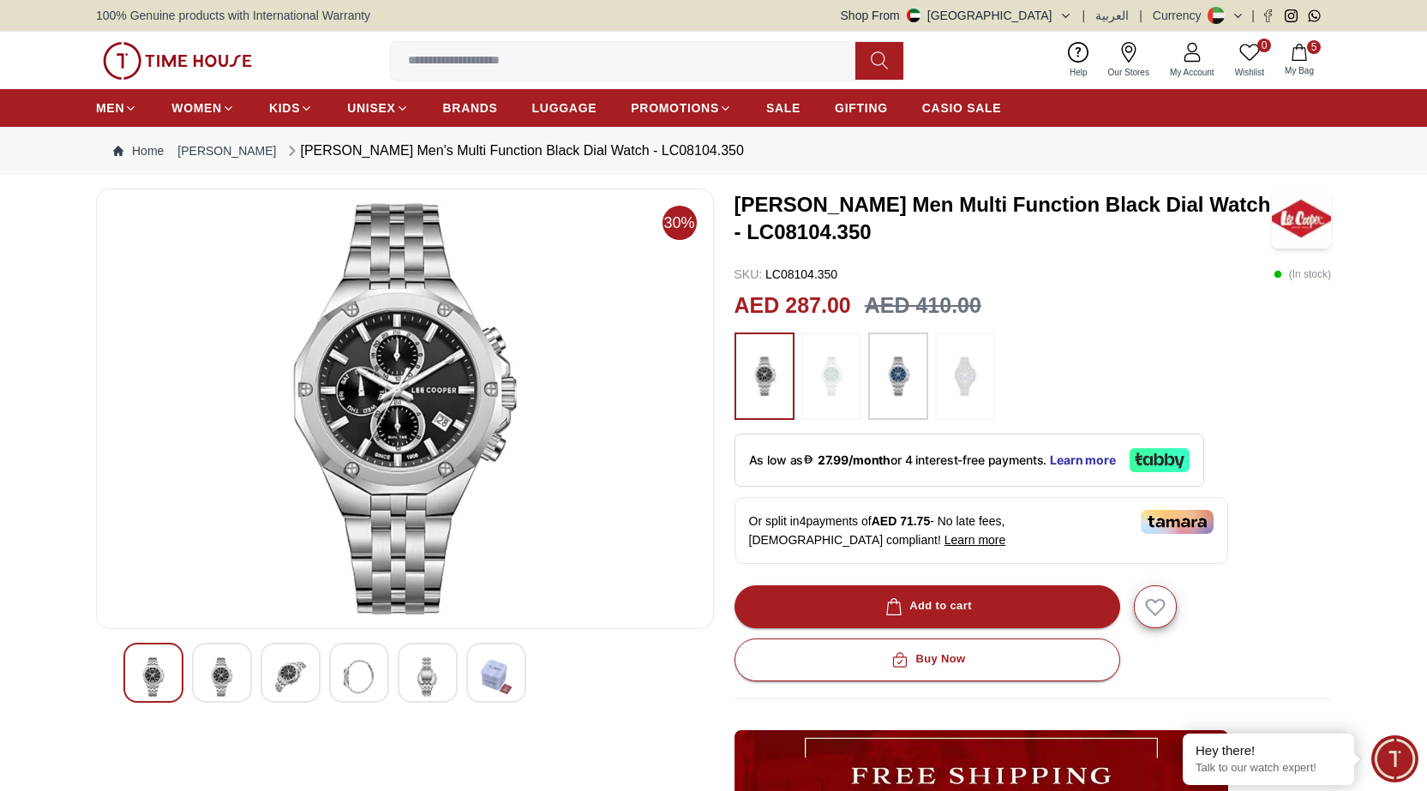
click at [1294, 50] on icon "button" at bounding box center [1298, 52] width 17 height 17
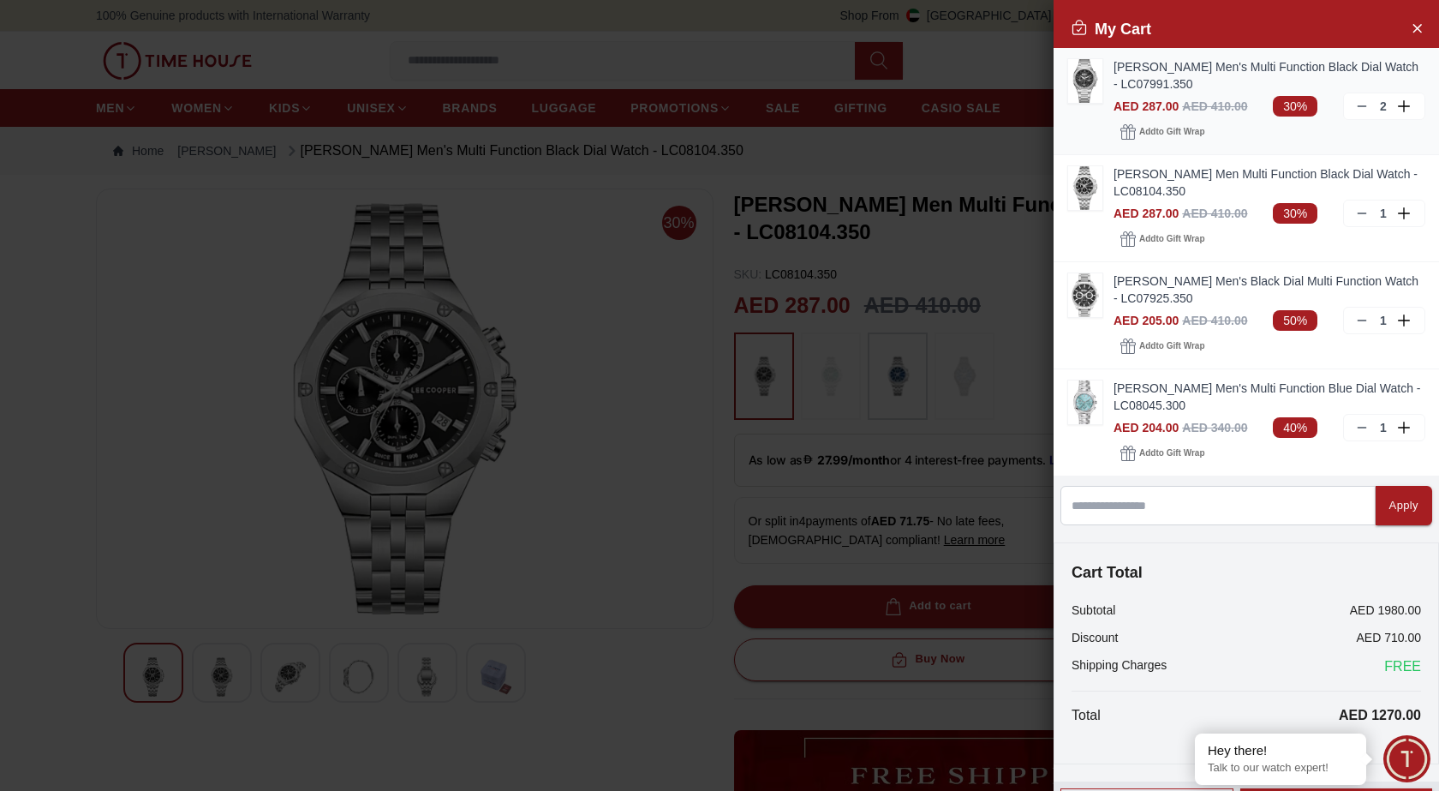
click at [1355, 105] on icon at bounding box center [1362, 106] width 14 height 14
click at [1086, 80] on img at bounding box center [1085, 81] width 34 height 44
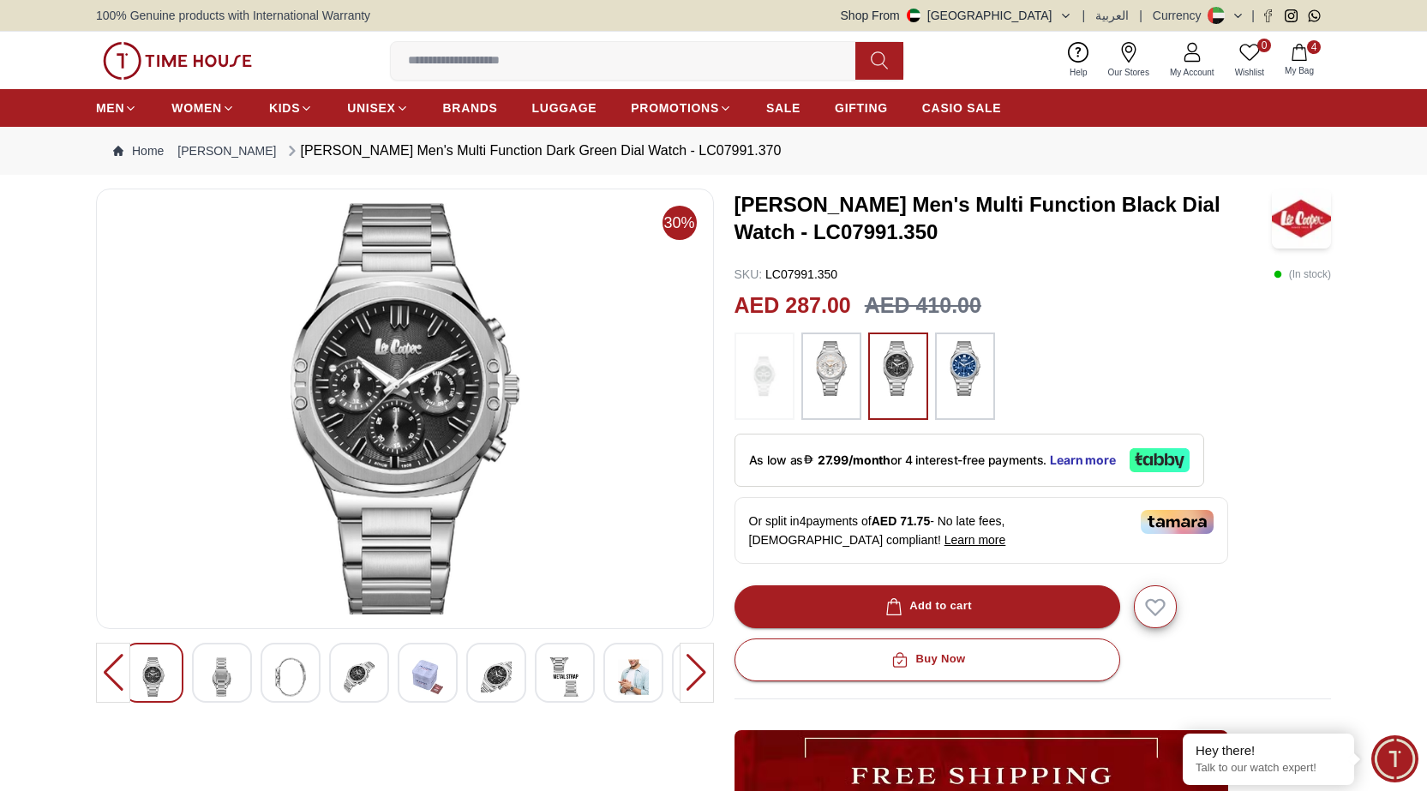
click at [1298, 49] on icon "button" at bounding box center [1298, 52] width 17 height 17
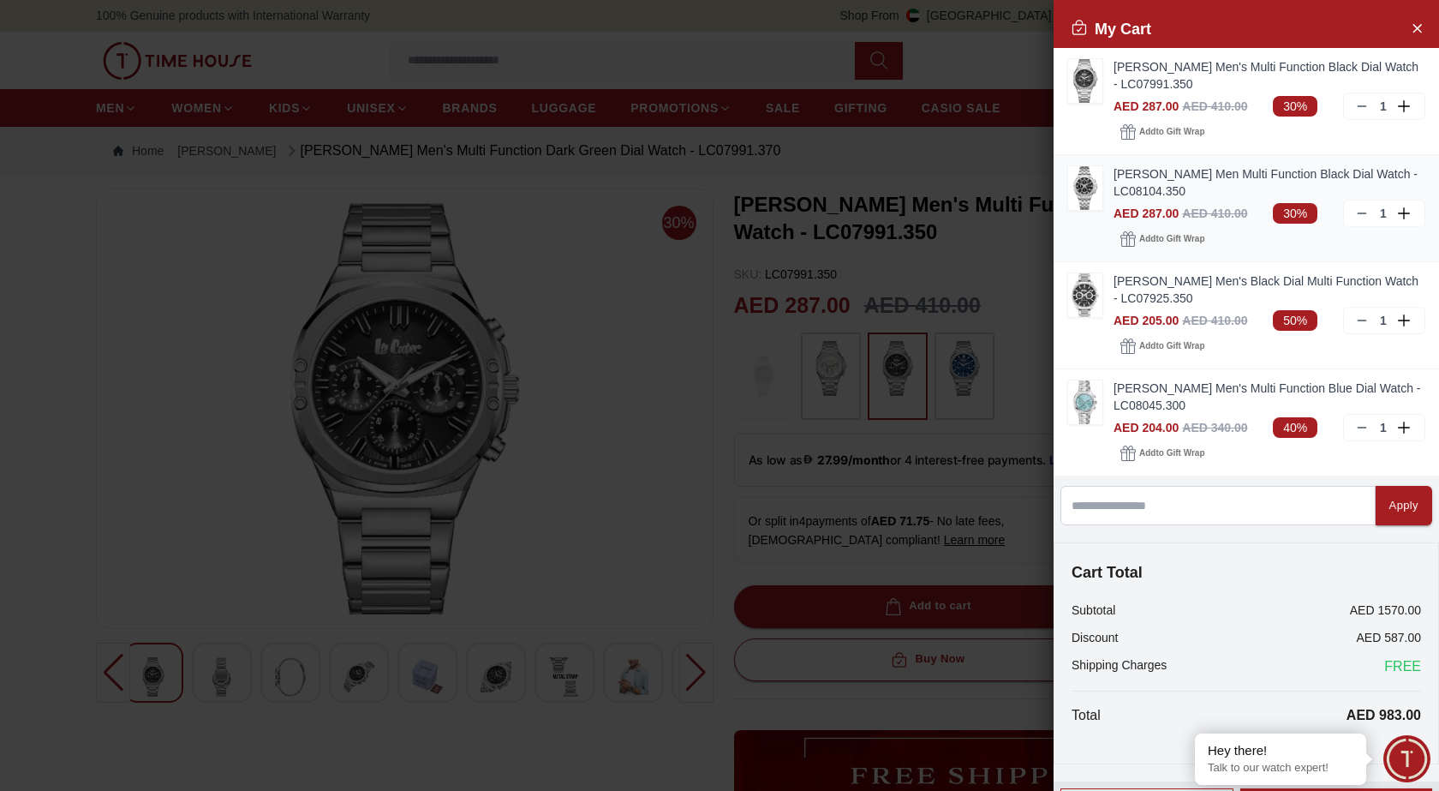
click at [1094, 185] on img at bounding box center [1085, 188] width 34 height 44
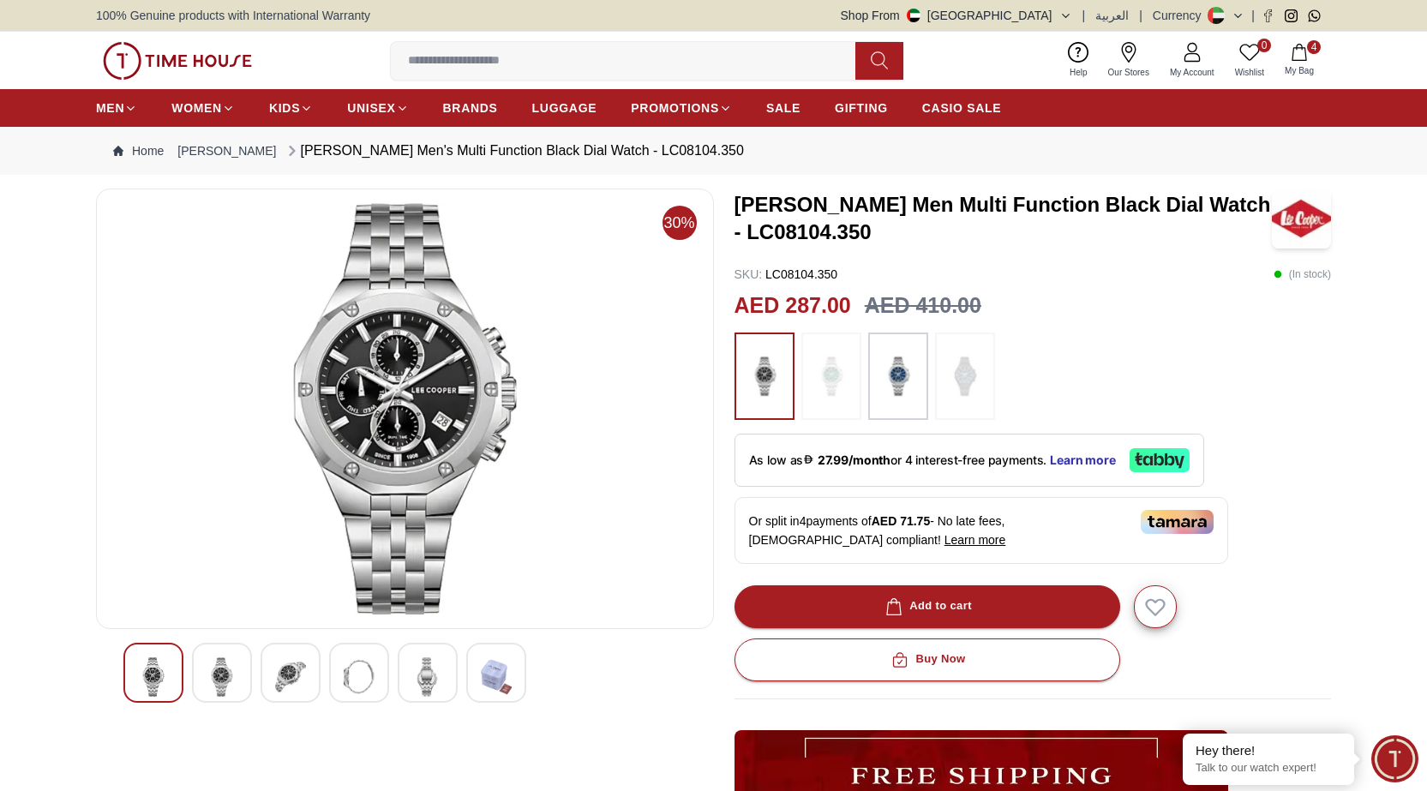
click at [1295, 55] on icon "button" at bounding box center [1298, 52] width 17 height 17
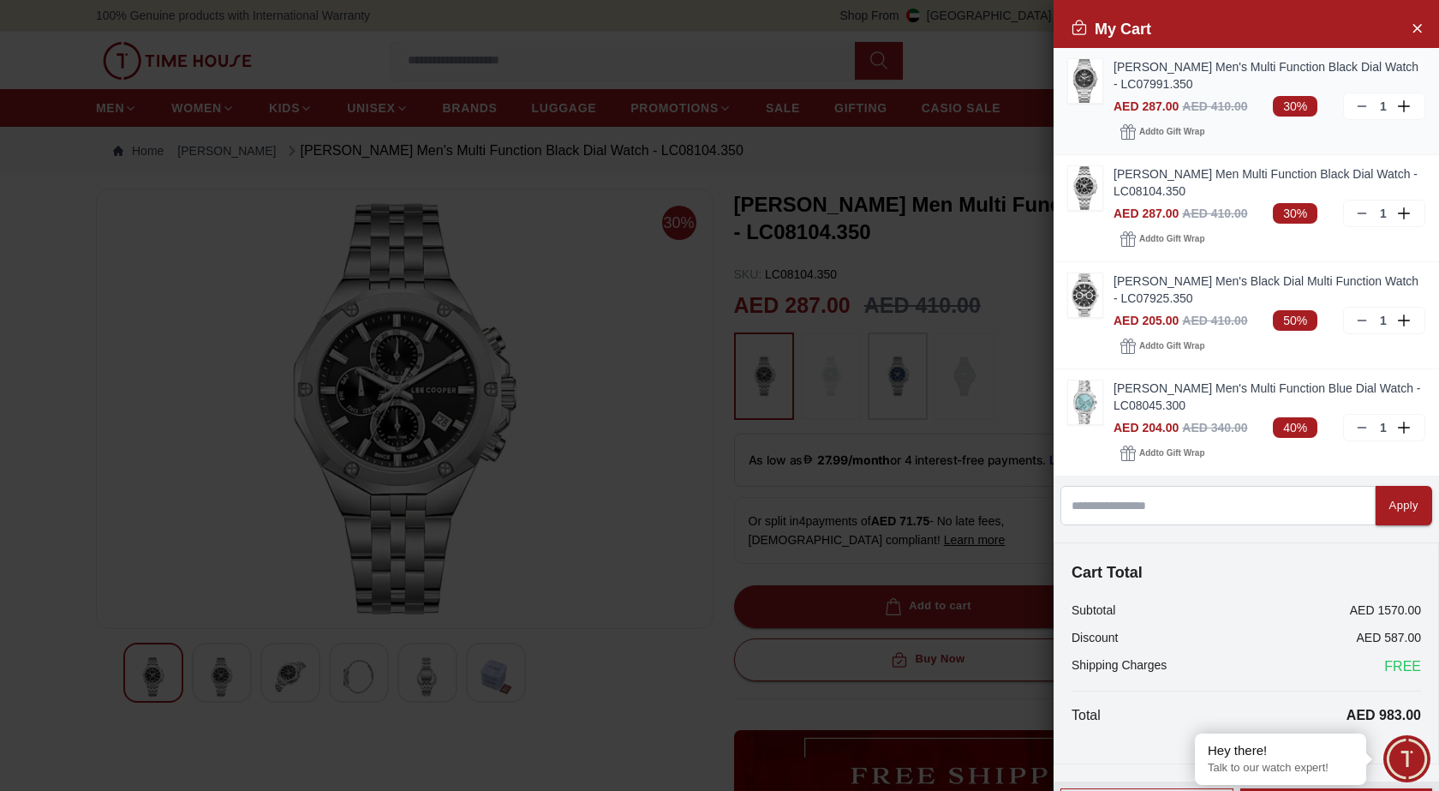
click at [1090, 75] on img at bounding box center [1085, 81] width 34 height 44
